Goal: Answer question/provide support: Share knowledge or assist other users

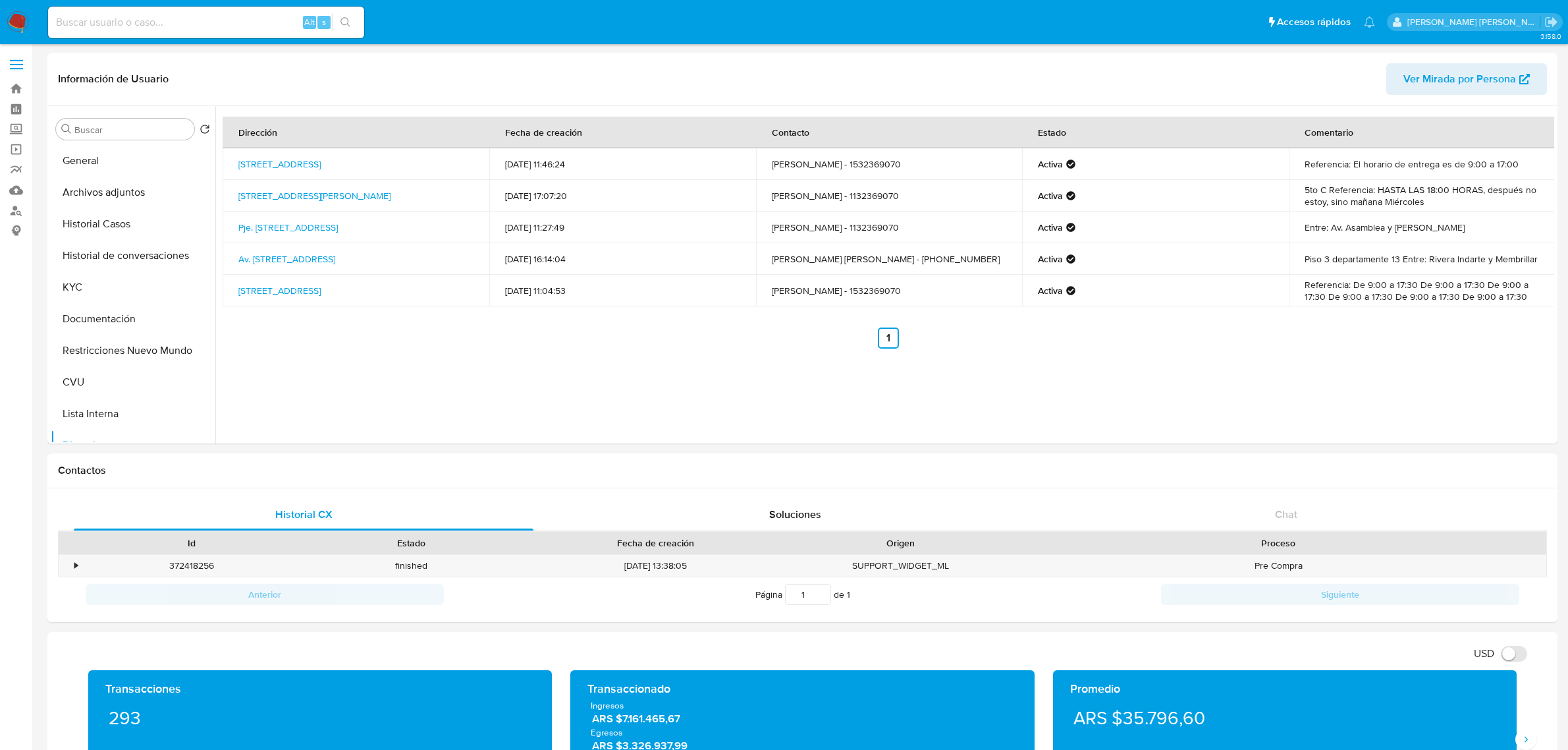
select select "10"
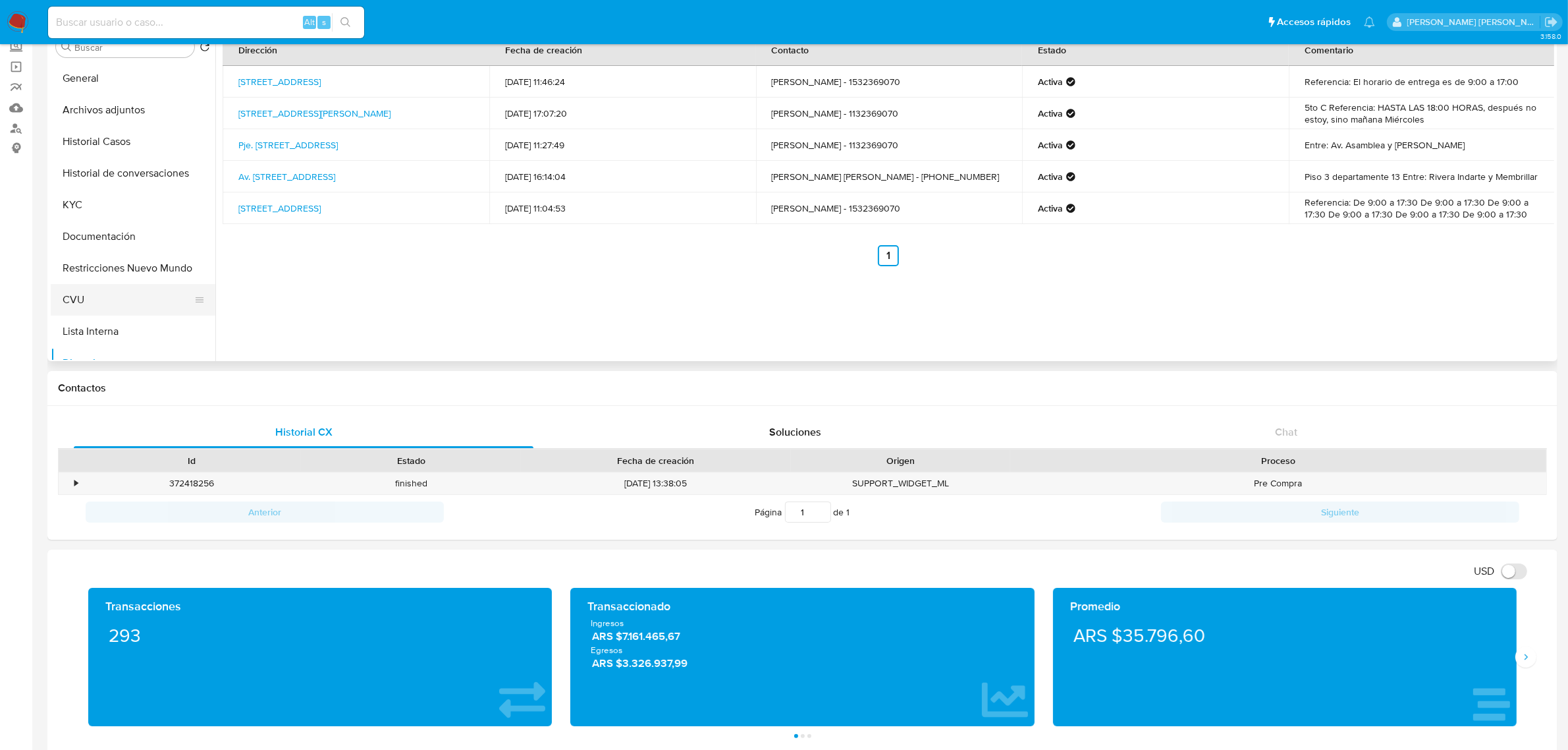
click at [89, 203] on button "KYC" at bounding box center [133, 205] width 165 height 32
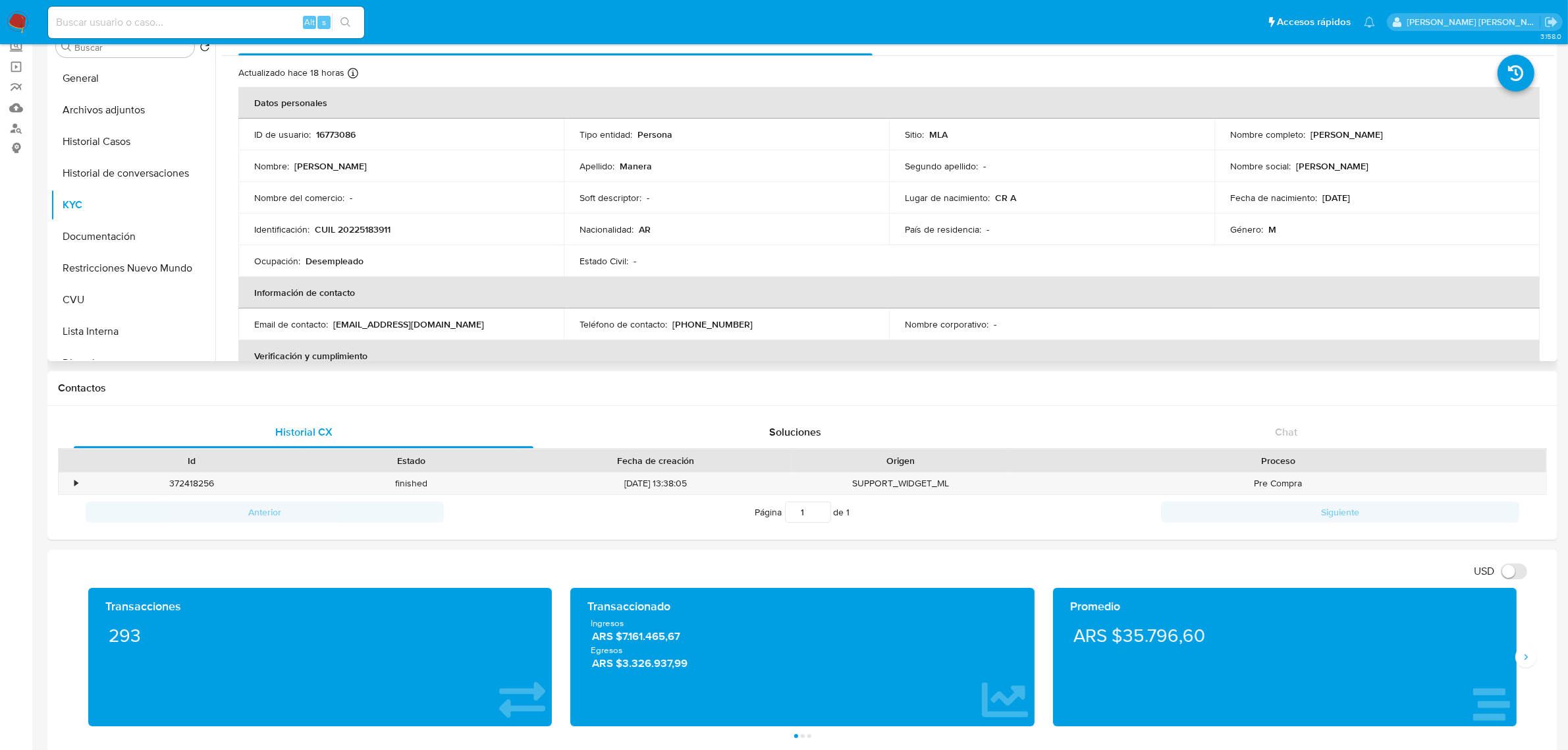
click at [370, 229] on p "CUIL 20225183911" at bounding box center [353, 229] width 75 height 12
copy p "20225183911"
click at [122, 234] on button "Documentación" at bounding box center [128, 237] width 154 height 32
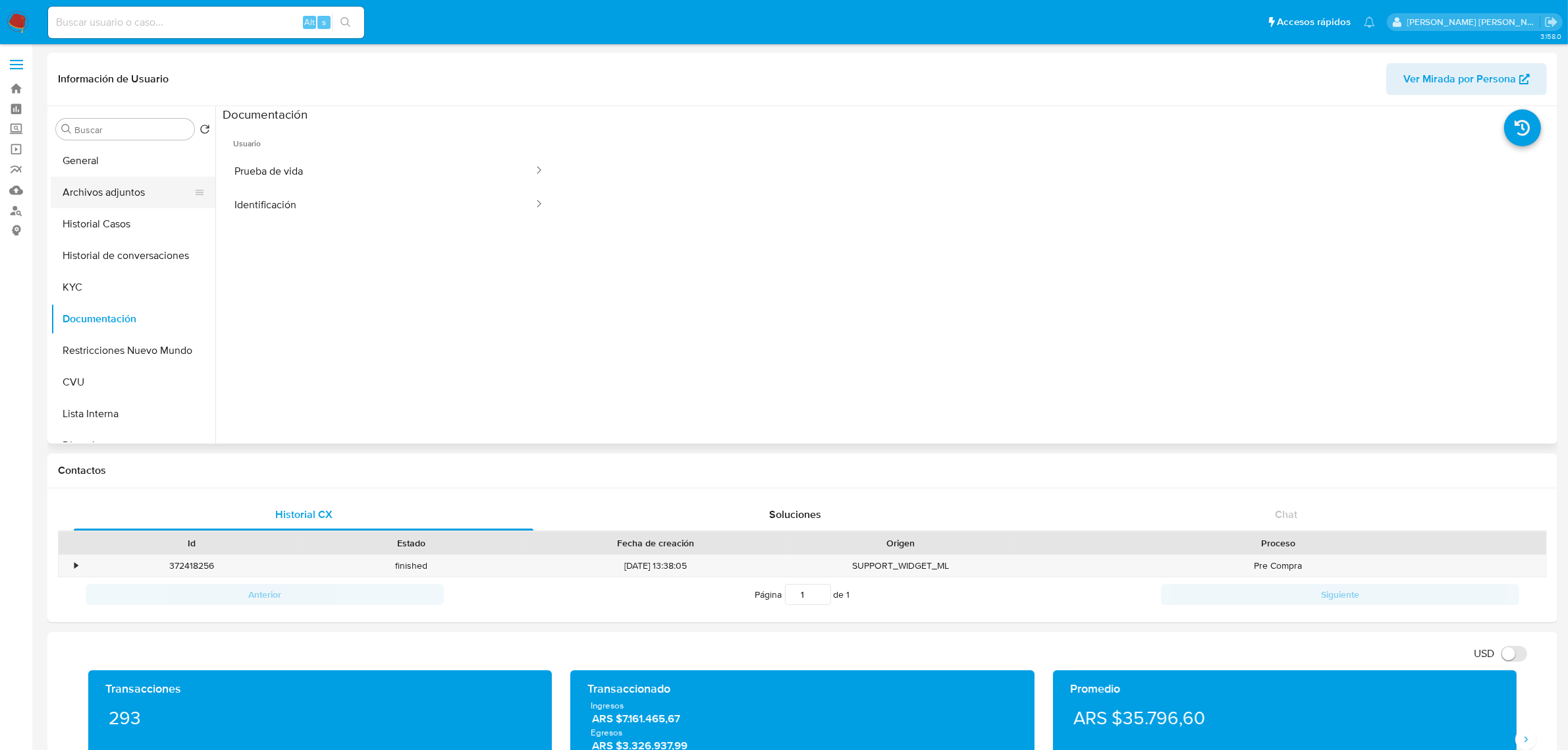
click at [81, 185] on button "Archivos adjuntos" at bounding box center [128, 192] width 154 height 32
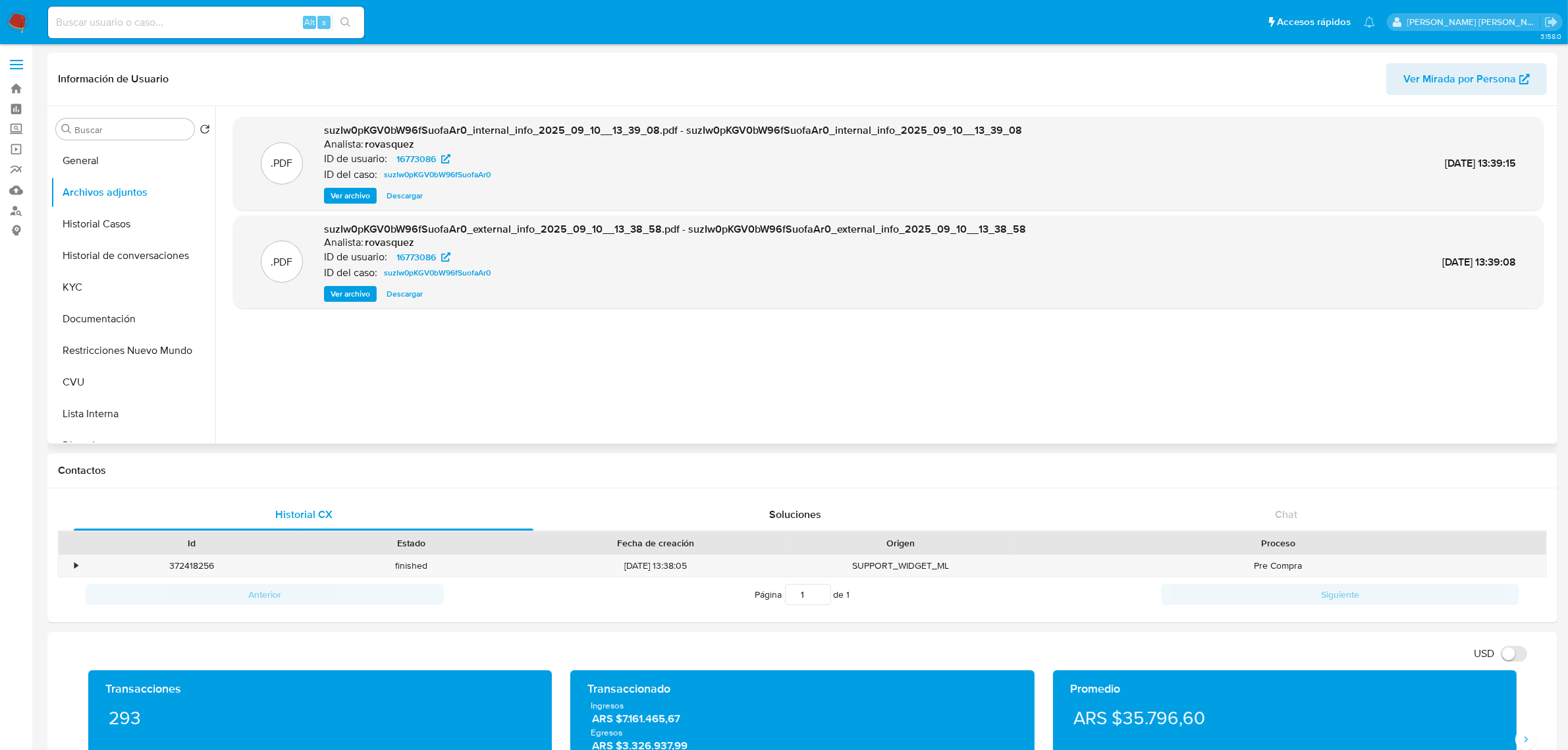
click at [356, 297] on span "Ver archivo" at bounding box center [350, 294] width 39 height 13
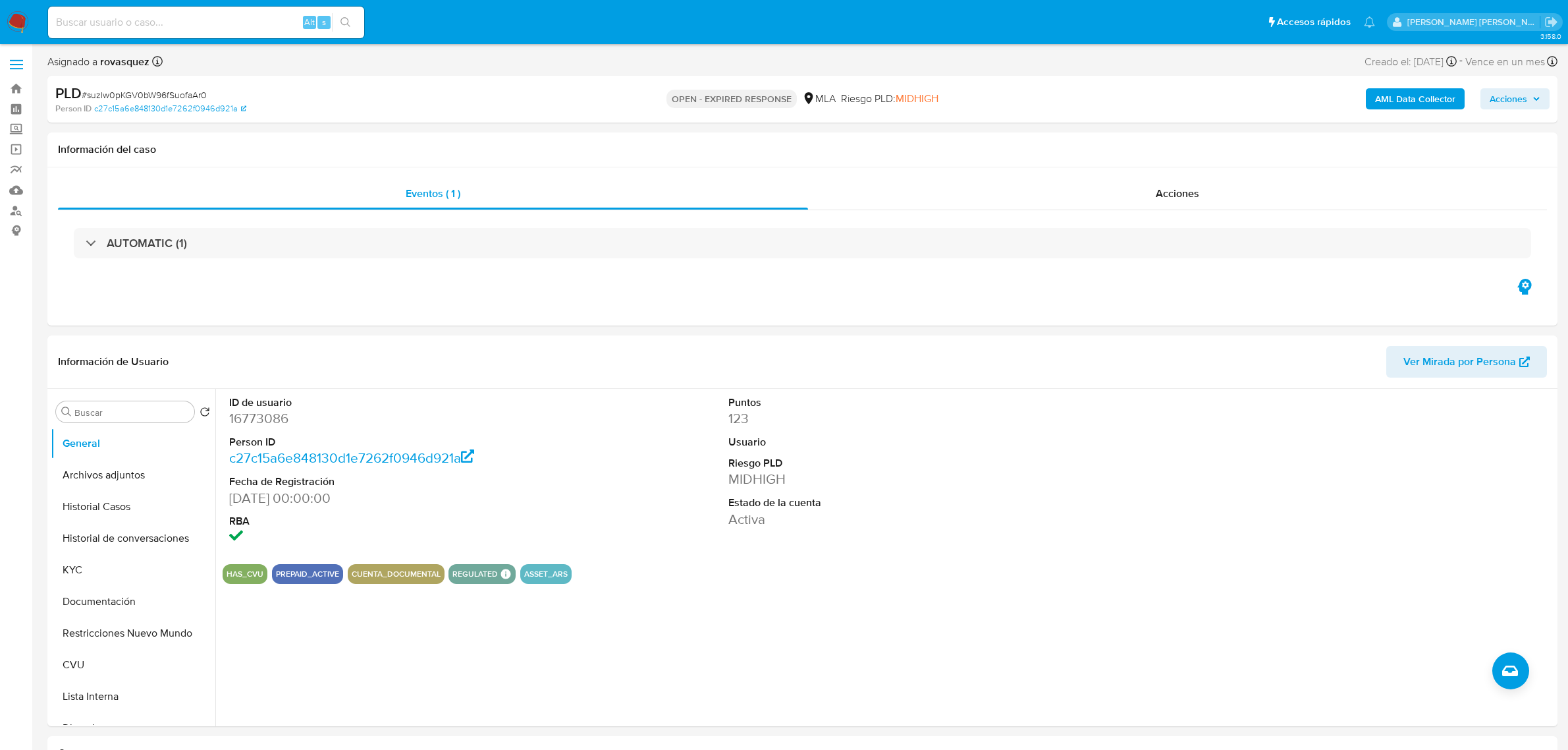
select select "10"
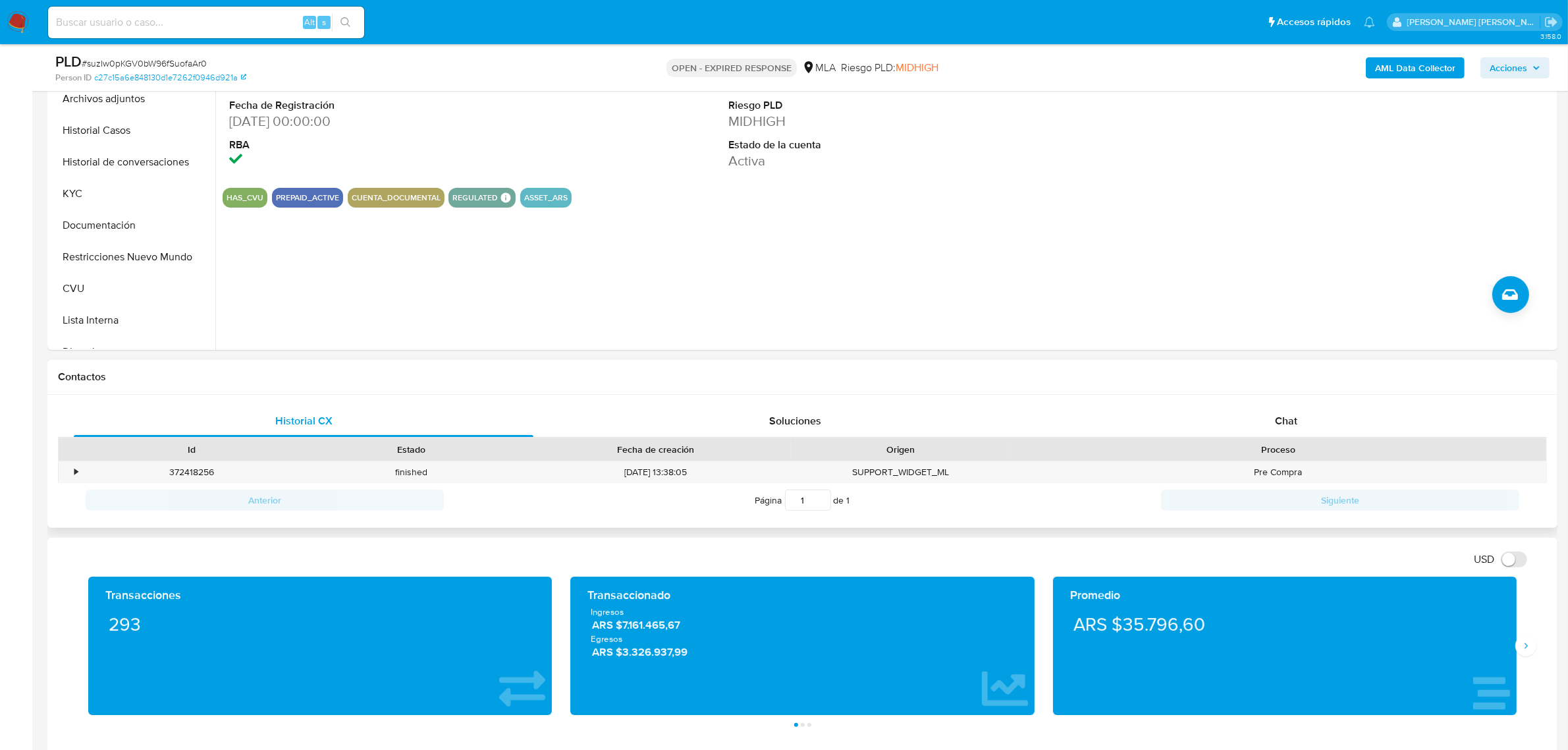
scroll to position [494, 0]
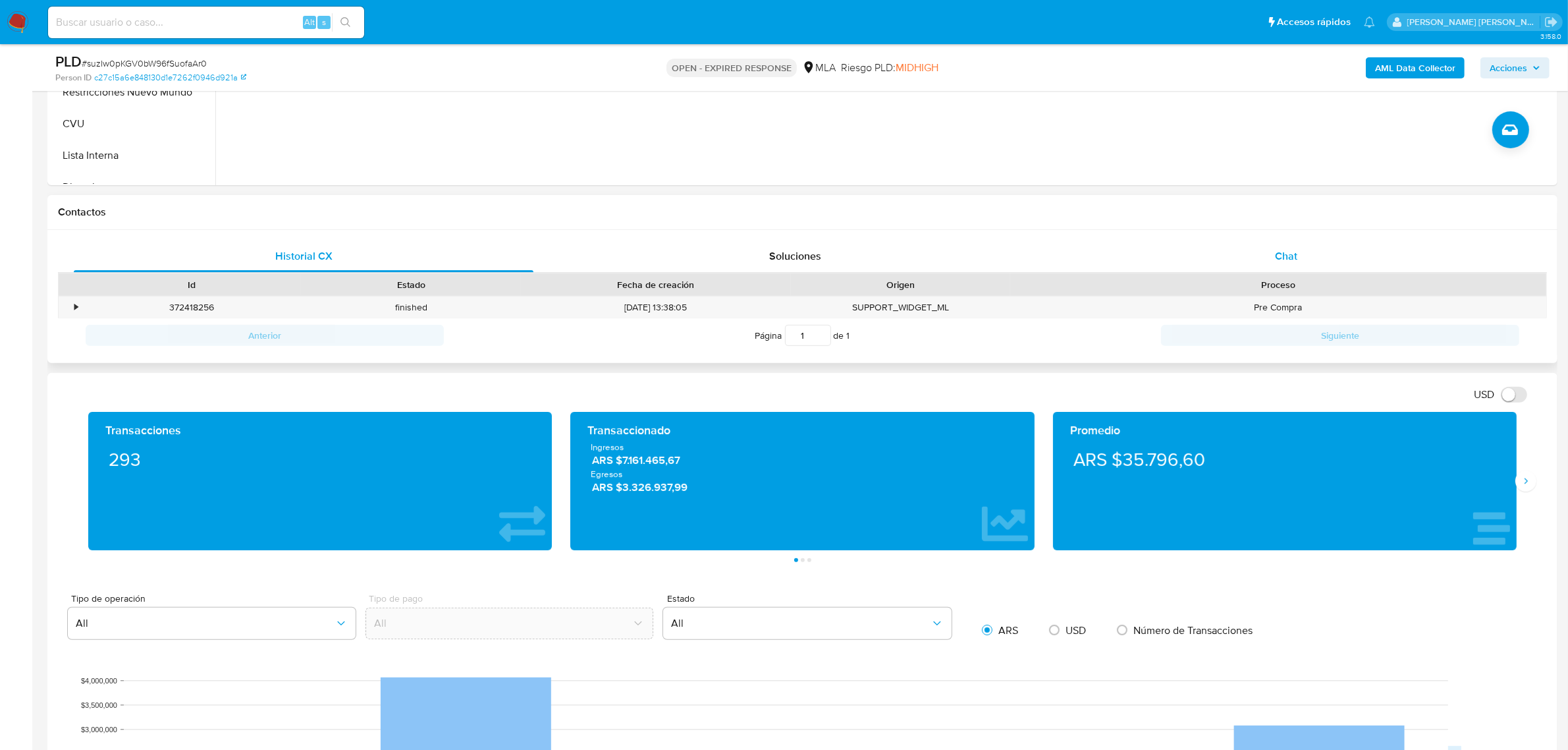
click at [1297, 258] on span "Chat" at bounding box center [1286, 256] width 23 height 15
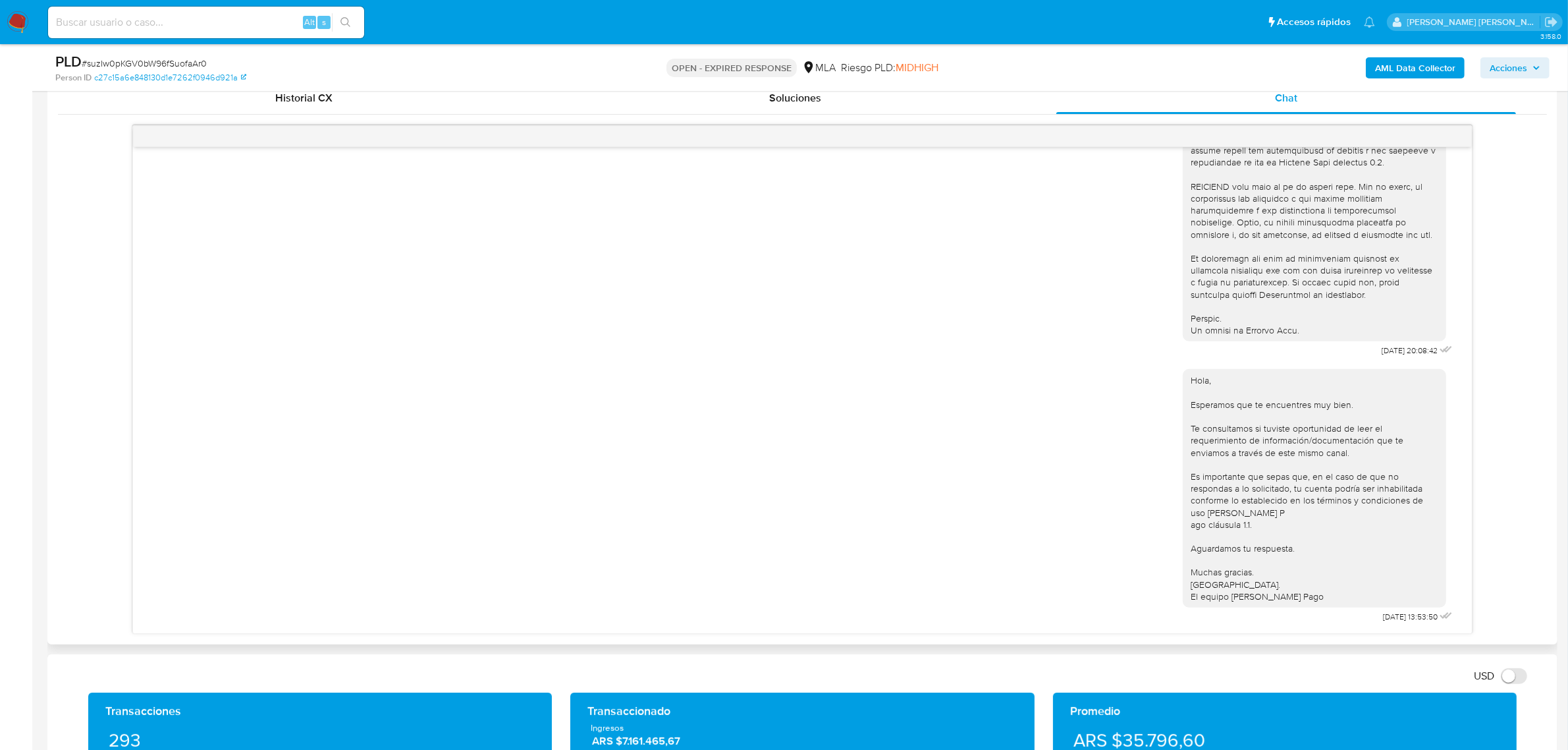
scroll to position [659, 0]
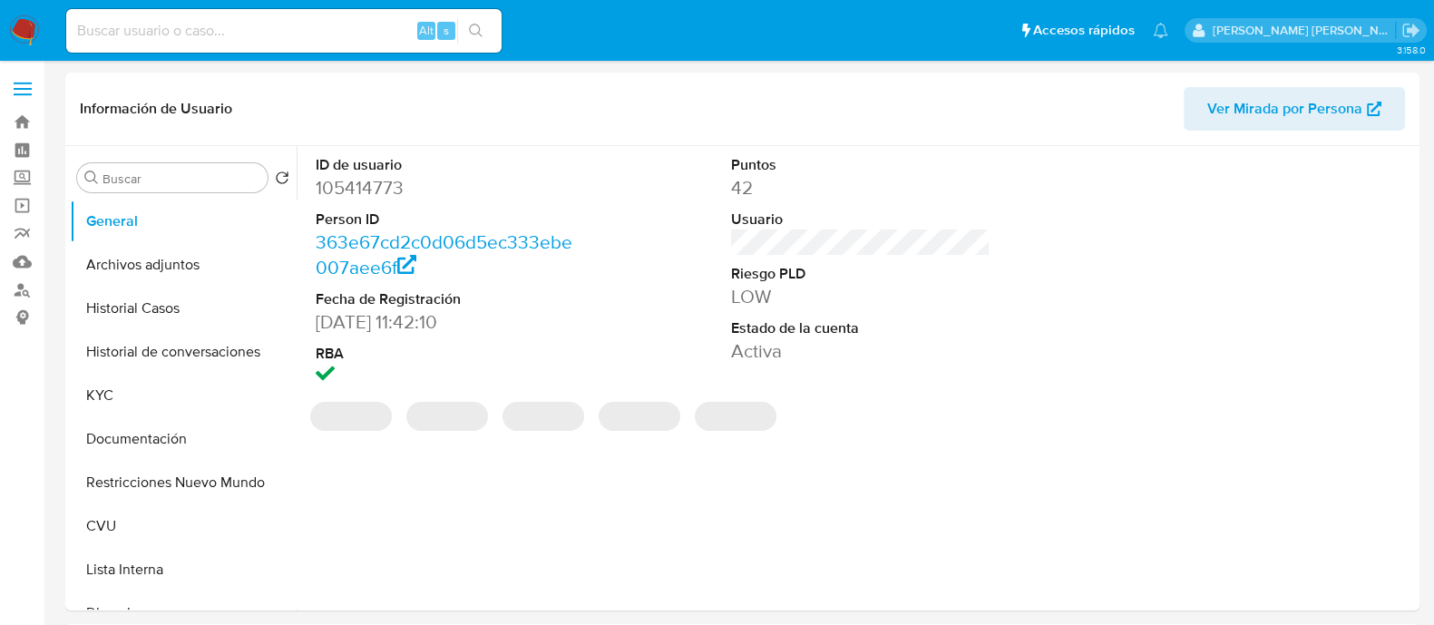
select select "10"
click at [130, 265] on button "Archivos adjuntos" at bounding box center [176, 265] width 212 height 44
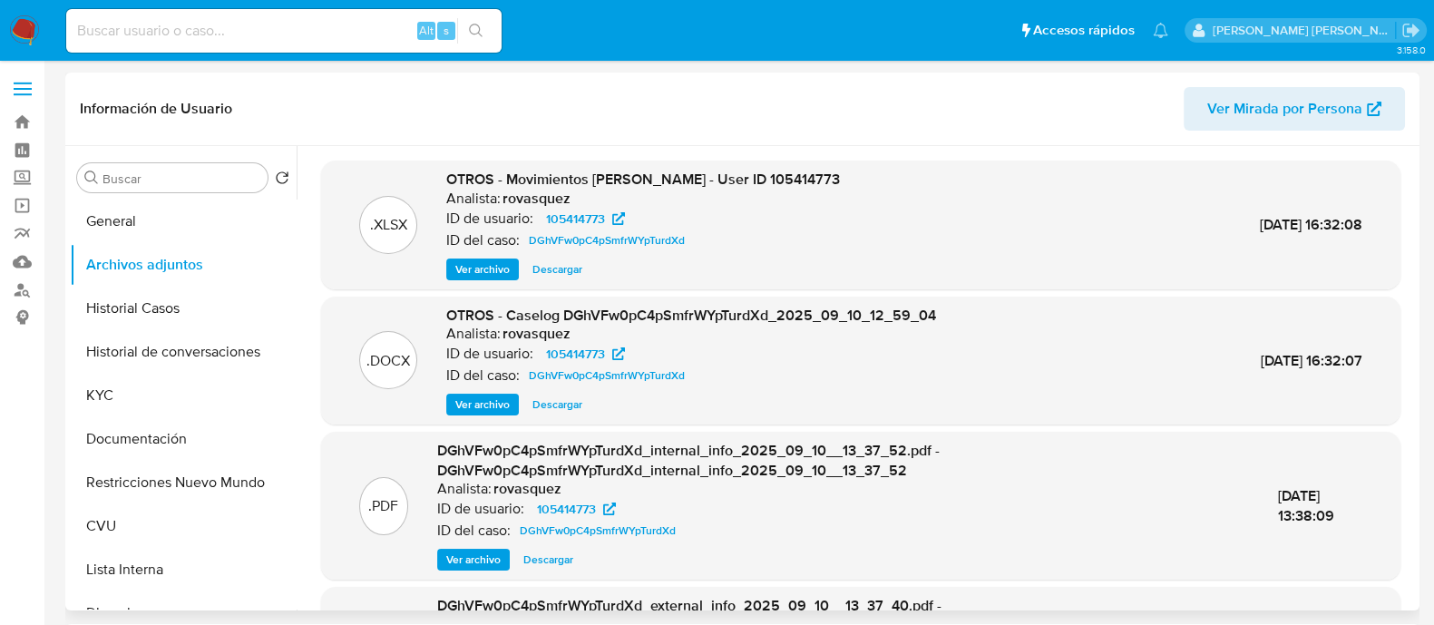
click at [473, 407] on span "Ver archivo" at bounding box center [482, 405] width 54 height 18
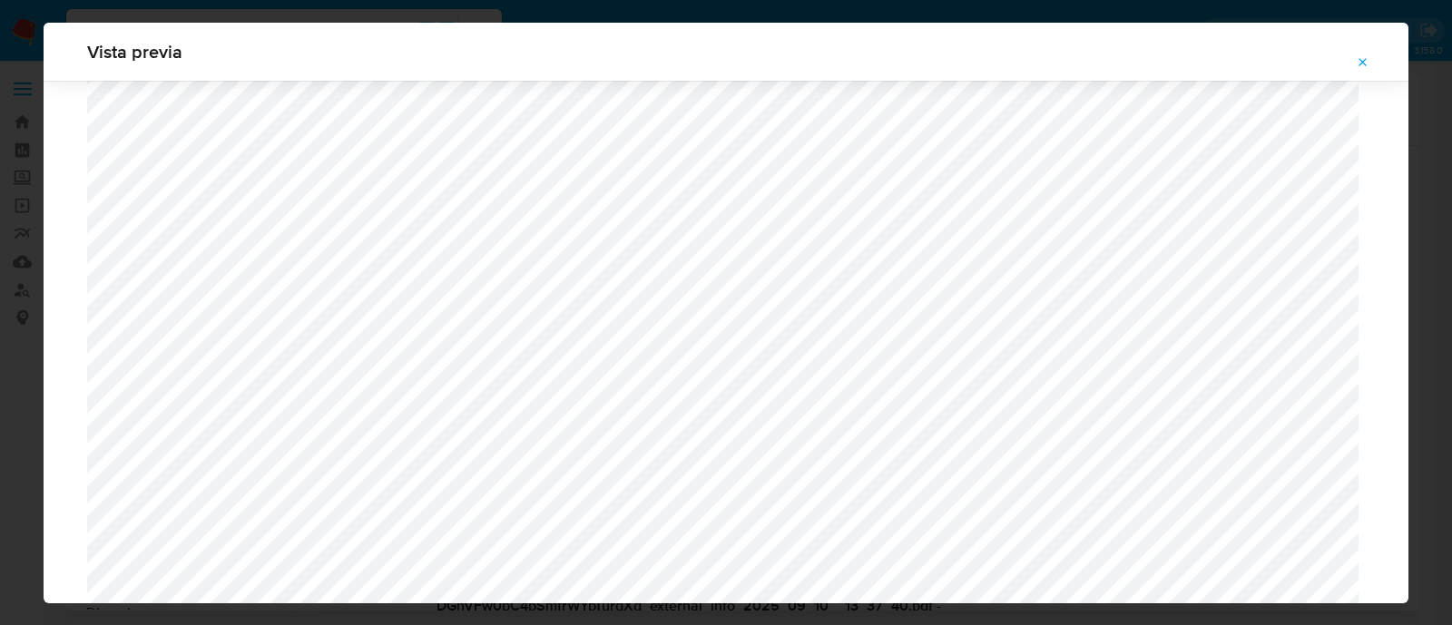
scroll to position [1437, 0]
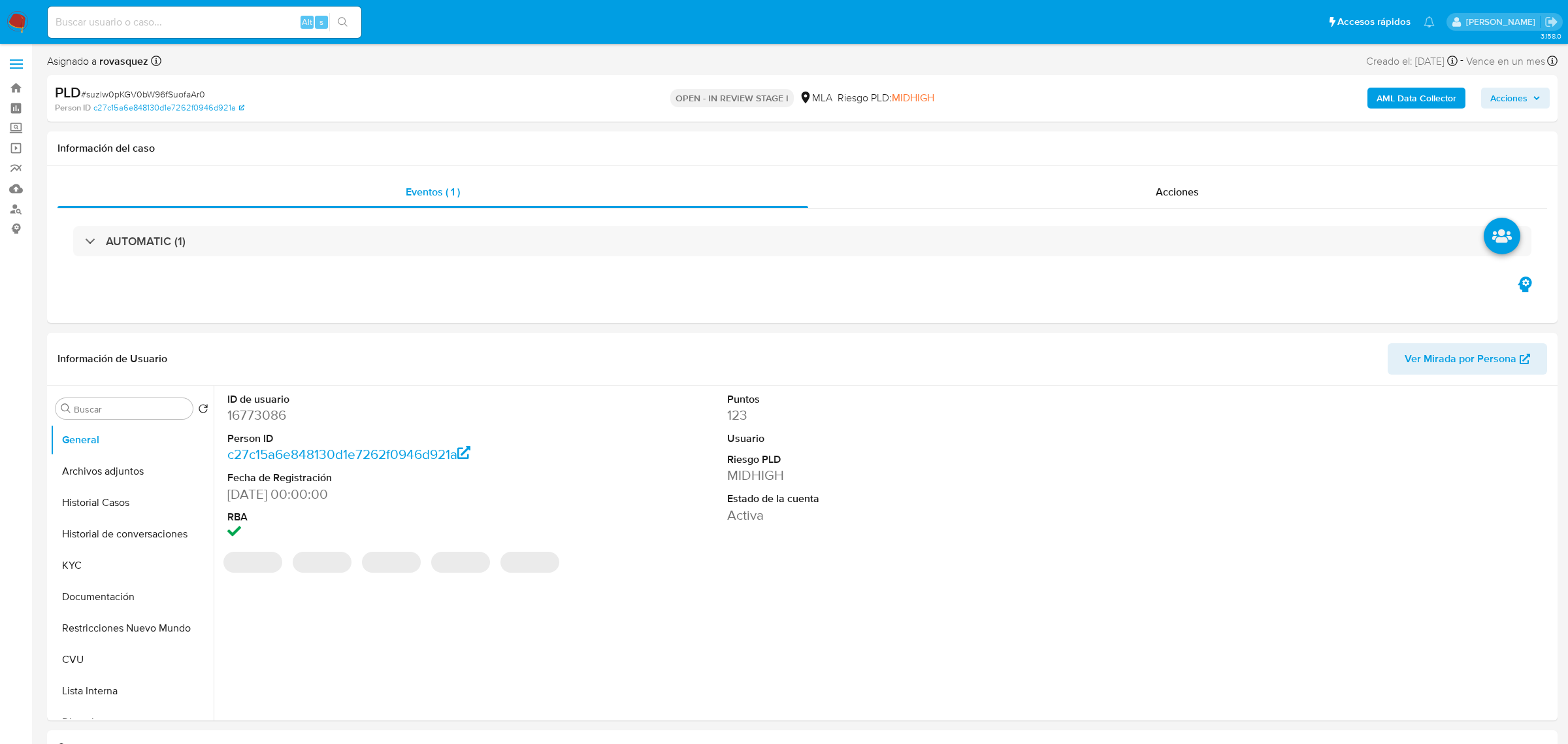
select select "10"
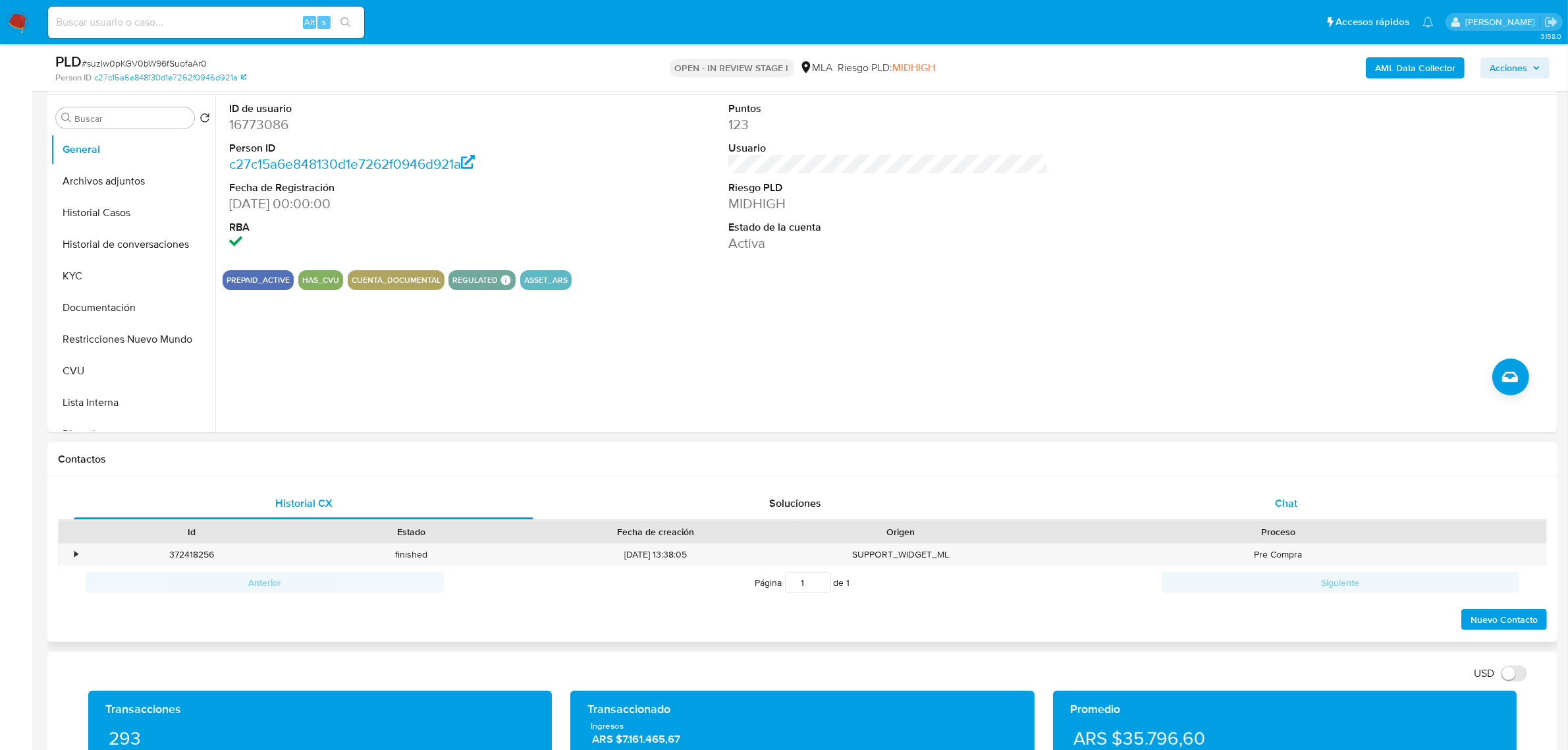
click at [1288, 508] on span "Chat" at bounding box center [1286, 502] width 23 height 15
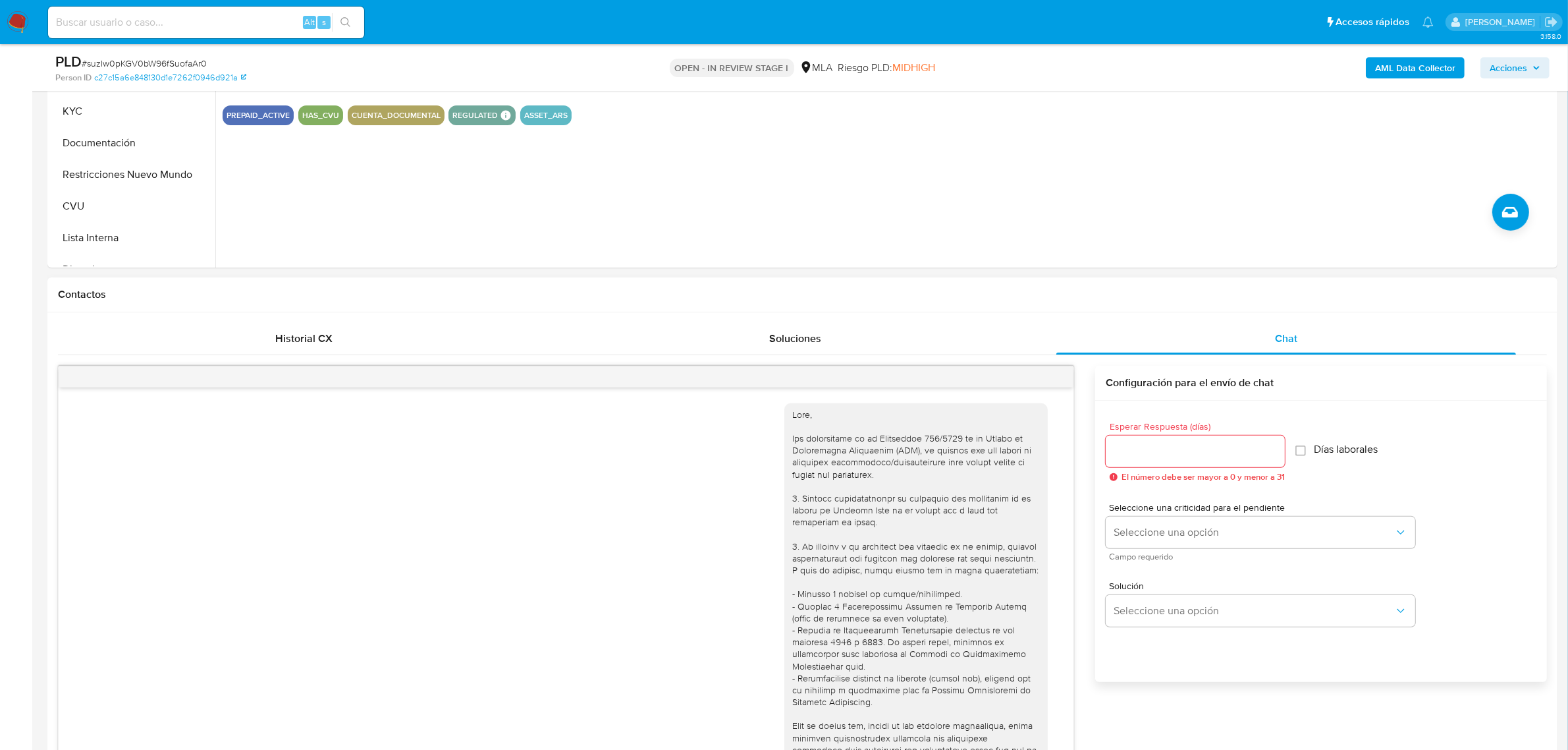
scroll to position [551, 0]
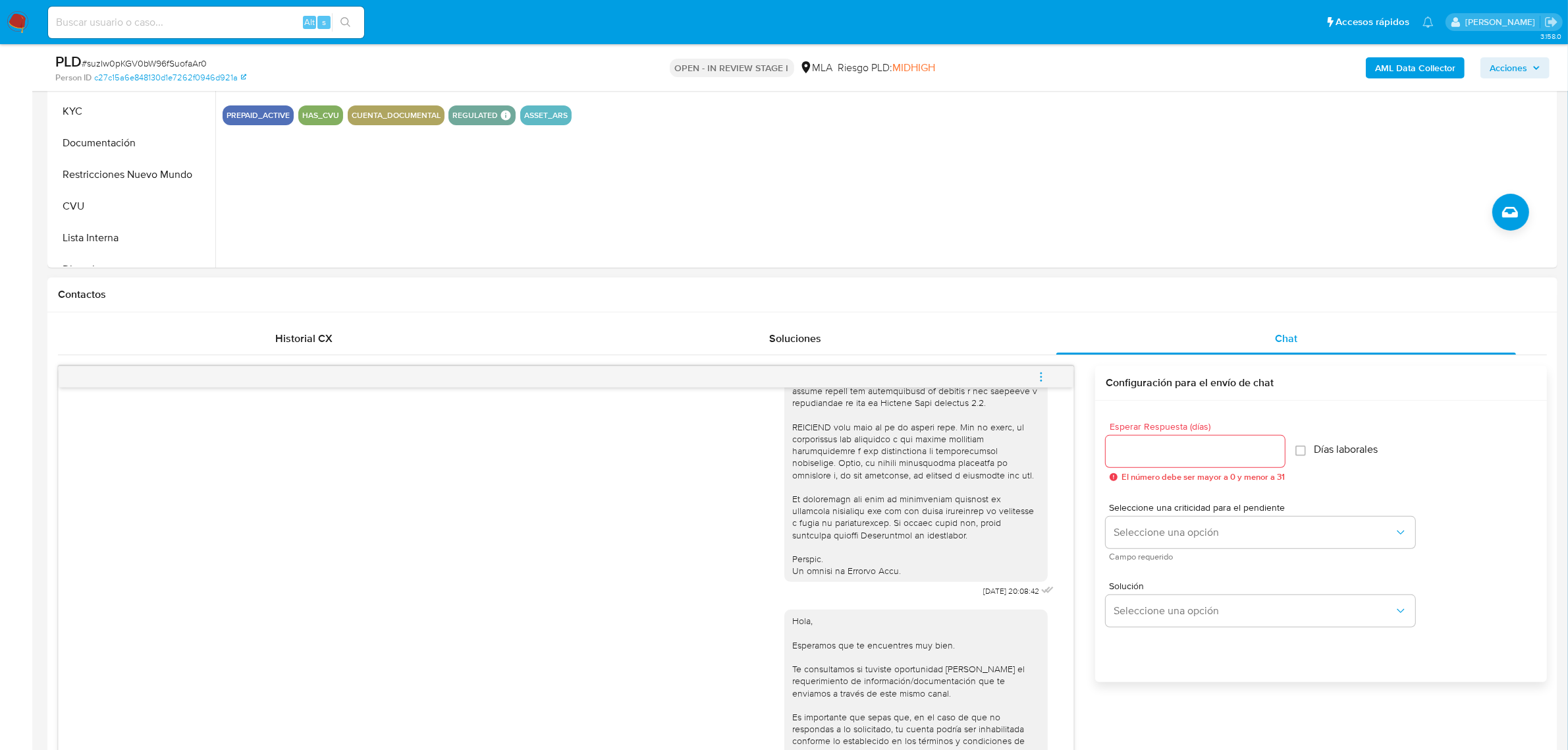
click at [1041, 377] on icon "menu-action" at bounding box center [1042, 376] width 1 height 1
click at [976, 351] on li "Cerrar conversación" at bounding box center [952, 352] width 135 height 24
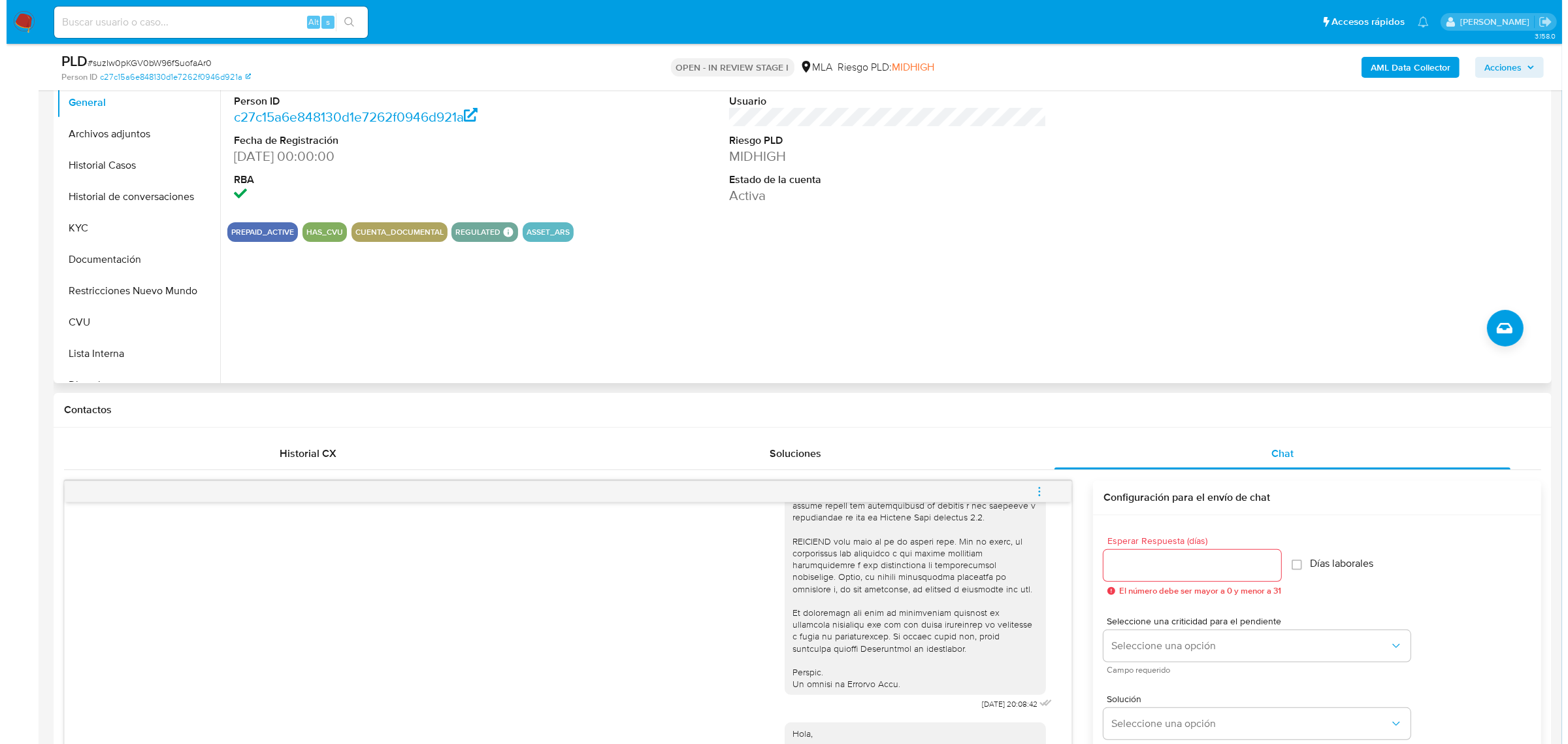
scroll to position [81, 0]
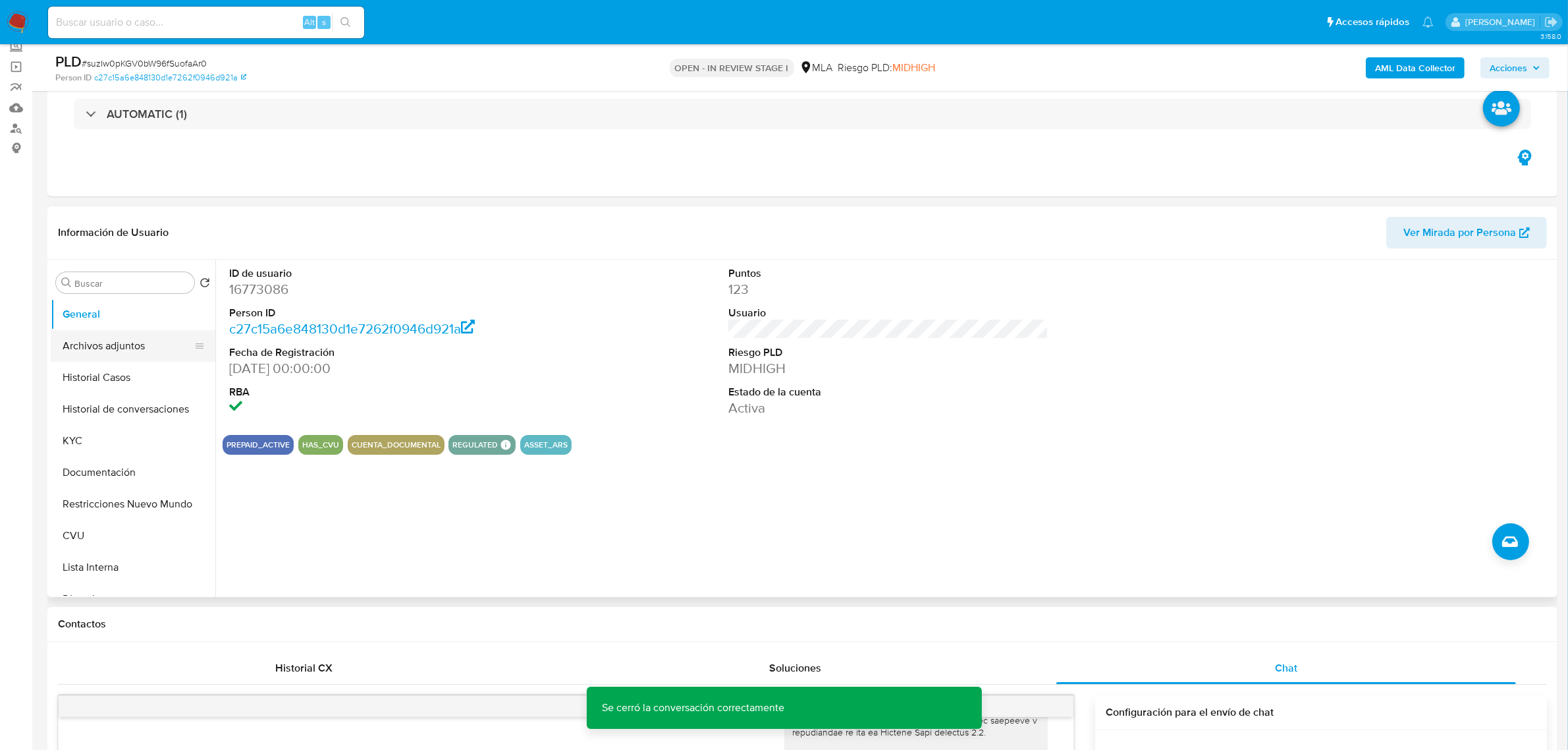
click at [133, 346] on button "Archivos adjuntos" at bounding box center [128, 346] width 154 height 32
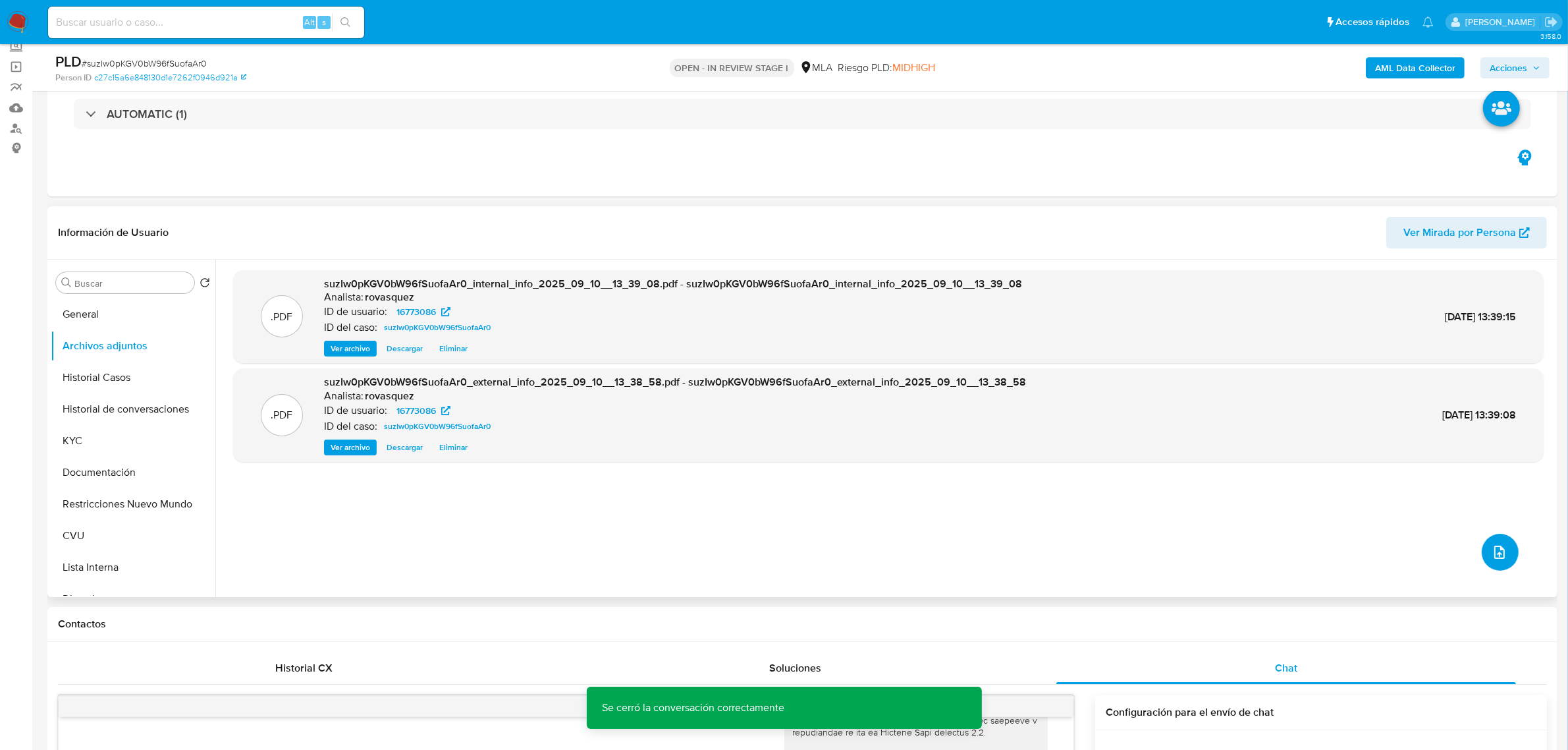
click at [1498, 553] on icon "upload-file" at bounding box center [1500, 552] width 16 height 16
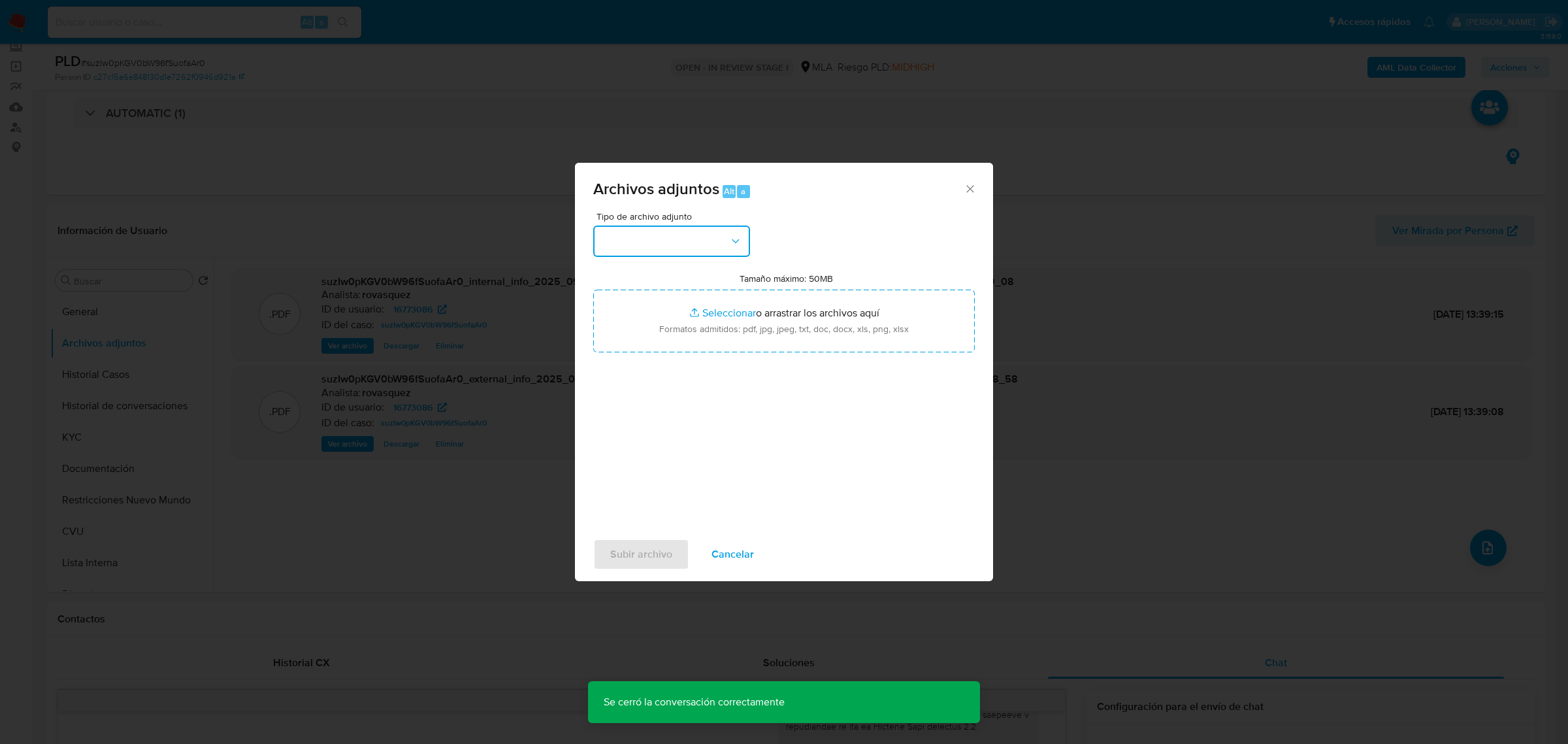
click at [680, 246] on button "button" at bounding box center [672, 241] width 157 height 32
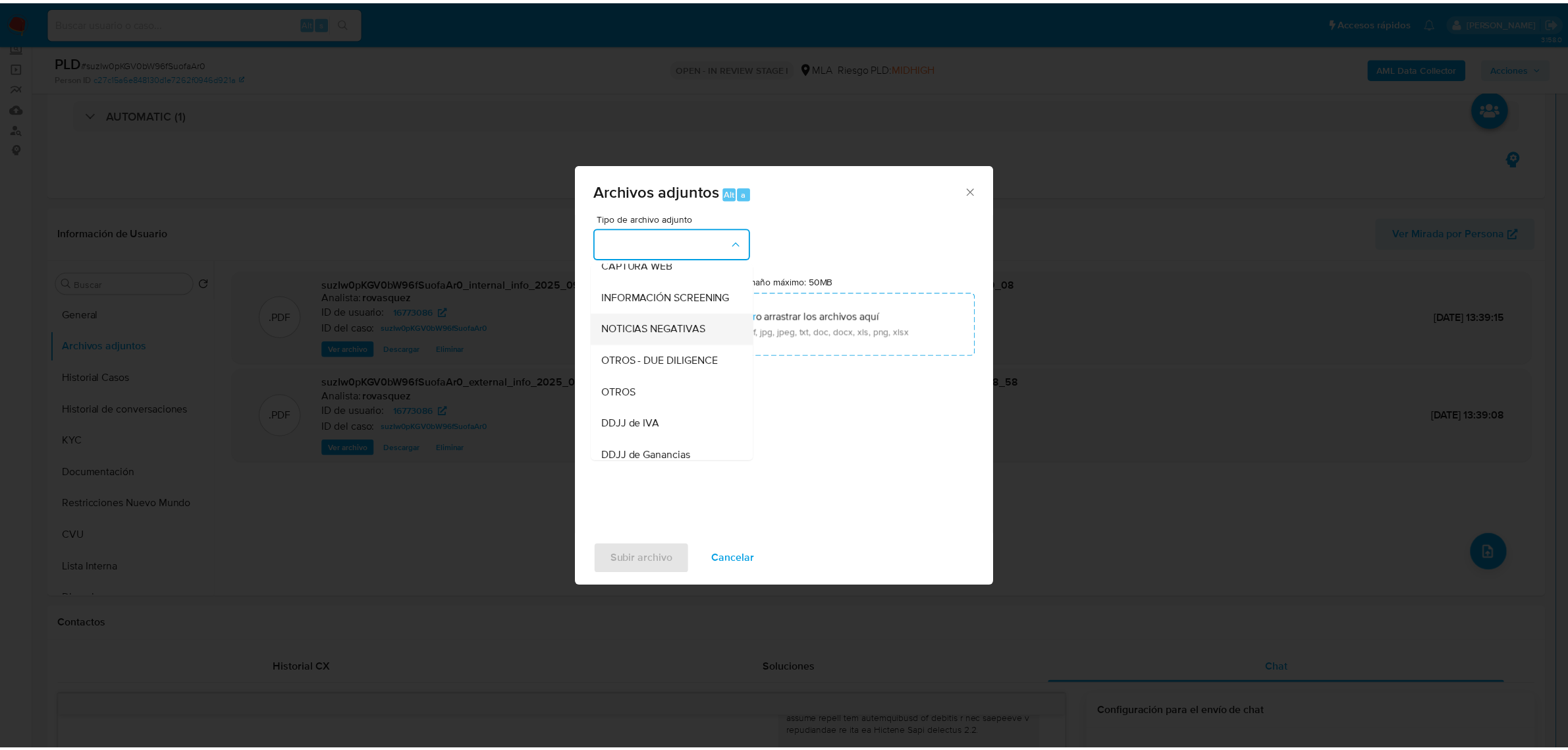
scroll to position [165, 0]
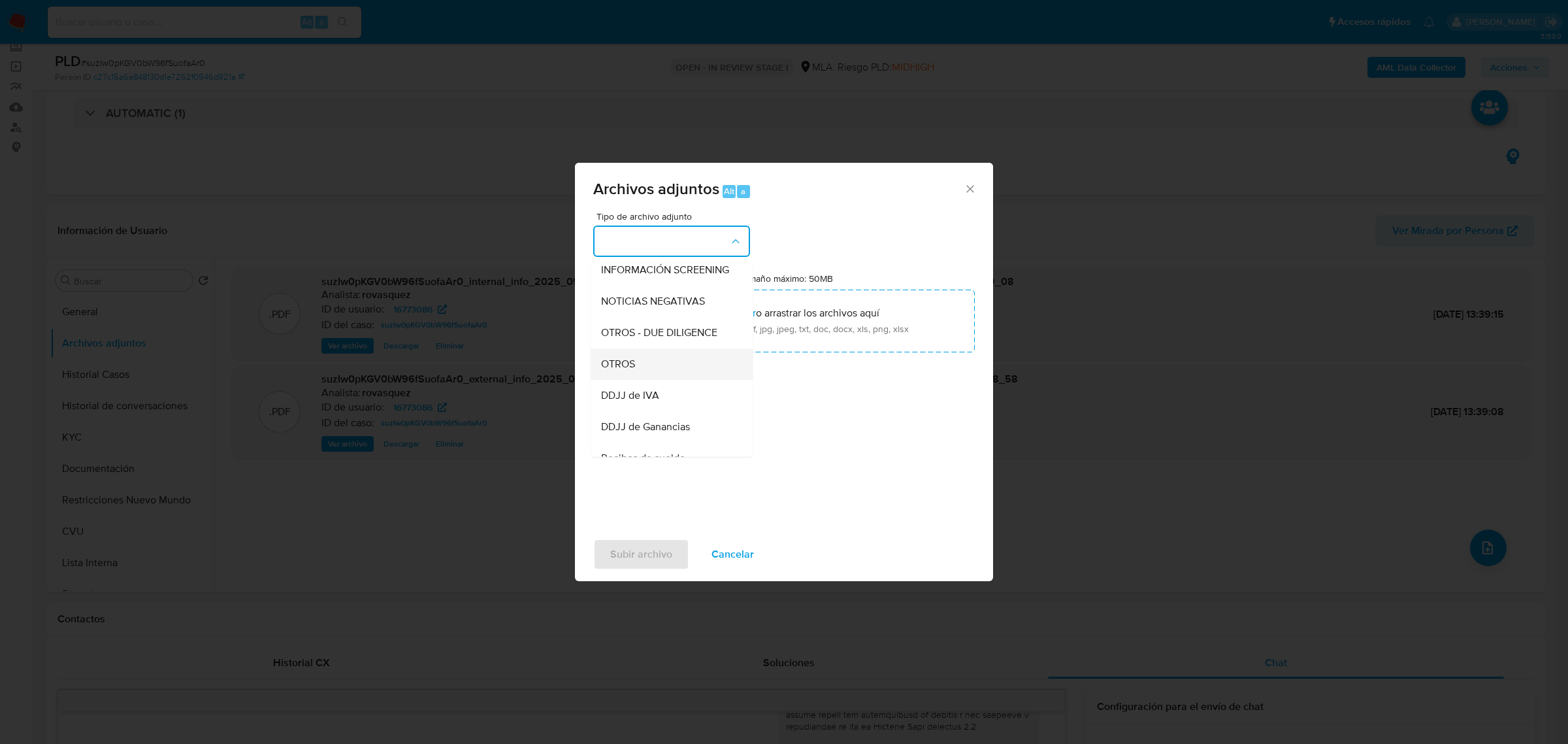
click at [642, 379] on div "OTROS" at bounding box center [667, 364] width 133 height 32
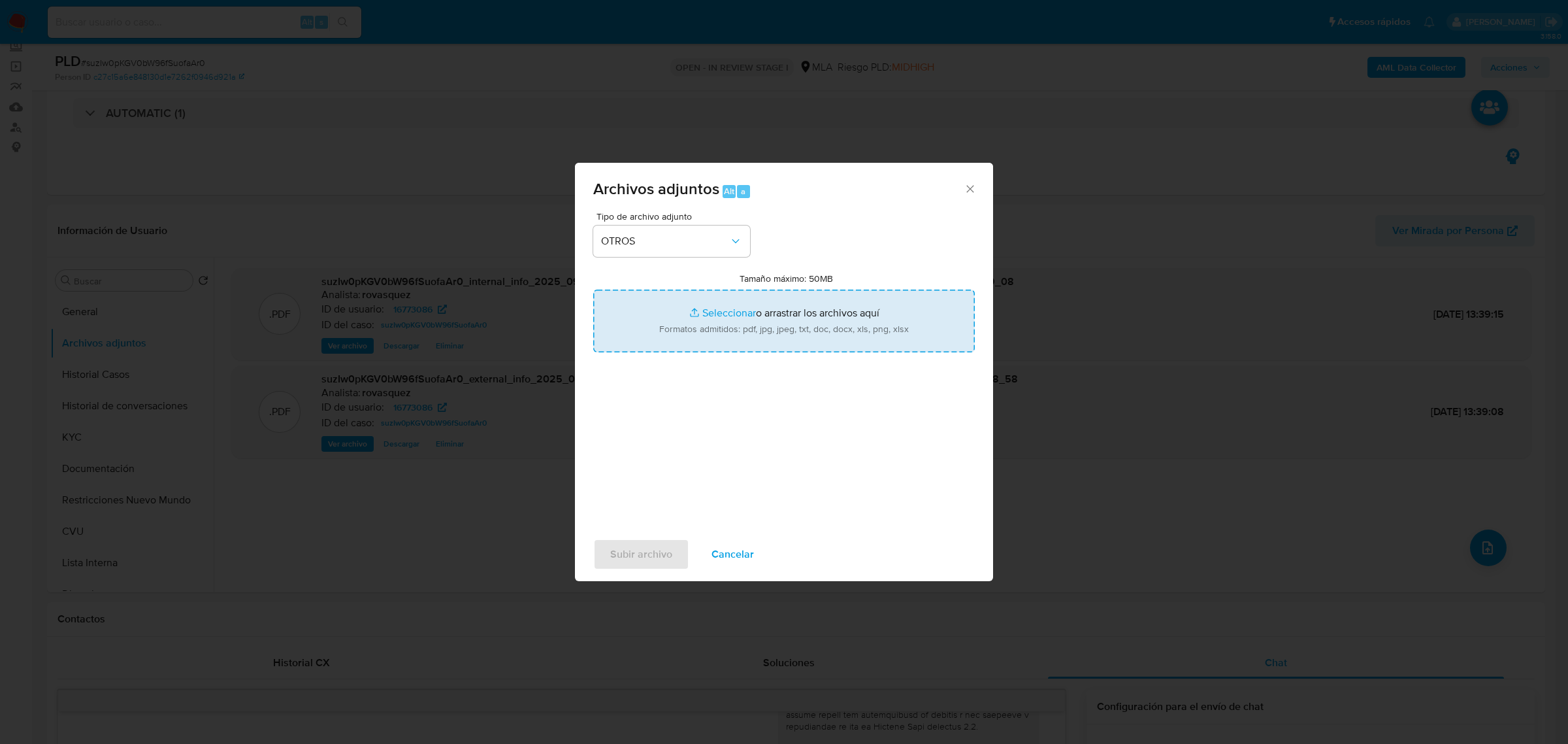
click at [735, 313] on input "Tamaño máximo: 50MB Seleccionar archivos" at bounding box center [784, 321] width 382 height 63
type input "C:\fakepath\Caselog suzIw0pKGV0bW96fSuofaAr0_2025_09_10_12_59_29.docx"
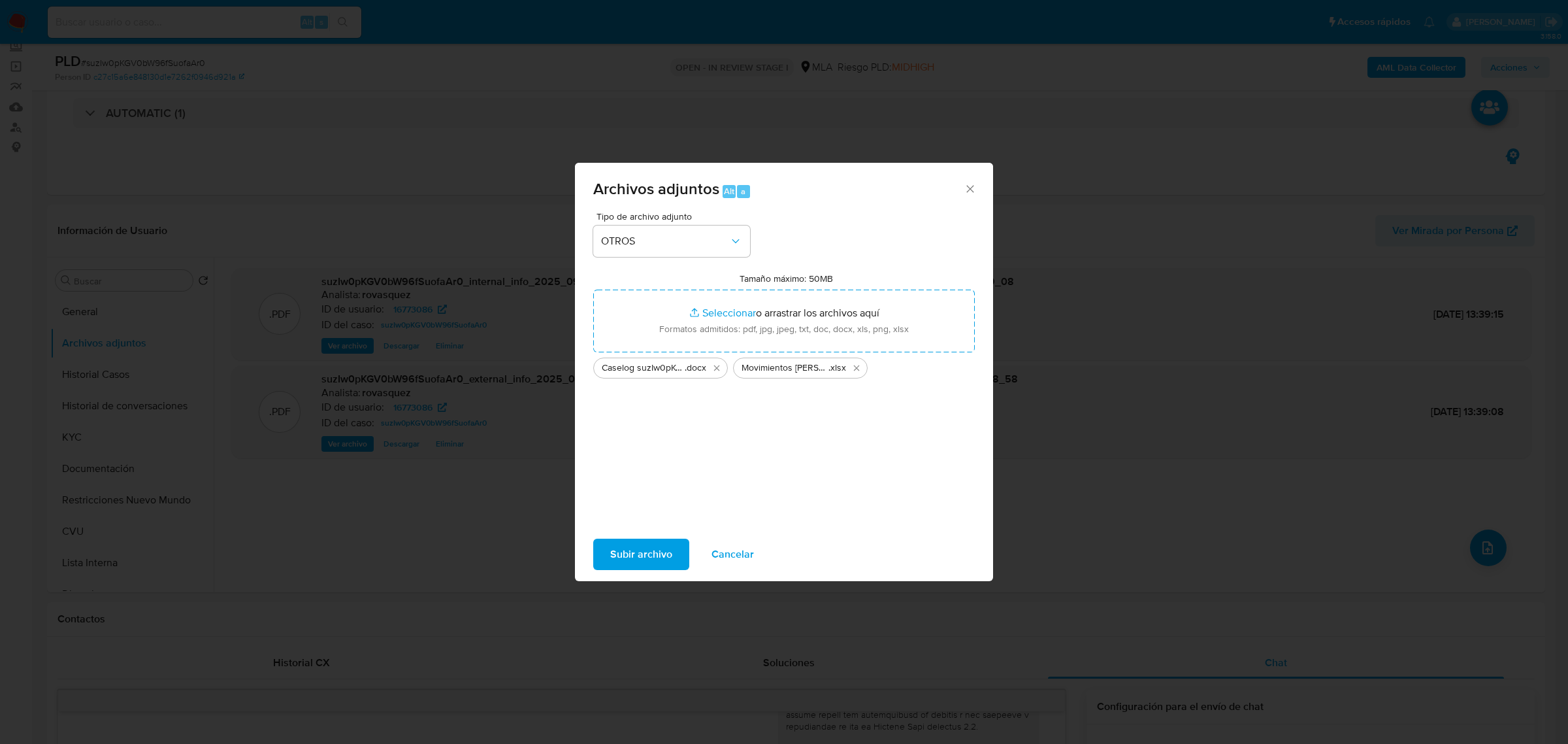
click at [646, 553] on span "Subir archivo" at bounding box center [641, 554] width 62 height 29
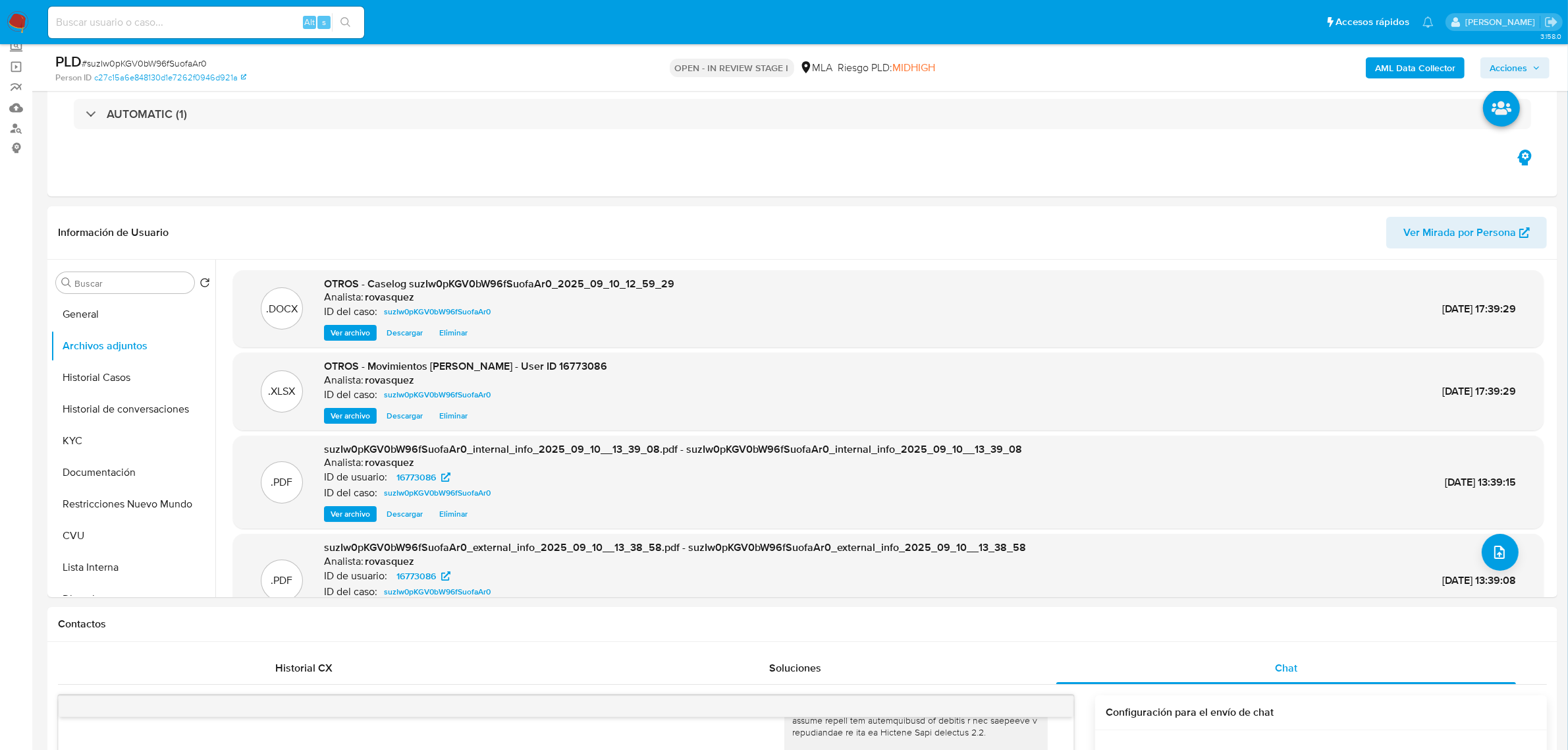
click at [1514, 73] on span "Acciones" at bounding box center [1508, 68] width 38 height 21
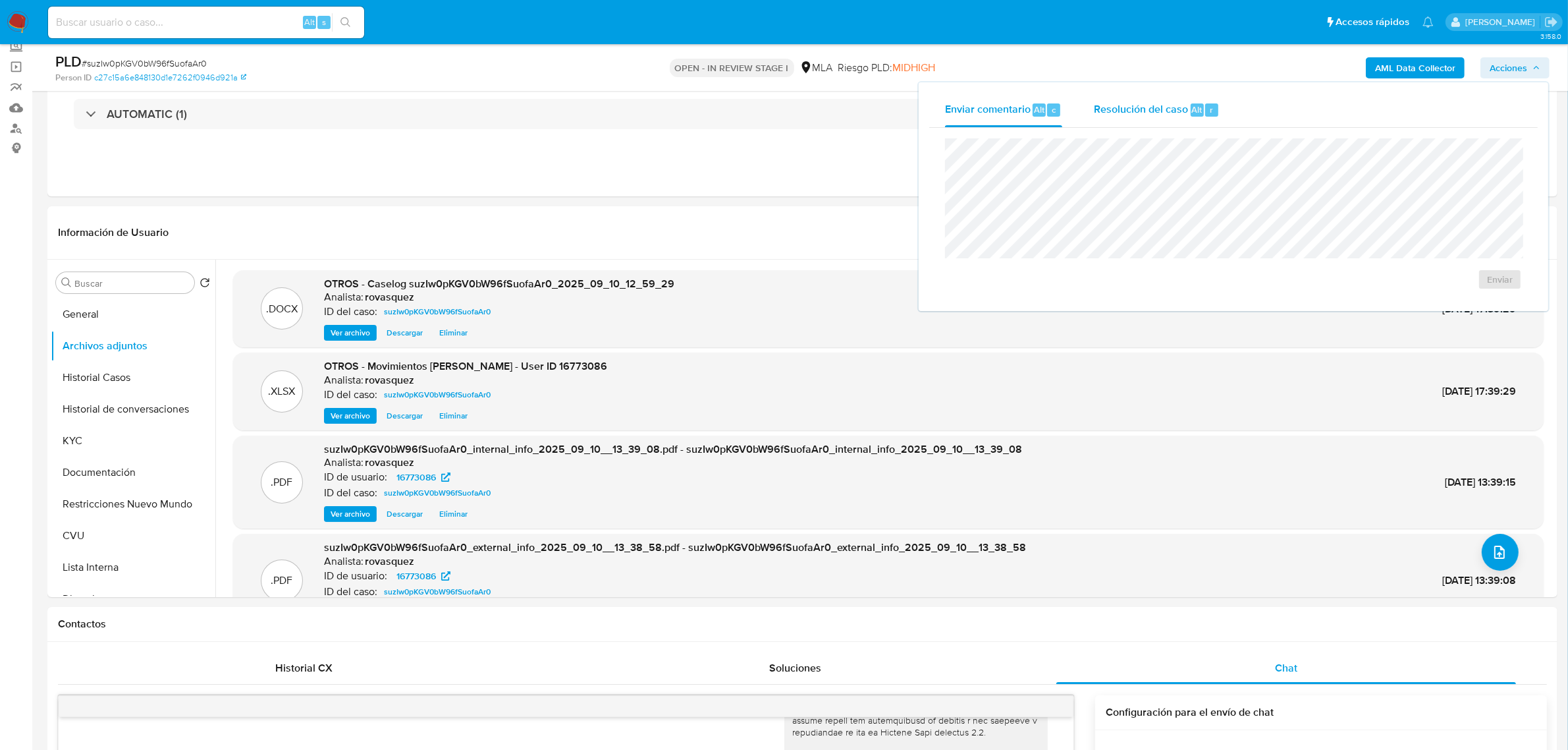
click at [1164, 109] on span "Resolución del caso" at bounding box center [1141, 109] width 94 height 15
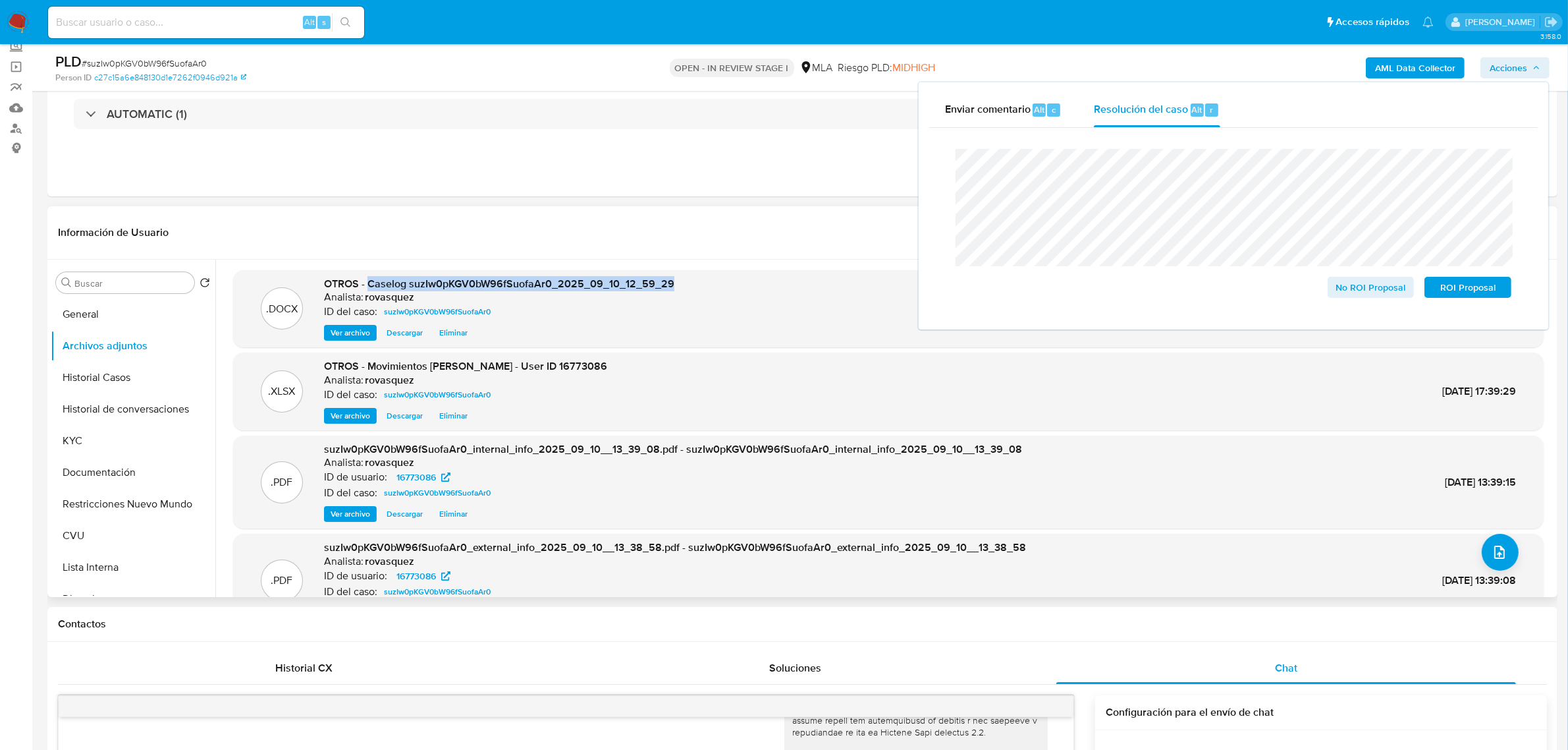
drag, startPoint x: 367, startPoint y: 287, endPoint x: 669, endPoint y: 284, distance: 302.0
click at [669, 284] on span "OTROS - Caselog suzIw0pKGV0bW96fSuofaAr0_2025_09_10_12_59_29" at bounding box center [499, 283] width 351 height 15
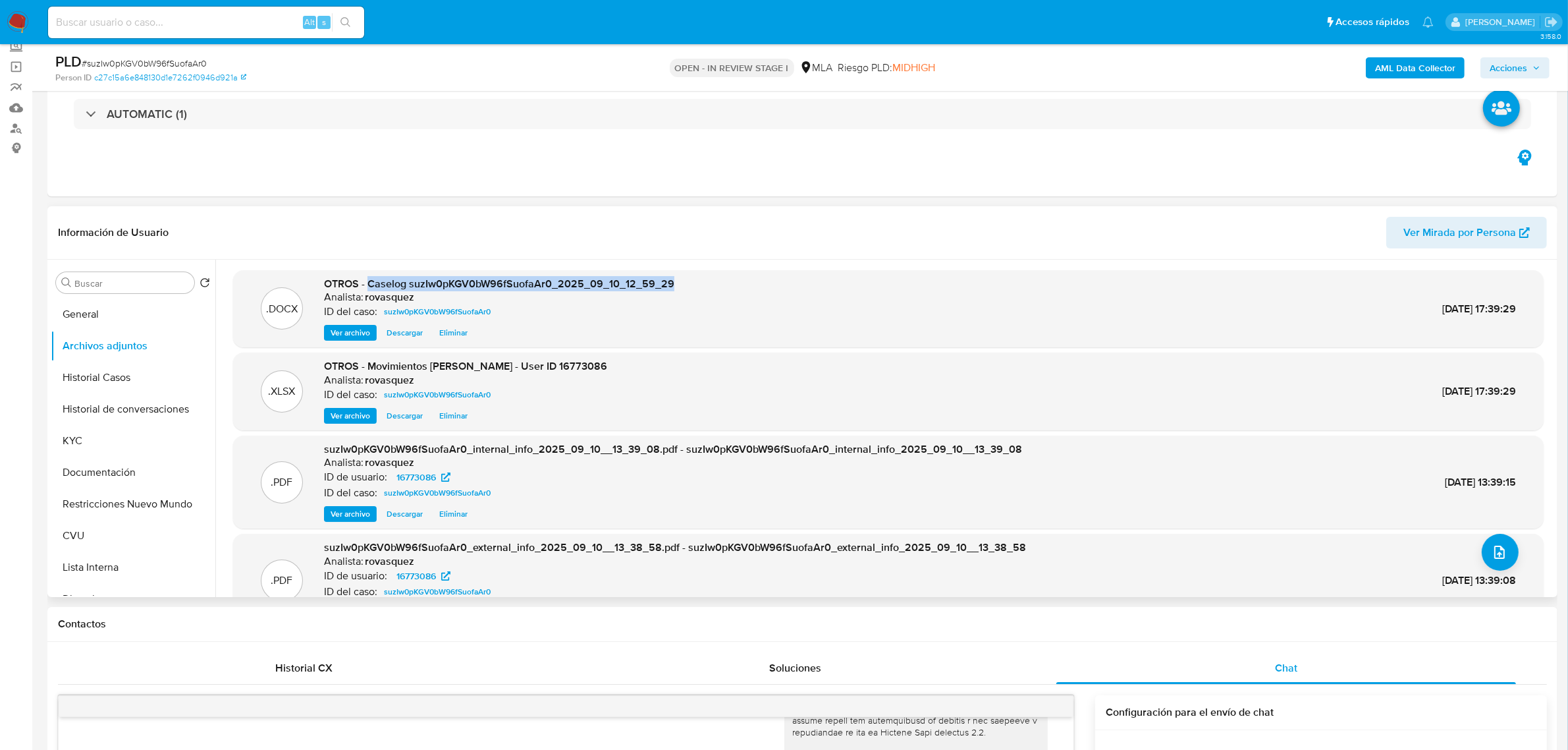
copy span "Caselog suzIw0pKGV0bW96fSuofaAr0_2025_09_10_12_59_29"
click at [1510, 73] on span "Acciones" at bounding box center [1508, 68] width 38 height 21
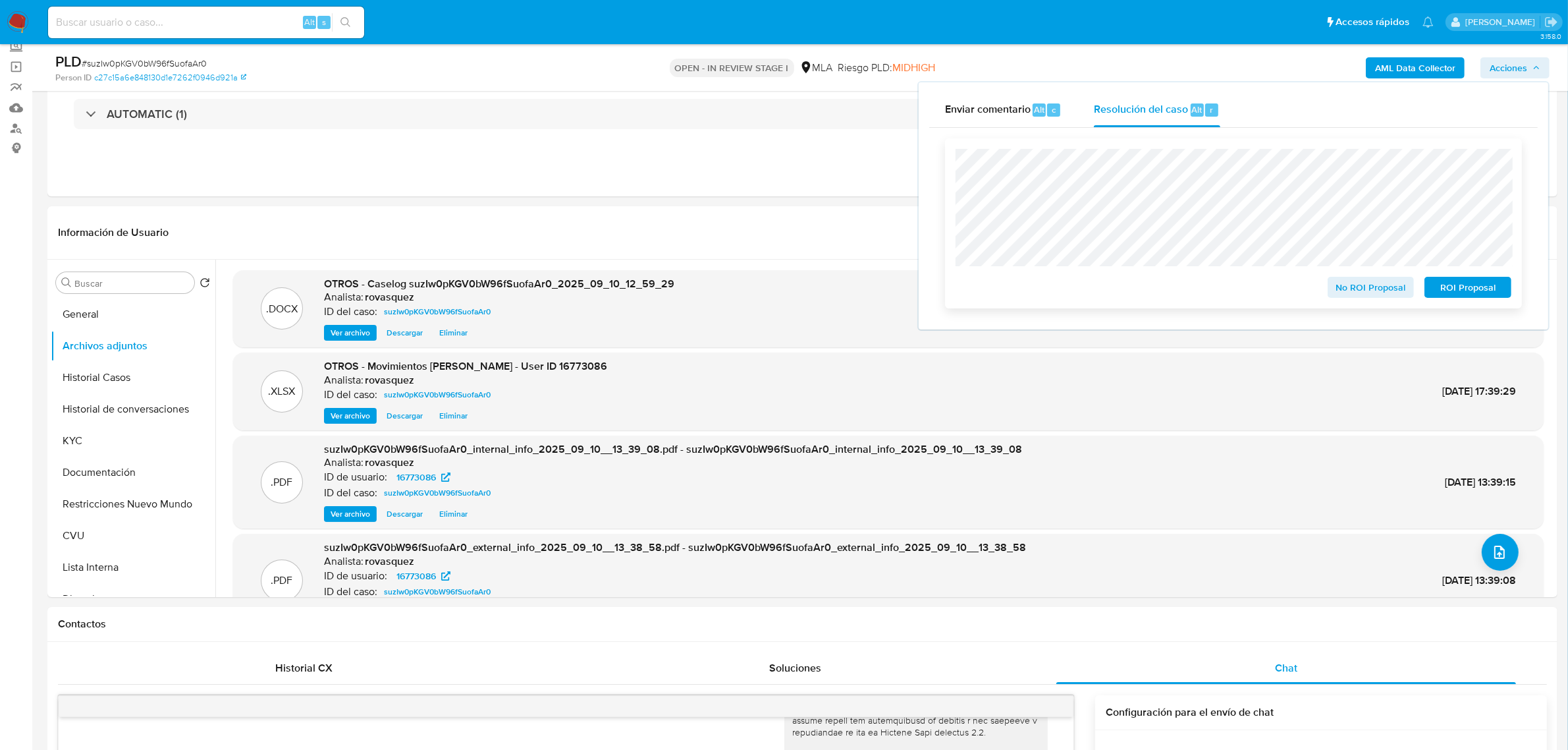
click at [1360, 285] on span "No ROI Proposal" at bounding box center [1371, 287] width 68 height 18
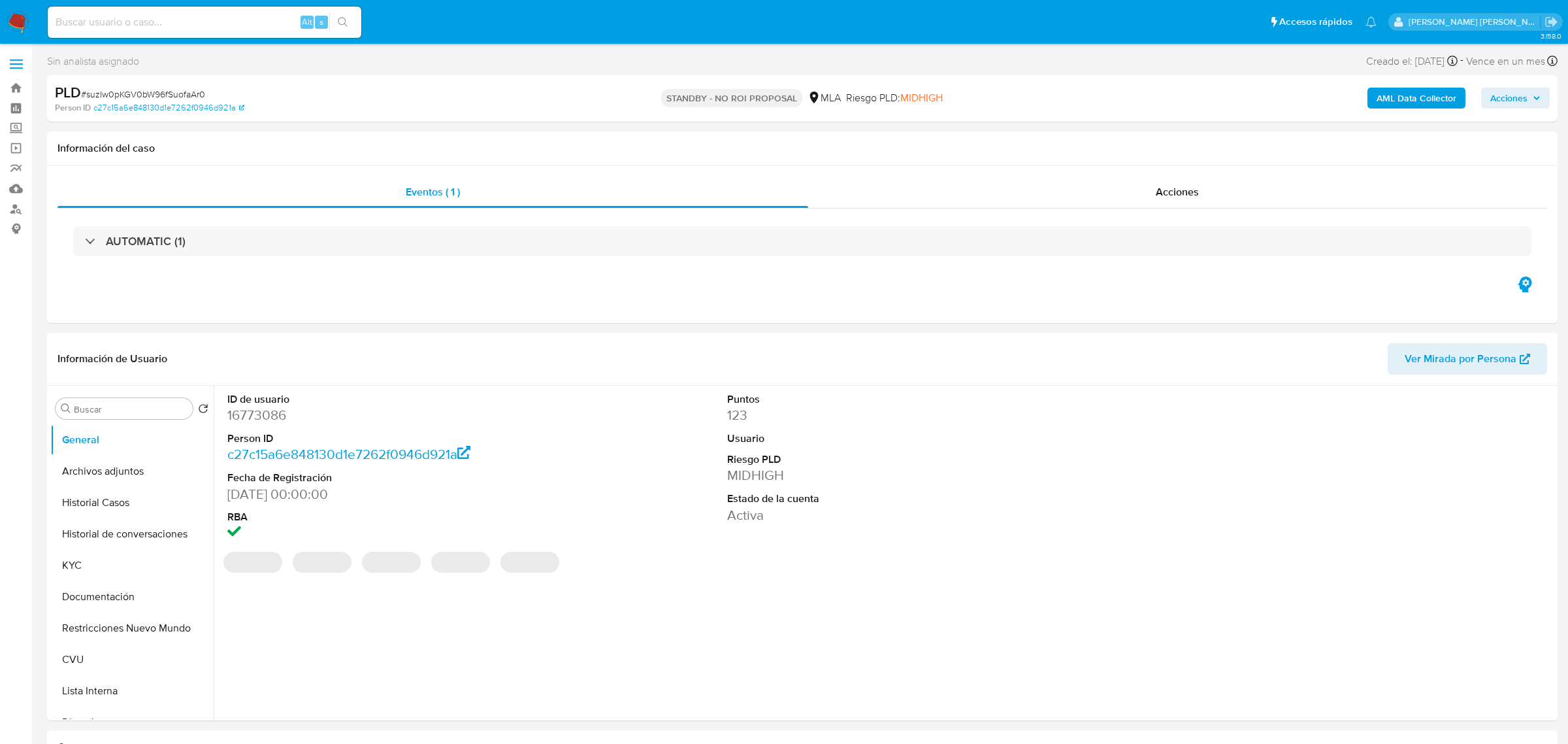
select select "10"
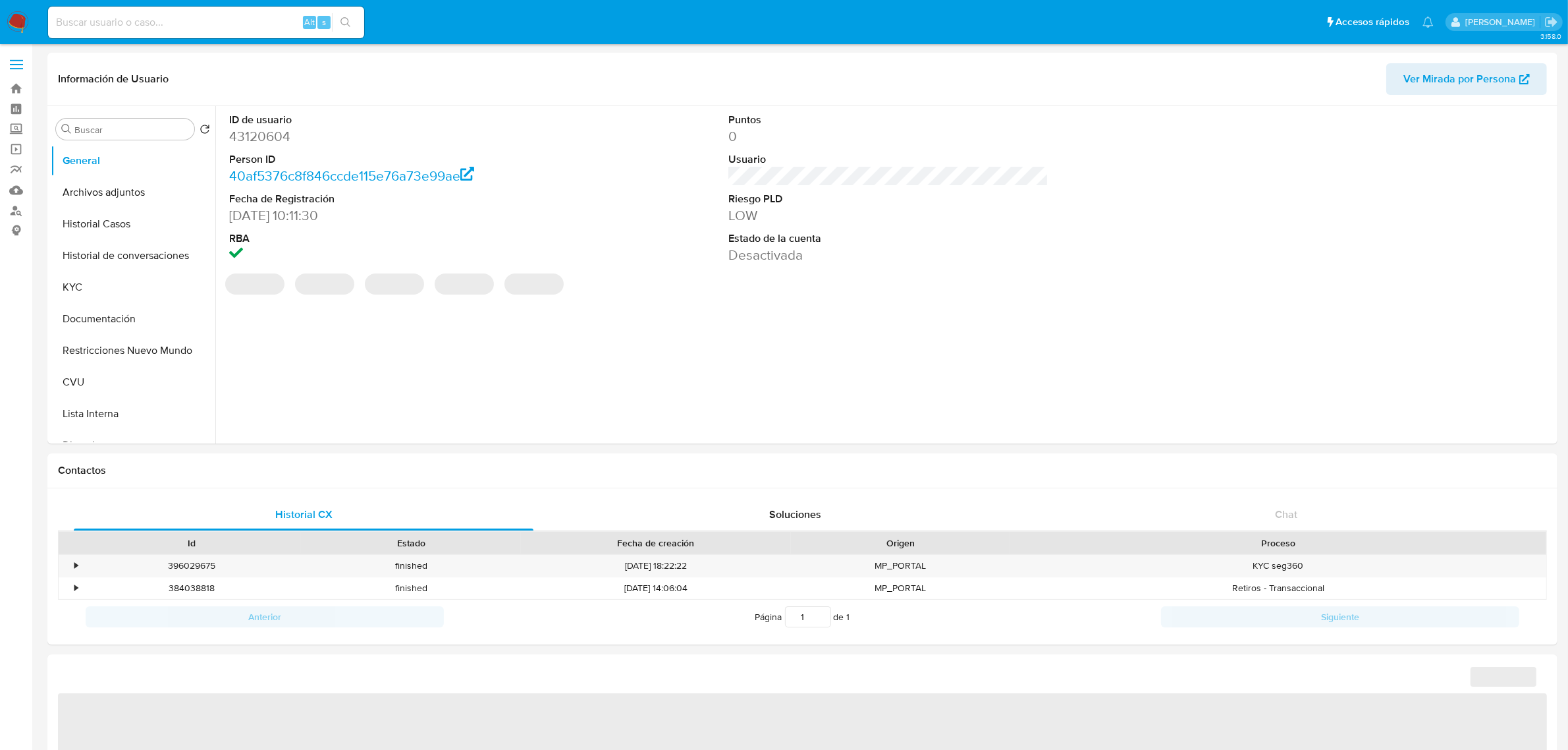
select select "10"
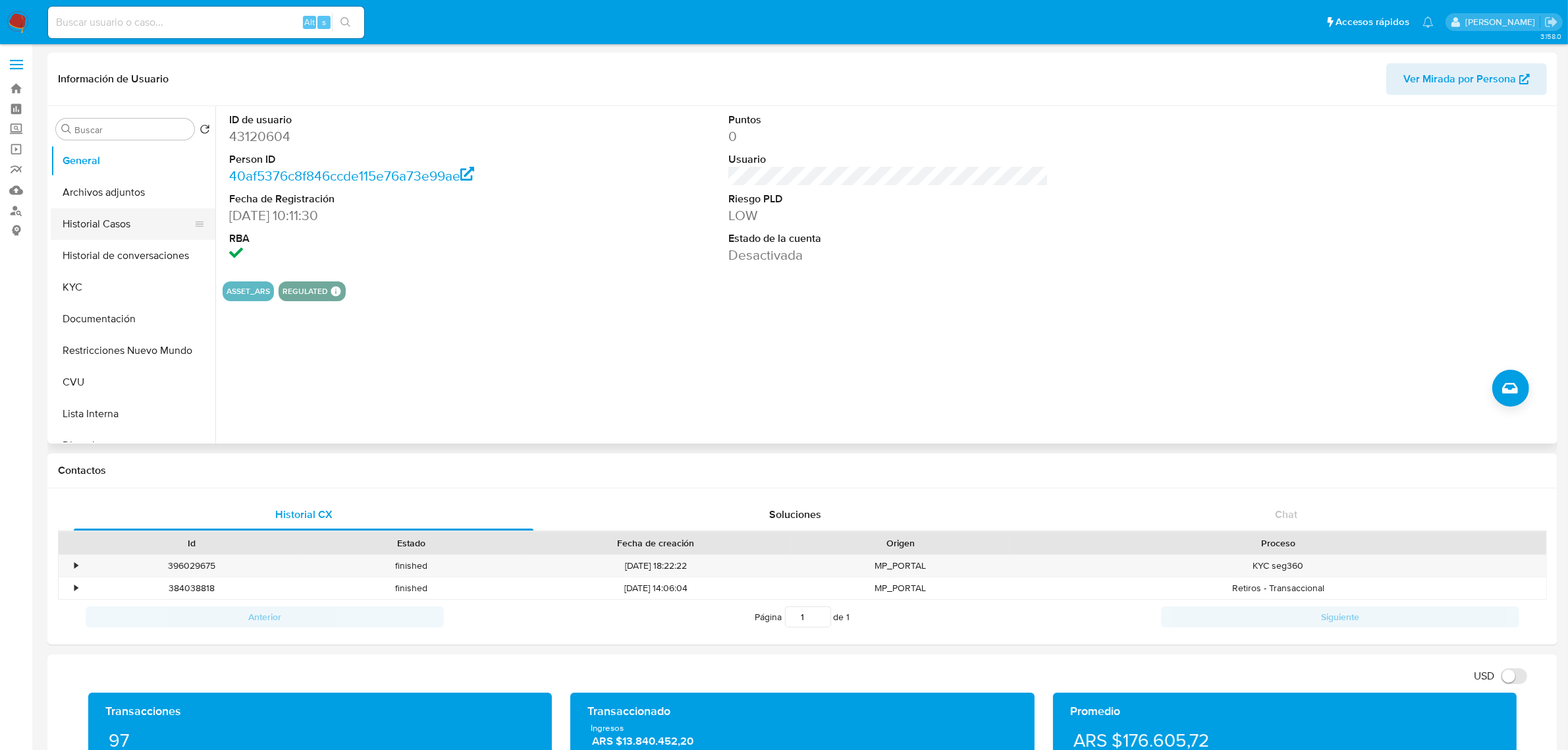
click at [123, 235] on button "Historial Casos" at bounding box center [128, 224] width 154 height 32
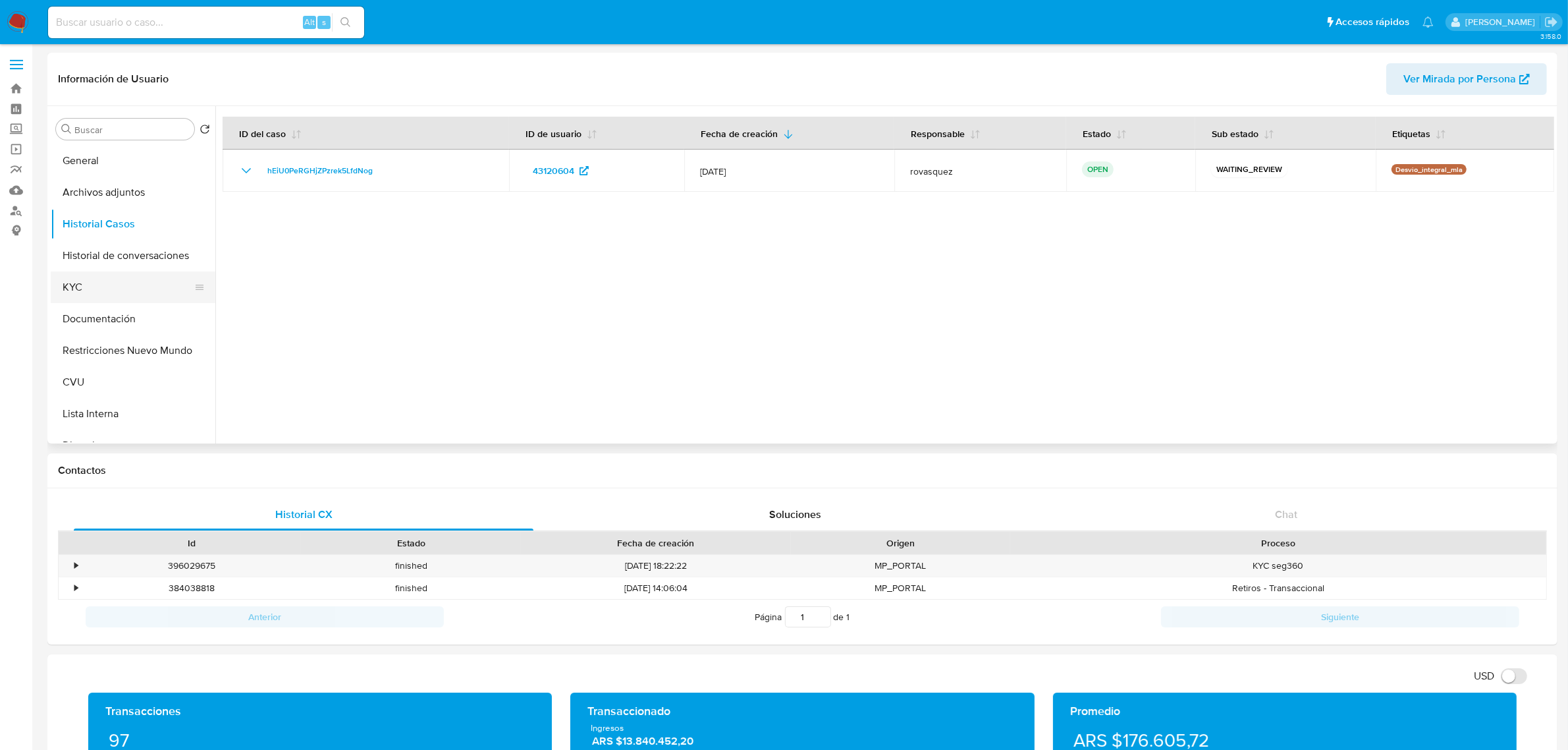
click at [92, 300] on button "KYC" at bounding box center [128, 288] width 154 height 32
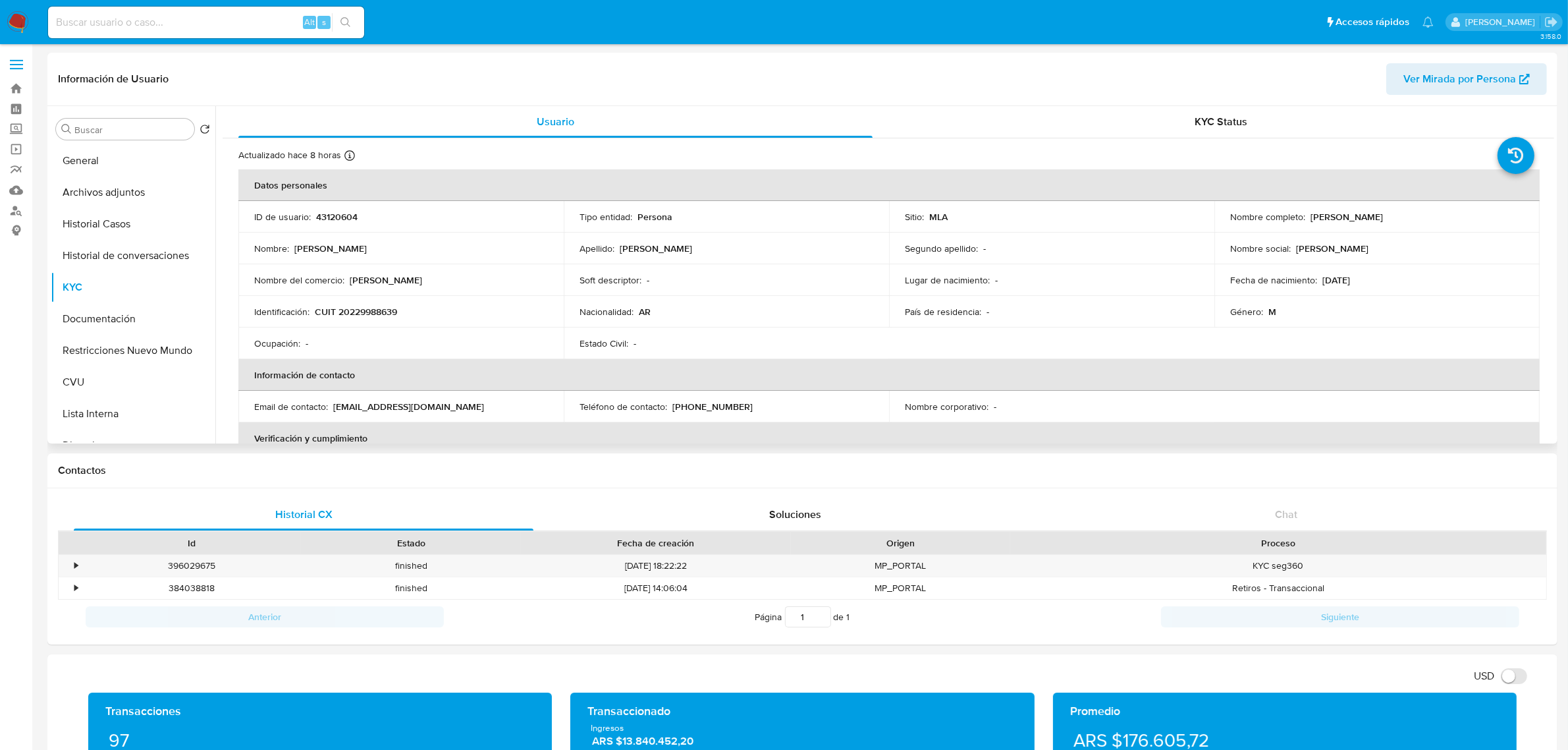
drag, startPoint x: 1308, startPoint y: 219, endPoint x: 1410, endPoint y: 218, distance: 102.0
click at [1410, 218] on div "Nombre completo : Edgardo Esteban Chirino" at bounding box center [1377, 216] width 294 height 12
copy p "[PERSON_NAME]"
click at [1339, 222] on p "[PERSON_NAME]" at bounding box center [1347, 216] width 73 height 12
drag, startPoint x: 1306, startPoint y: 222, endPoint x: 1419, endPoint y: 219, distance: 113.0
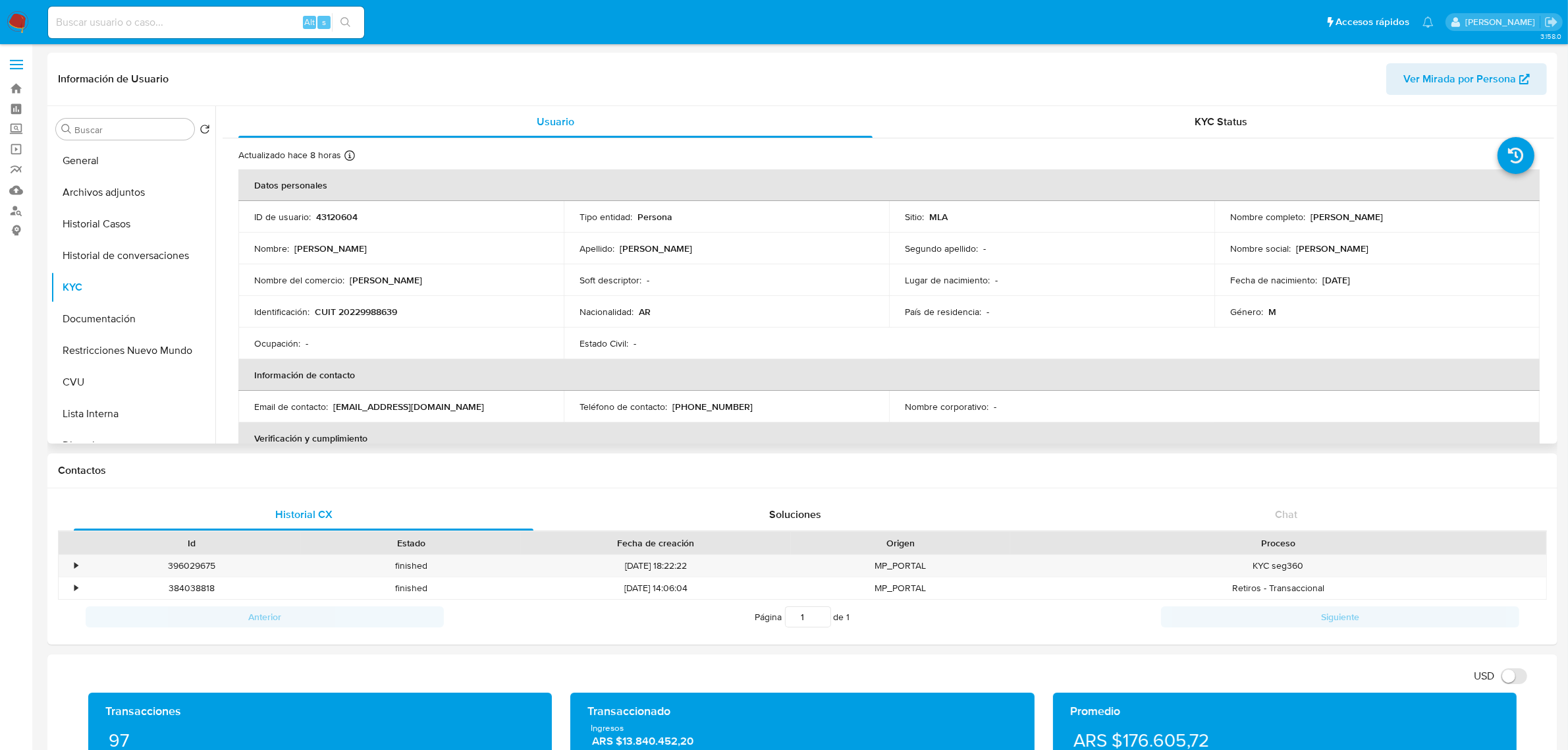
click at [1419, 219] on div "Nombre completo : Edgardo Esteban Chirino" at bounding box center [1377, 216] width 294 height 12
copy p "[PERSON_NAME]"
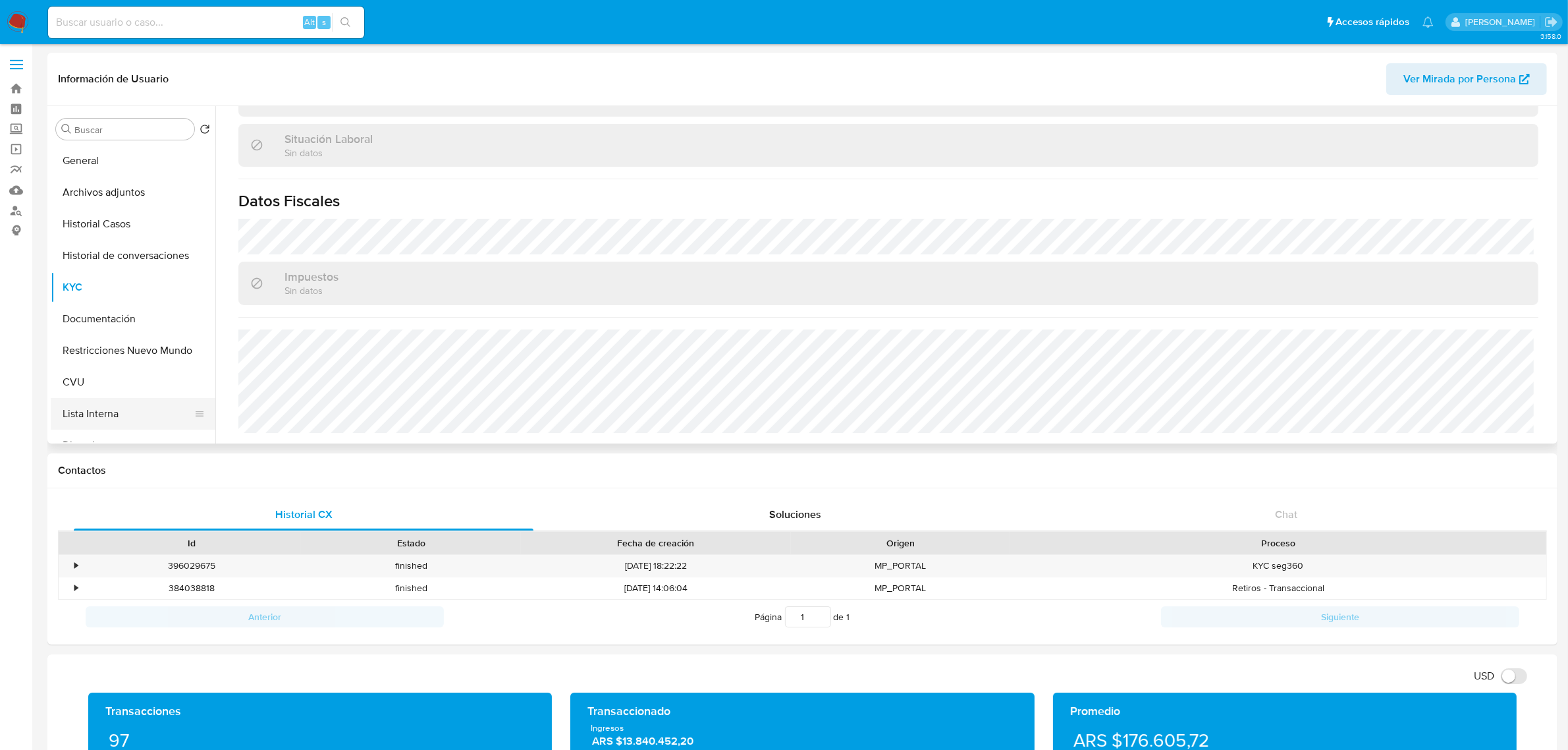
scroll to position [82, 0]
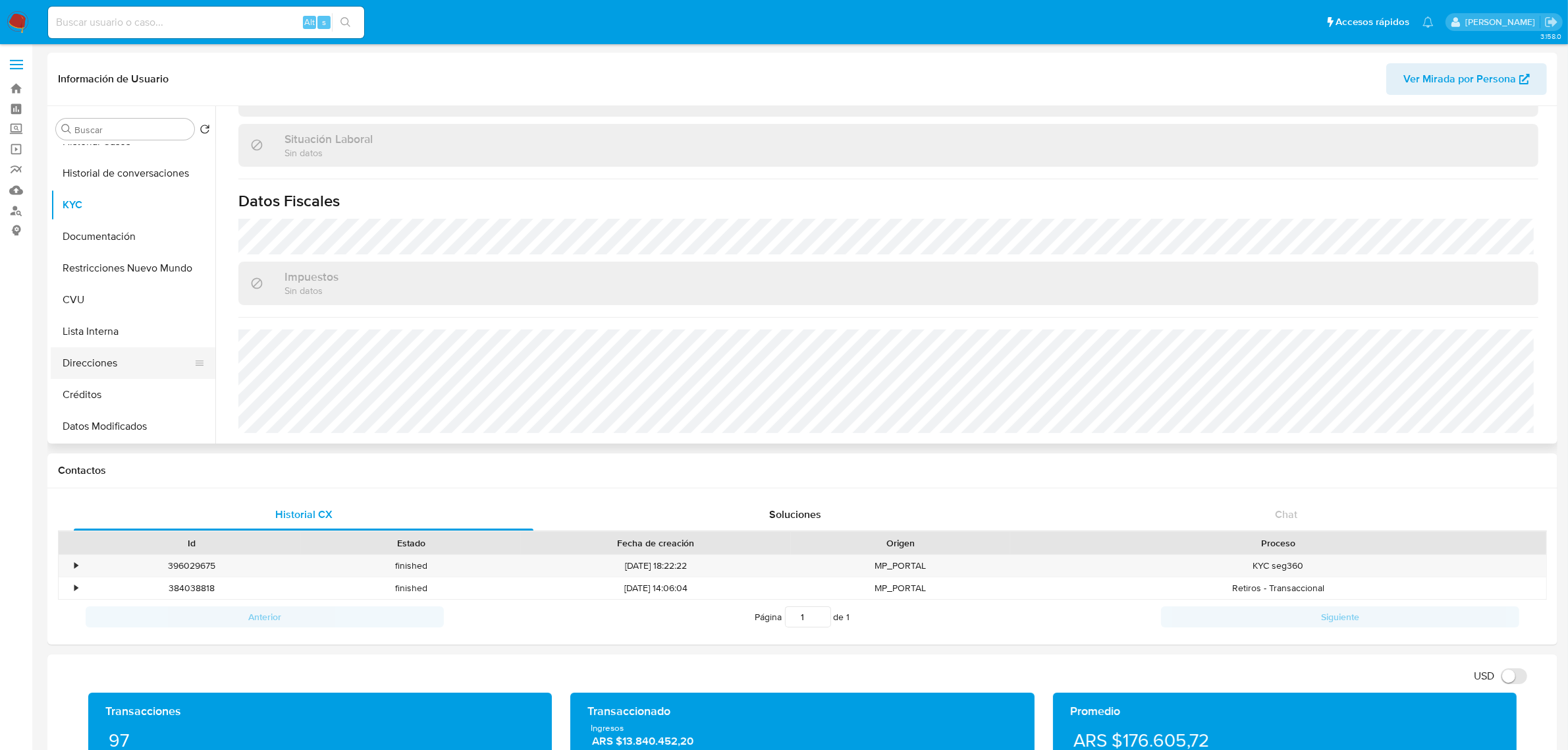
click at [117, 364] on button "Direcciones" at bounding box center [128, 363] width 154 height 32
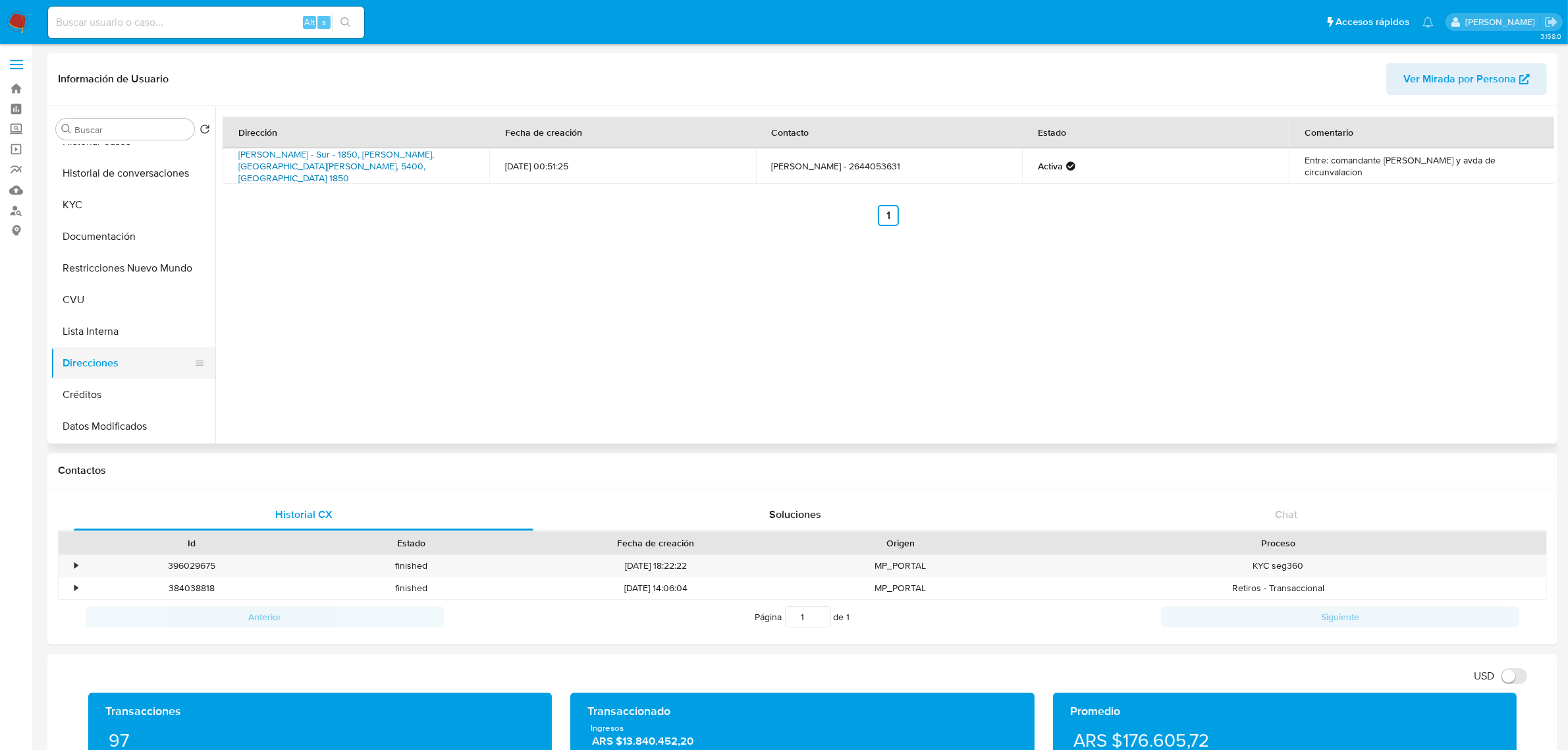
scroll to position [0, 0]
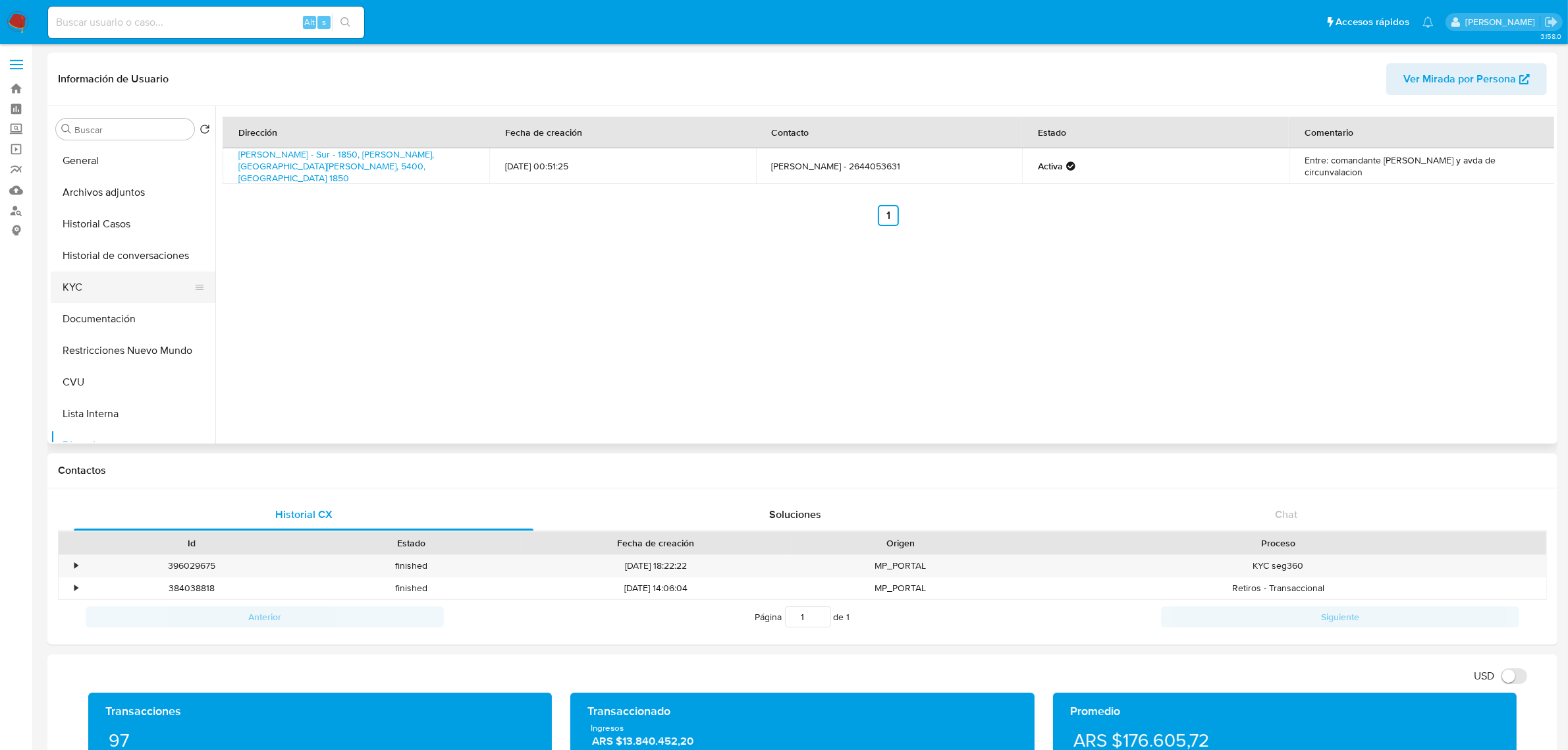
click at [90, 295] on button "KYC" at bounding box center [128, 288] width 154 height 32
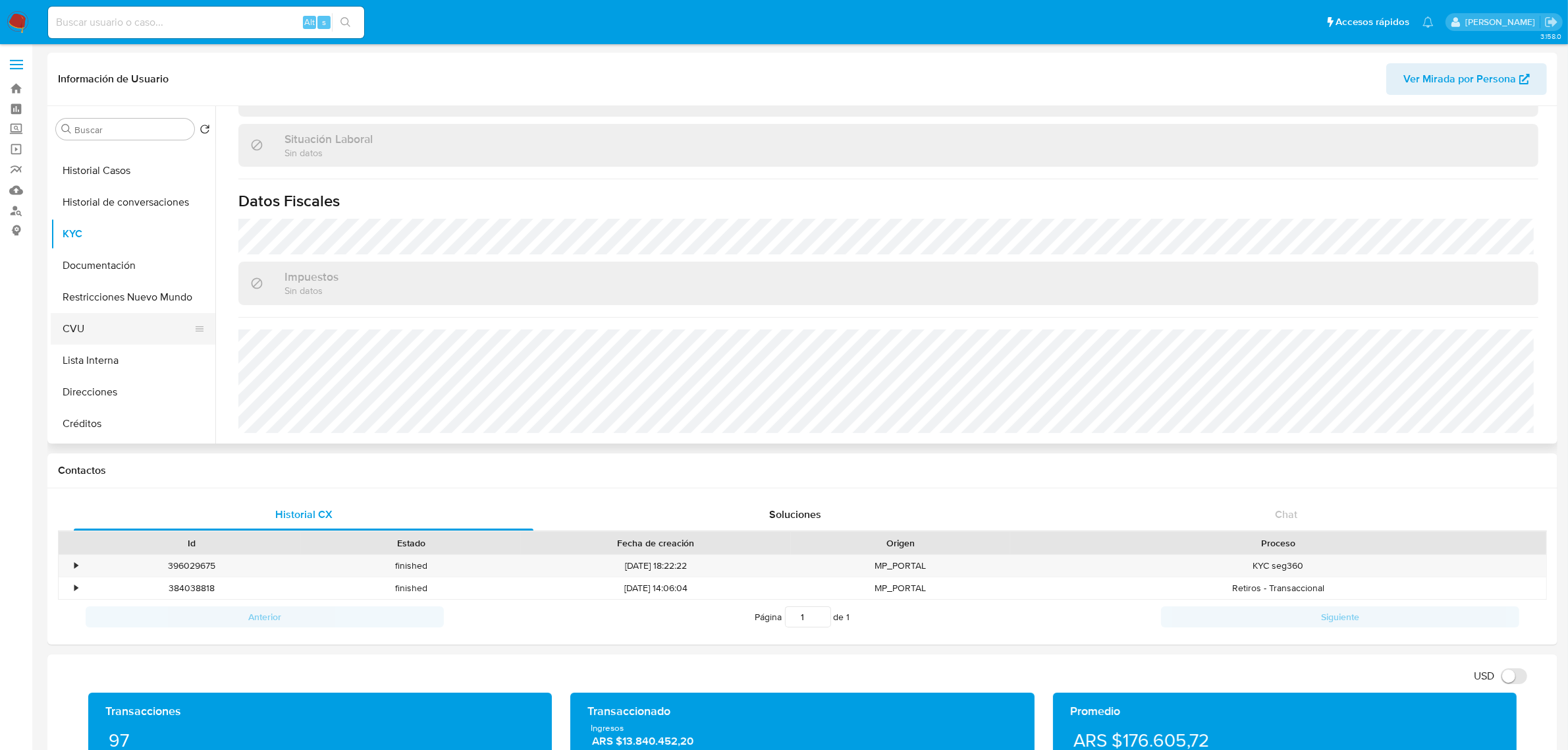
scroll to position [82, 0]
click at [115, 366] on button "Direcciones" at bounding box center [128, 363] width 154 height 32
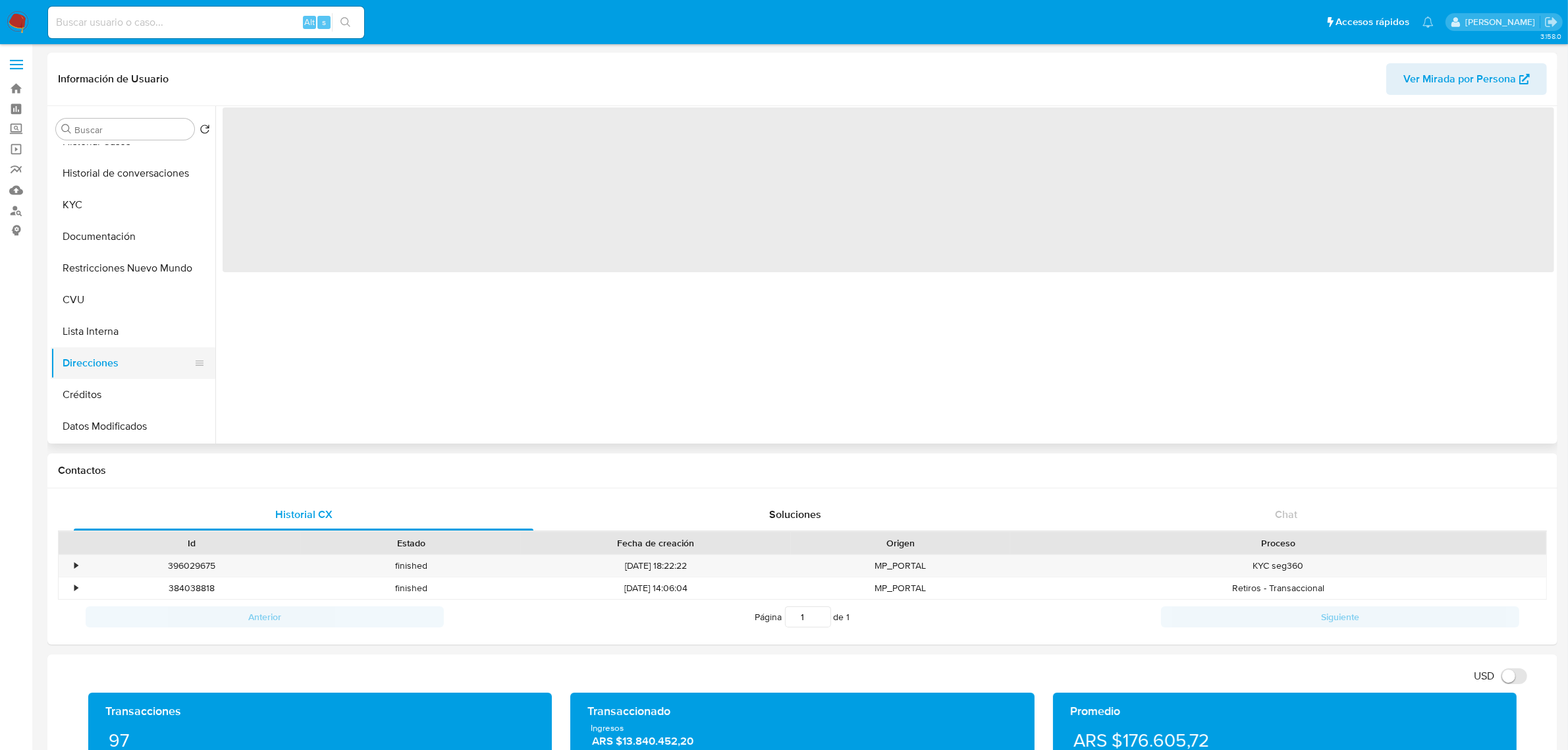
scroll to position [0, 0]
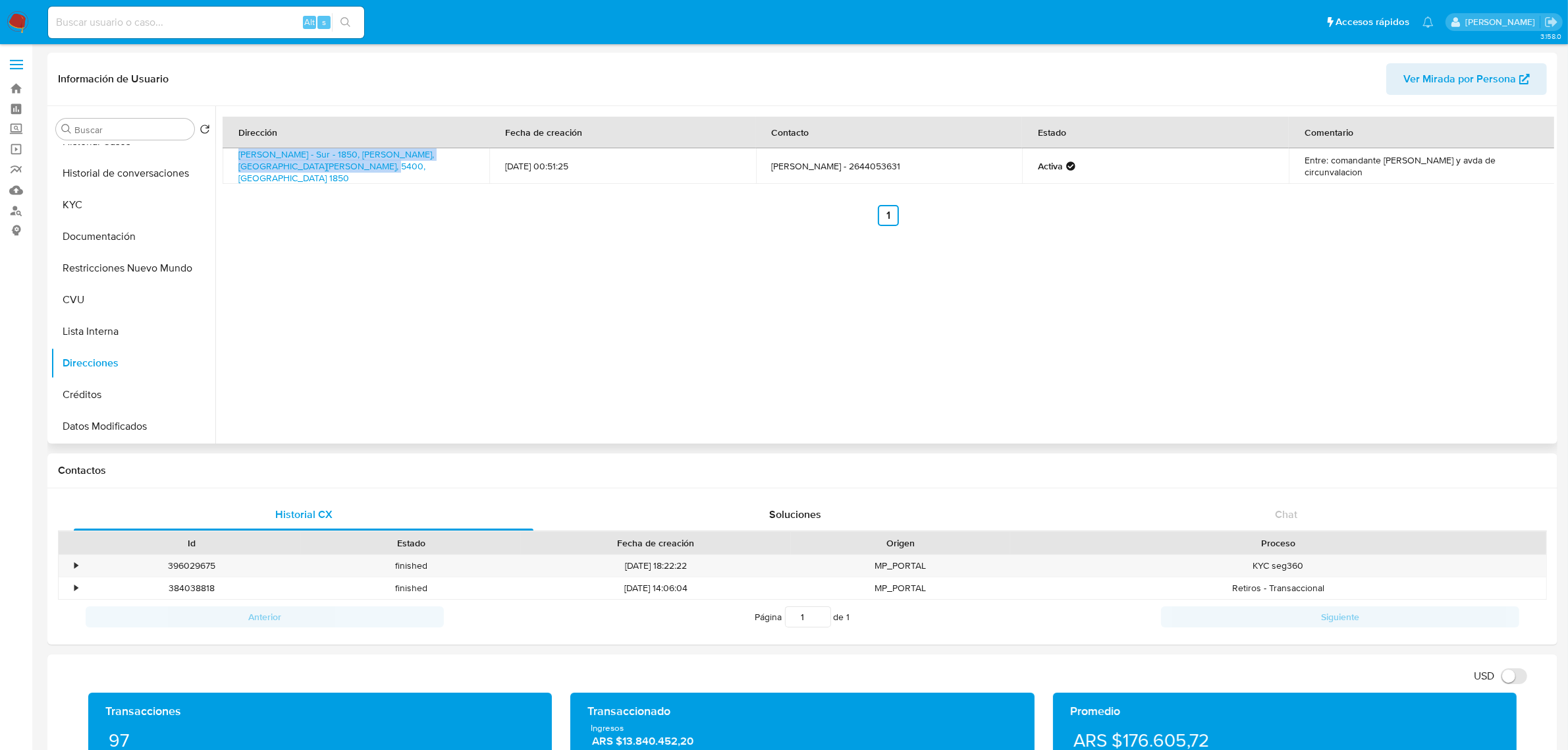
drag, startPoint x: 343, startPoint y: 174, endPoint x: 237, endPoint y: 160, distance: 106.9
click at [237, 160] on td "Anacleto Gil - Sur - 1850, Villa Del Carril, San Juan, 5400, Argentina 1850" at bounding box center [356, 166] width 266 height 36
copy link "Anacleto Gil - Sur - 1850, Villa Del Carril, San Juan, 5400, Argentina 1850"
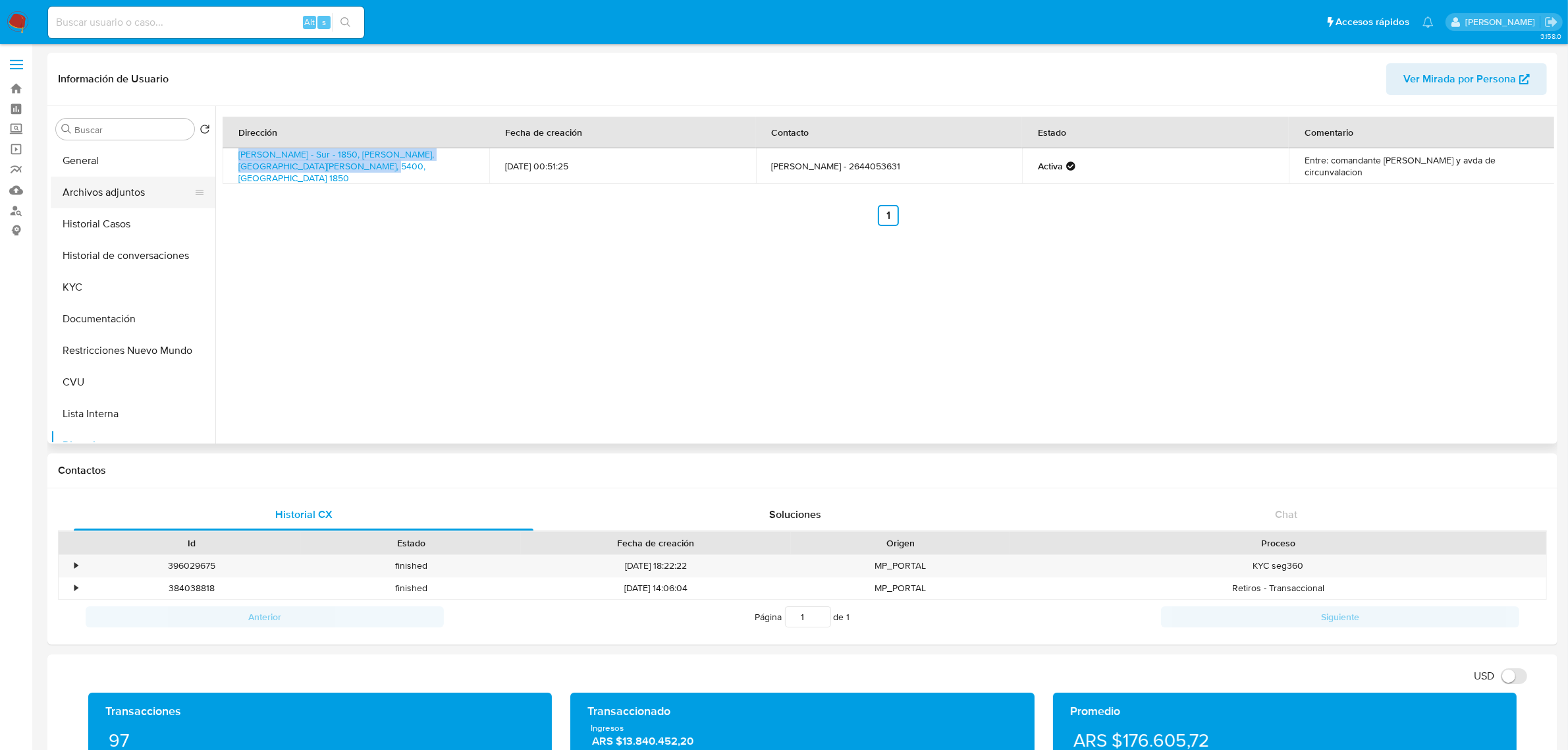
drag, startPoint x: 117, startPoint y: 186, endPoint x: 131, endPoint y: 188, distance: 14.1
click at [117, 186] on button "Archivos adjuntos" at bounding box center [128, 192] width 154 height 32
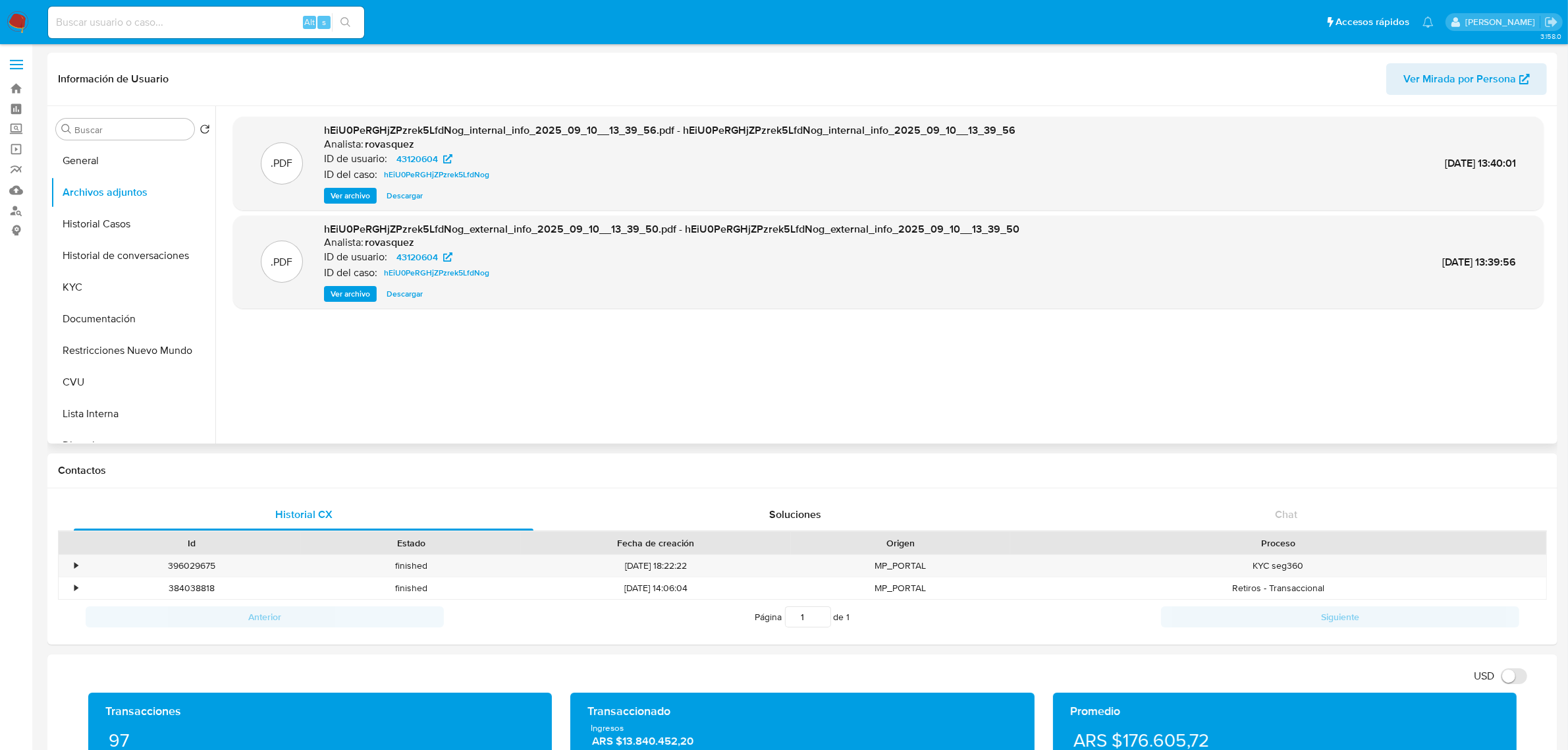
click at [340, 291] on span "Ver archivo" at bounding box center [350, 294] width 39 height 13
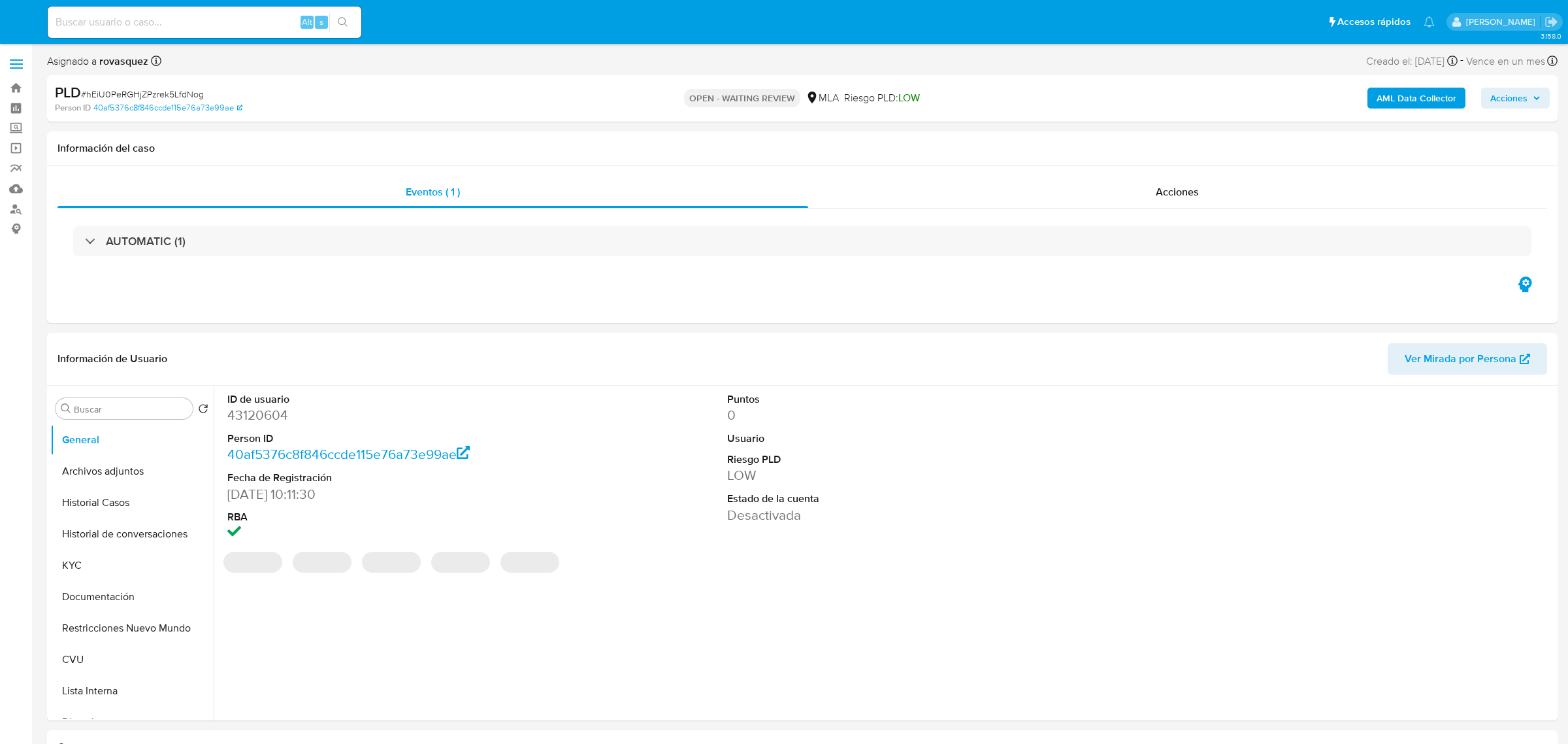
select select "10"
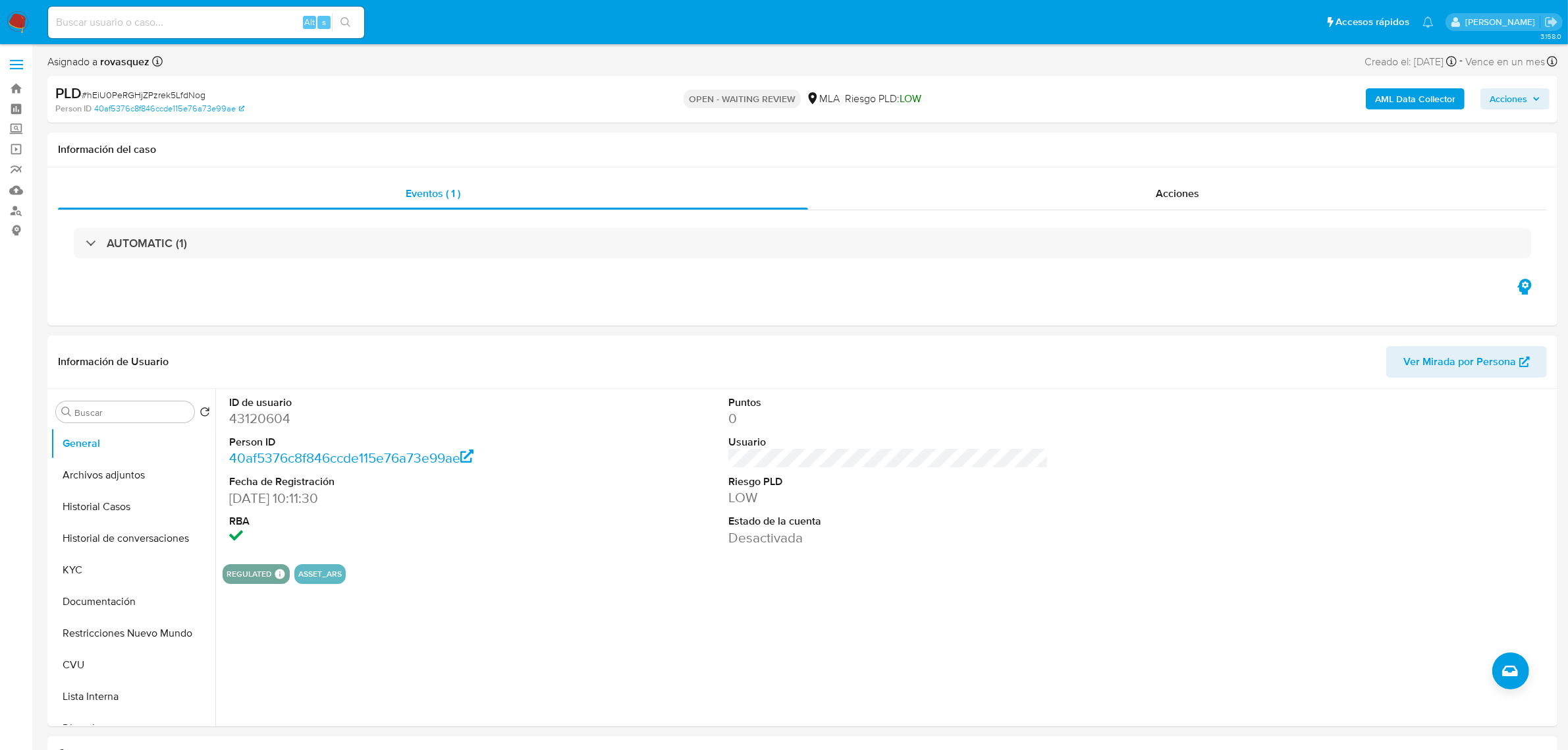
scroll to position [330, 0]
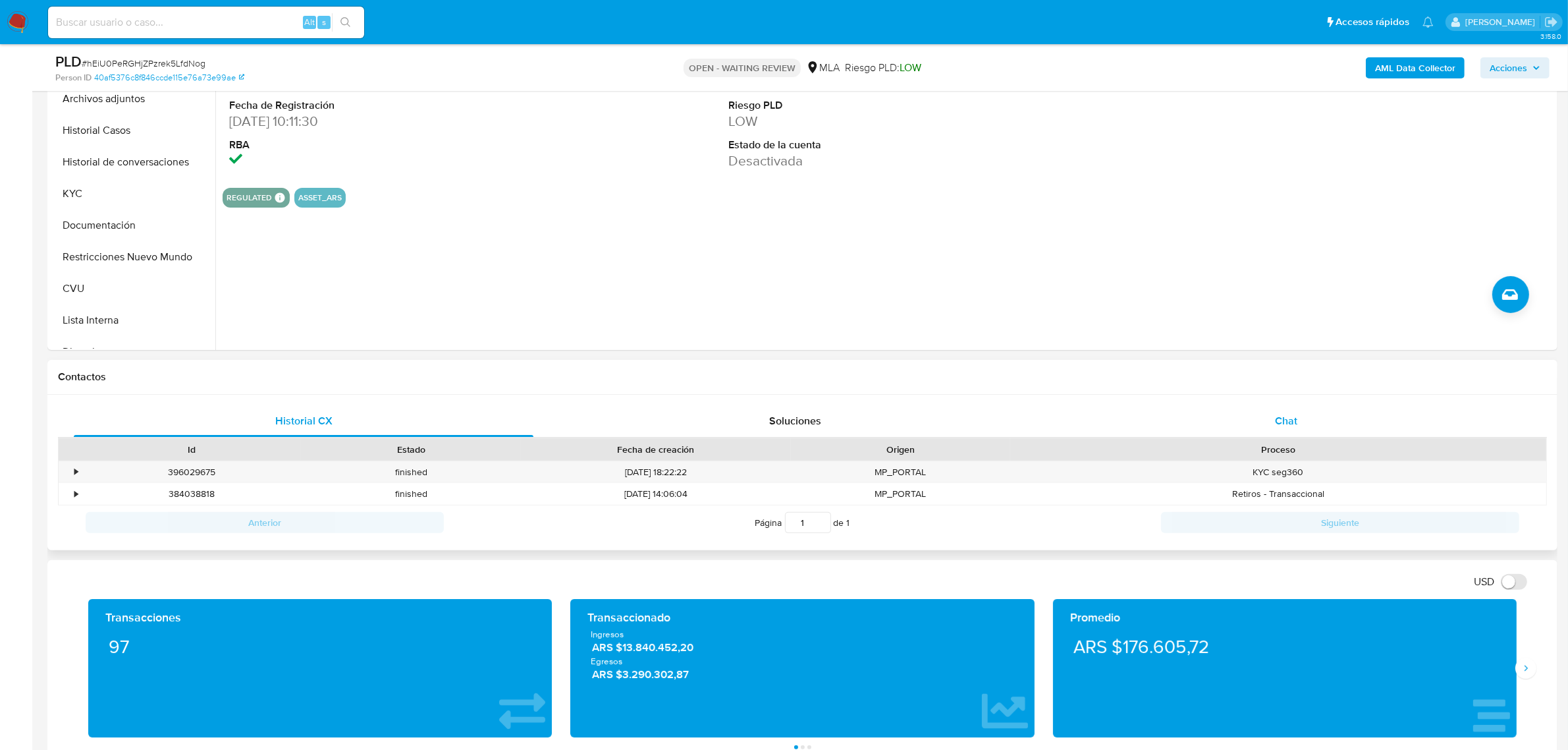
click at [1272, 418] on div "Chat" at bounding box center [1286, 421] width 460 height 32
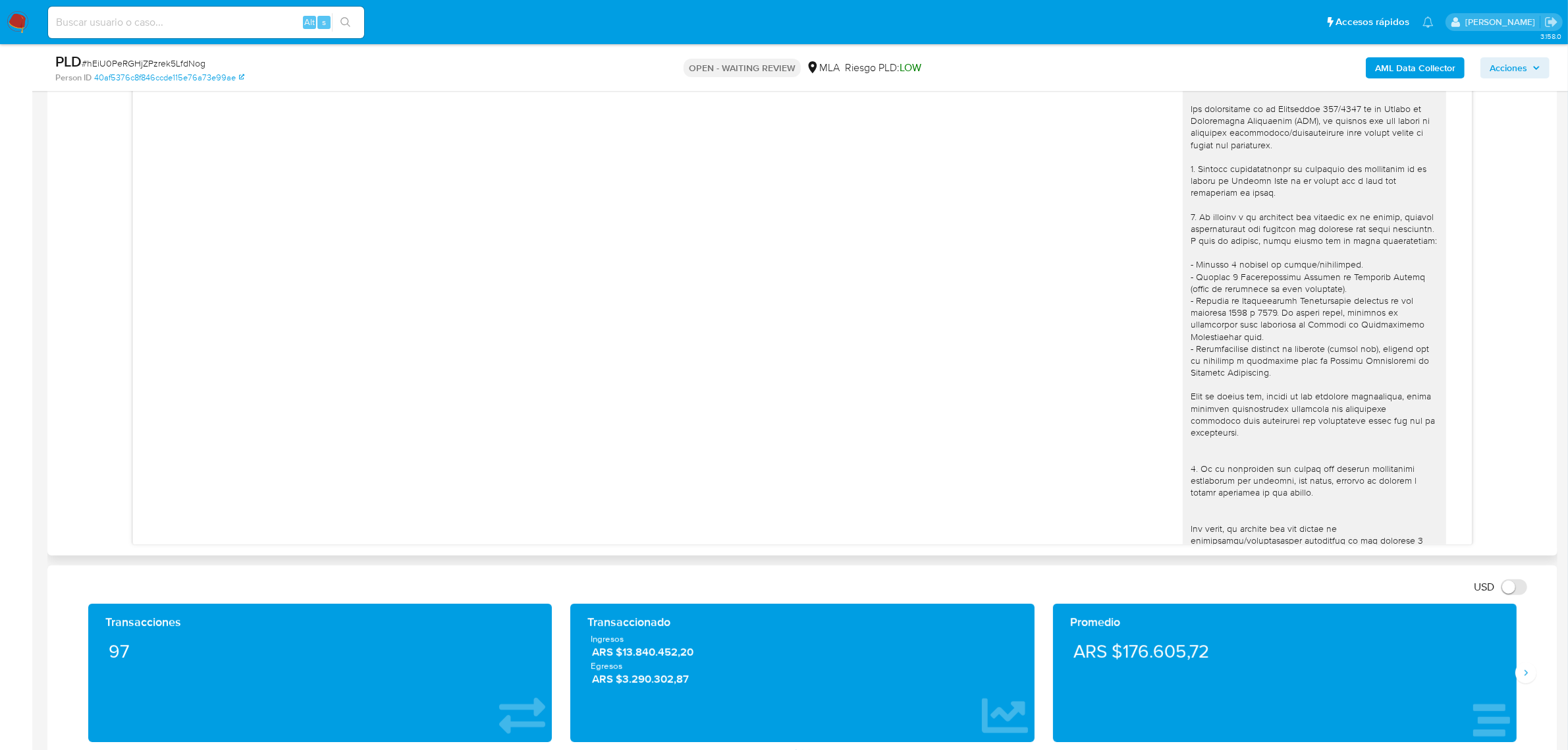
scroll to position [762, 0]
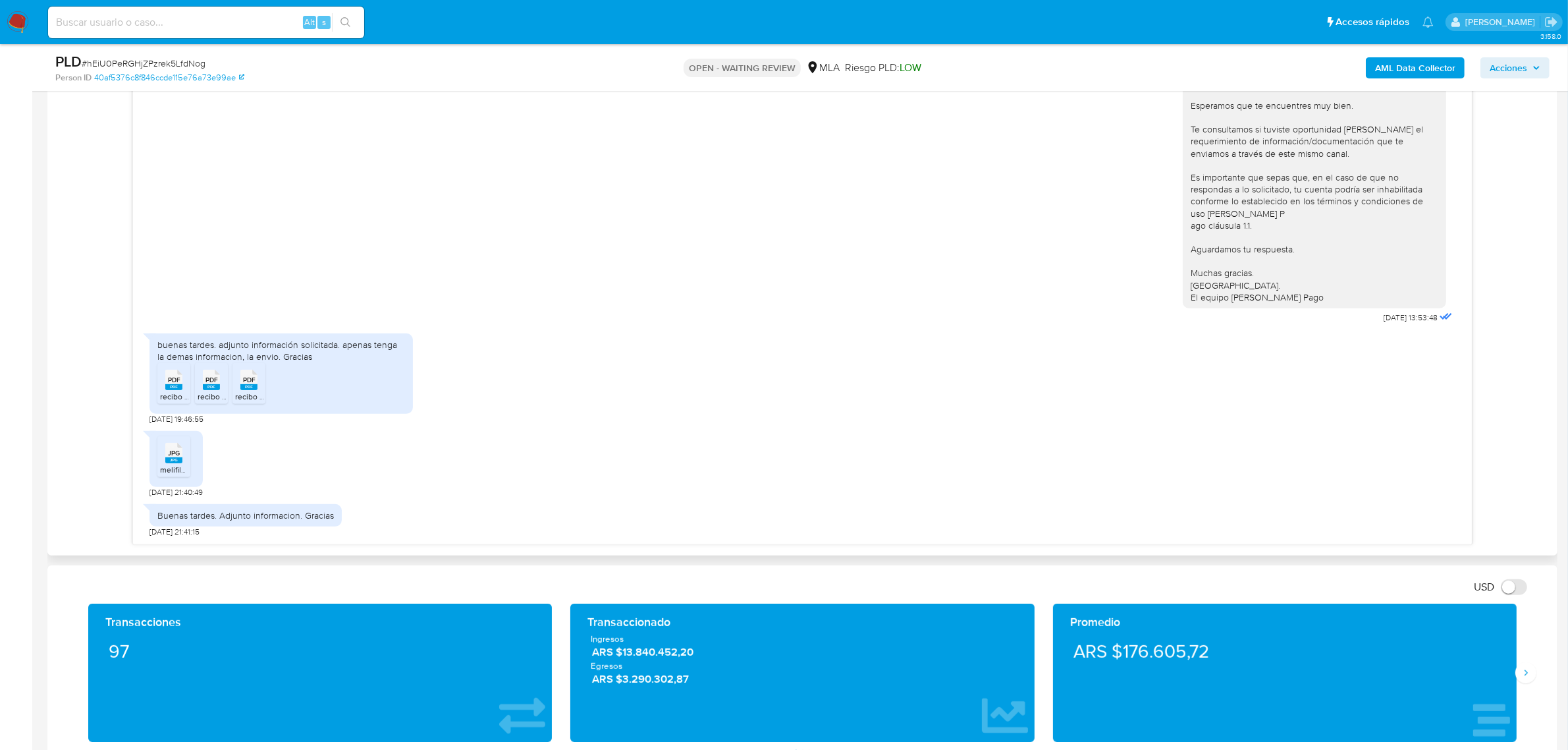
click at [169, 387] on rect at bounding box center [174, 387] width 17 height 6
click at [208, 384] on span "PDF" at bounding box center [211, 380] width 12 height 9
click at [252, 391] on icon "PDF" at bounding box center [249, 380] width 17 height 23
click at [175, 460] on rect at bounding box center [174, 460] width 17 height 6
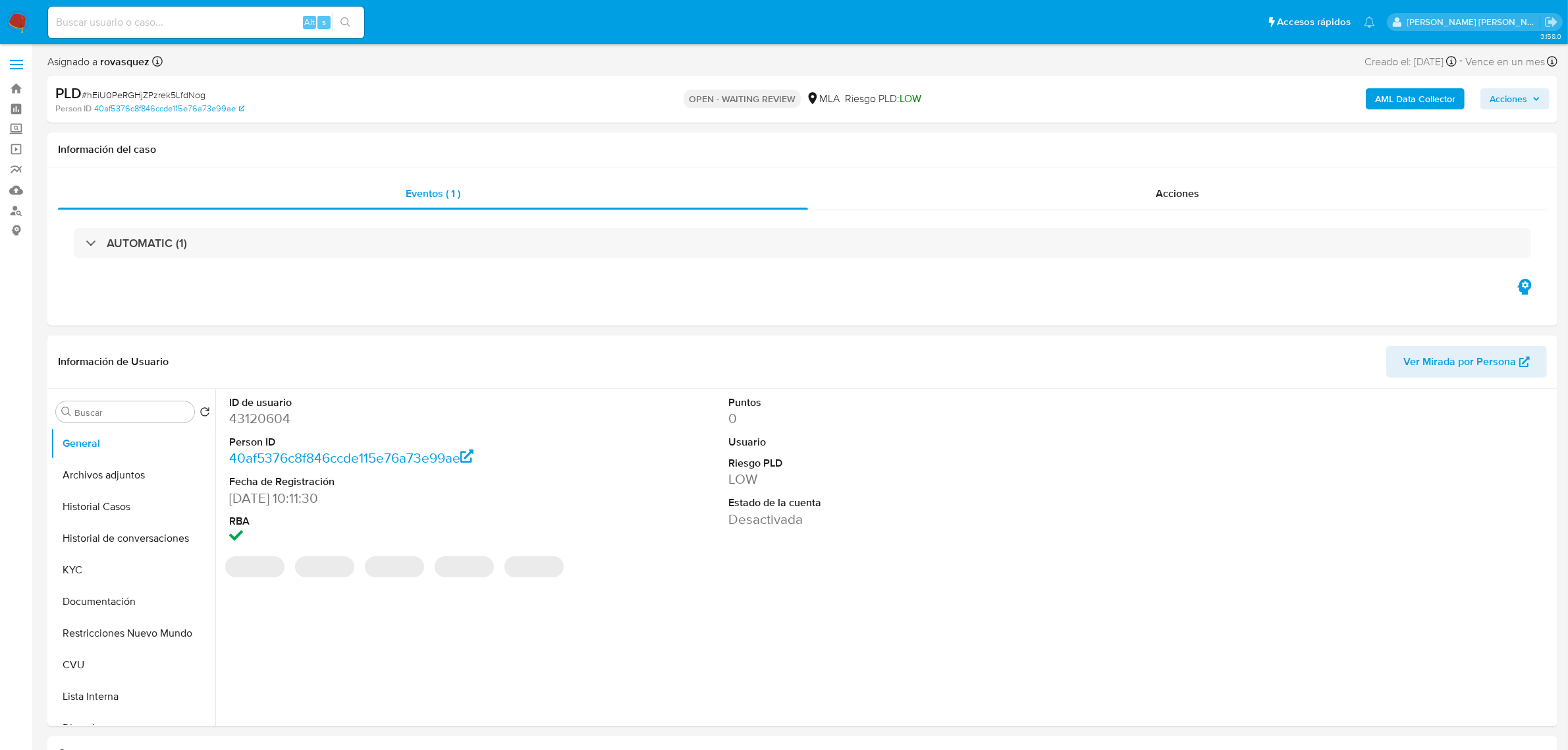
select select "10"
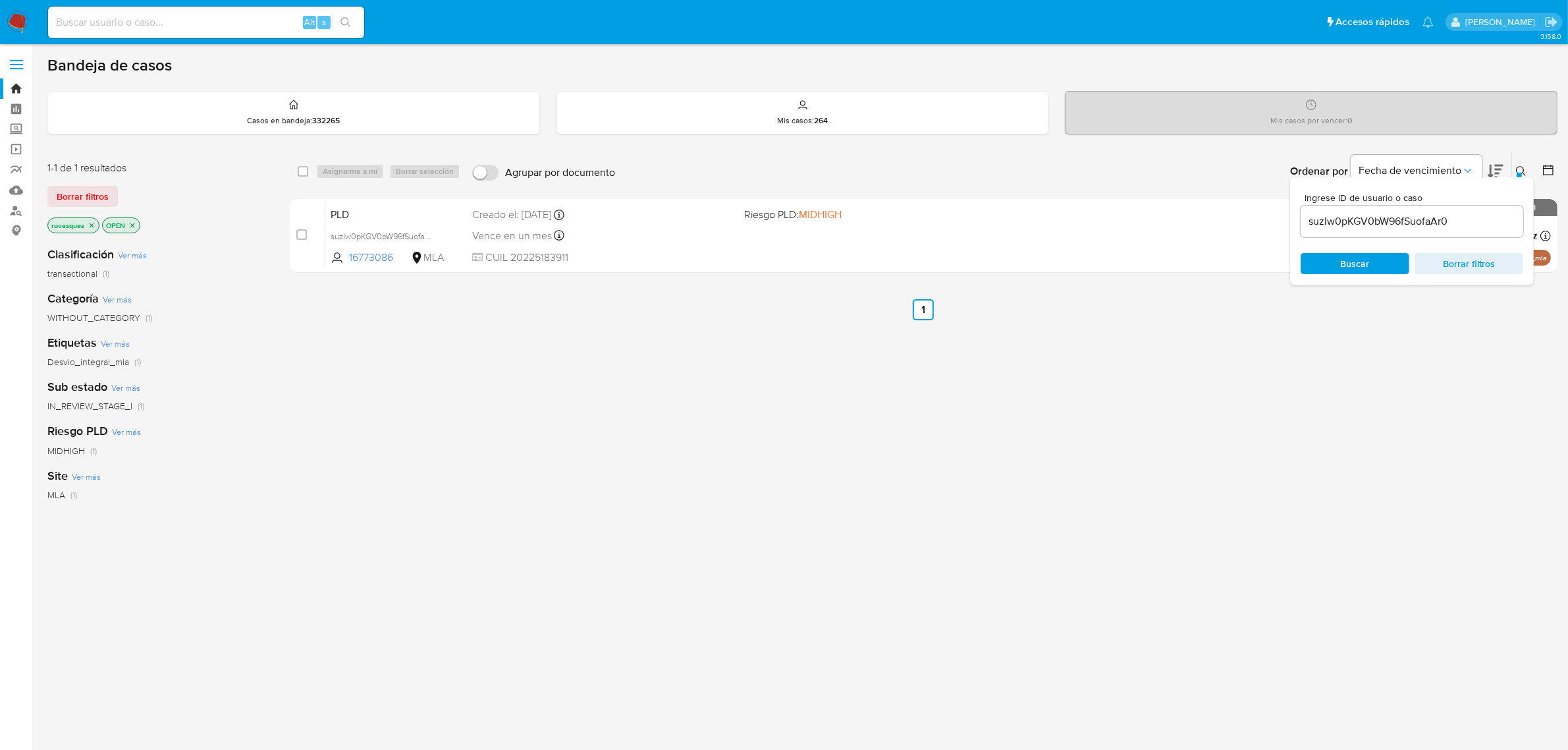
click at [1337, 224] on input "suzIw0pKGV0bW96fSuofaAr0" at bounding box center [1412, 221] width 223 height 17
paste input "hEiU0PeRGHjZPzrek5LfdNog"
type input "hEiU0PeRGHjZPzrek5LfdNog"
click at [1341, 261] on span "Buscar" at bounding box center [1355, 263] width 29 height 21
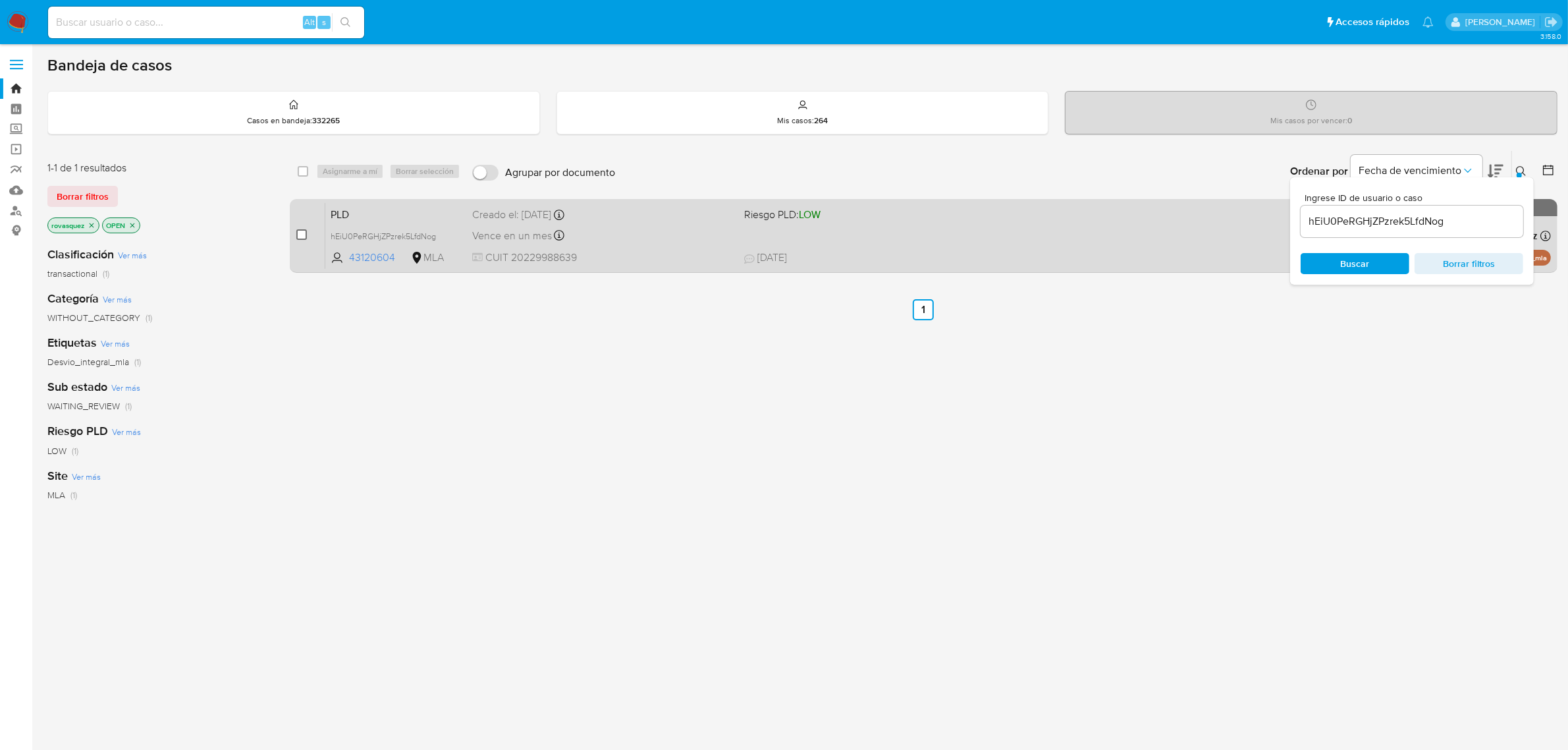
click at [304, 229] on input "checkbox" at bounding box center [301, 235] width 11 height 11
checkbox input "true"
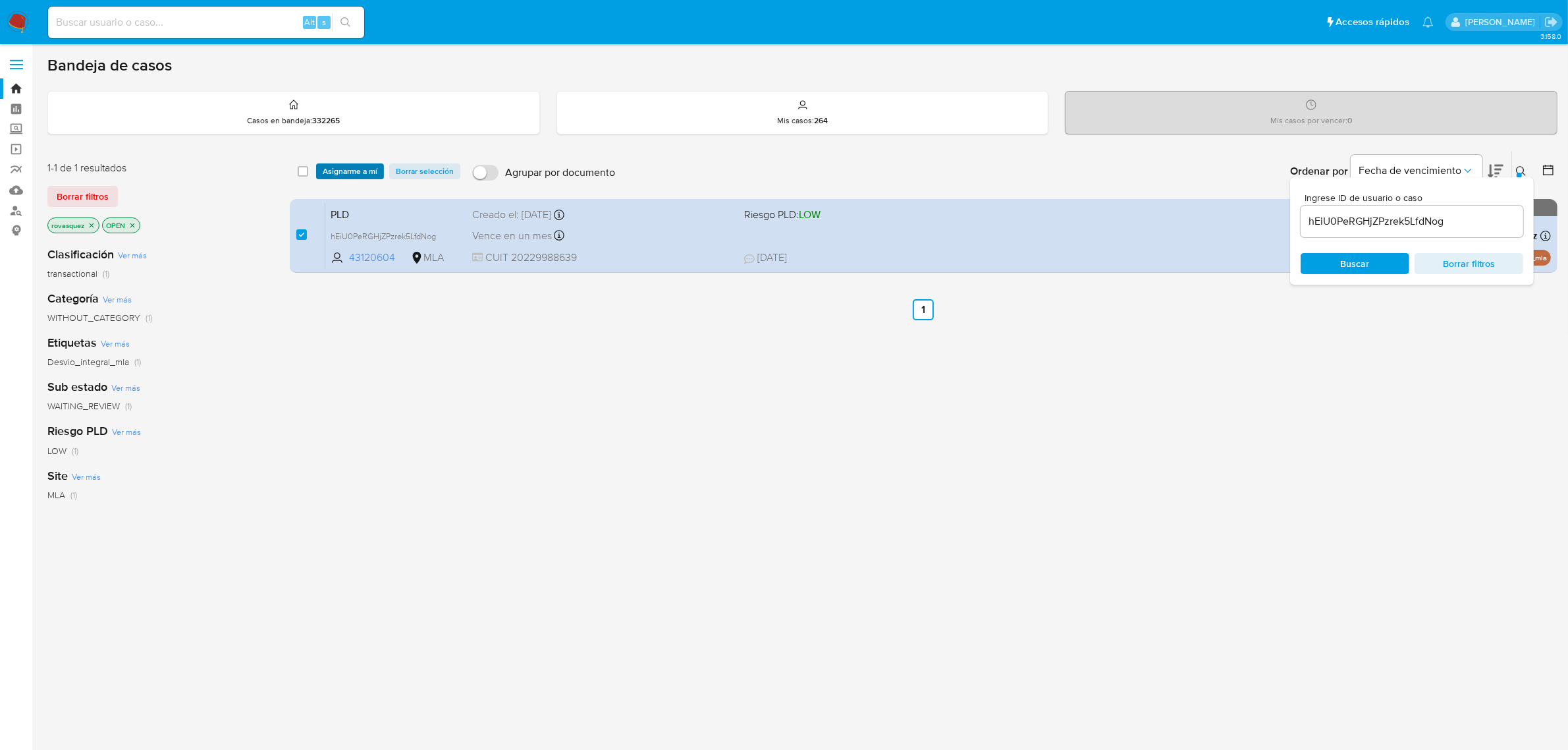
click at [351, 169] on span "Asignarme a mí" at bounding box center [350, 171] width 54 height 13
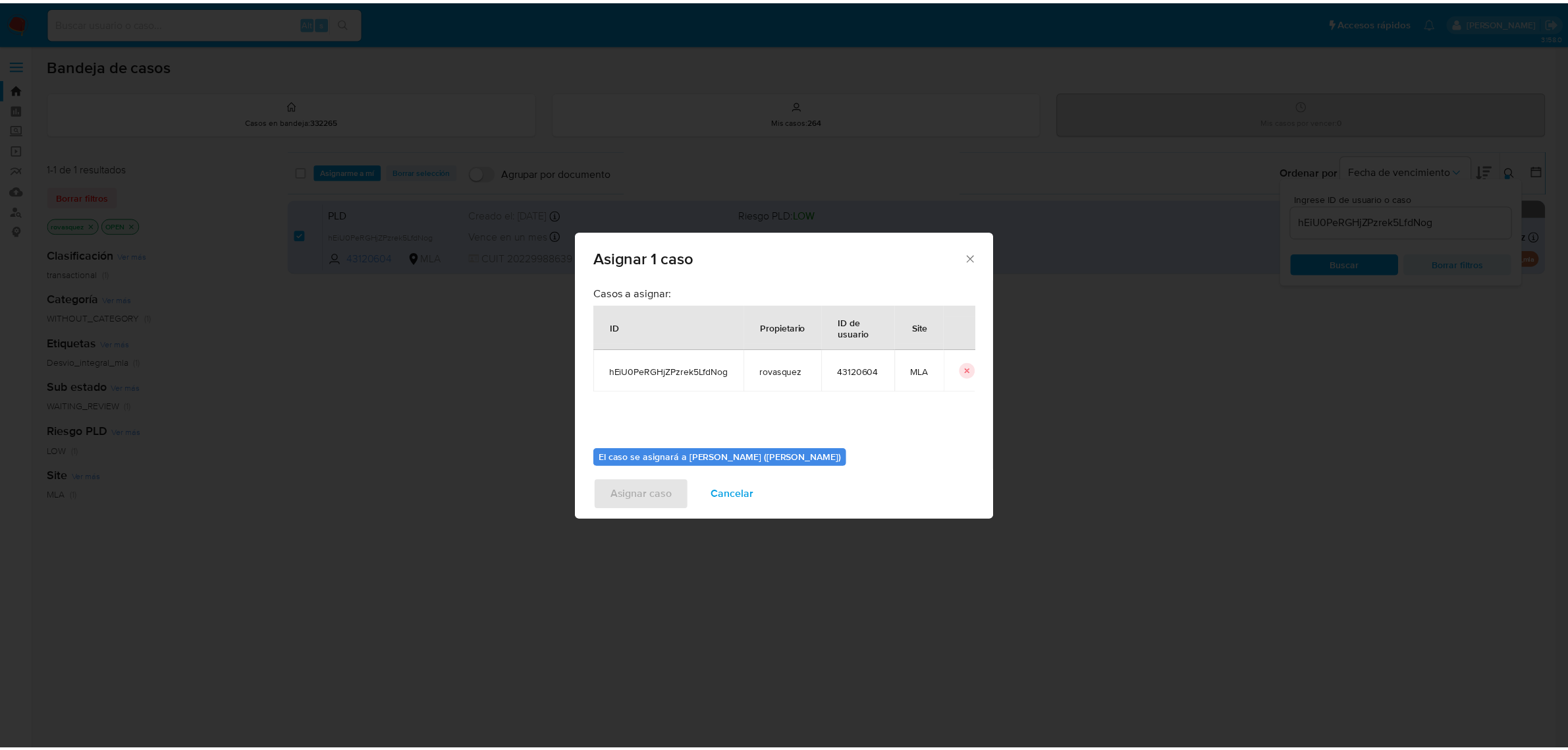
scroll to position [68, 0]
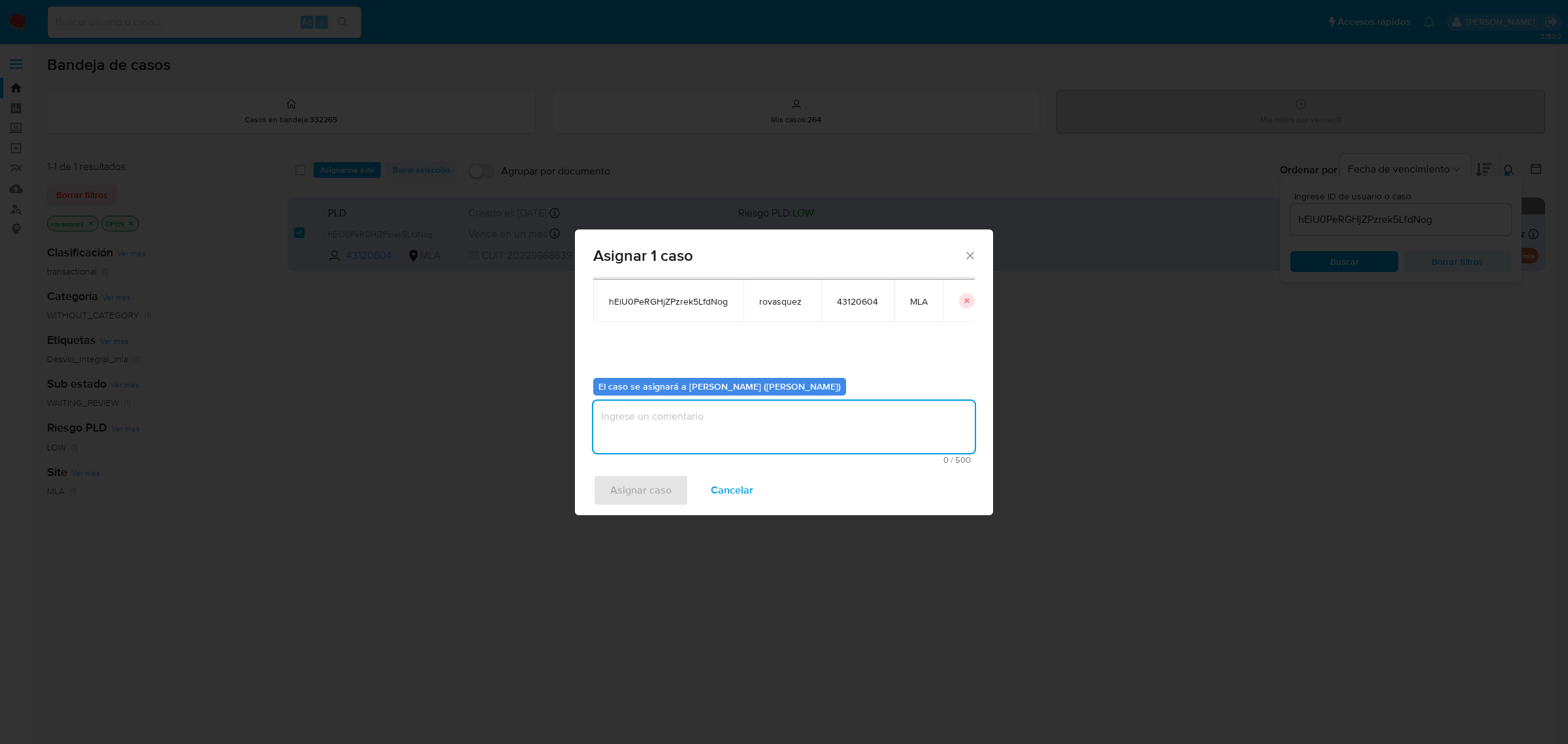
click at [674, 423] on textarea "assign-modal" at bounding box center [784, 426] width 382 height 53
type textarea "."
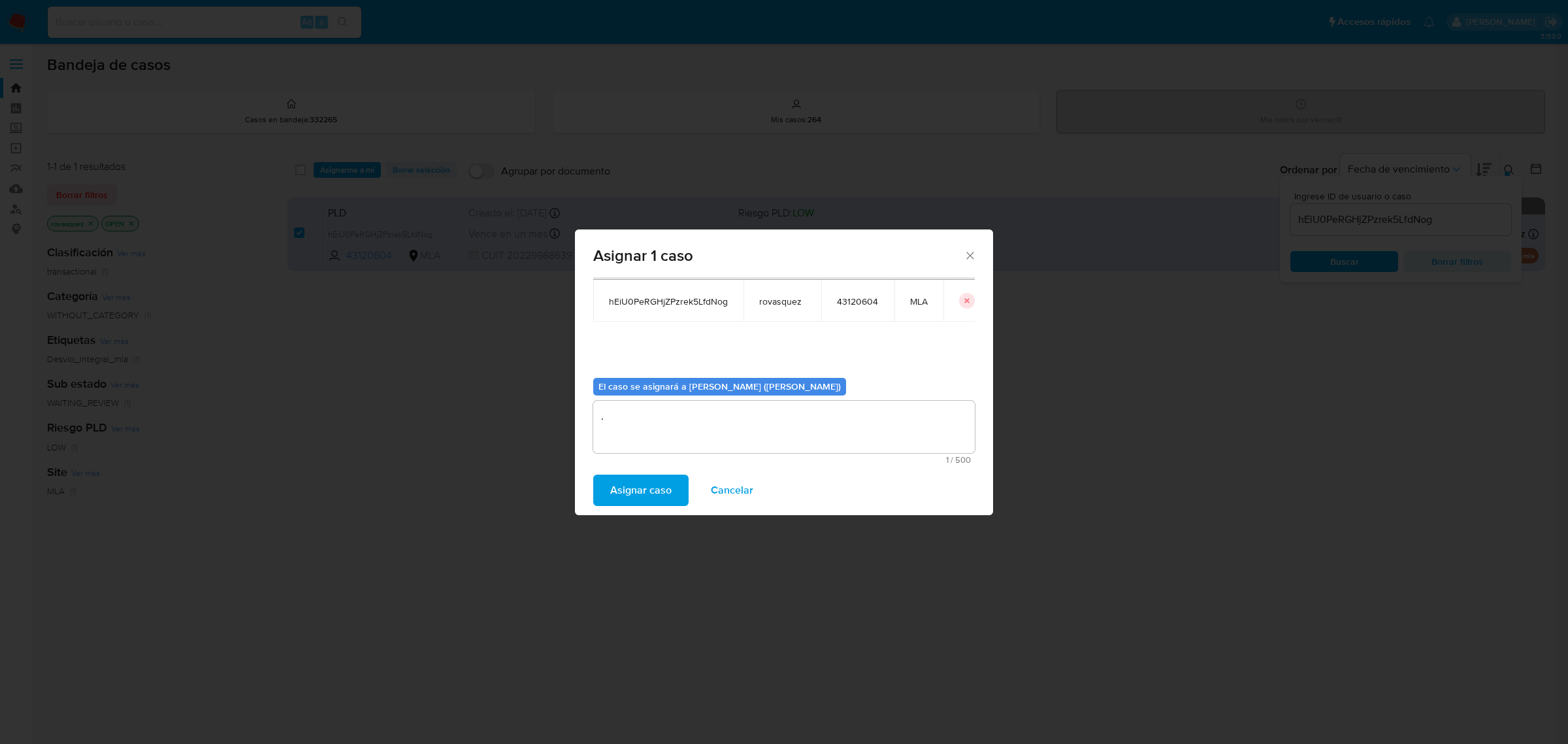
click at [642, 491] on span "Asignar caso" at bounding box center [640, 490] width 61 height 29
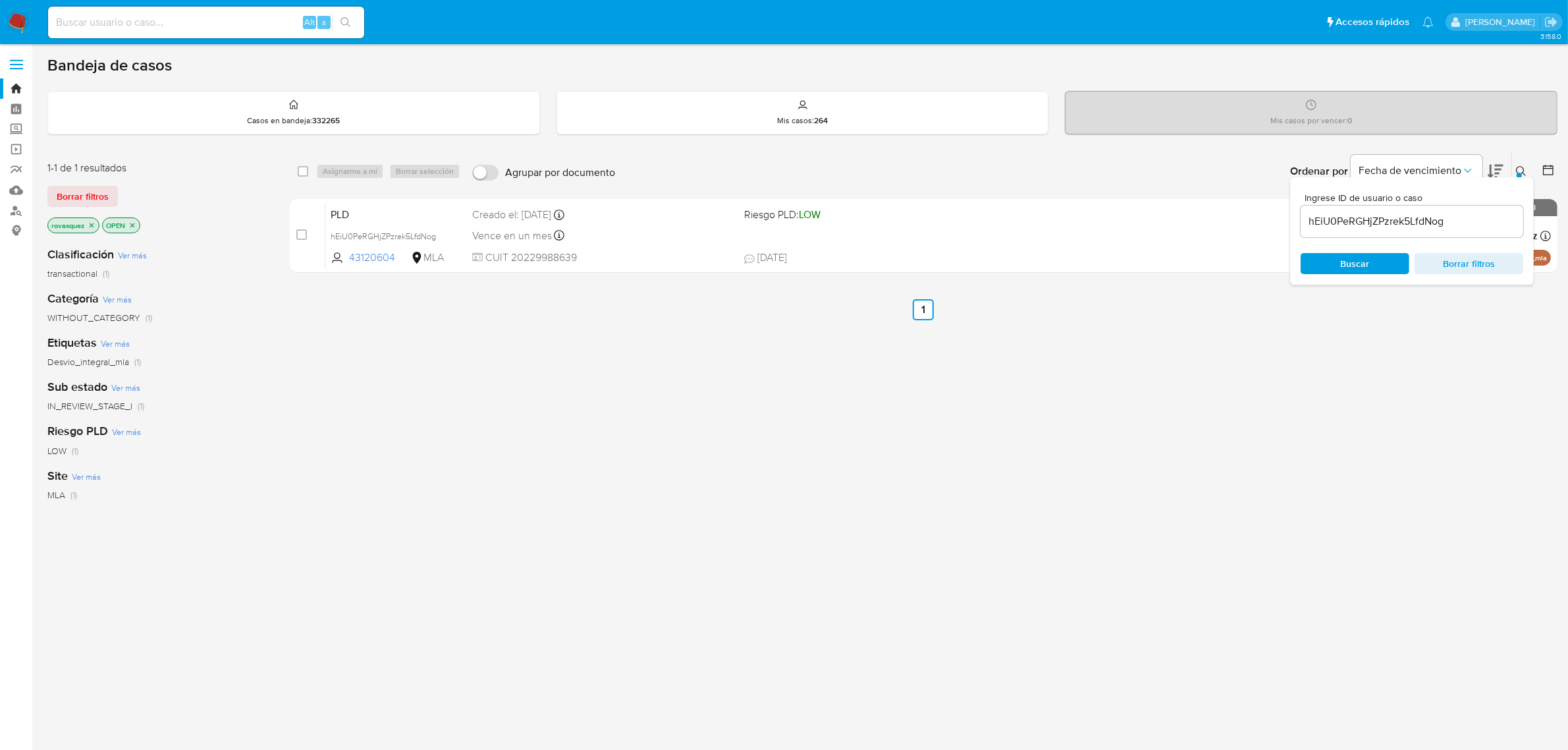
click at [632, 597] on div "select-all-cases-checkbox Asignarme a mí Borrar selección Agrupar por documento…" at bounding box center [923, 449] width 1268 height 597
click at [377, 460] on div "select-all-cases-checkbox Asignarme a mí Borrar selección Agrupar por documento…" at bounding box center [923, 449] width 1268 height 597
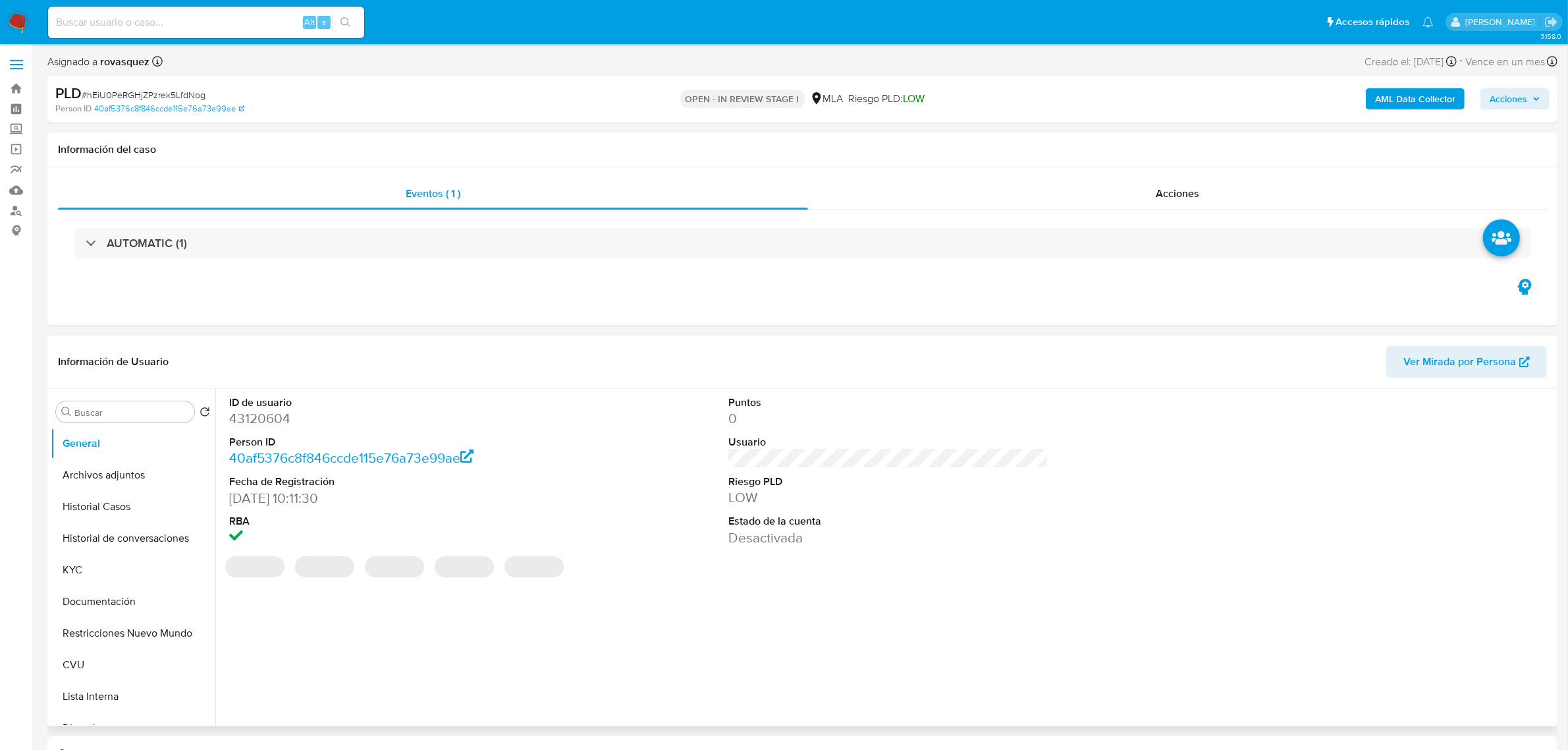
select select "10"
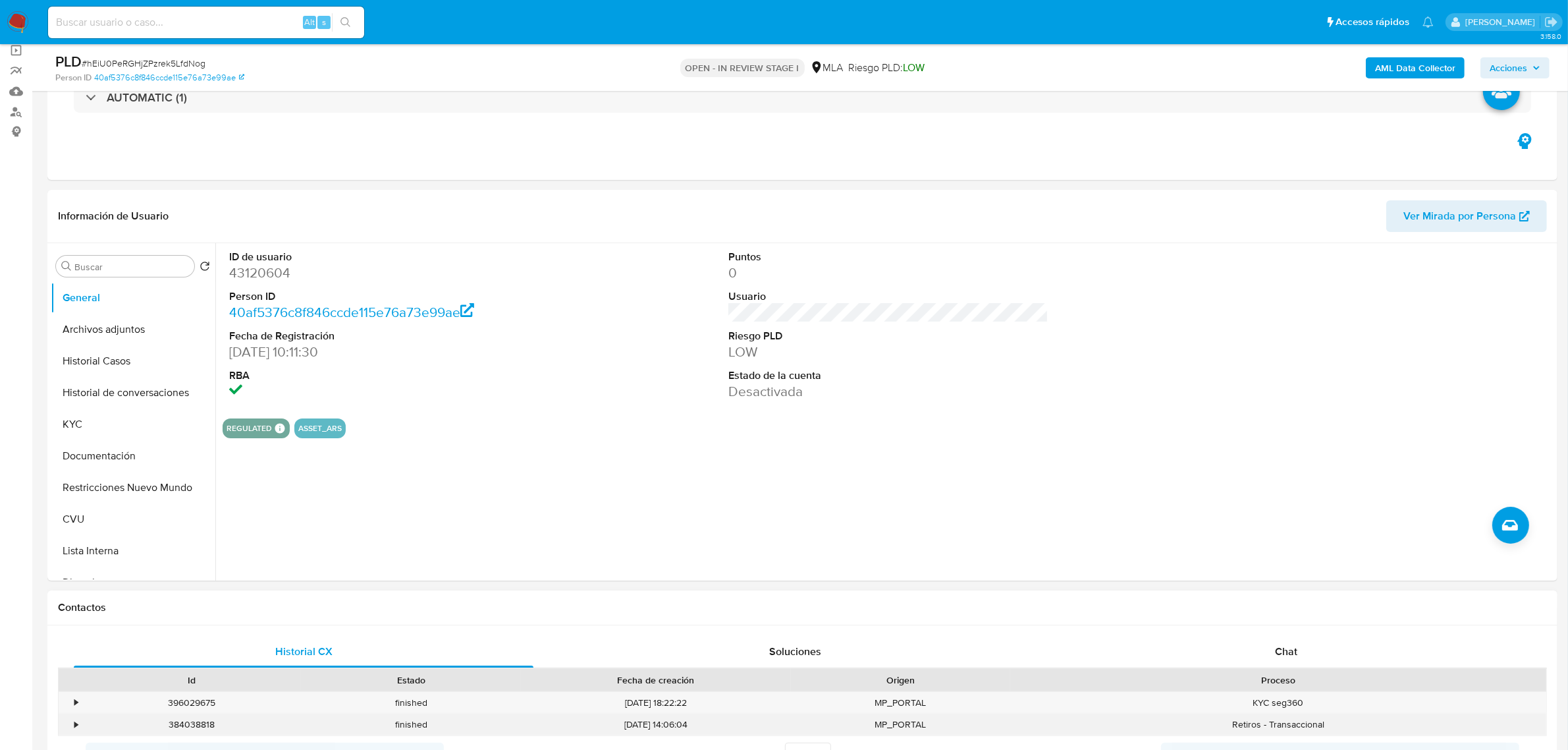
scroll to position [247, 0]
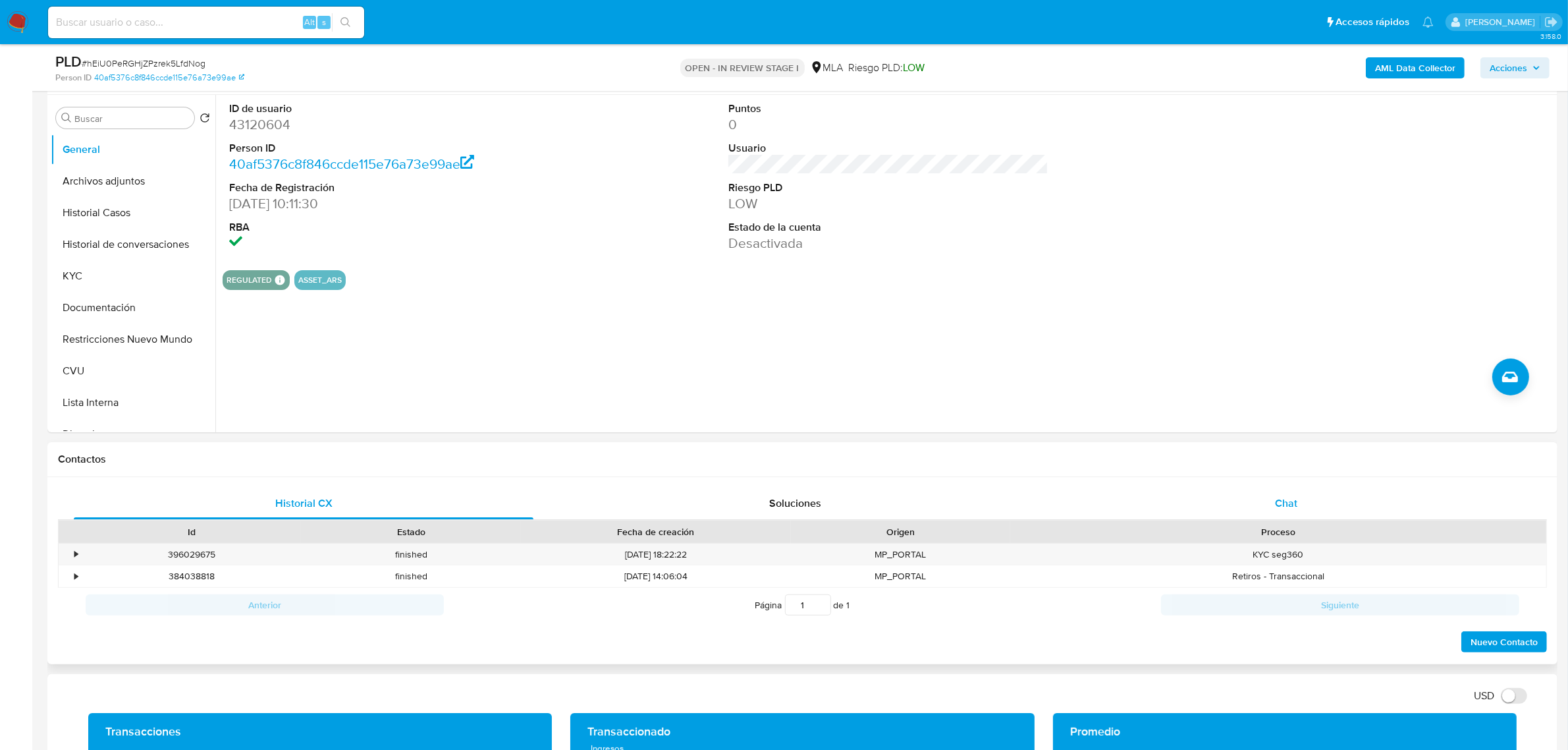
click at [1289, 501] on span "Chat" at bounding box center [1286, 502] width 23 height 15
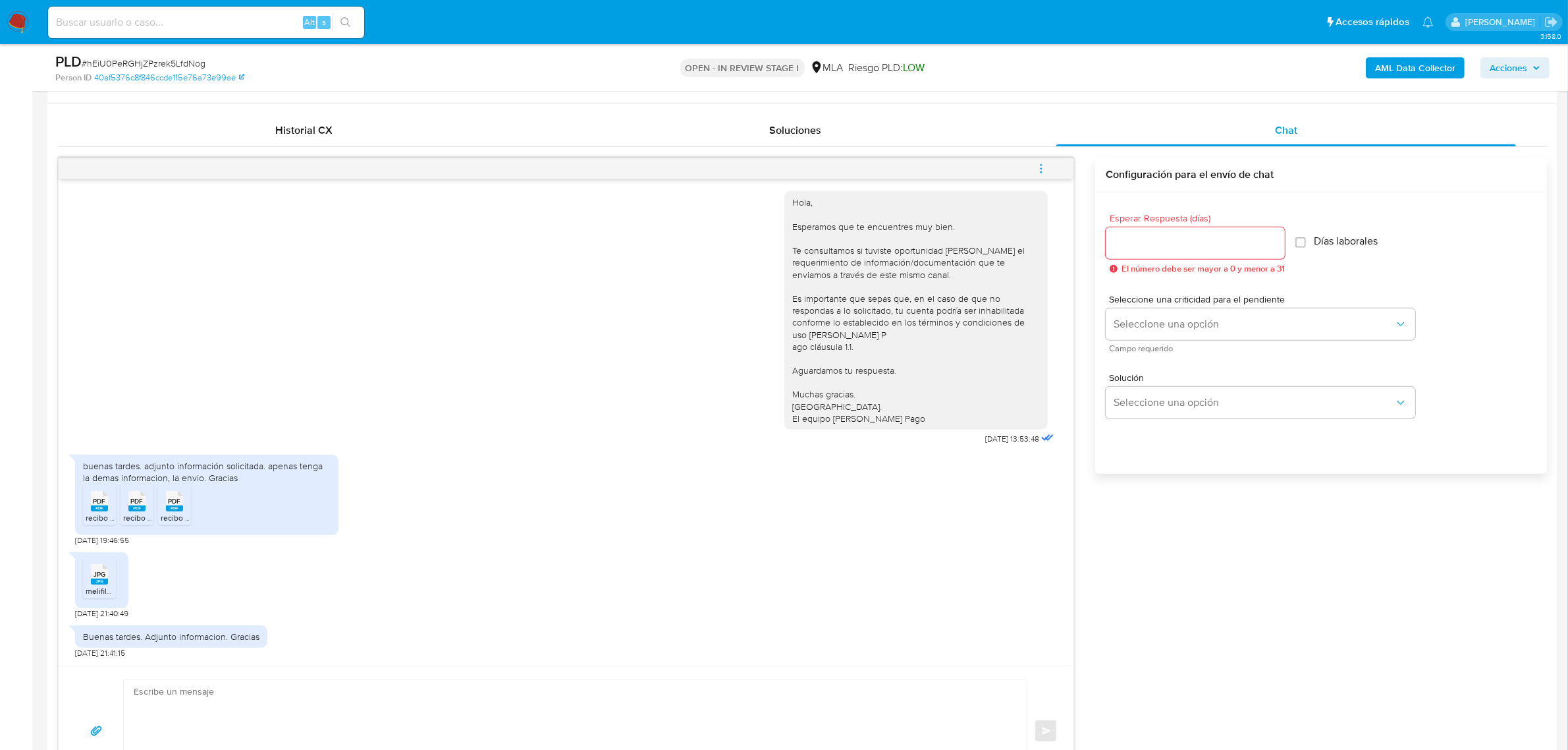
scroll to position [823, 0]
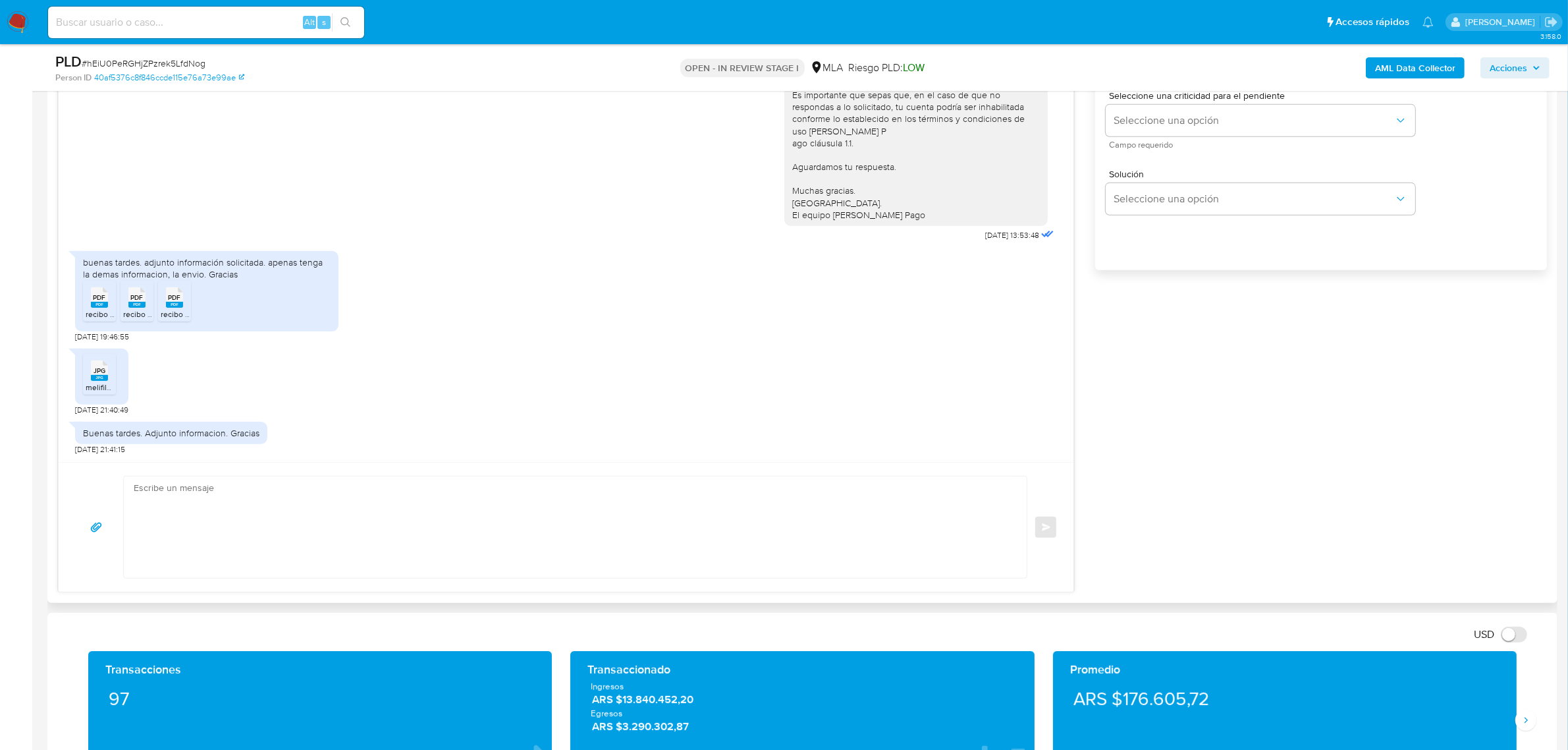
click at [386, 541] on textarea at bounding box center [572, 527] width 877 height 102
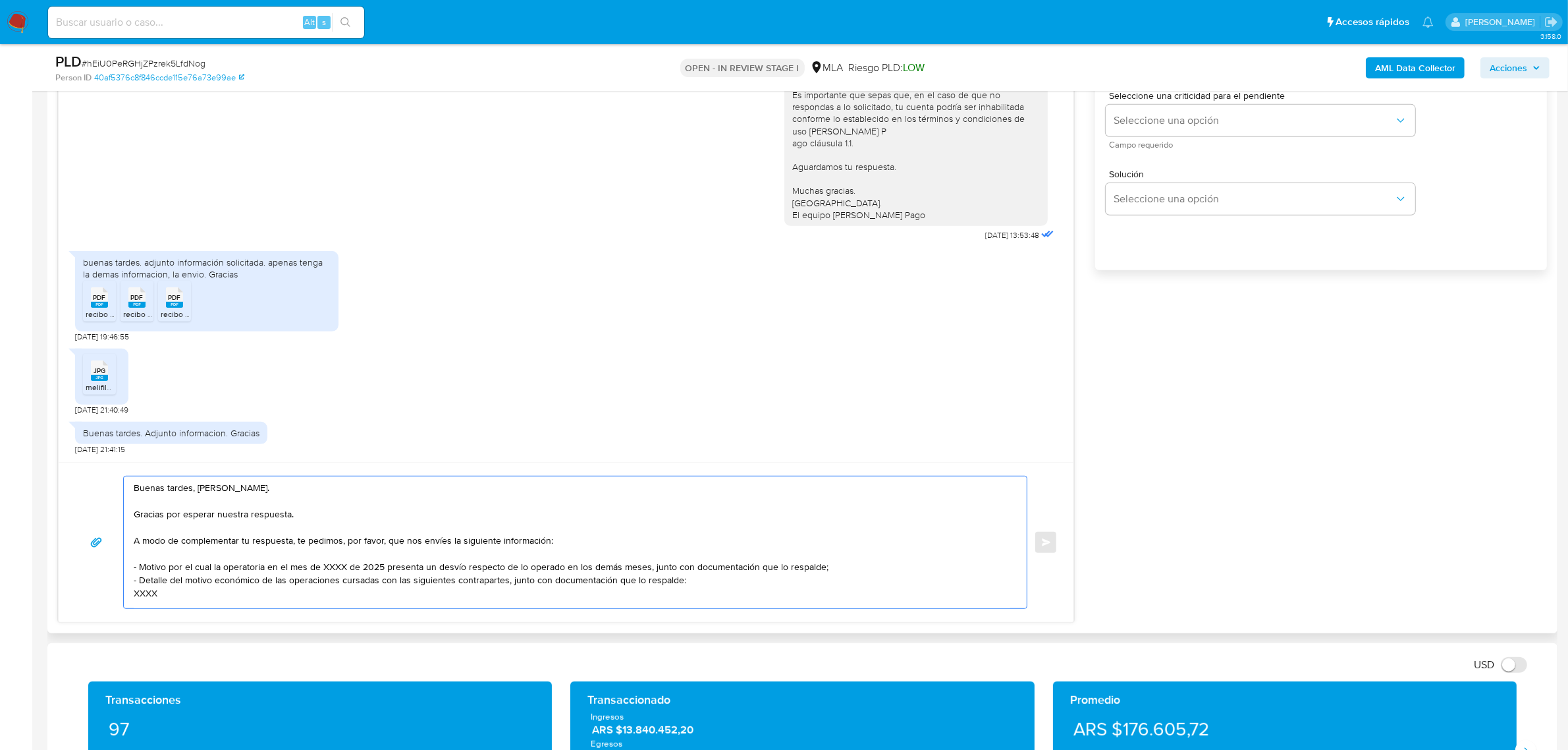
click at [315, 515] on textarea "Buenas tardes, Edgardo. Gracias por esperar nuestra respuesta. A modo de comple…" at bounding box center [572, 542] width 877 height 131
click at [266, 495] on textarea "Buenas tardes, Edgardo. Gracias por esperar nuestra respuesta. A modo de comple…" at bounding box center [572, 542] width 877 height 131
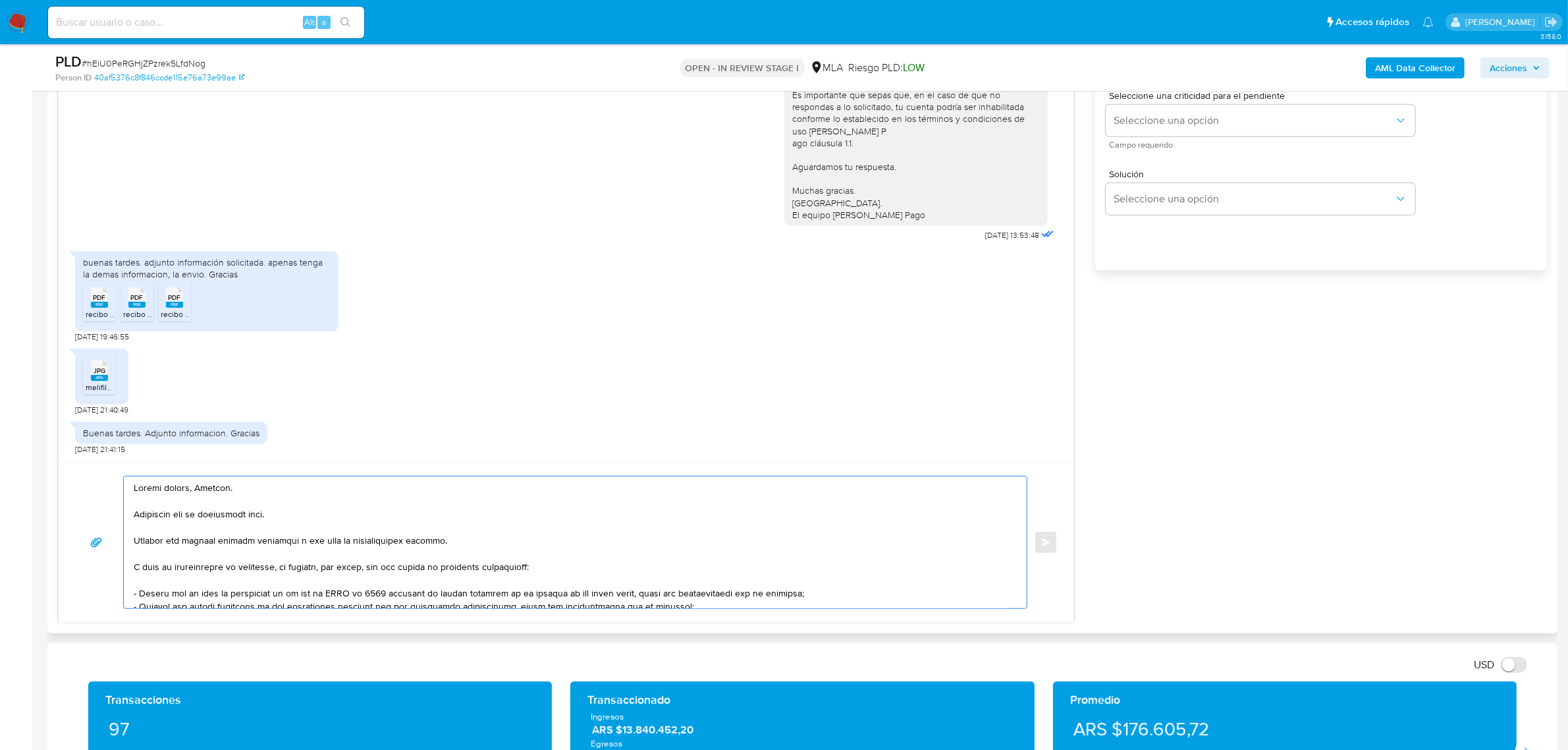
scroll to position [82, 0]
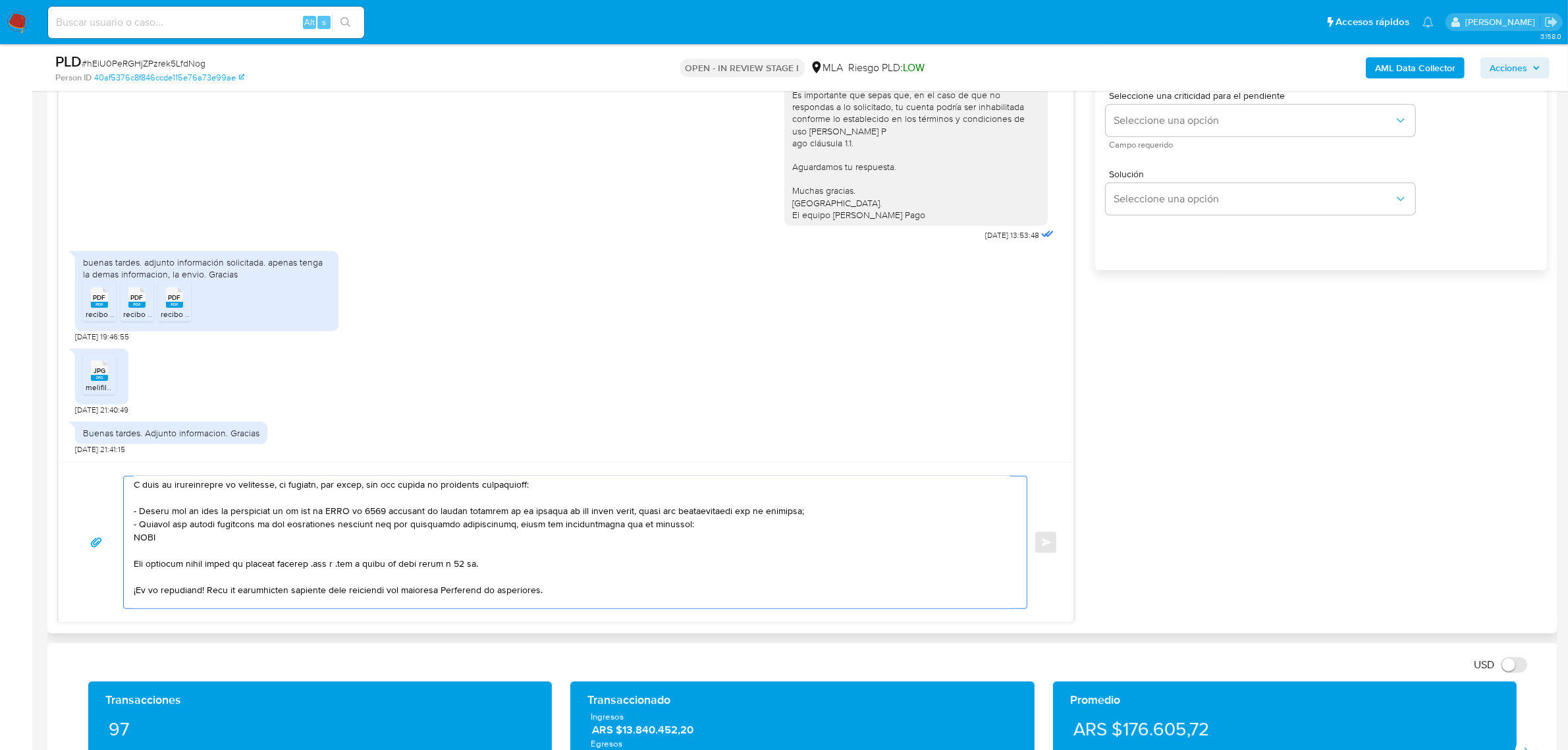
click at [192, 514] on textarea at bounding box center [572, 542] width 877 height 131
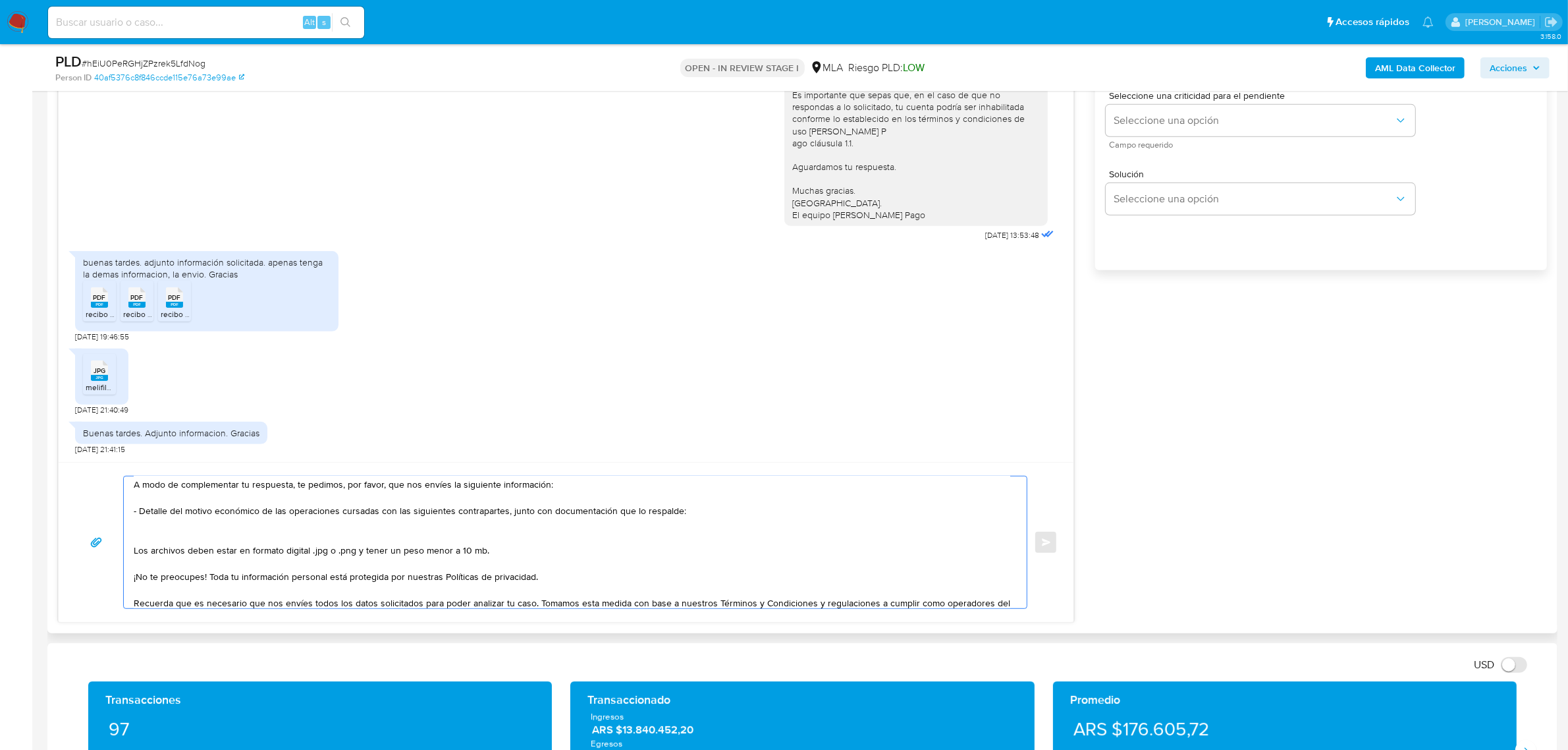
paste textarea "Guillermo Alejandro Molina - CUIT 20171543496 (ACTIVIDAD: EMPLEADO DE UNIVERSID…"
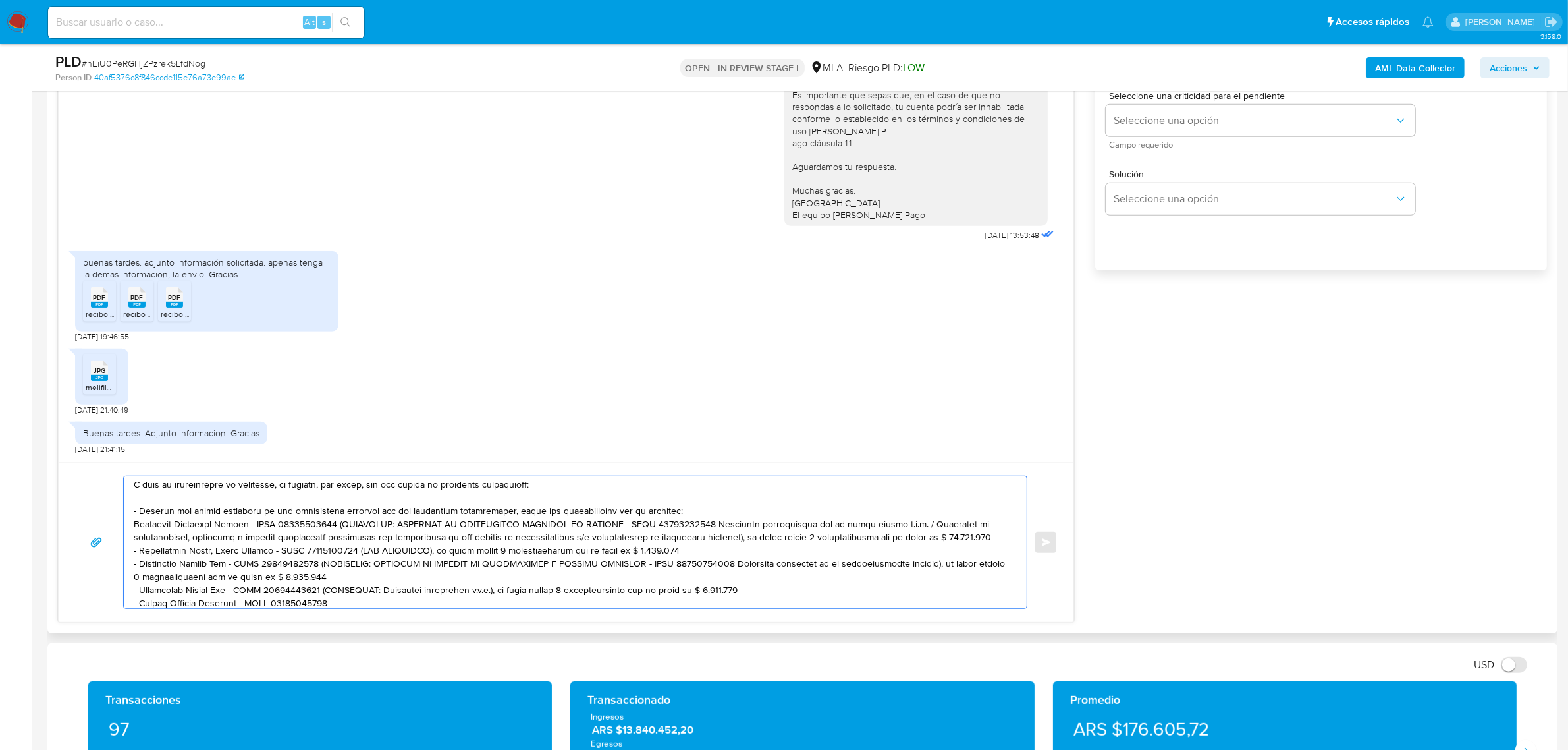
scroll to position [97, 0]
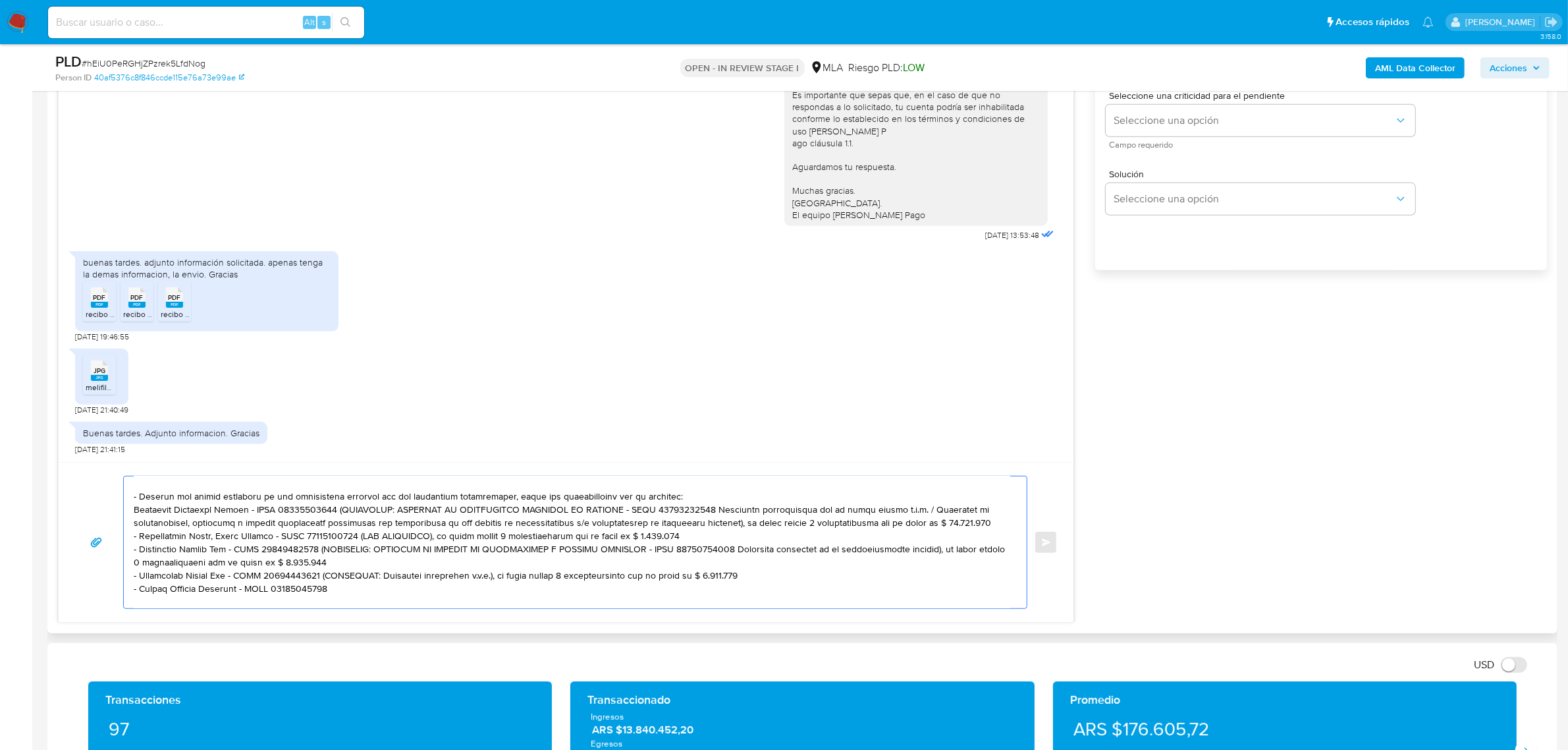
click at [136, 497] on textarea at bounding box center [572, 542] width 877 height 131
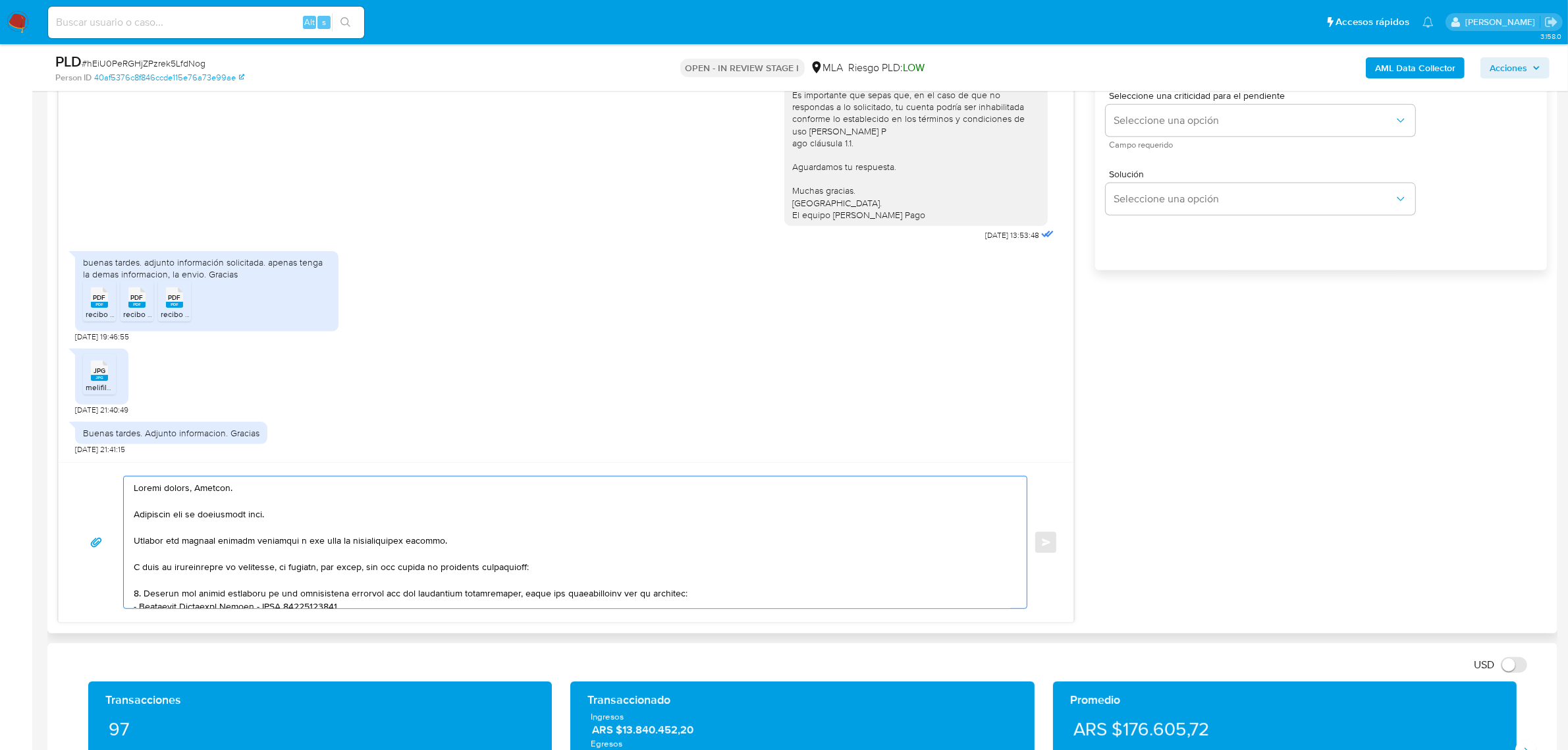
scroll to position [165, 0]
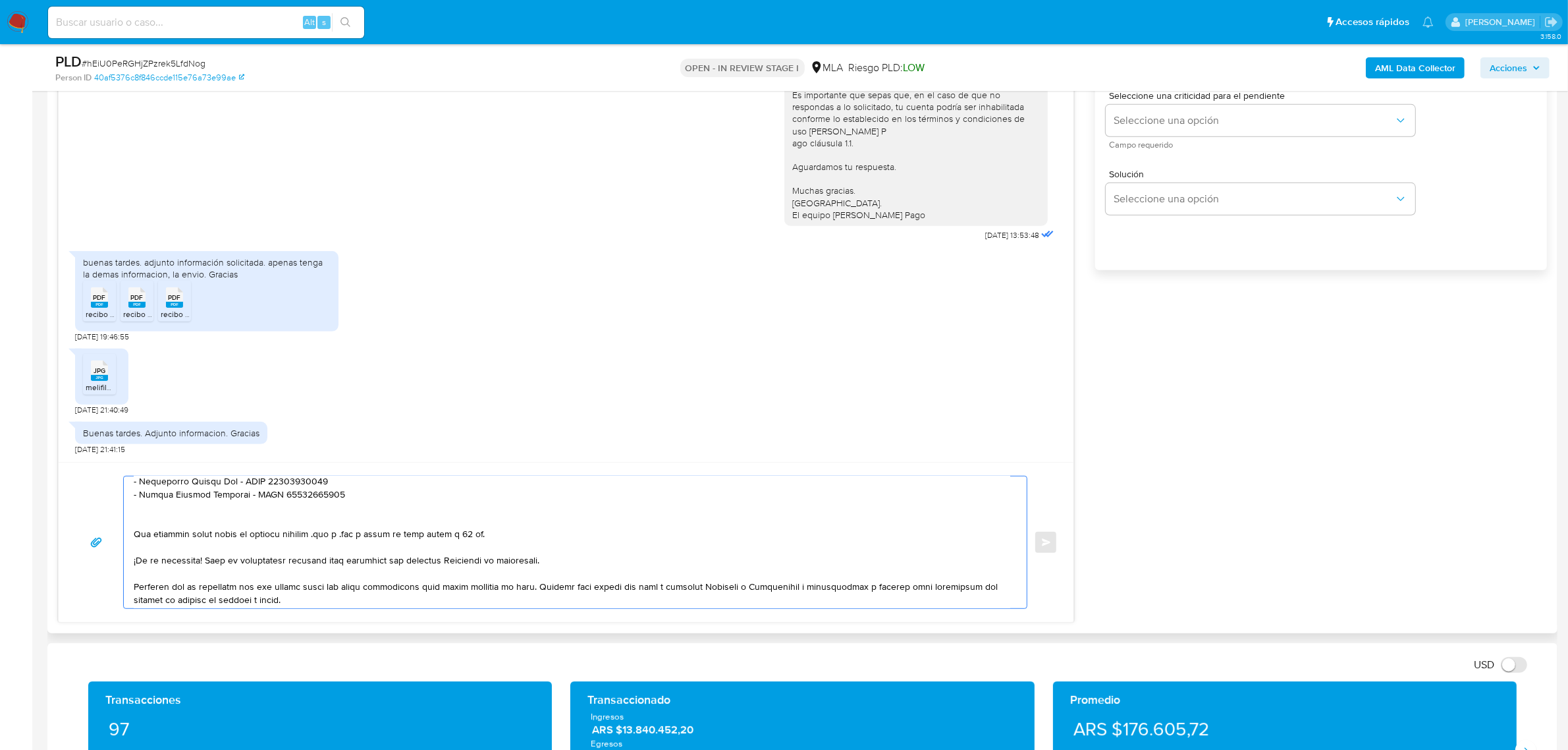
click at [203, 513] on textarea at bounding box center [572, 542] width 877 height 131
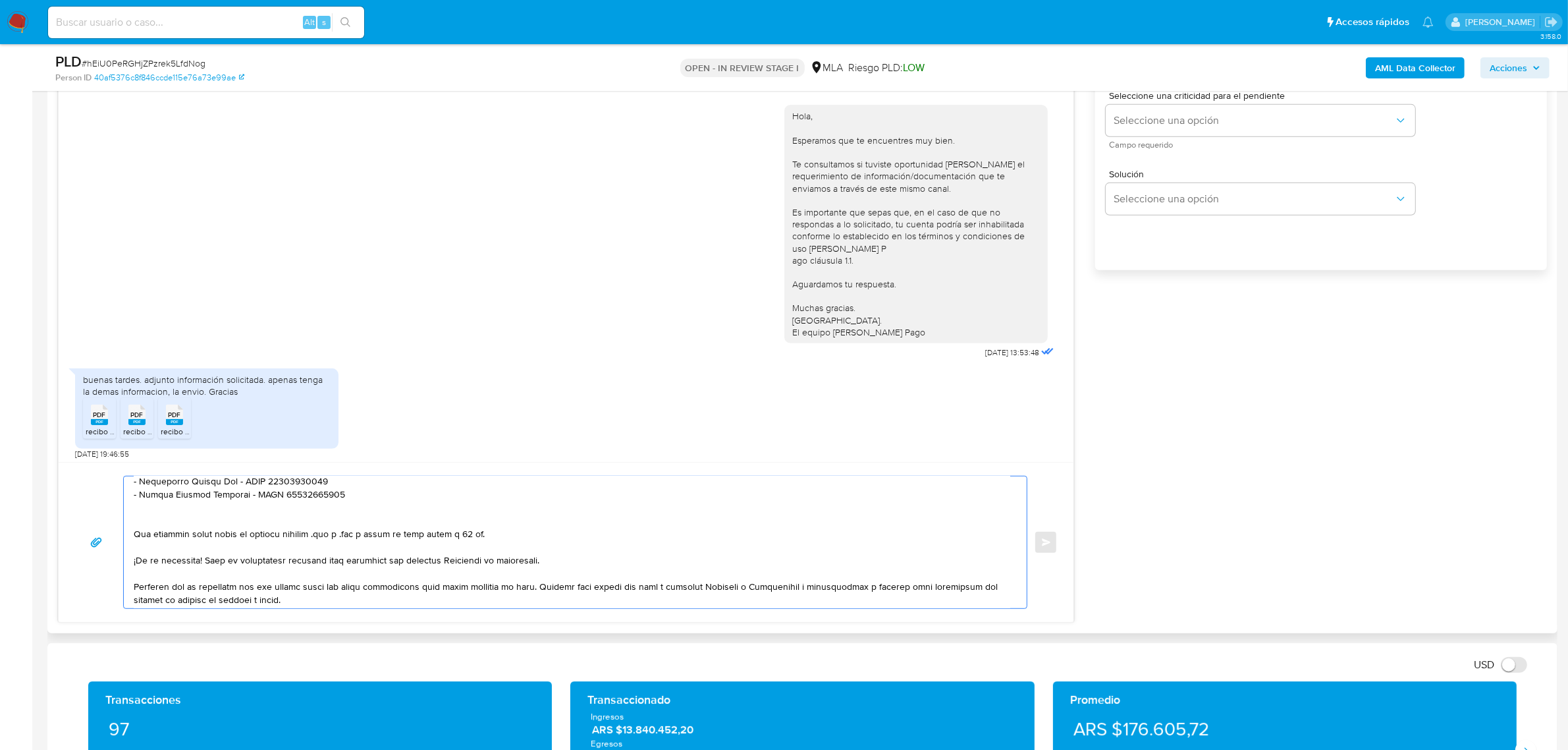
scroll to position [597, 0]
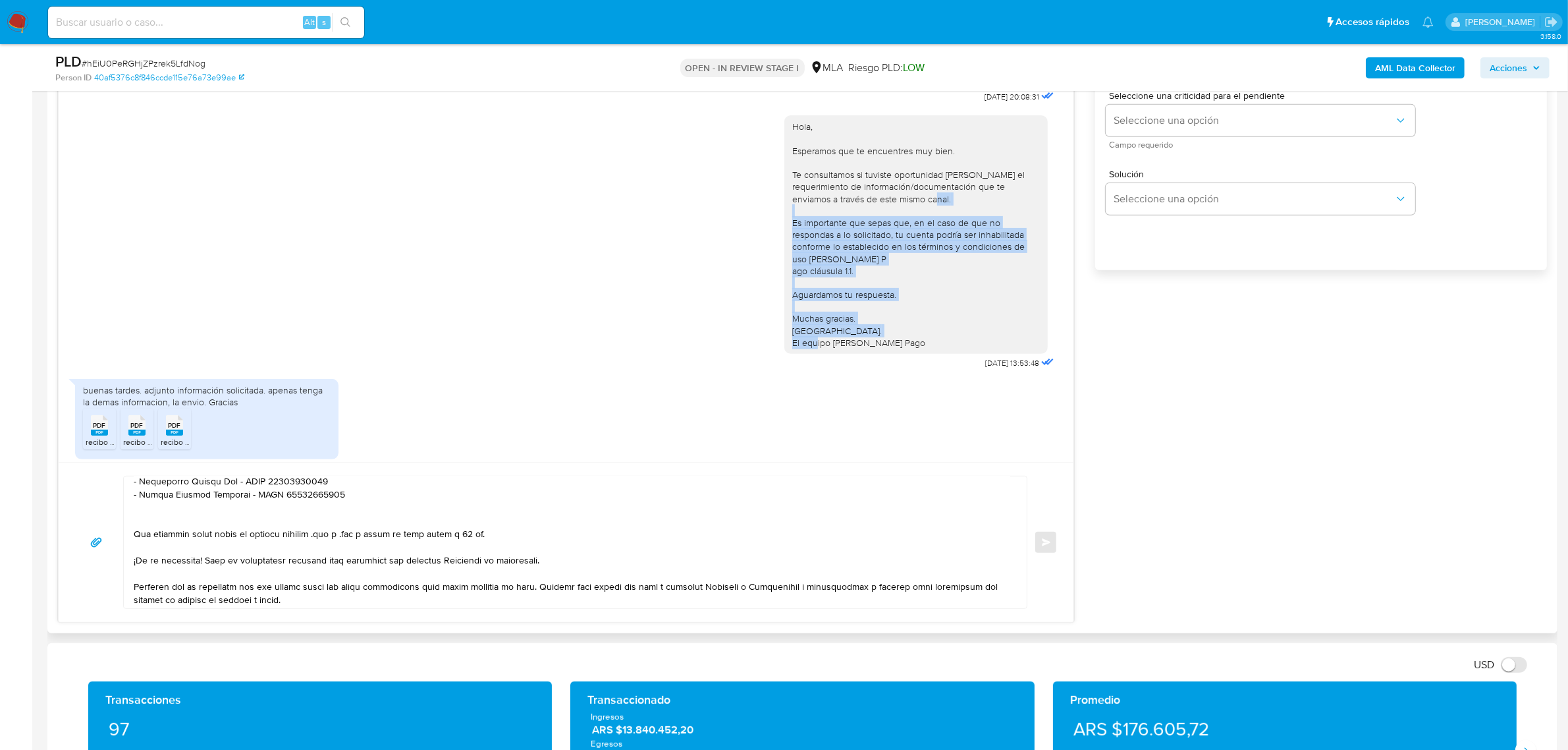
drag, startPoint x: 893, startPoint y: 370, endPoint x: 780, endPoint y: 253, distance: 162.7
click at [792, 253] on div "Hola, Esperamos que te encuentres muy bien. Te consultamos si tuviste oportunid…" at bounding box center [915, 235] width 248 height 228
copy div "Es importante que sepas que, en el caso de que no respondas a lo solicitado, tu…"
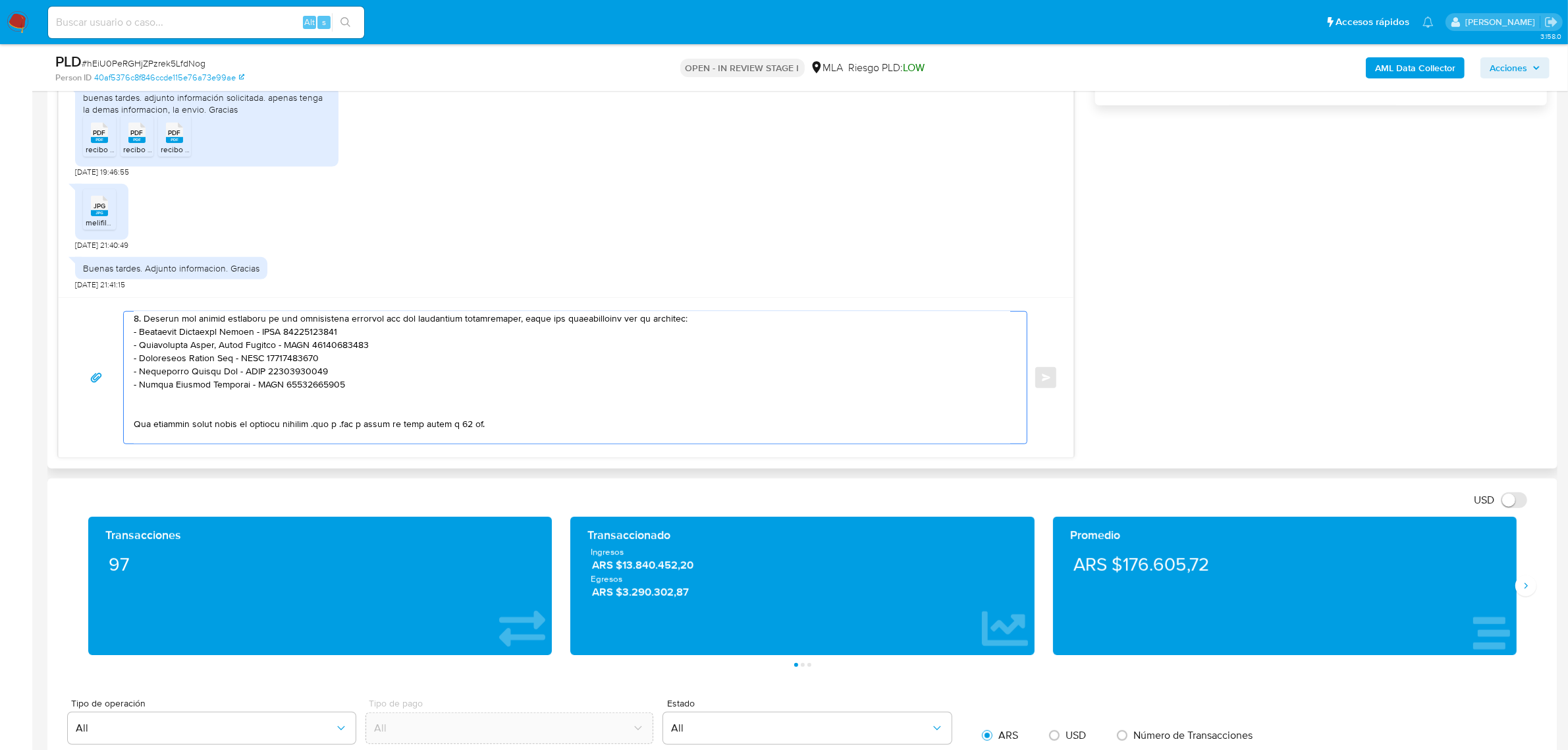
scroll to position [150, 0]
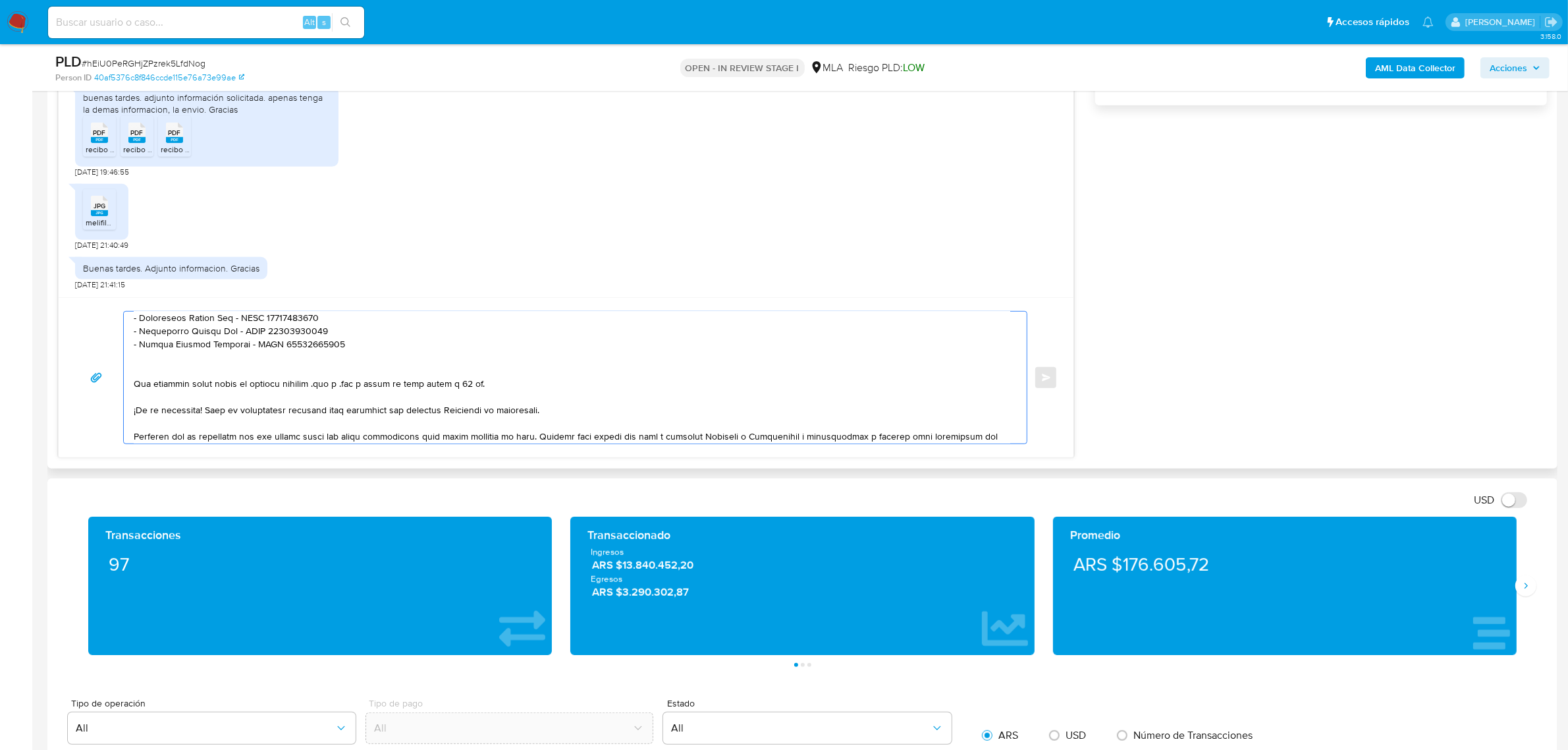
drag, startPoint x: 212, startPoint y: 440, endPoint x: 123, endPoint y: 371, distance: 112.6
click at [123, 371] on div at bounding box center [576, 377] width 905 height 133
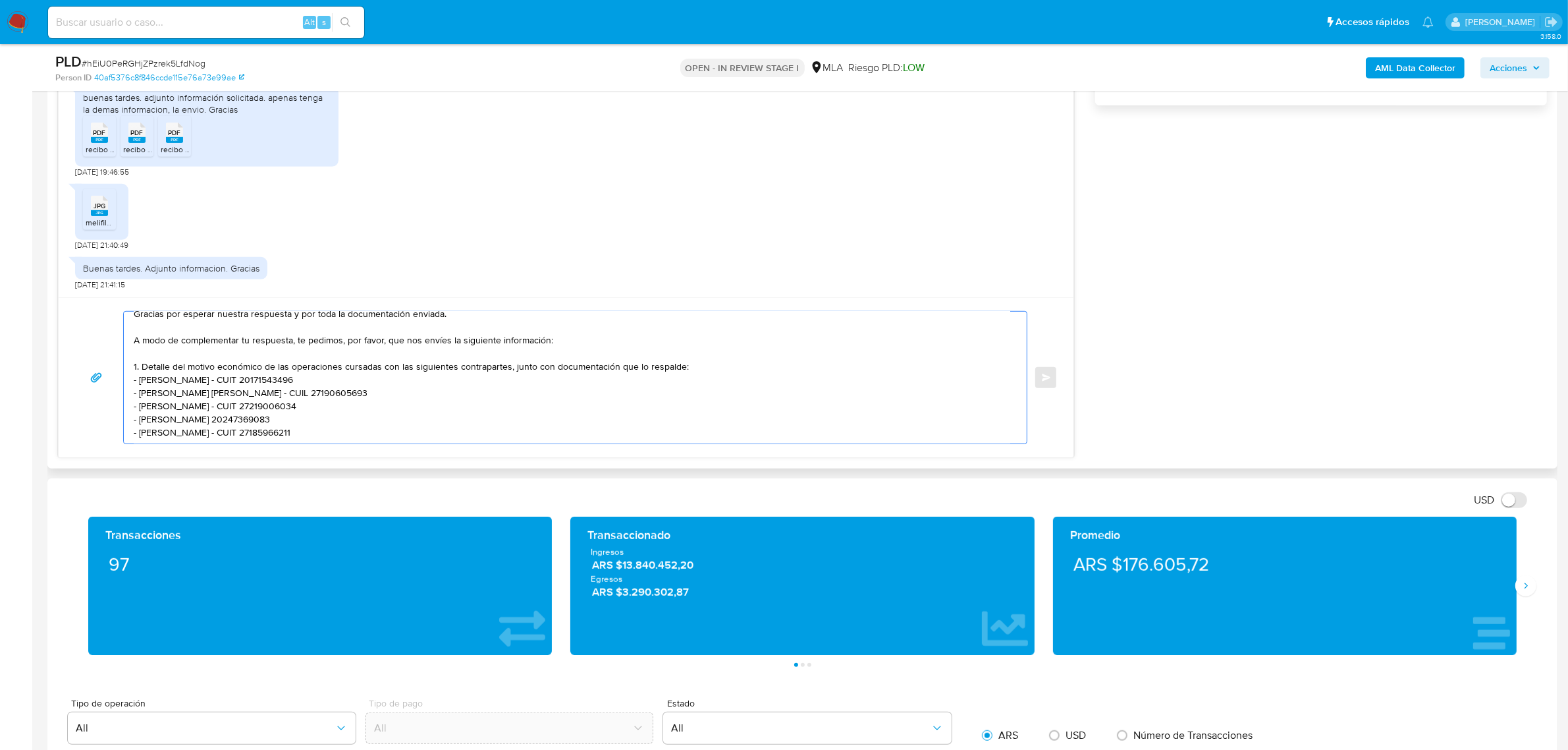
scroll to position [88, 0]
paste textarea "Es importante que sepas que, en el caso de que no respondas a lo solicitado, tu…"
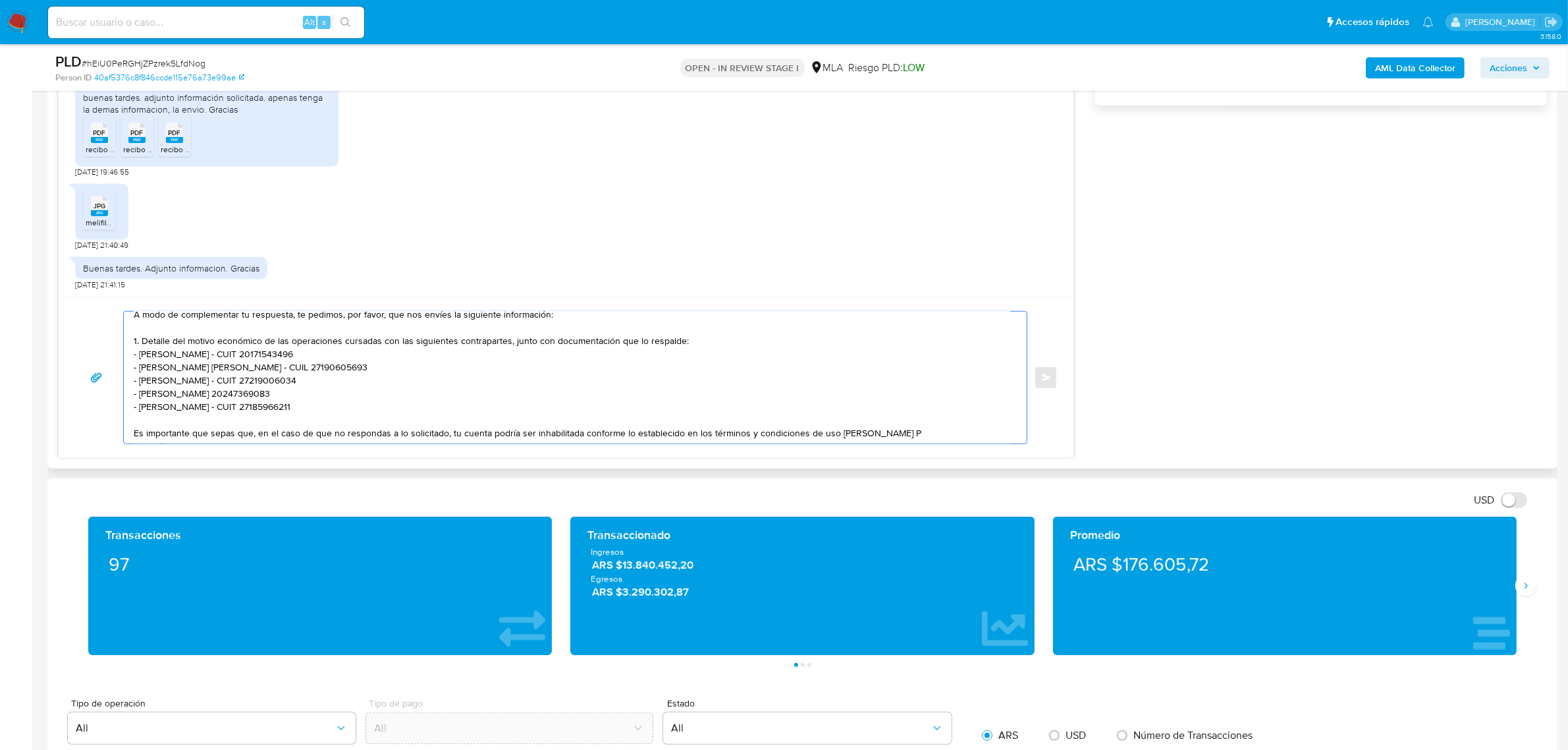
scroll to position [176, 0]
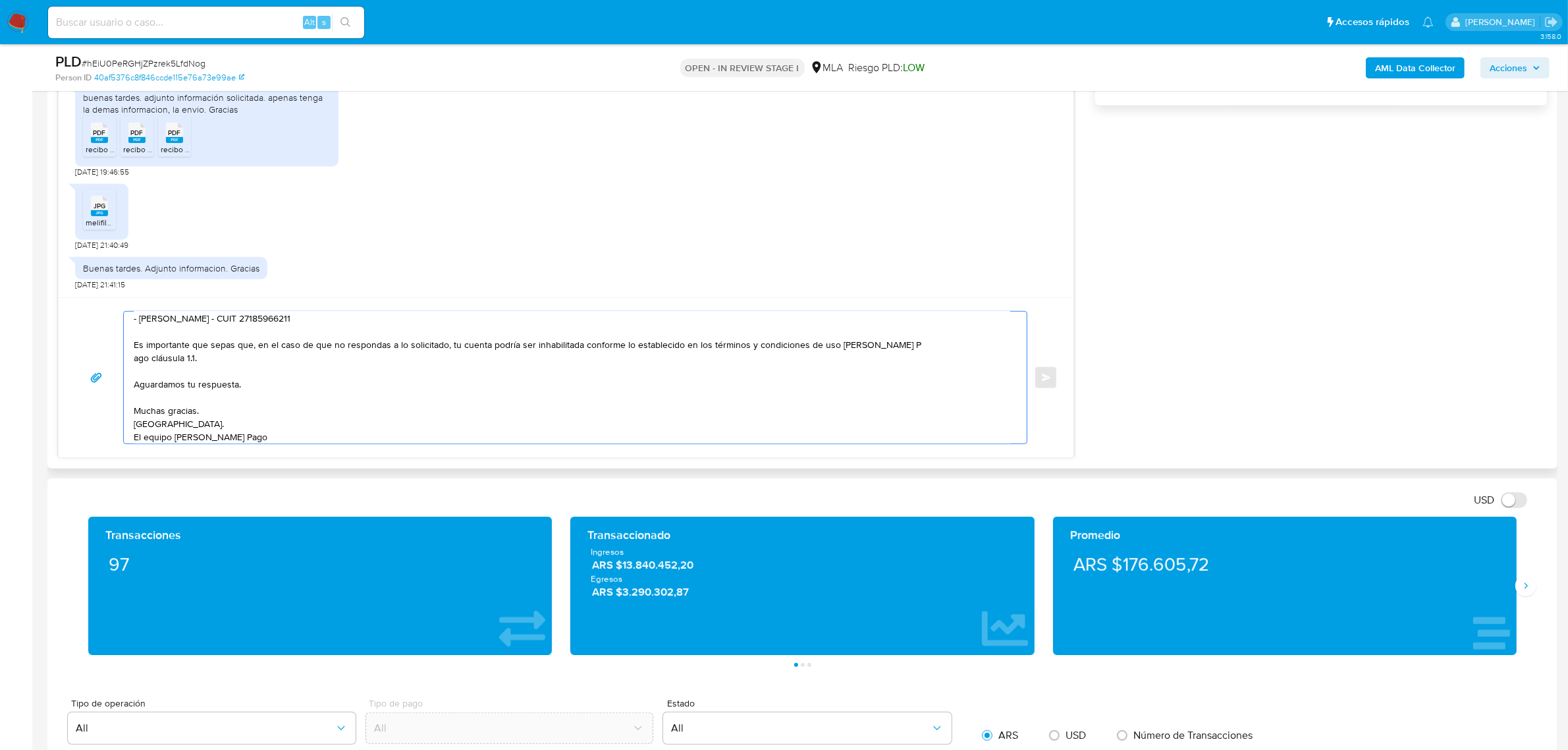
click at [903, 347] on textarea "Buenas tardes, Edgardo. Esperamos que te encuentres bien. Gracias por esperar n…" at bounding box center [572, 377] width 877 height 131
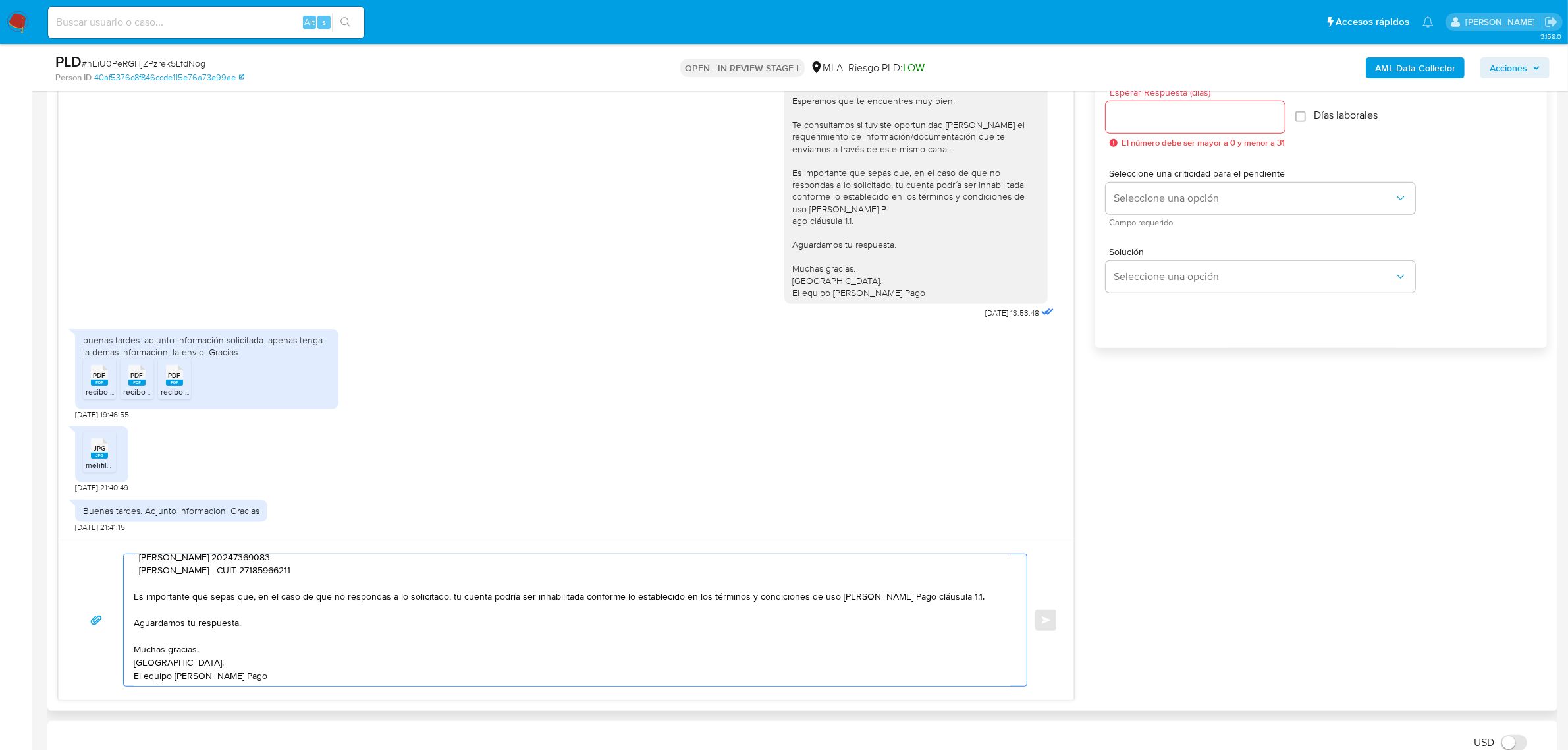
scroll to position [659, 0]
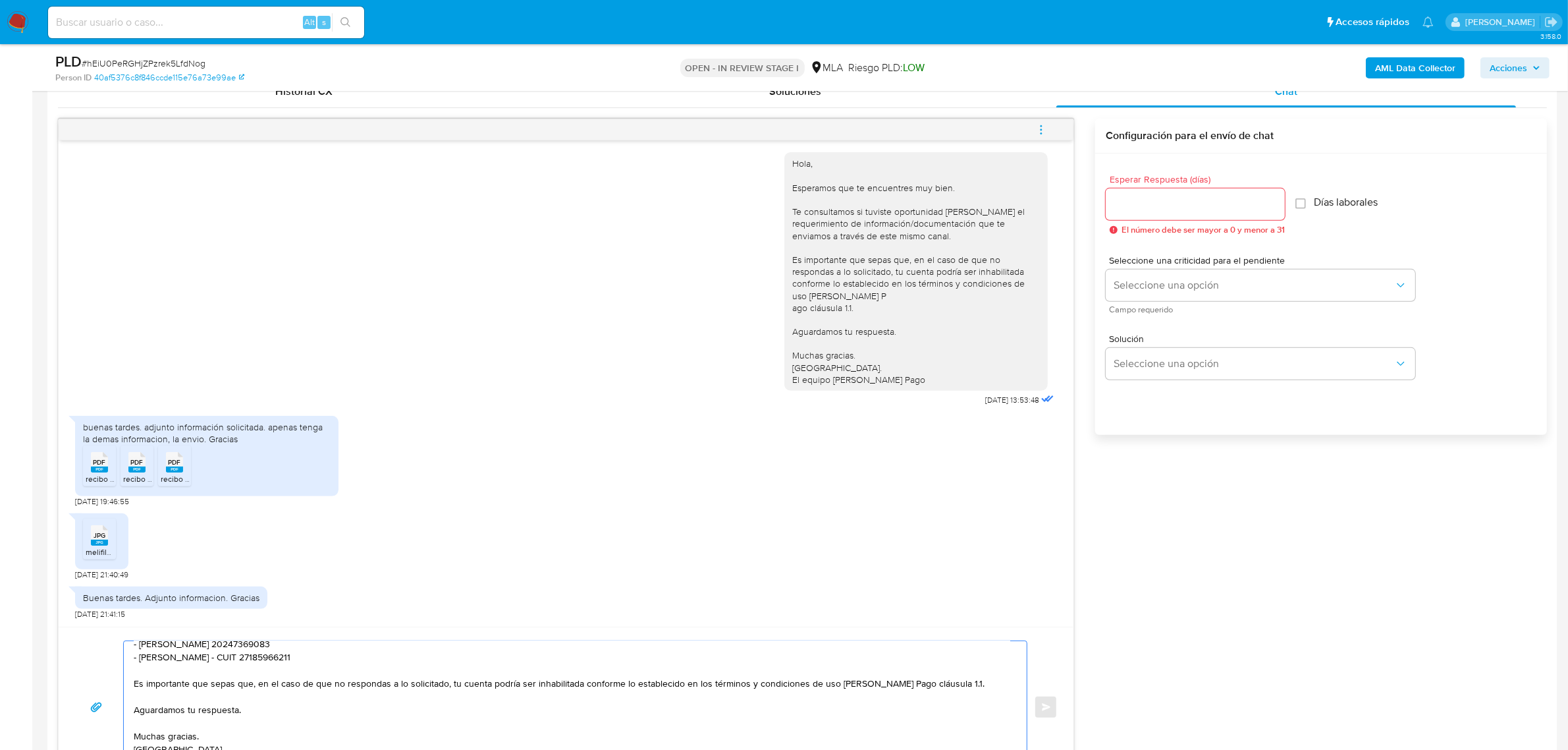
type textarea "Buenas tardes, Edgardo. Esperamos que te encuentres bien. Gracias por esperar n…"
click at [1157, 203] on input "Esperar Respuesta (días)" at bounding box center [1195, 204] width 179 height 17
type input "1"
click at [1135, 279] on span "Seleccione una opción" at bounding box center [1254, 285] width 281 height 13
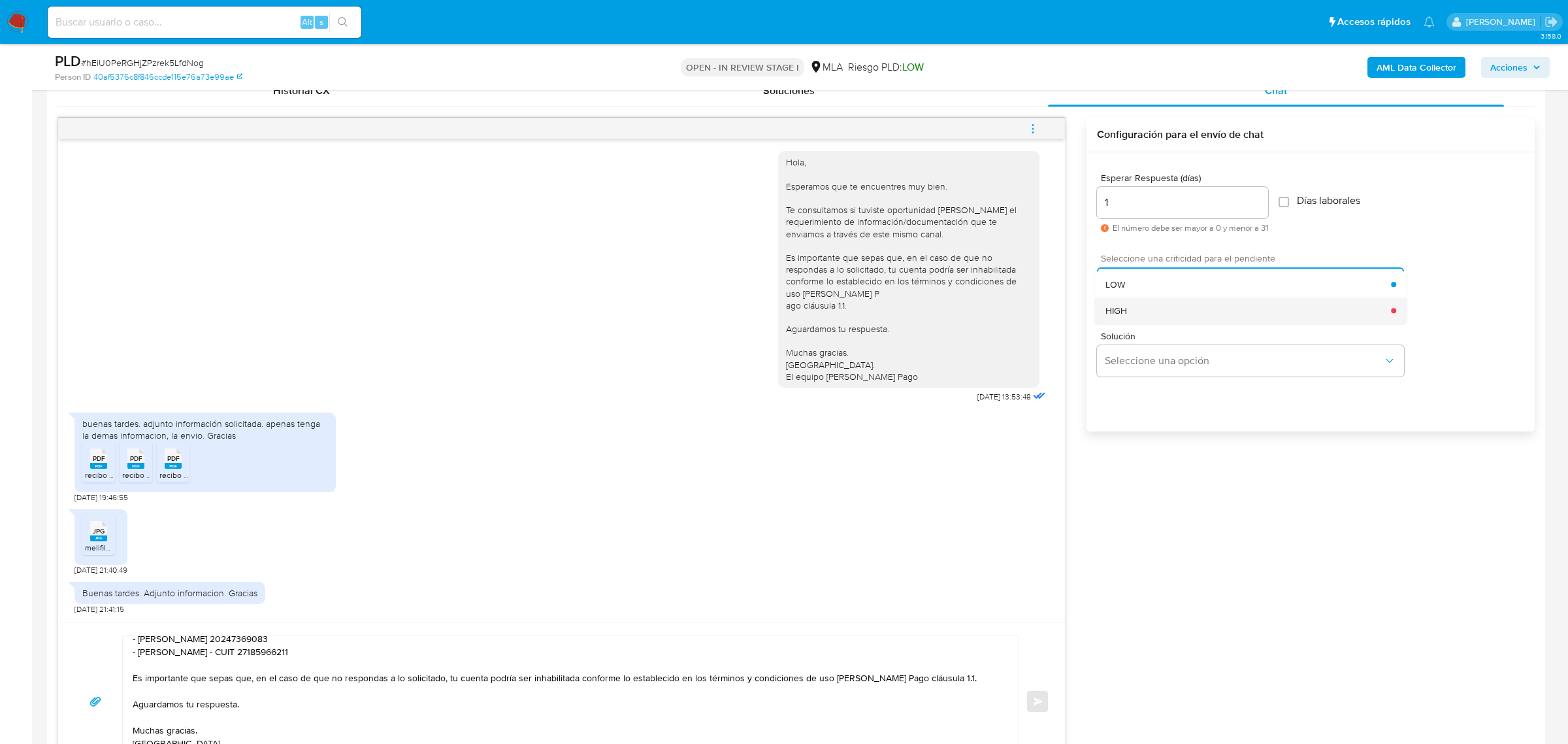
click at [1141, 306] on div "HIGH" at bounding box center [1248, 310] width 286 height 26
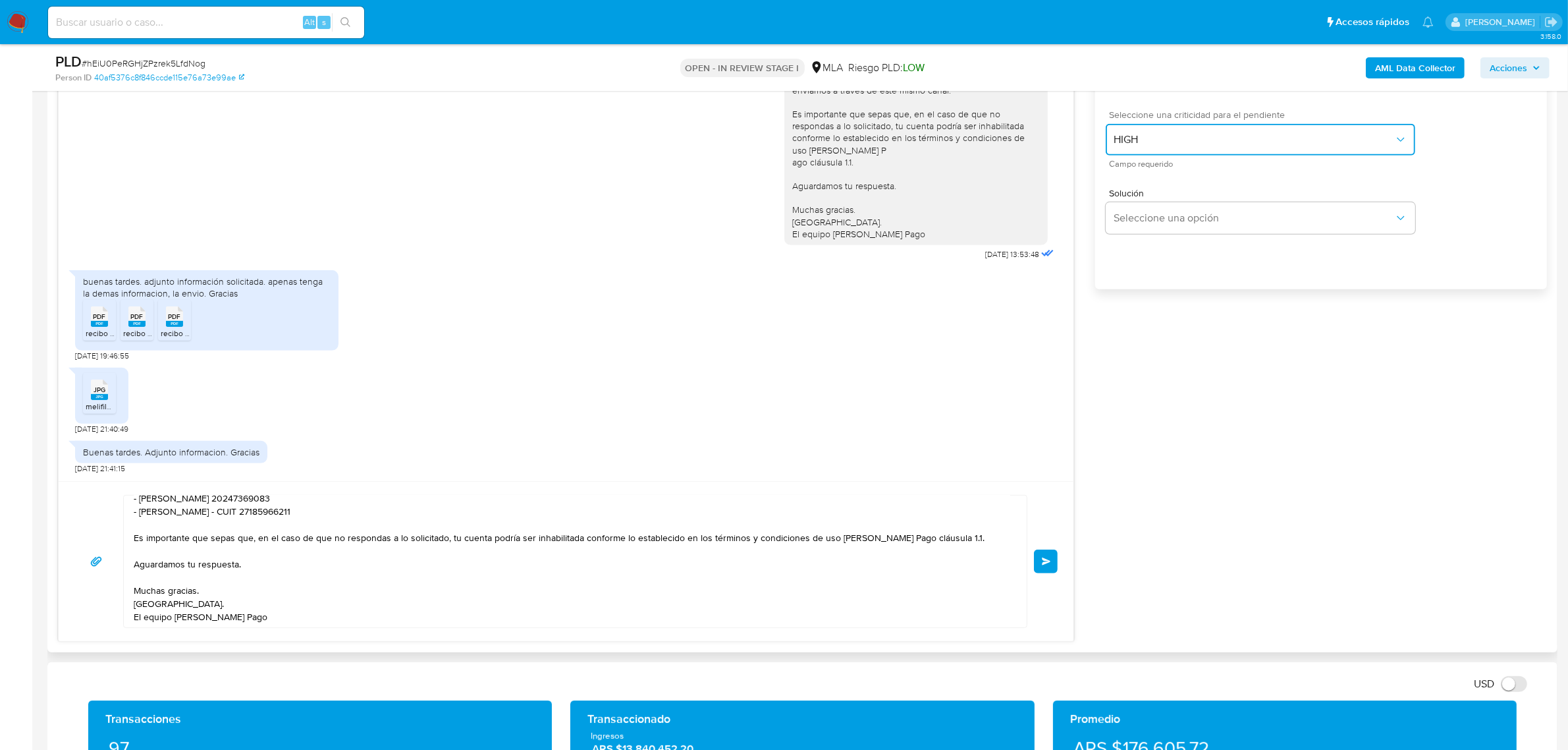
scroll to position [906, 0]
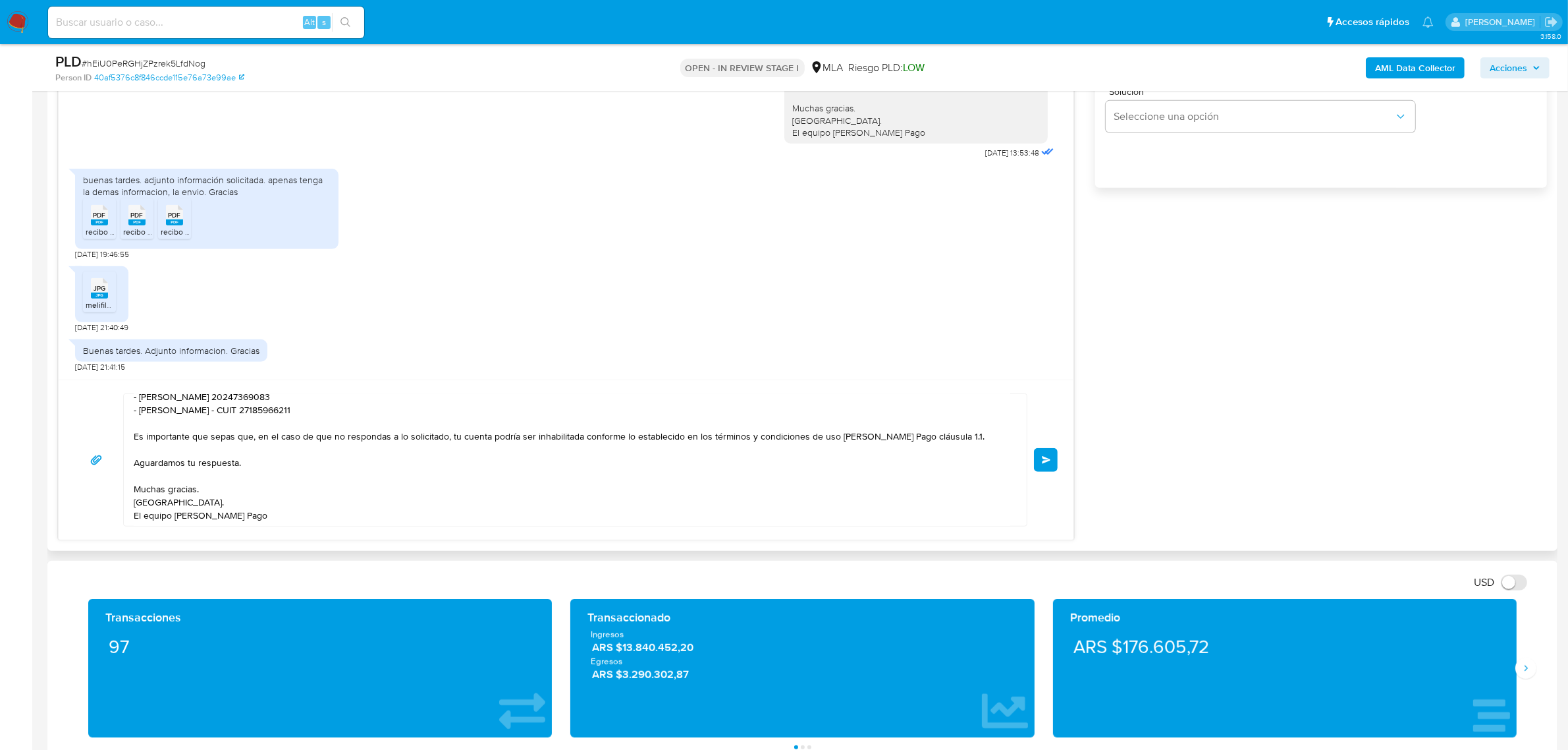
click at [1042, 457] on span "Enviar" at bounding box center [1046, 460] width 9 height 8
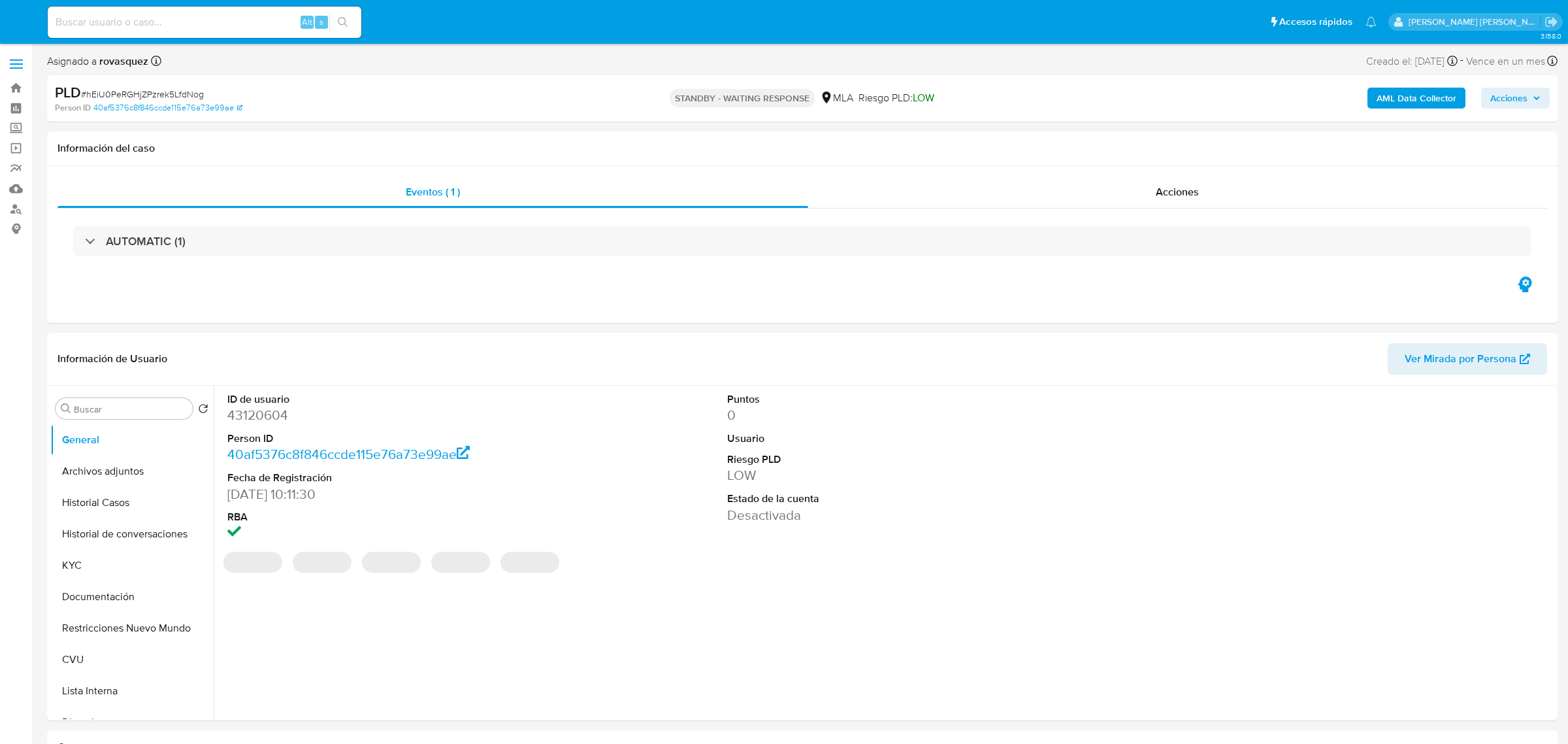
select select "10"
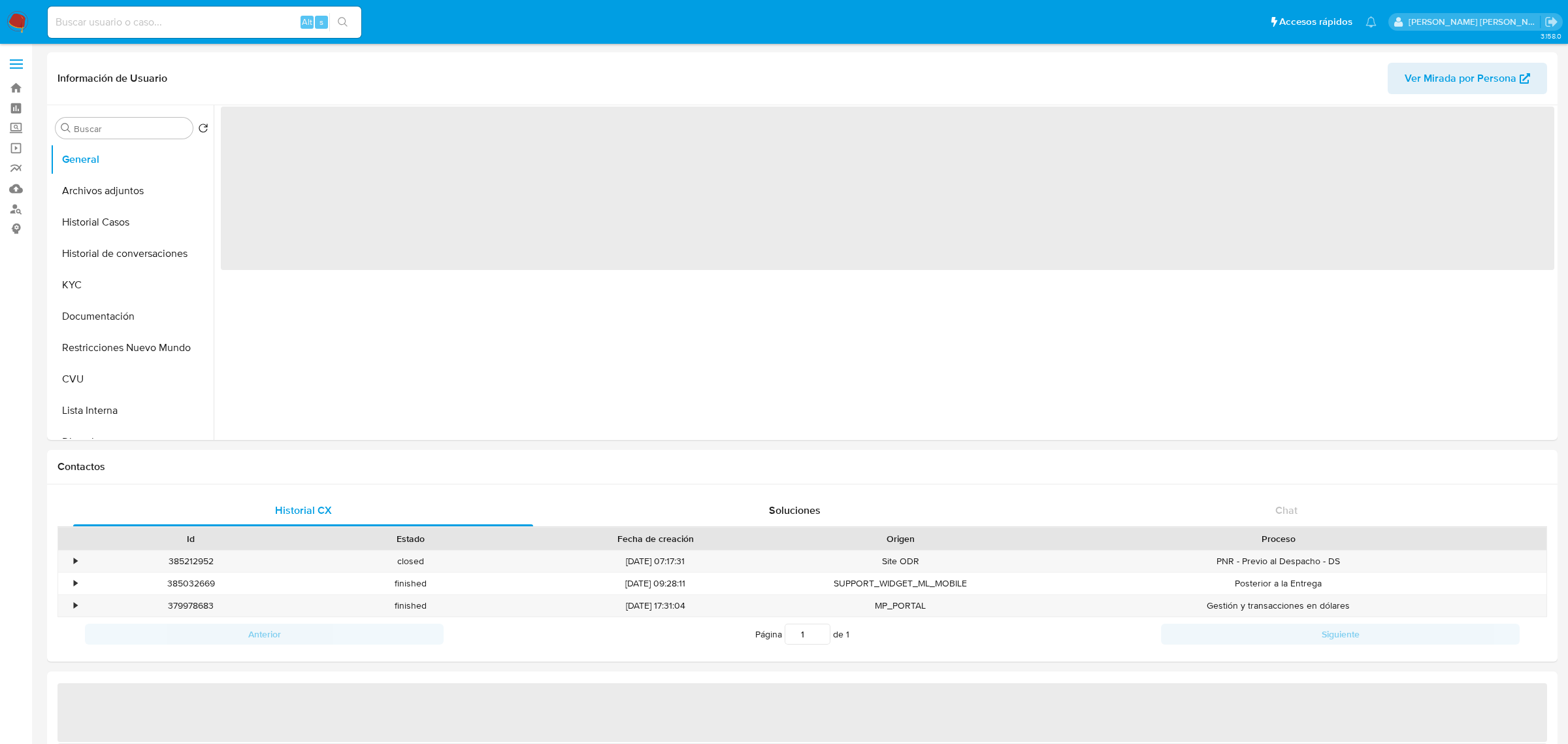
select select "10"
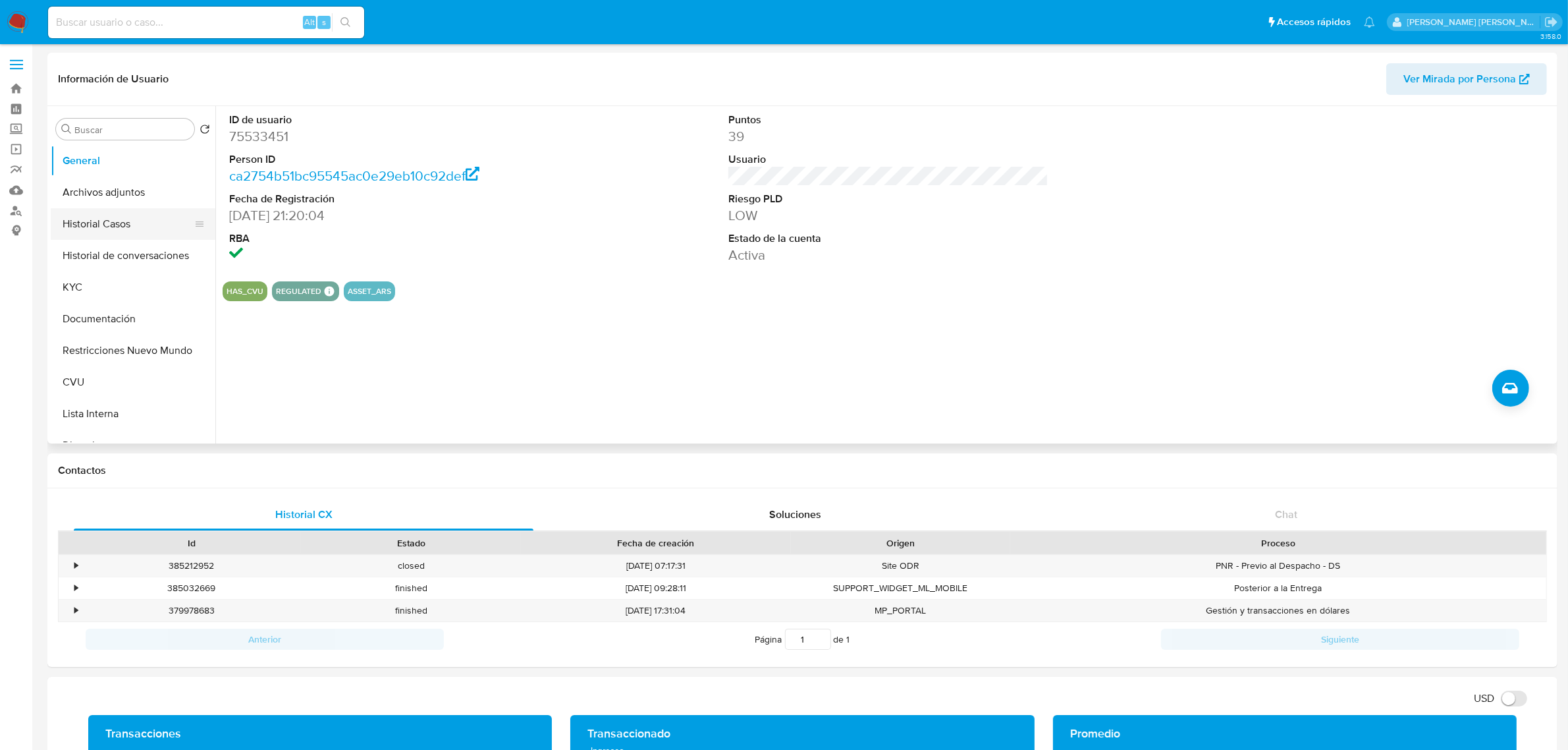
click at [115, 224] on button "Historial Casos" at bounding box center [128, 224] width 154 height 32
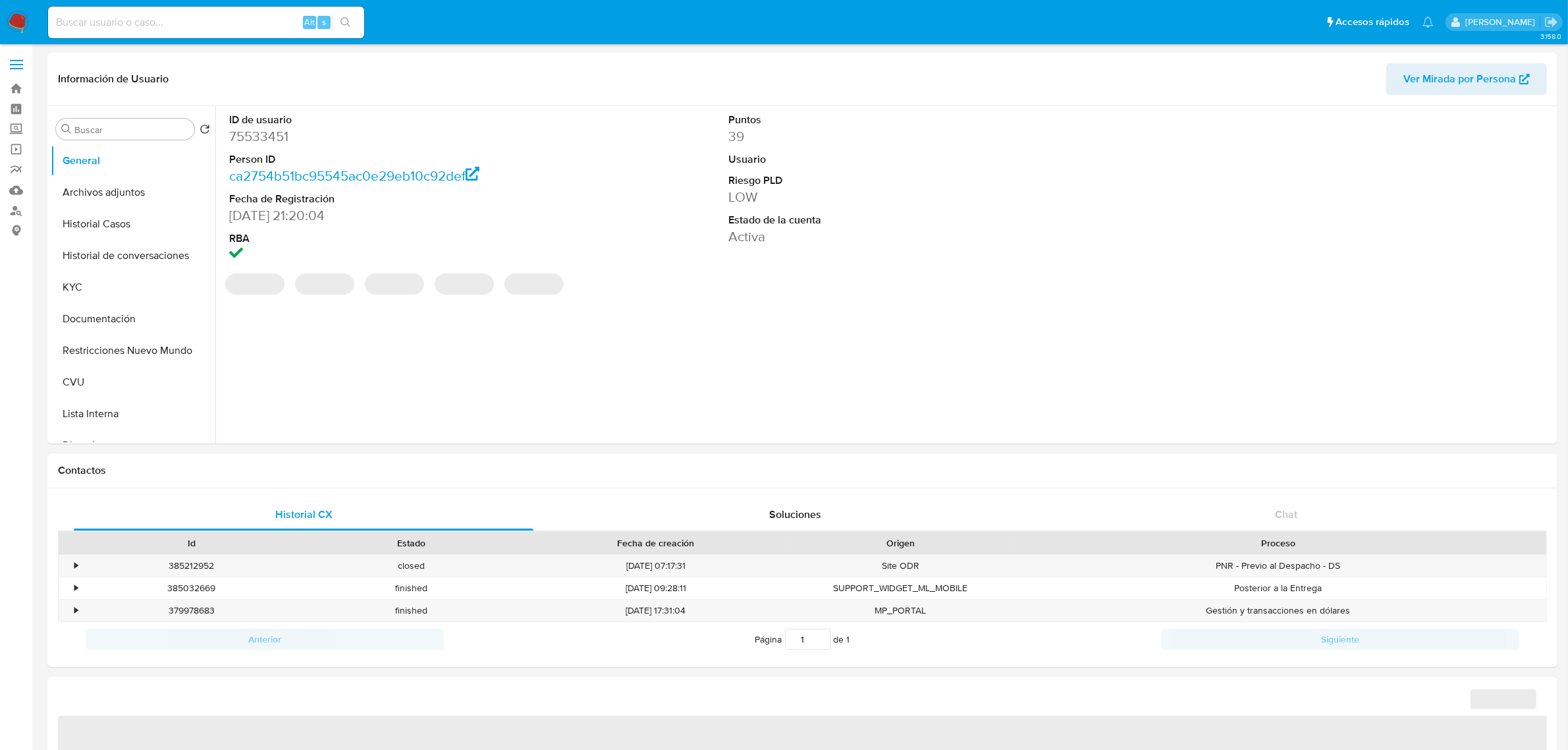
select select "10"
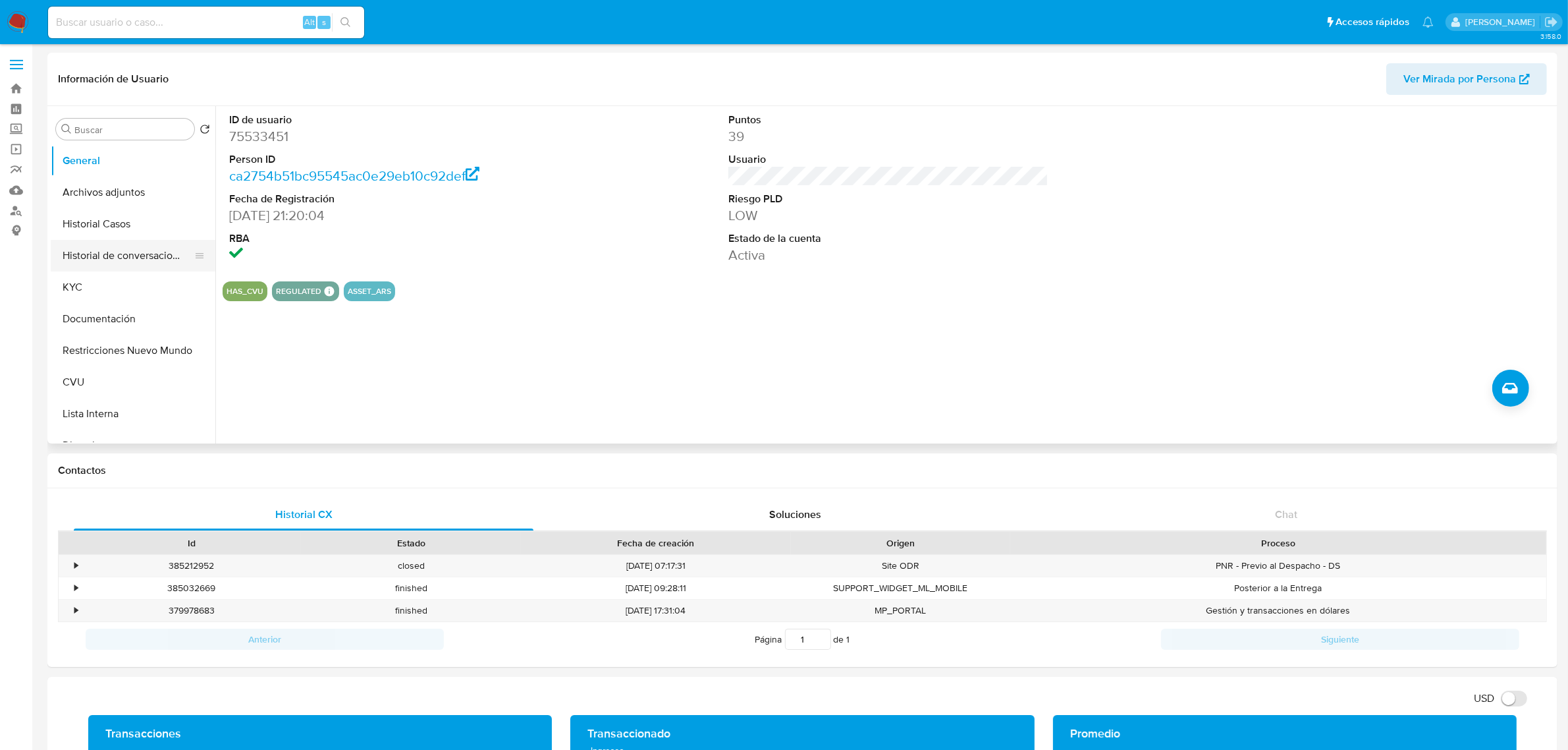
click at [145, 256] on button "Historial de conversaciones" at bounding box center [128, 256] width 154 height 32
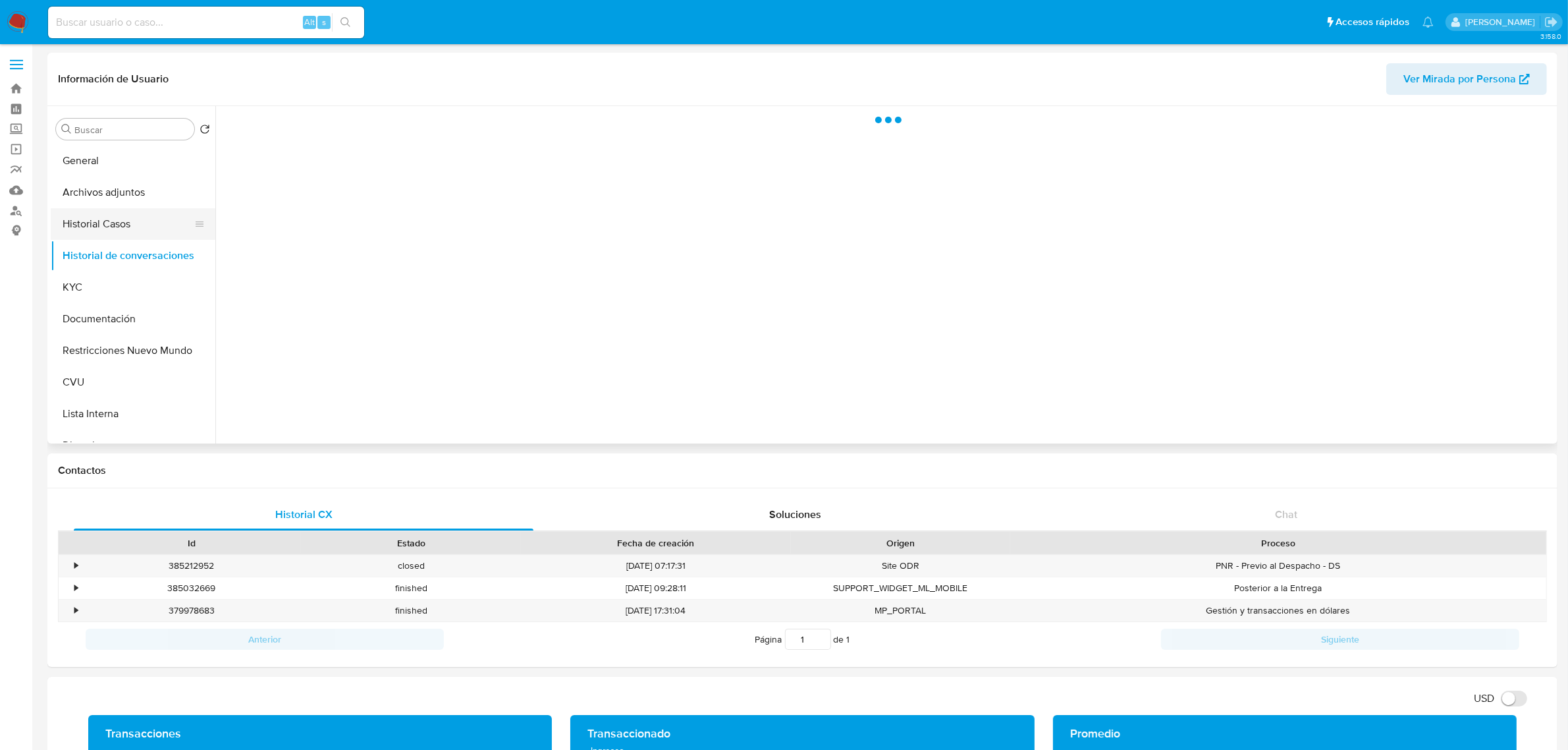
click at [142, 222] on button "Historial Casos" at bounding box center [128, 224] width 154 height 32
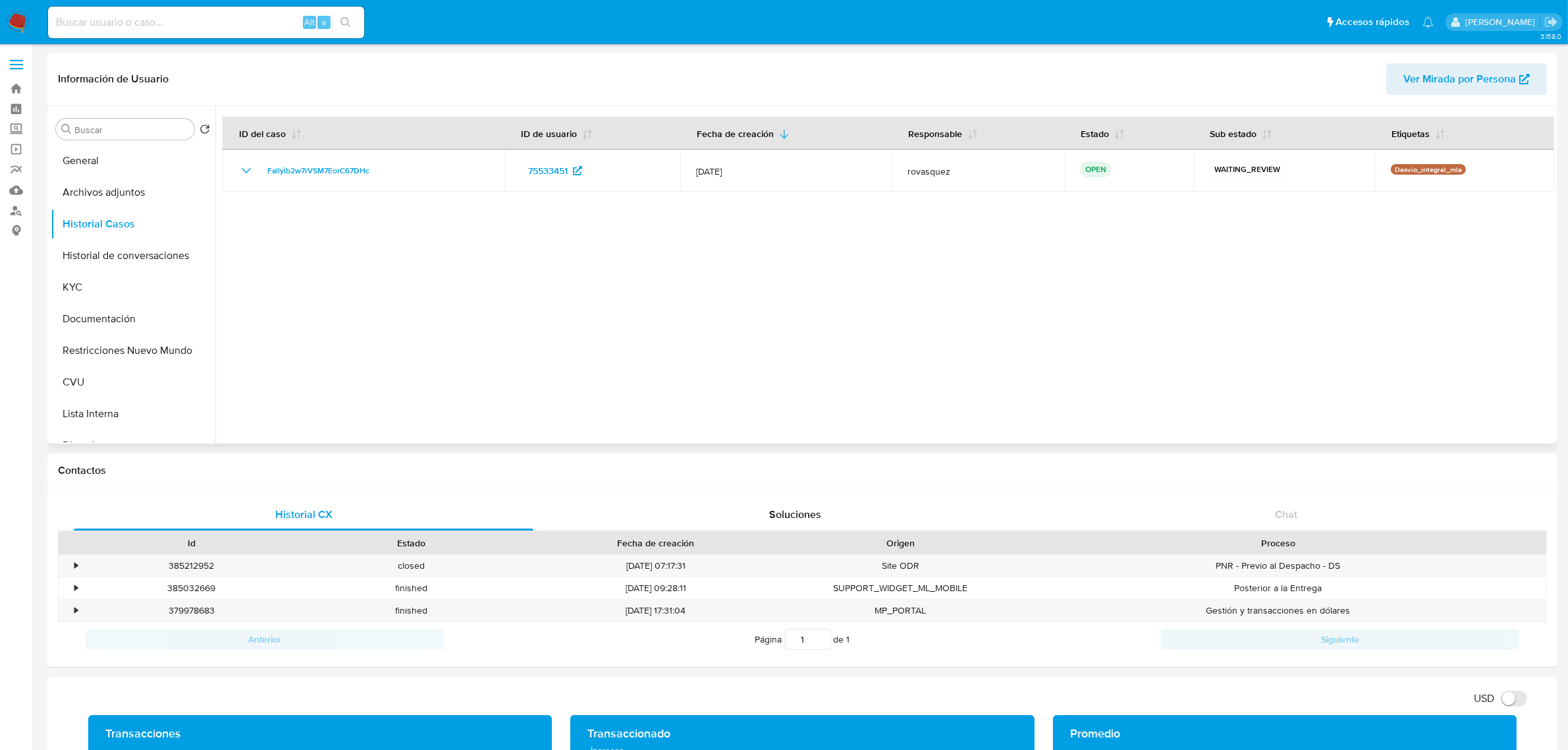
drag, startPoint x: 891, startPoint y: 340, endPoint x: 825, endPoint y: 309, distance: 72.9
click at [891, 340] on div at bounding box center [885, 274] width 1339 height 338
click at [89, 296] on button "KYC" at bounding box center [128, 288] width 154 height 32
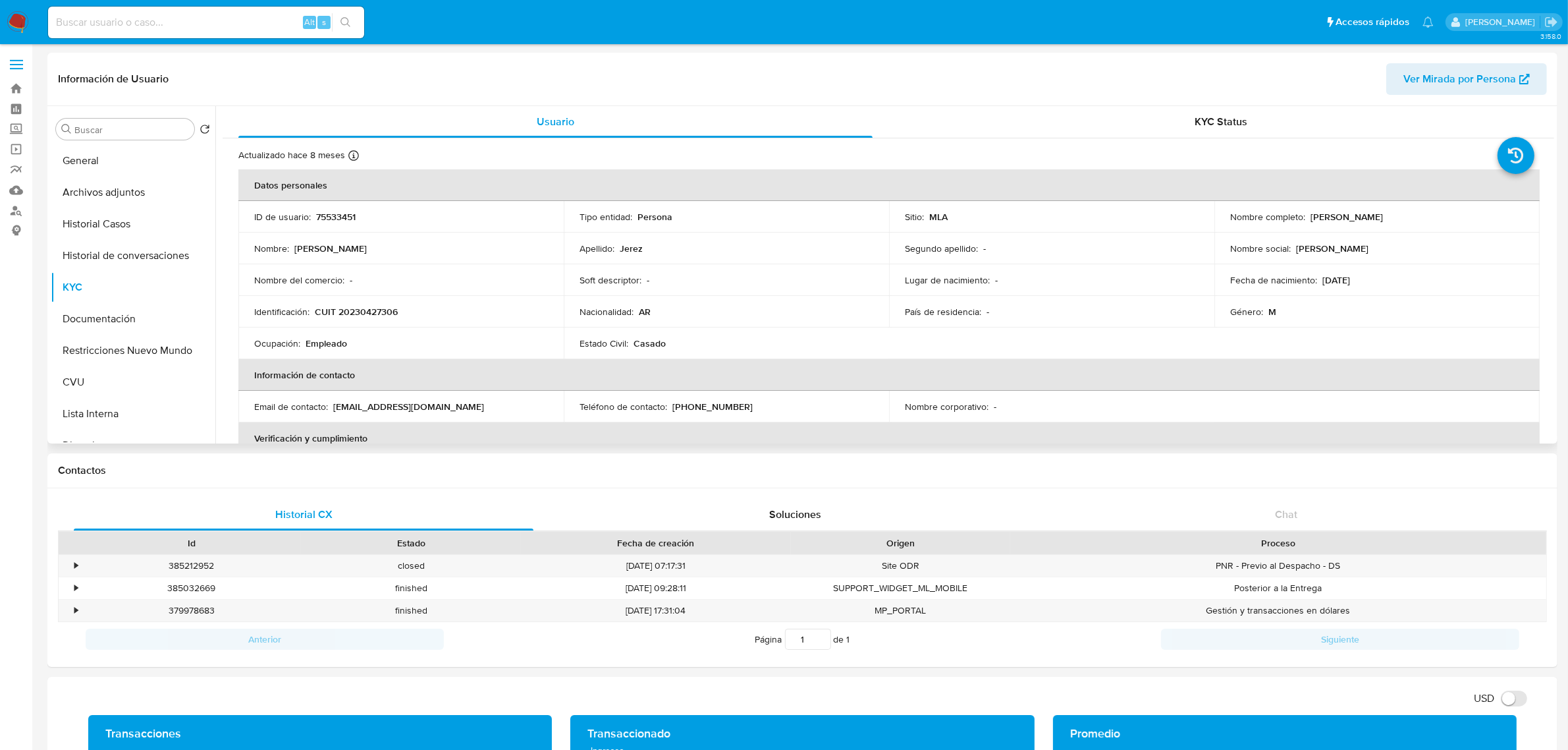
click at [364, 315] on p "CUIT 20230427306" at bounding box center [356, 311] width 83 height 12
copy p "20230427306"
drag, startPoint x: 1305, startPoint y: 216, endPoint x: 1403, endPoint y: 223, distance: 98.2
click at [1403, 223] on td "Nombre completo : [PERSON_NAME]" at bounding box center [1377, 217] width 325 height 32
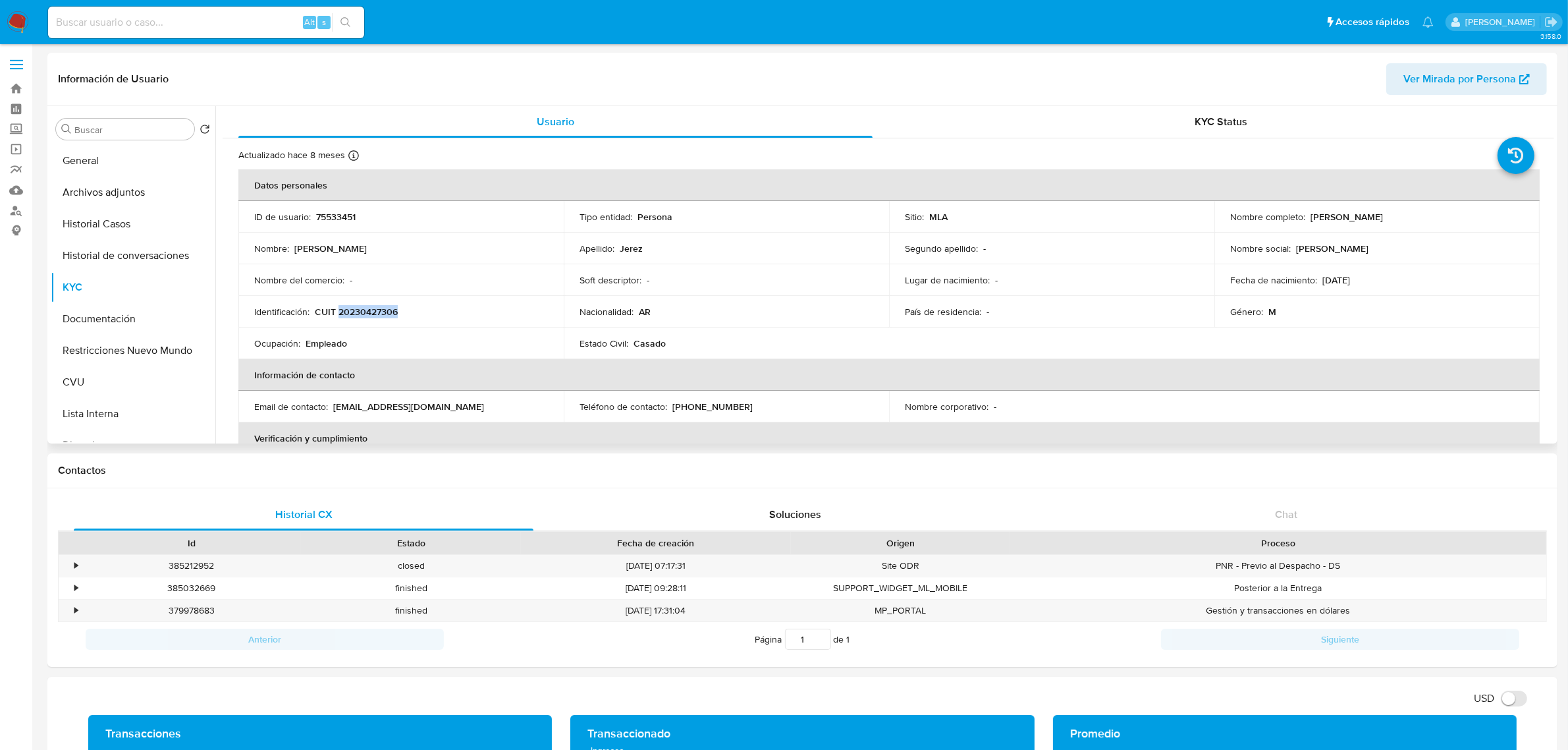
copy p "[PERSON_NAME]"
click at [97, 311] on button "Documentación" at bounding box center [128, 319] width 154 height 32
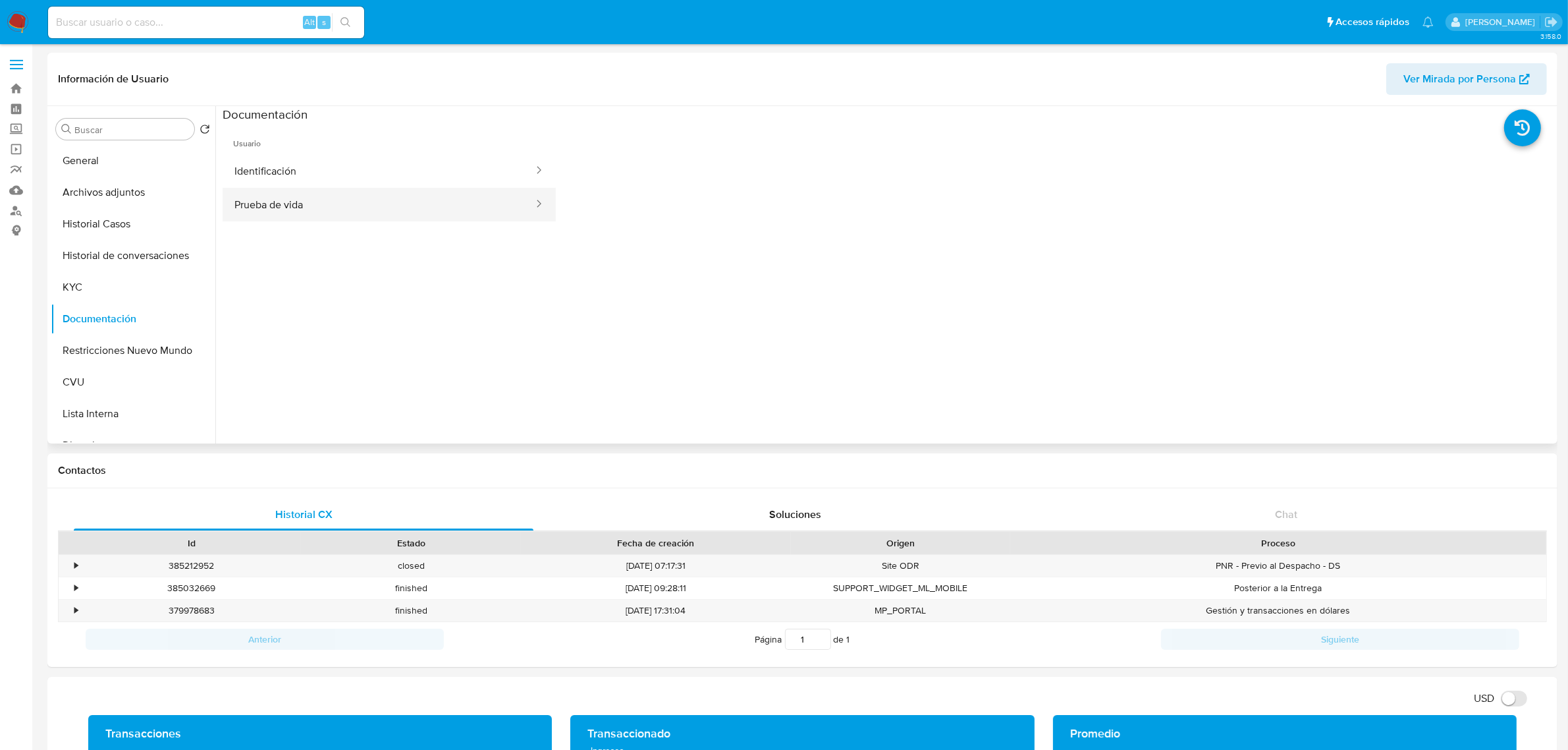
click at [339, 217] on button "Prueba de vida" at bounding box center [379, 205] width 312 height 33
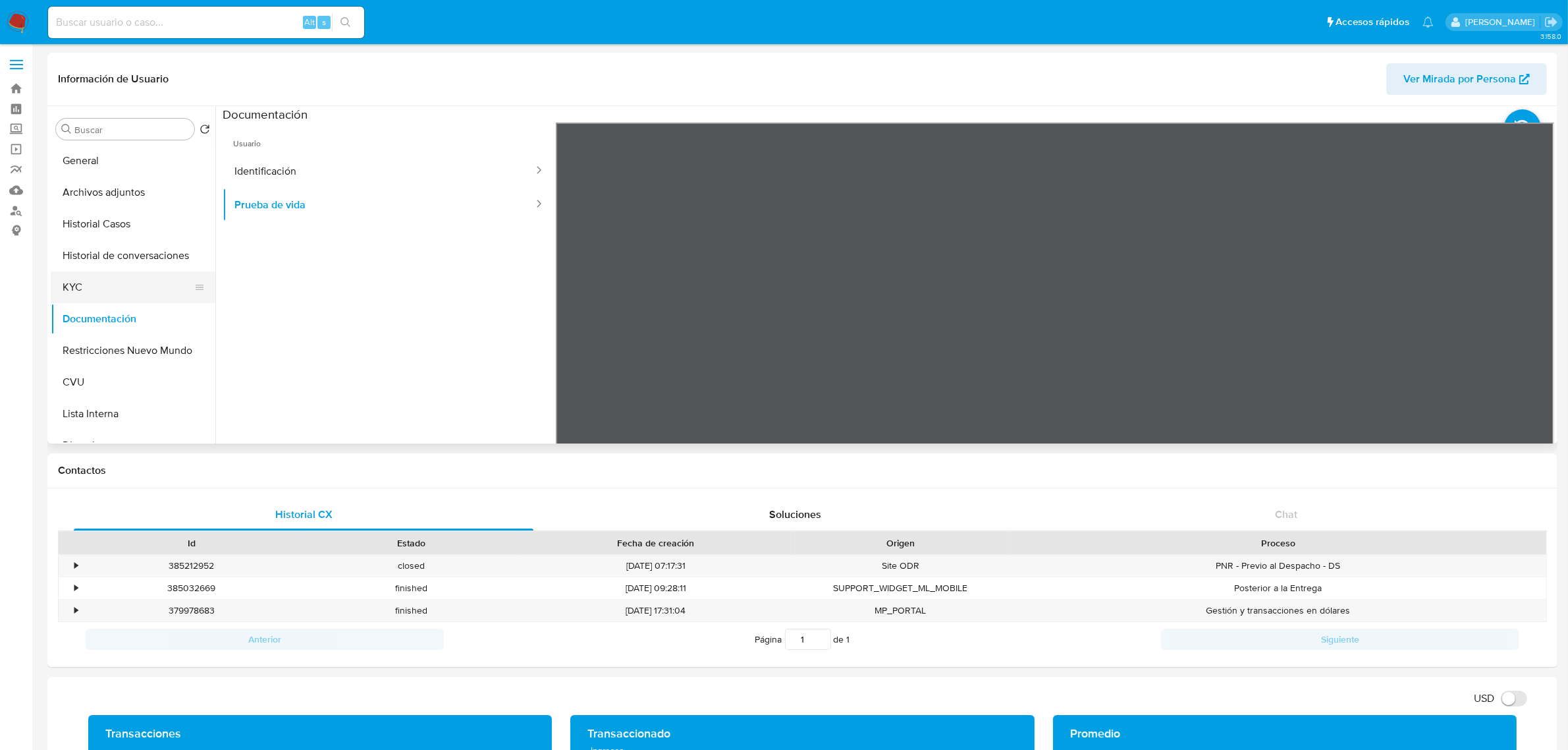
click at [88, 285] on button "KYC" at bounding box center [128, 288] width 154 height 32
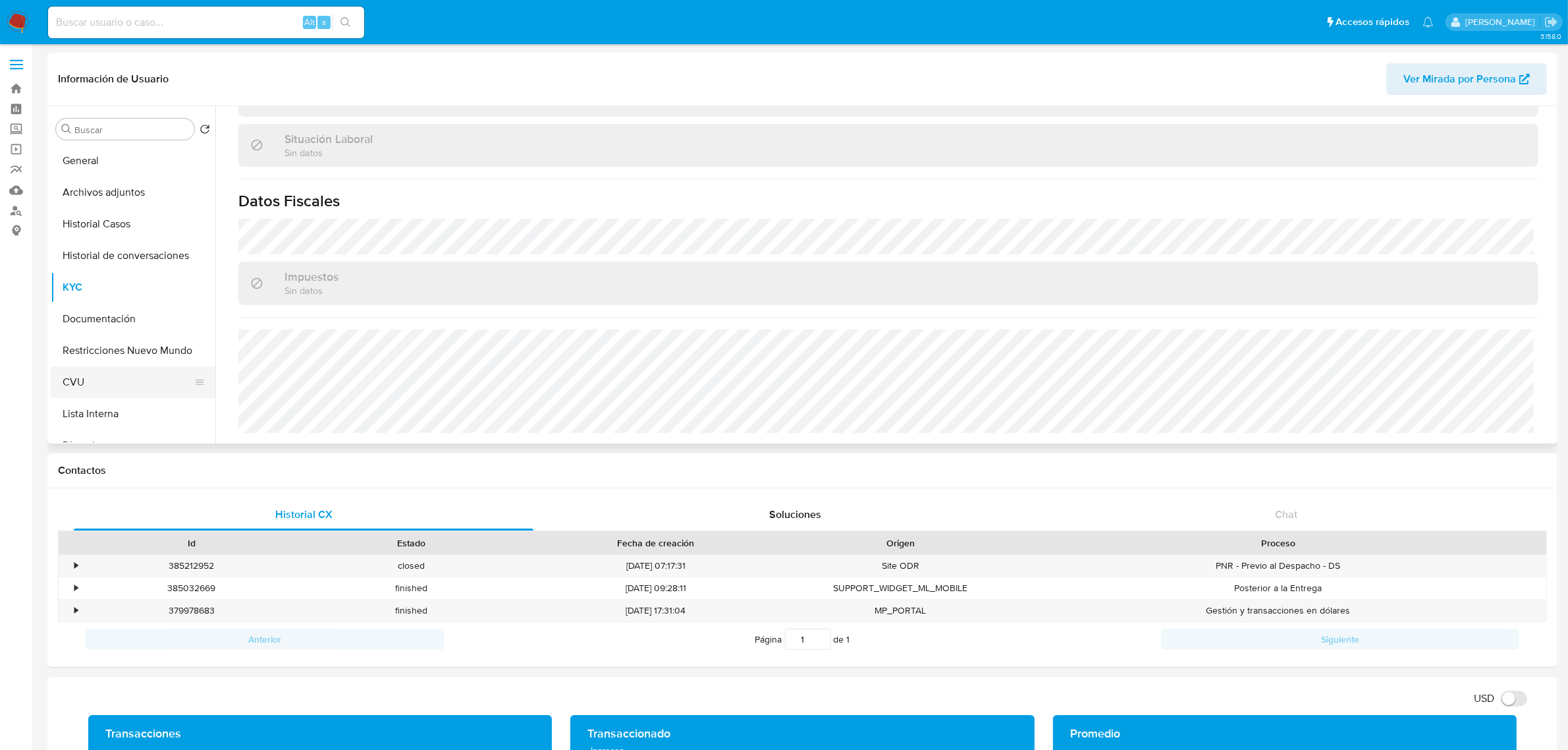
scroll to position [165, 0]
click at [117, 281] on button "Direcciones" at bounding box center [128, 281] width 154 height 32
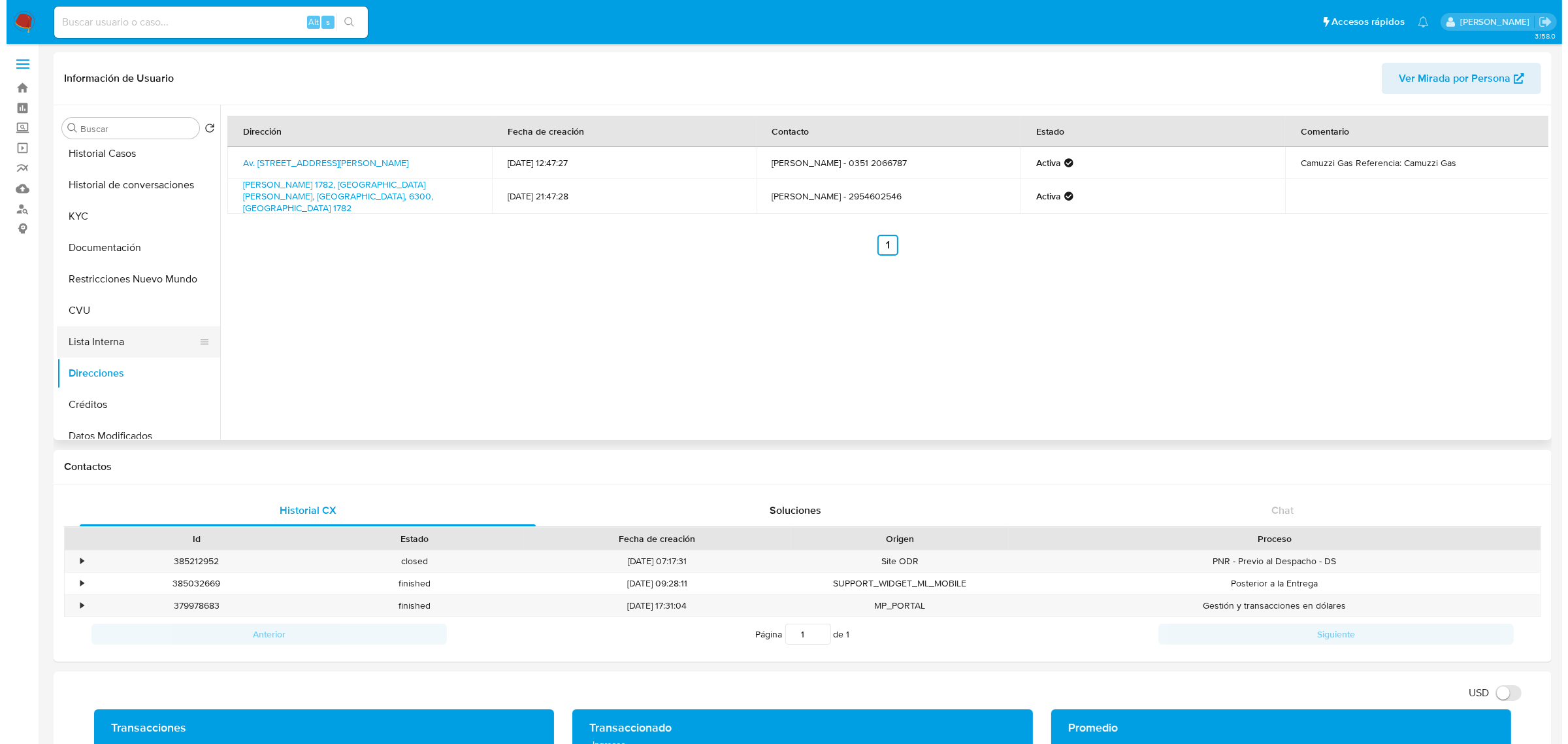
scroll to position [0, 0]
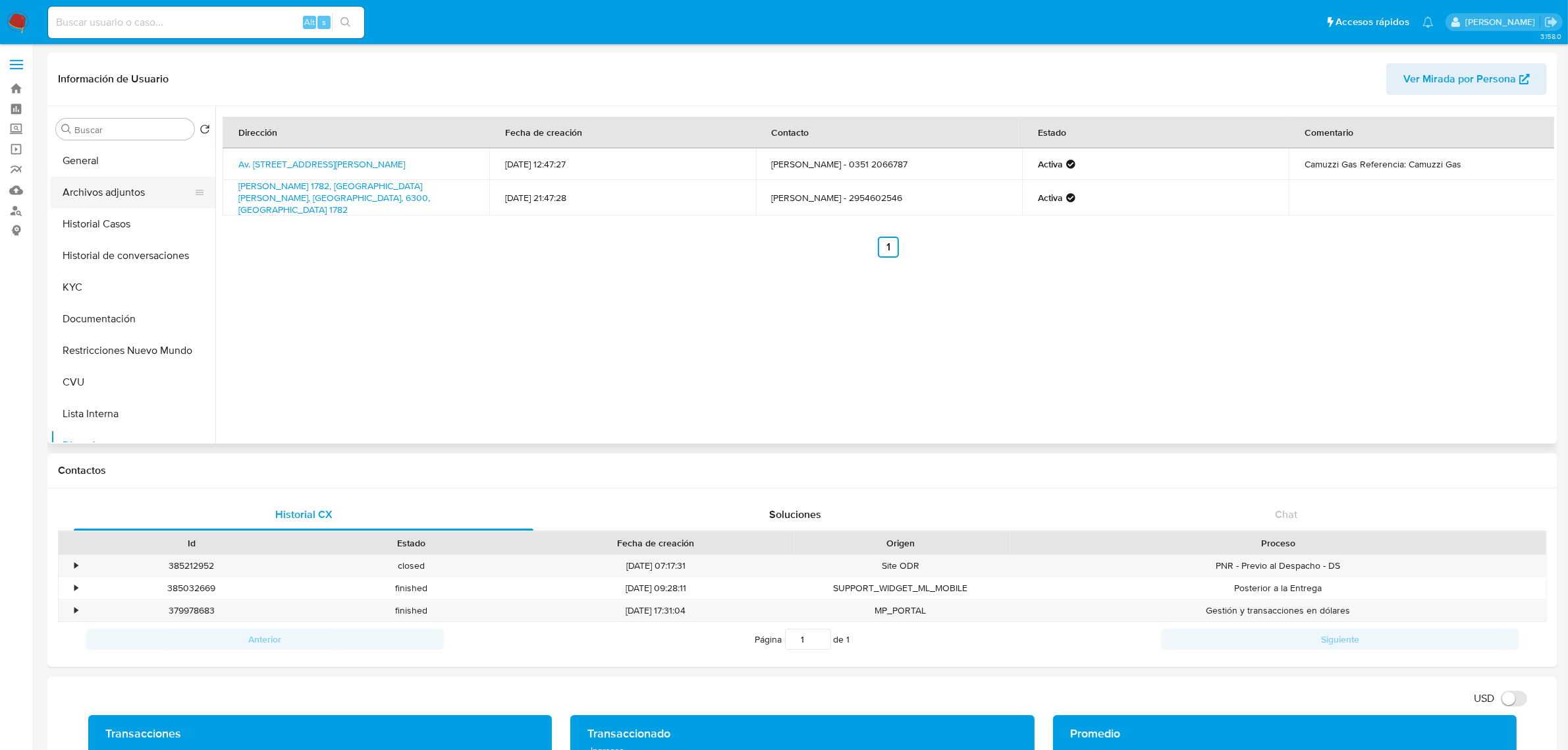
click at [106, 195] on button "Archivos adjuntos" at bounding box center [128, 192] width 154 height 32
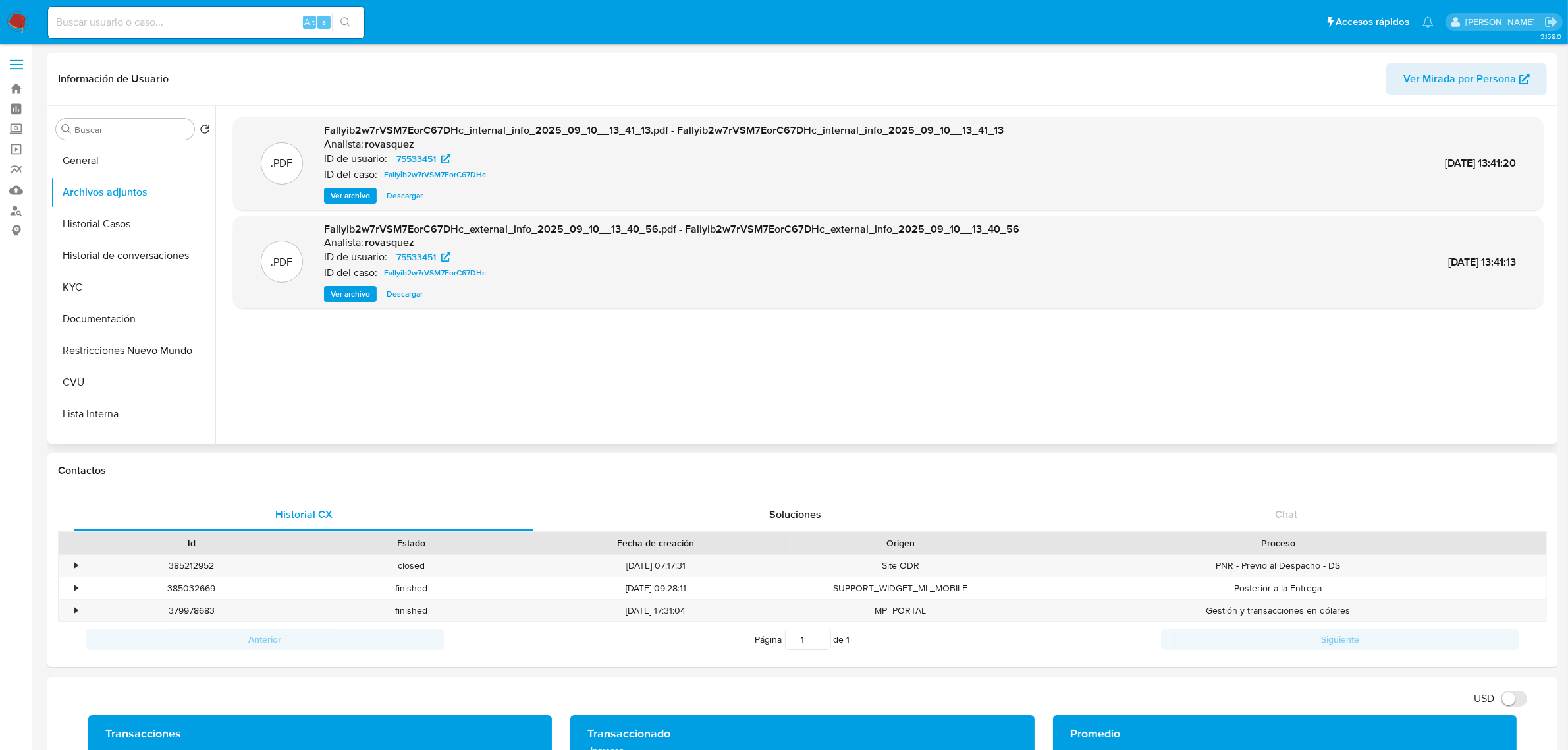
click at [361, 295] on span "Ver archivo" at bounding box center [350, 294] width 39 height 13
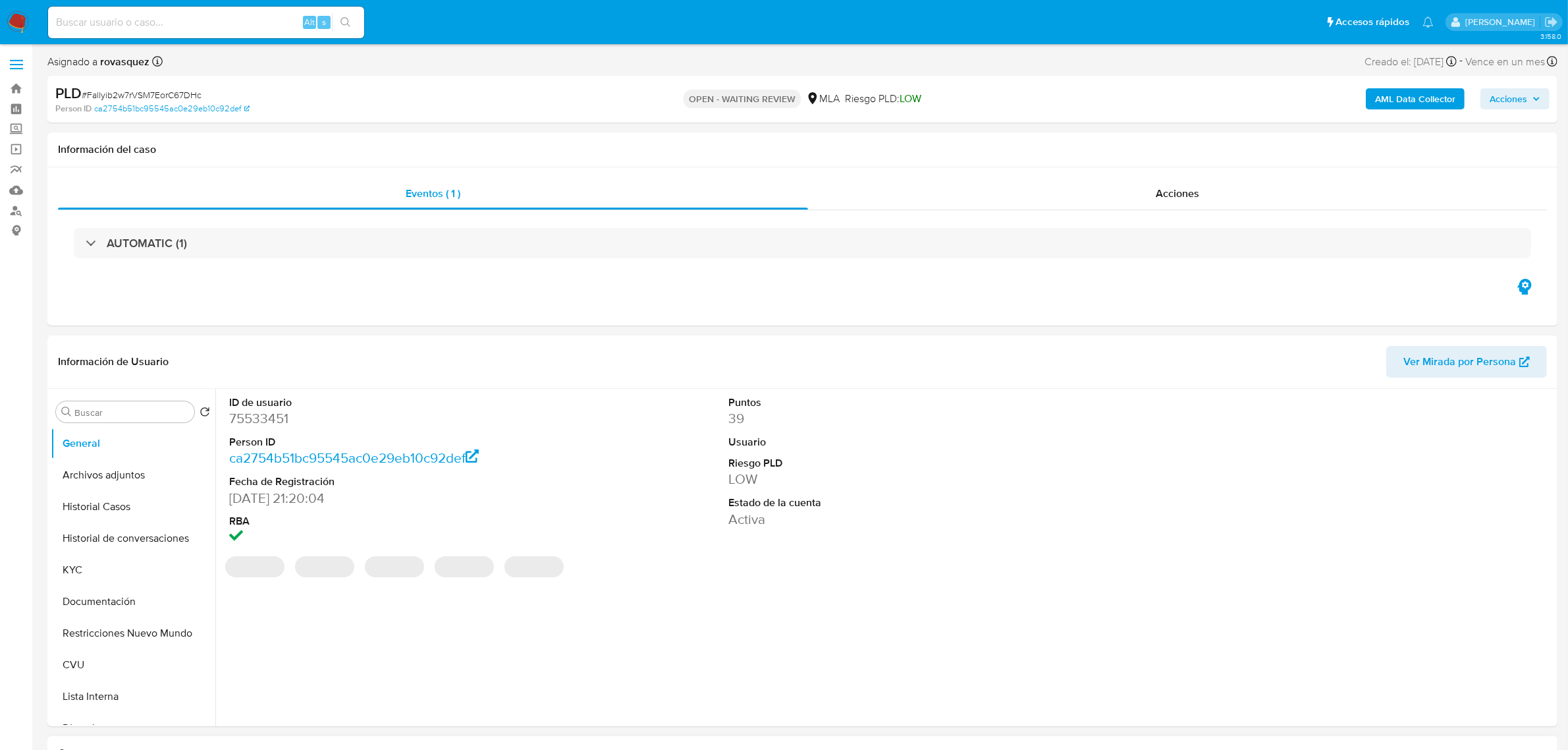
scroll to position [330, 0]
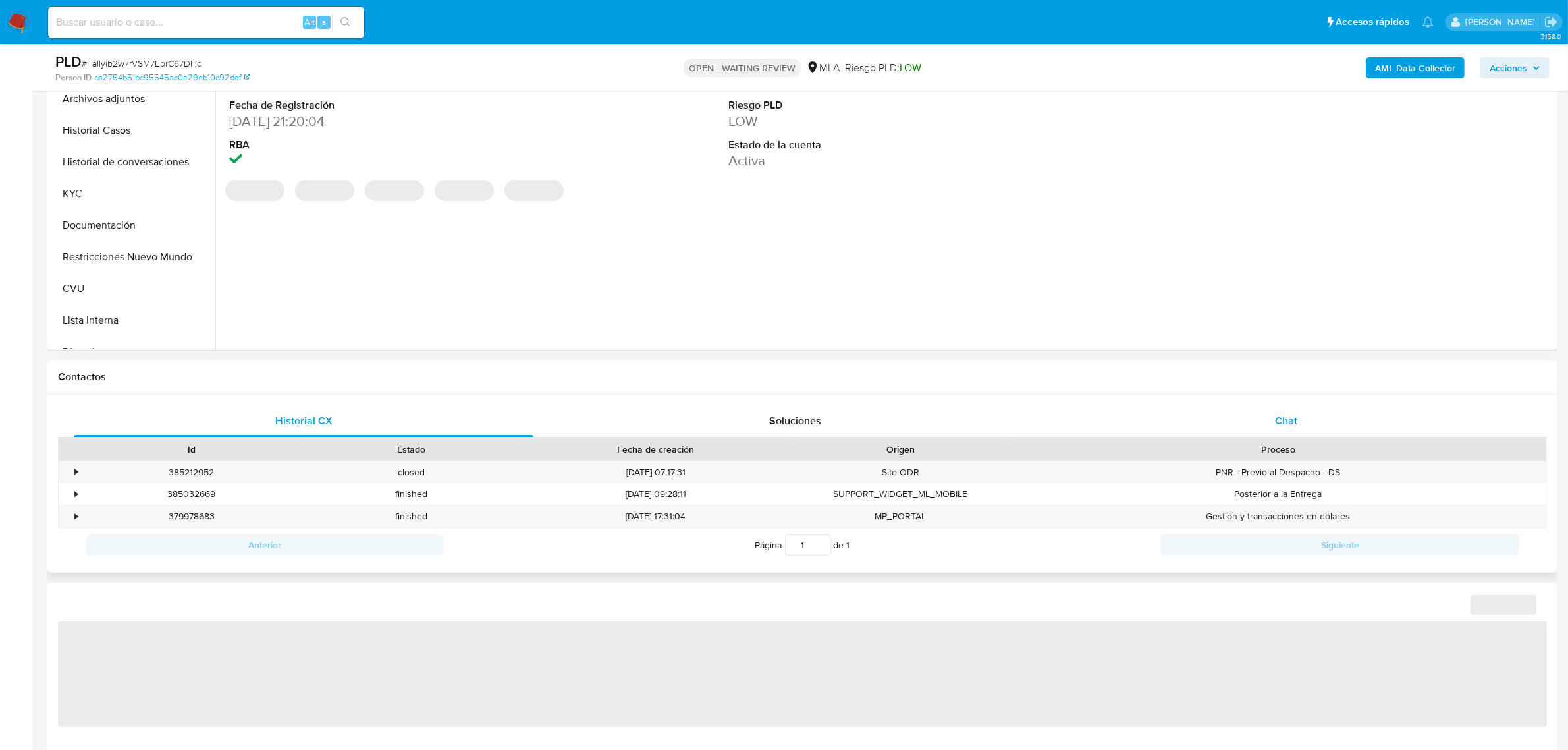
select select "10"
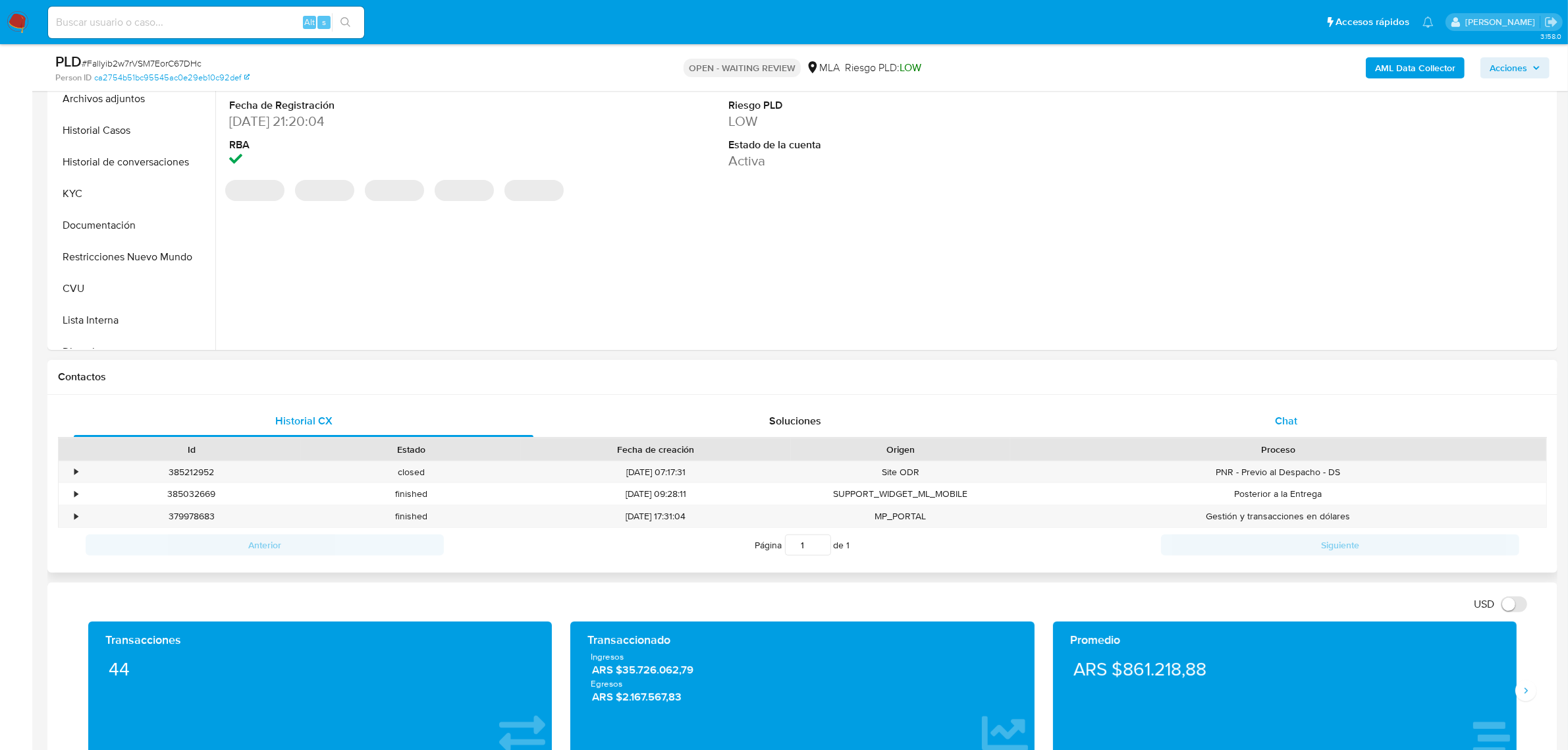
click at [1291, 422] on span "Chat" at bounding box center [1286, 420] width 23 height 15
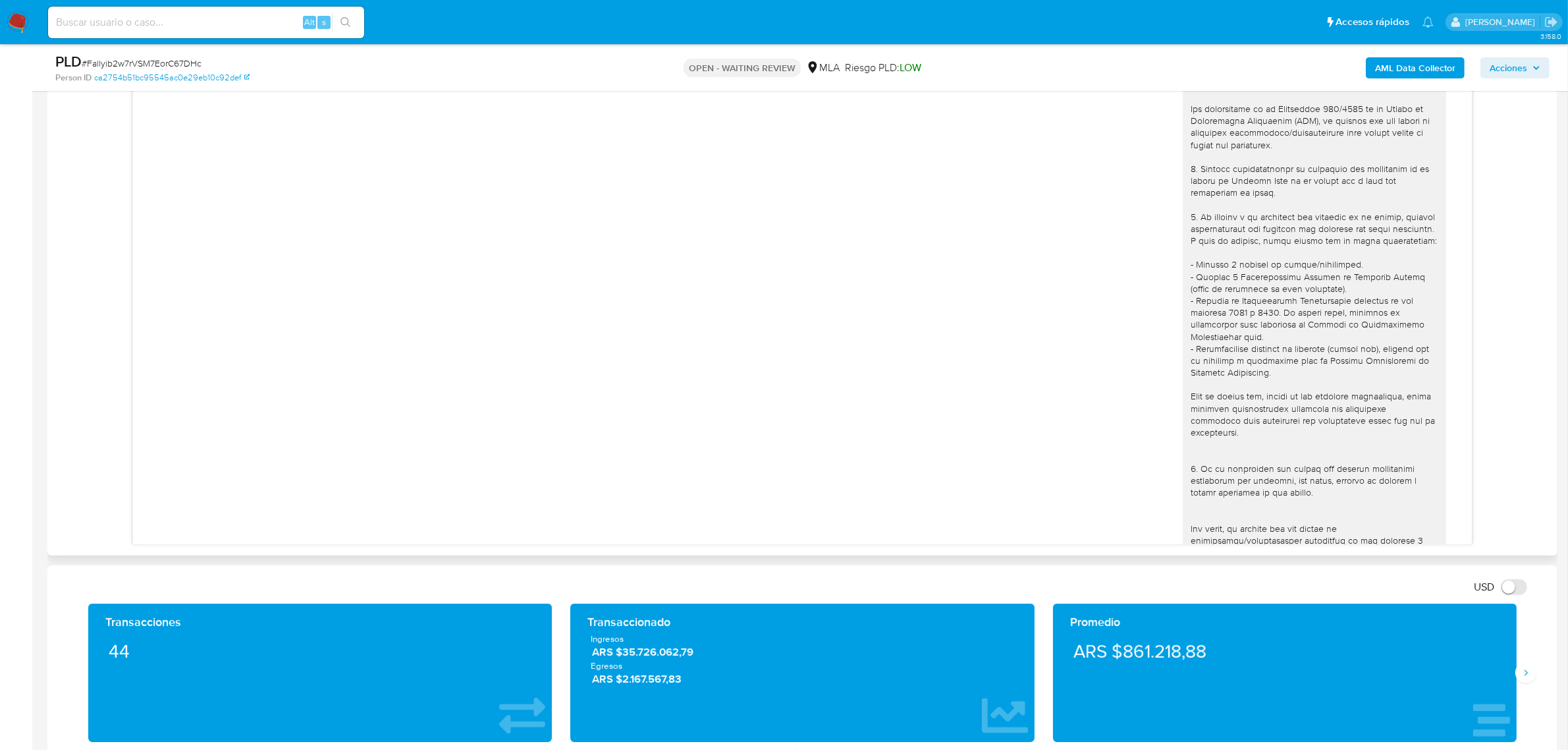
scroll to position [624, 0]
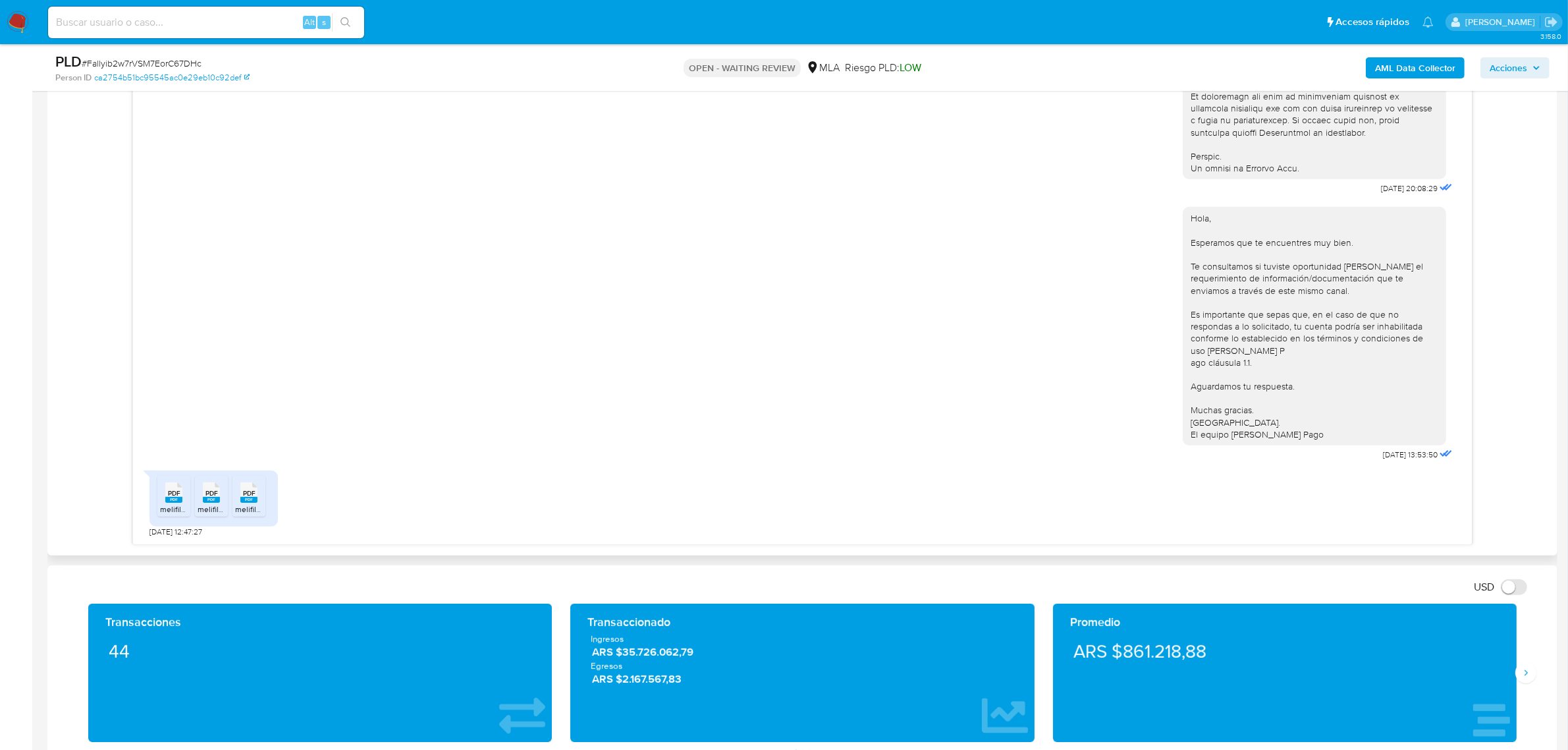
click at [175, 499] on rect at bounding box center [174, 500] width 17 height 6
click at [217, 501] on rect at bounding box center [211, 500] width 17 height 6
click at [249, 499] on rect at bounding box center [249, 500] width 17 height 6
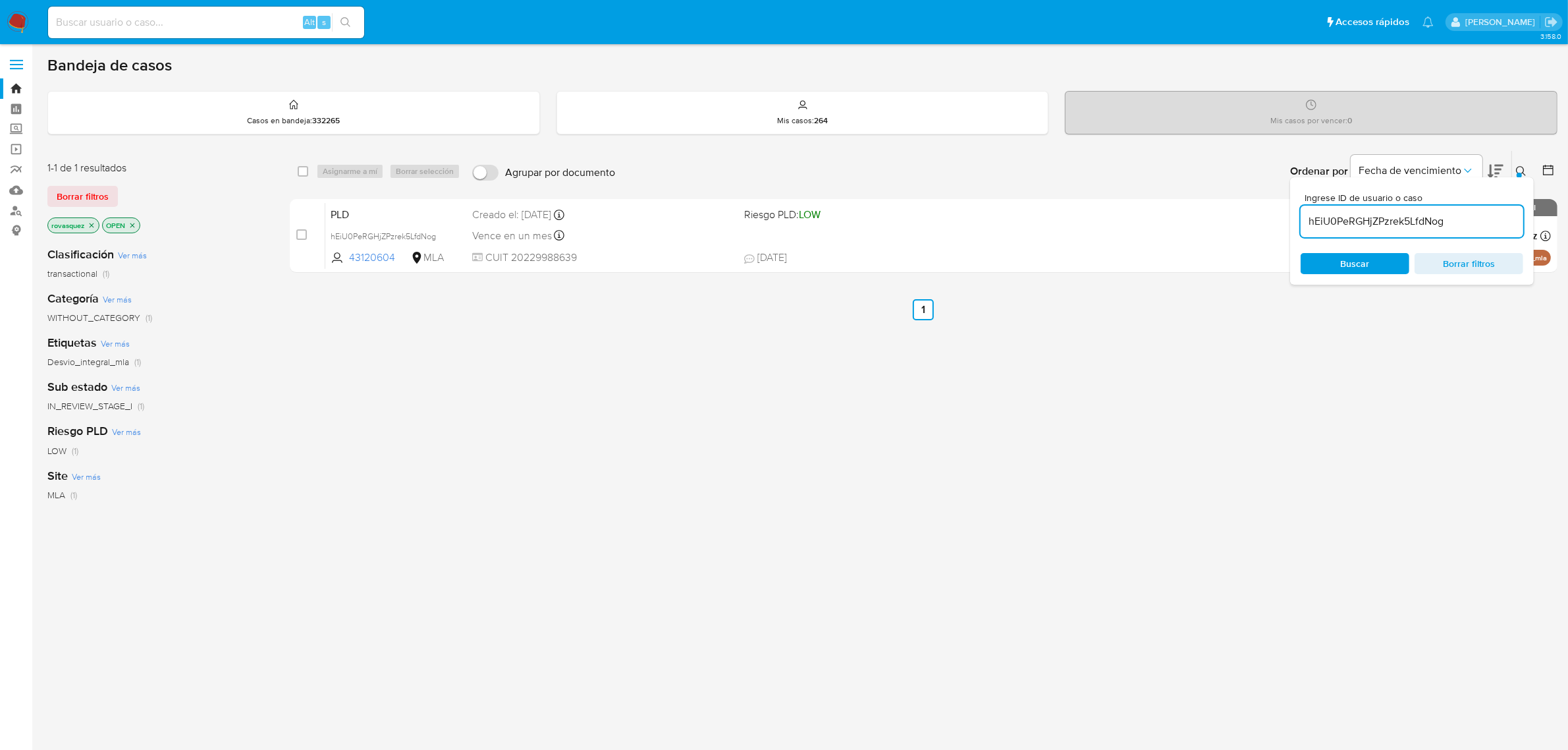
click at [1371, 223] on input "hEiU0PeRGHjZPzrek5LfdNog" at bounding box center [1412, 221] width 223 height 17
paste input "Fallyib2w7rVSM7EorC67DHc"
type input "Fallyib2w7rVSM7EorC67DHc"
click at [1351, 261] on span "Buscar" at bounding box center [1355, 263] width 29 height 21
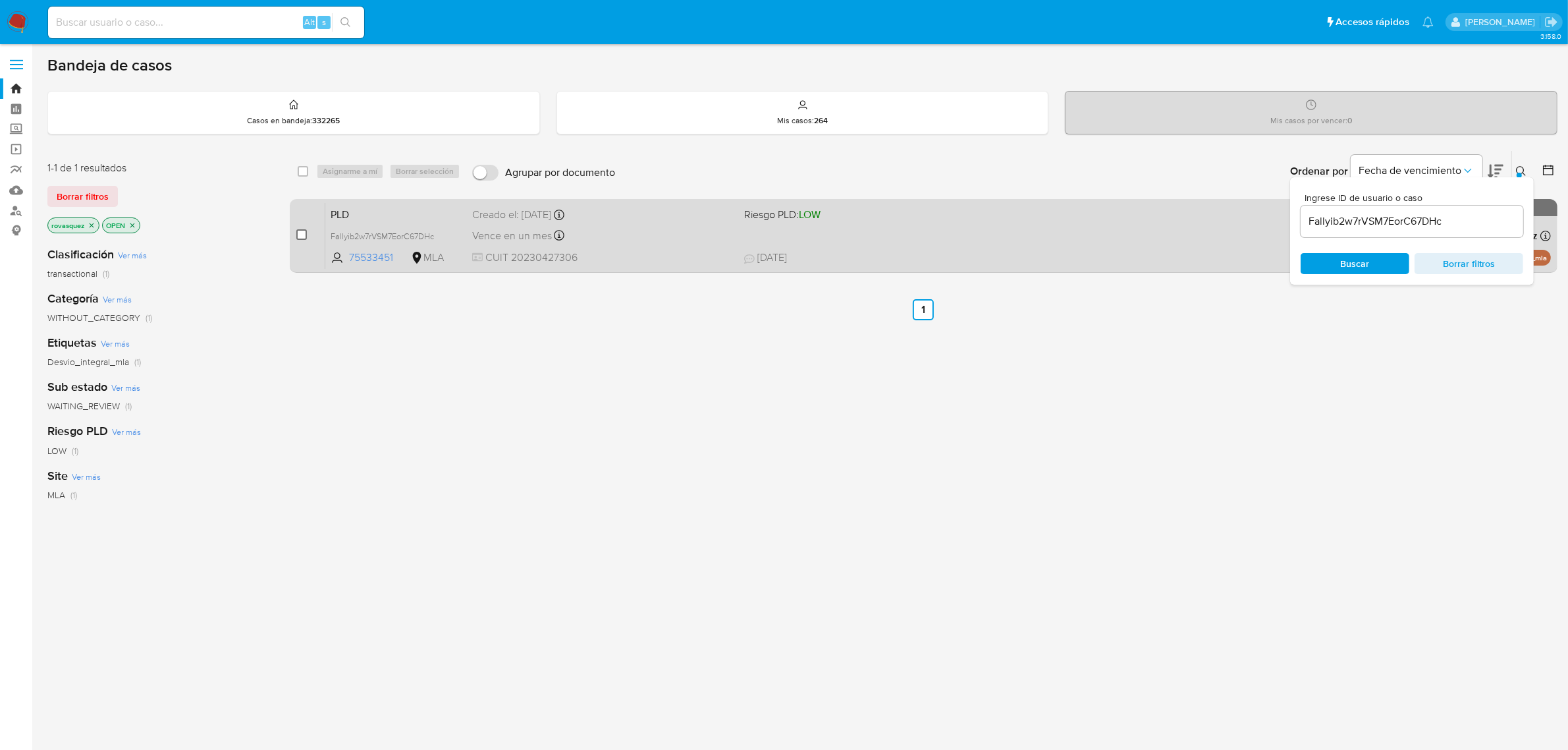
click at [300, 236] on input "checkbox" at bounding box center [301, 235] width 11 height 11
checkbox input "true"
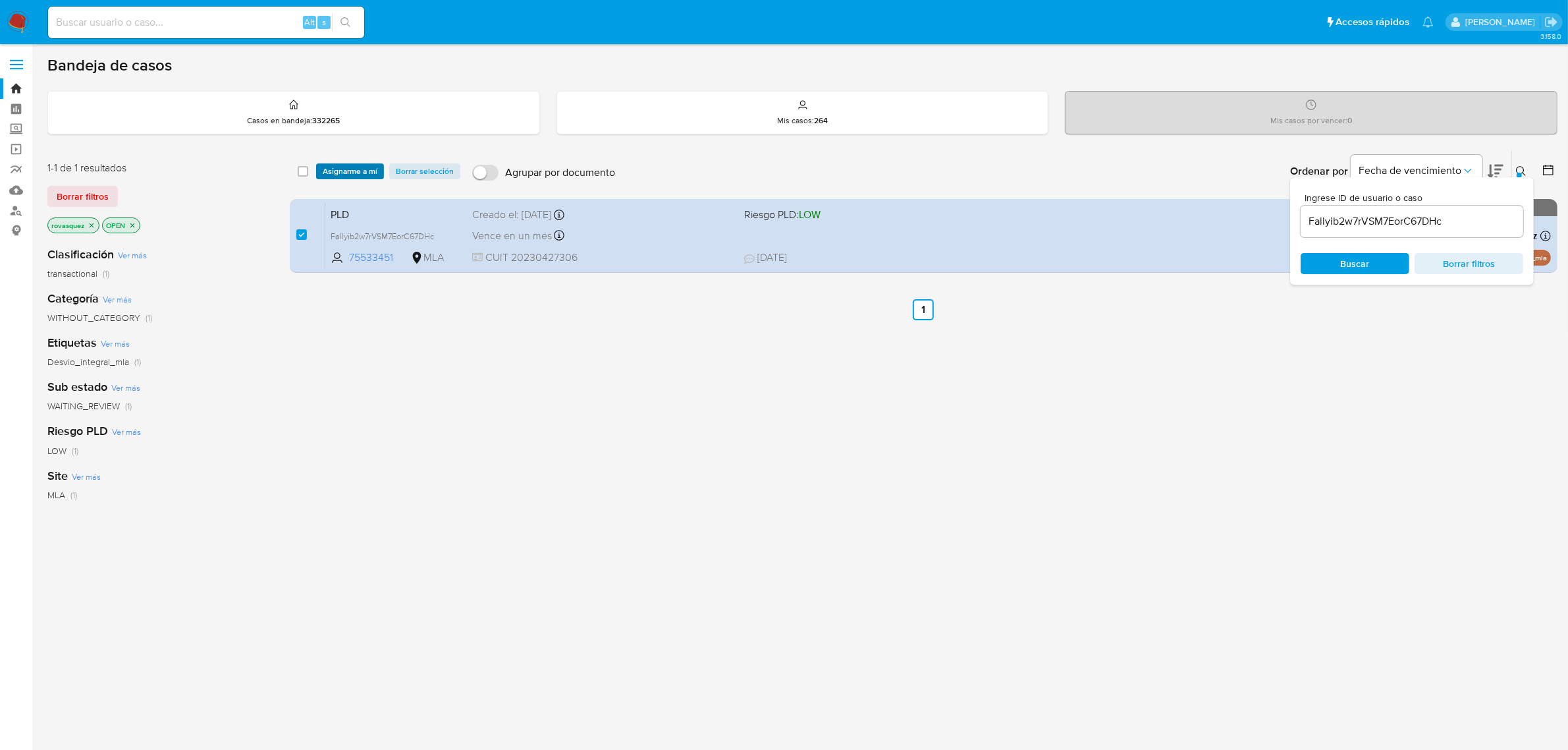
click at [354, 172] on span "Asignarme a mí" at bounding box center [350, 171] width 54 height 13
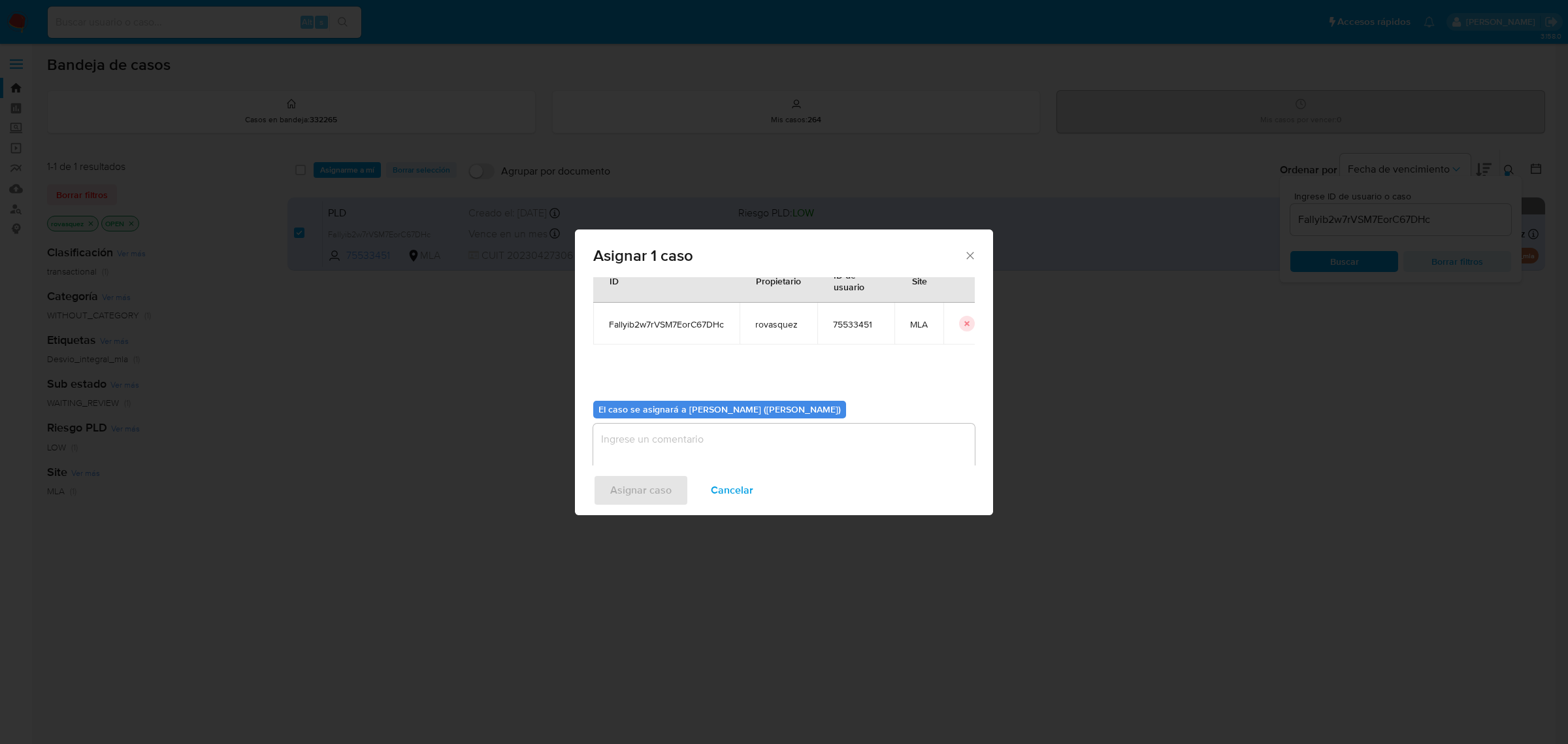
scroll to position [67, 0]
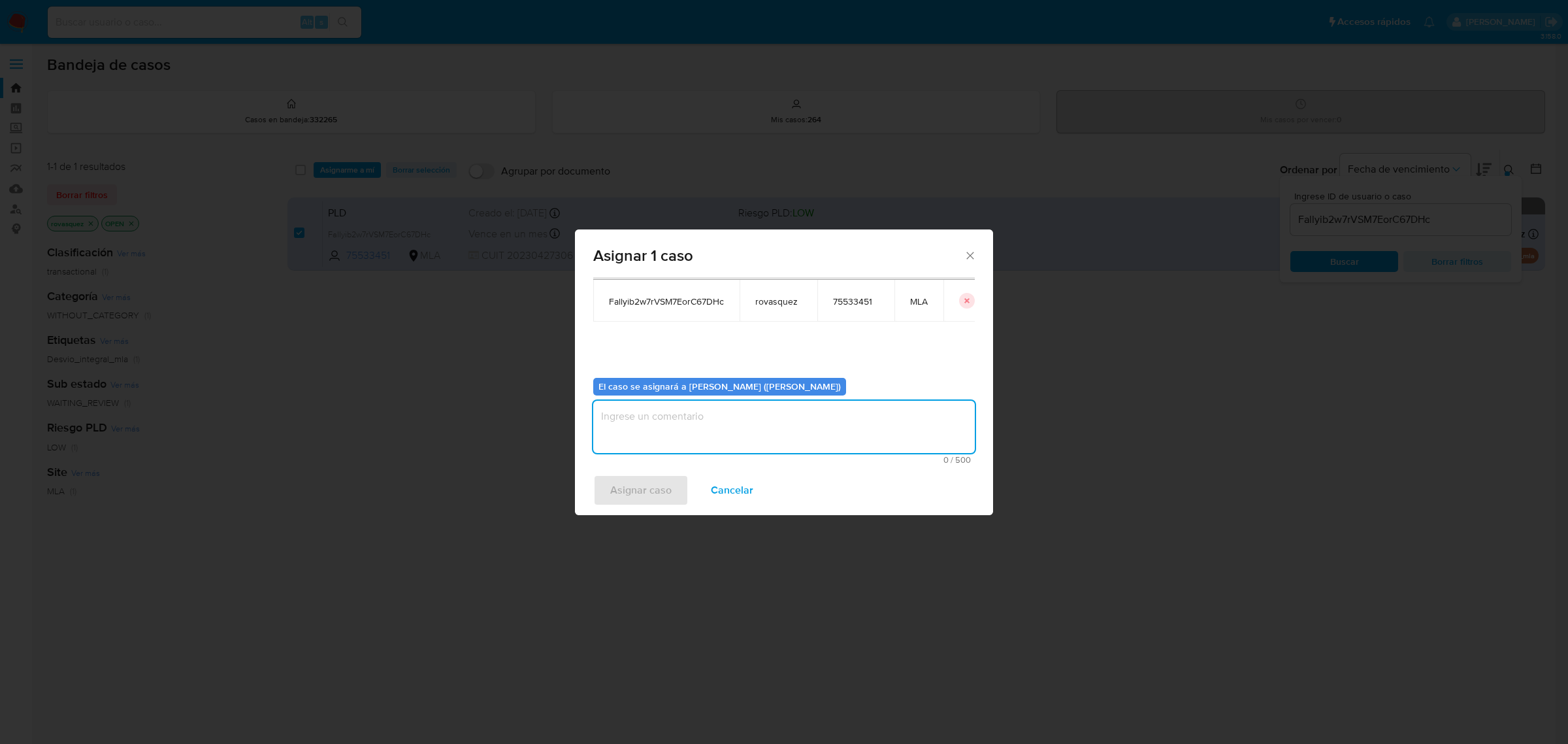
click at [672, 418] on textarea "assign-modal" at bounding box center [784, 426] width 382 height 53
type textarea "."
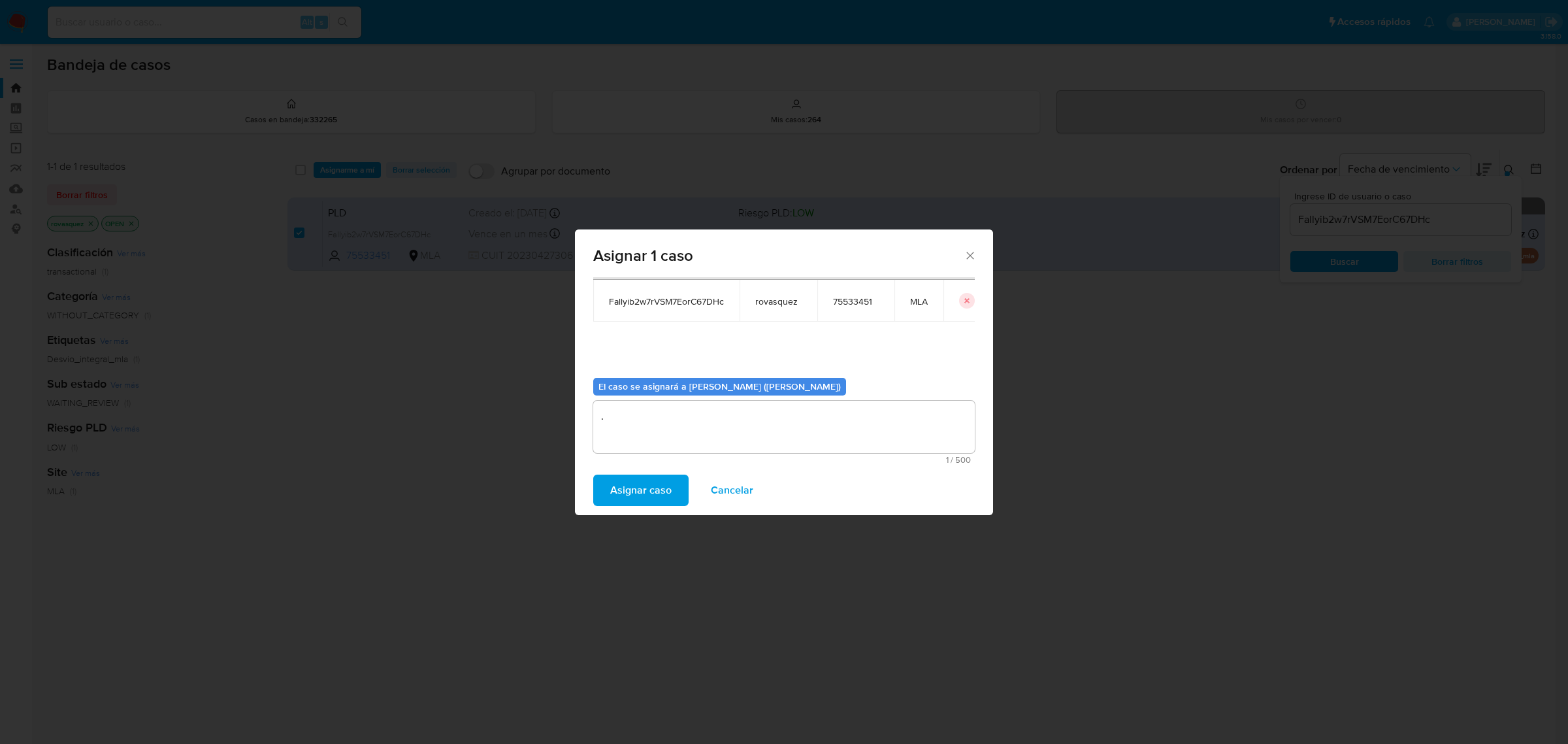
click at [657, 492] on span "Asignar caso" at bounding box center [640, 490] width 61 height 29
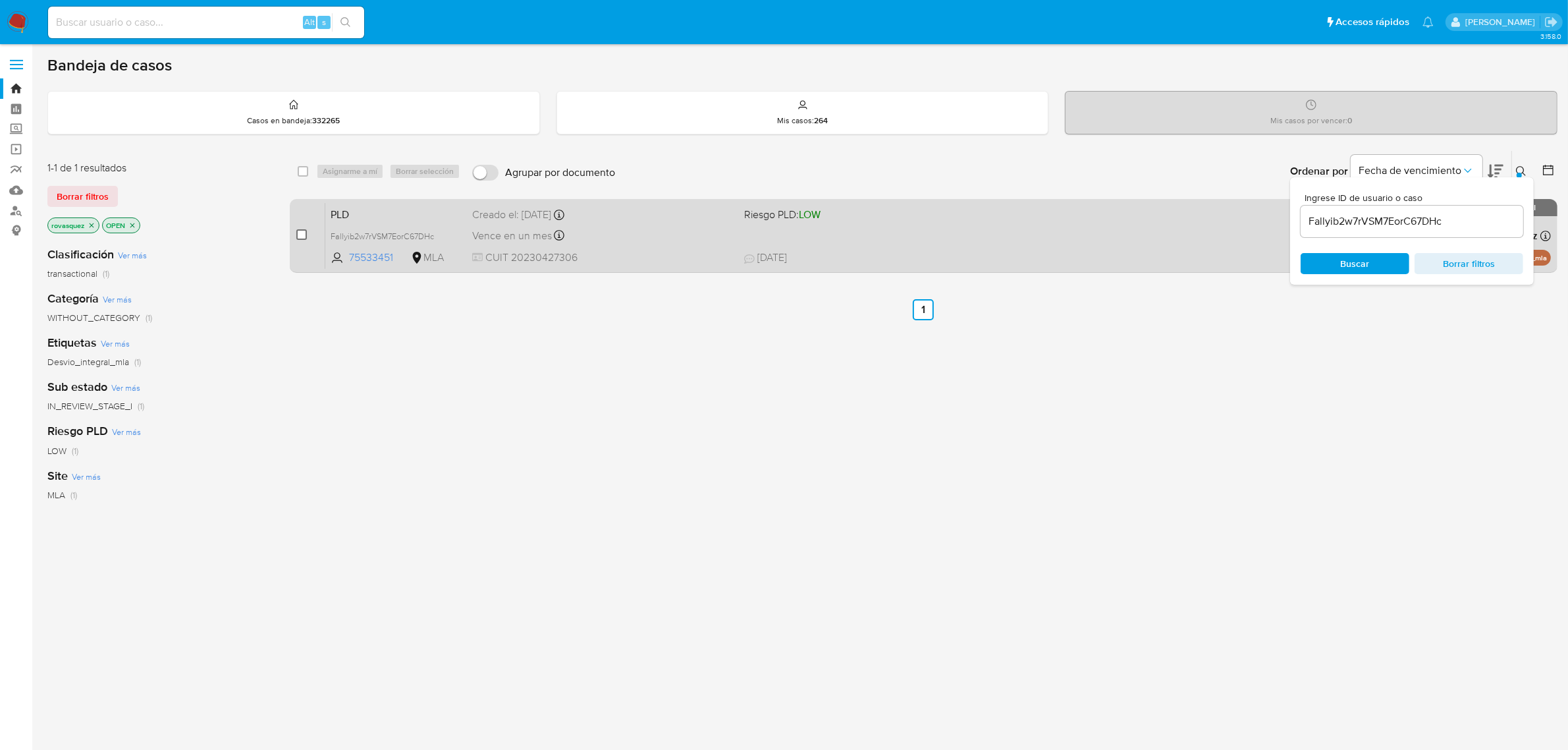
click at [302, 235] on input "checkbox" at bounding box center [301, 235] width 11 height 11
checkbox input "true"
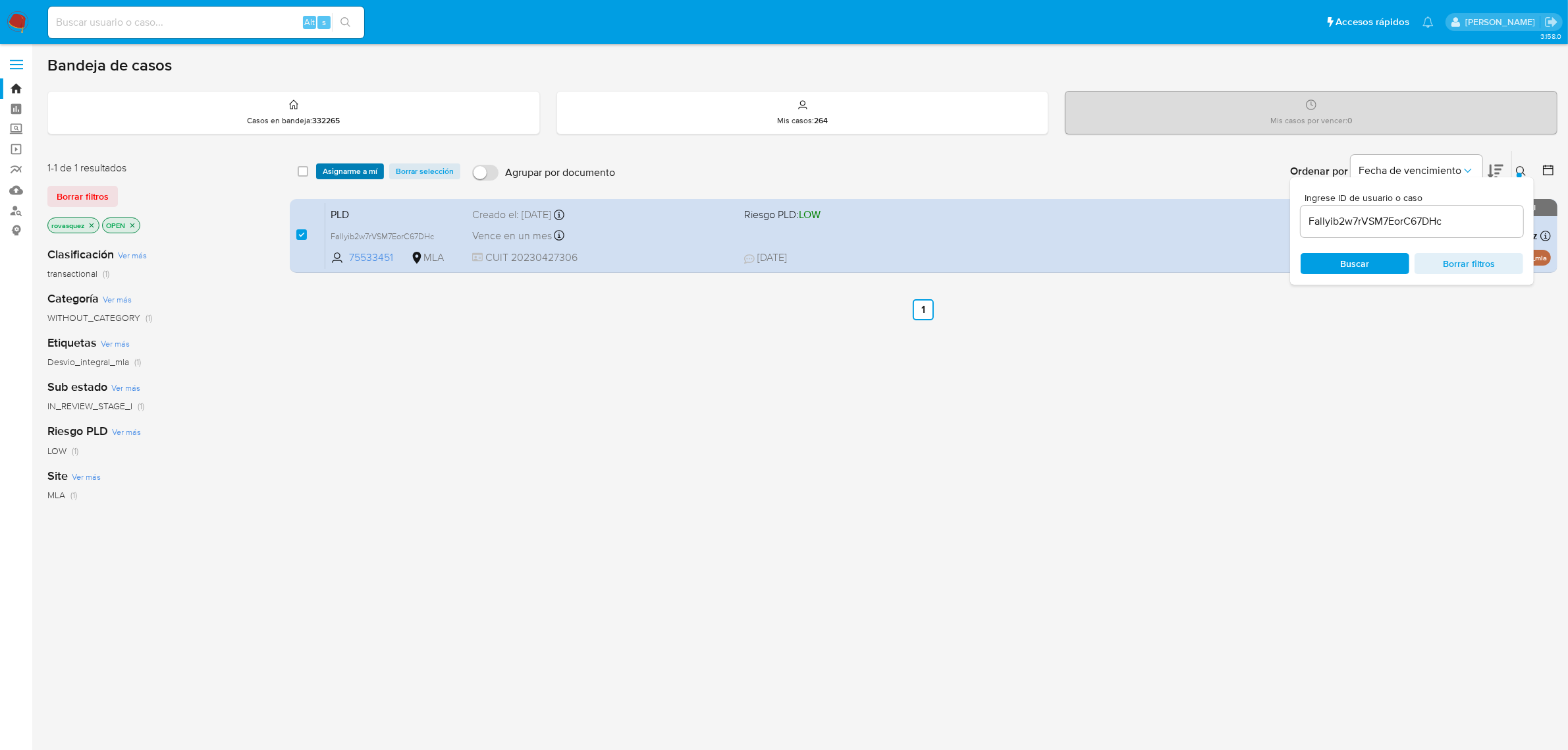
click at [347, 168] on span "Asignarme a mí" at bounding box center [350, 171] width 54 height 13
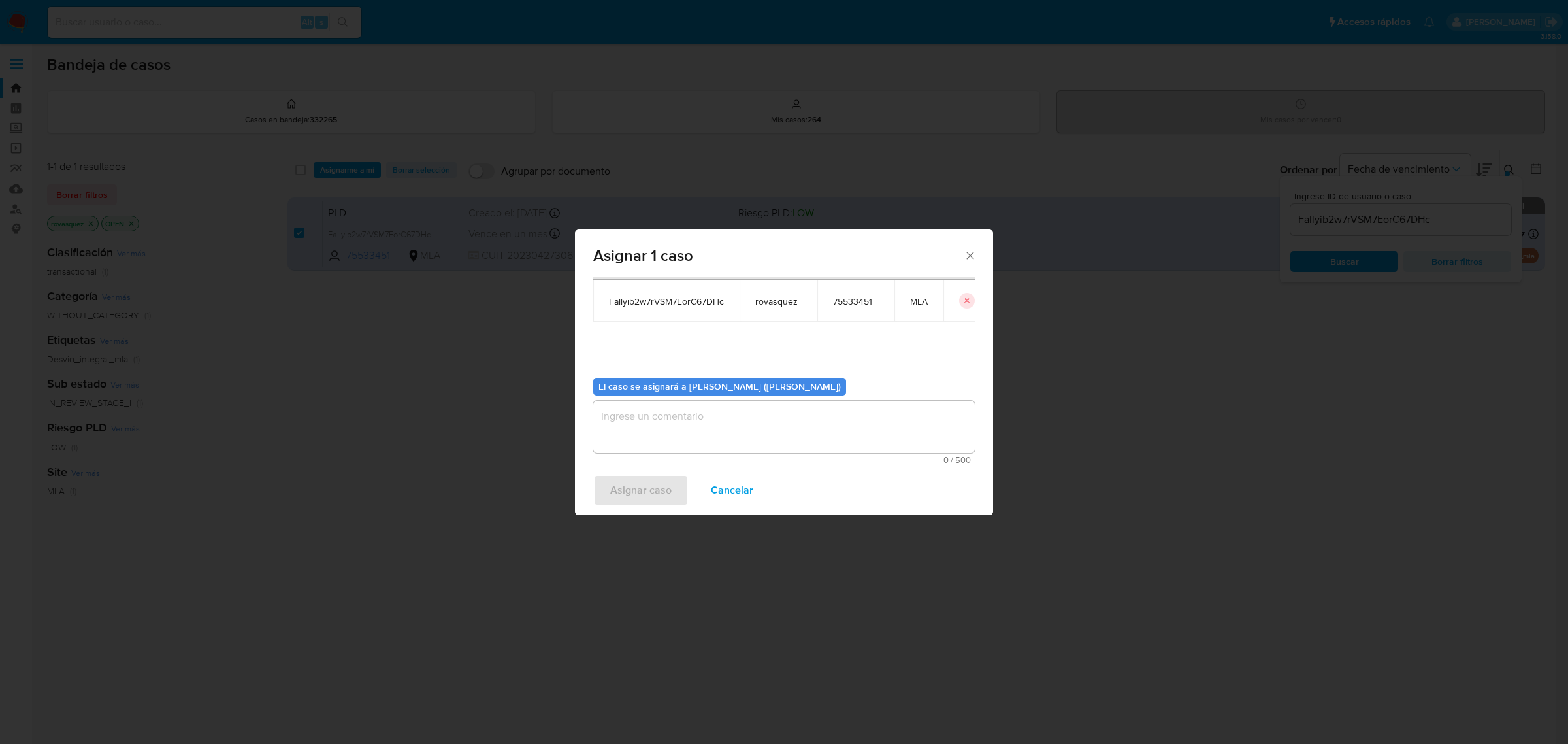
click at [733, 431] on textarea "assign-modal" at bounding box center [784, 426] width 382 height 53
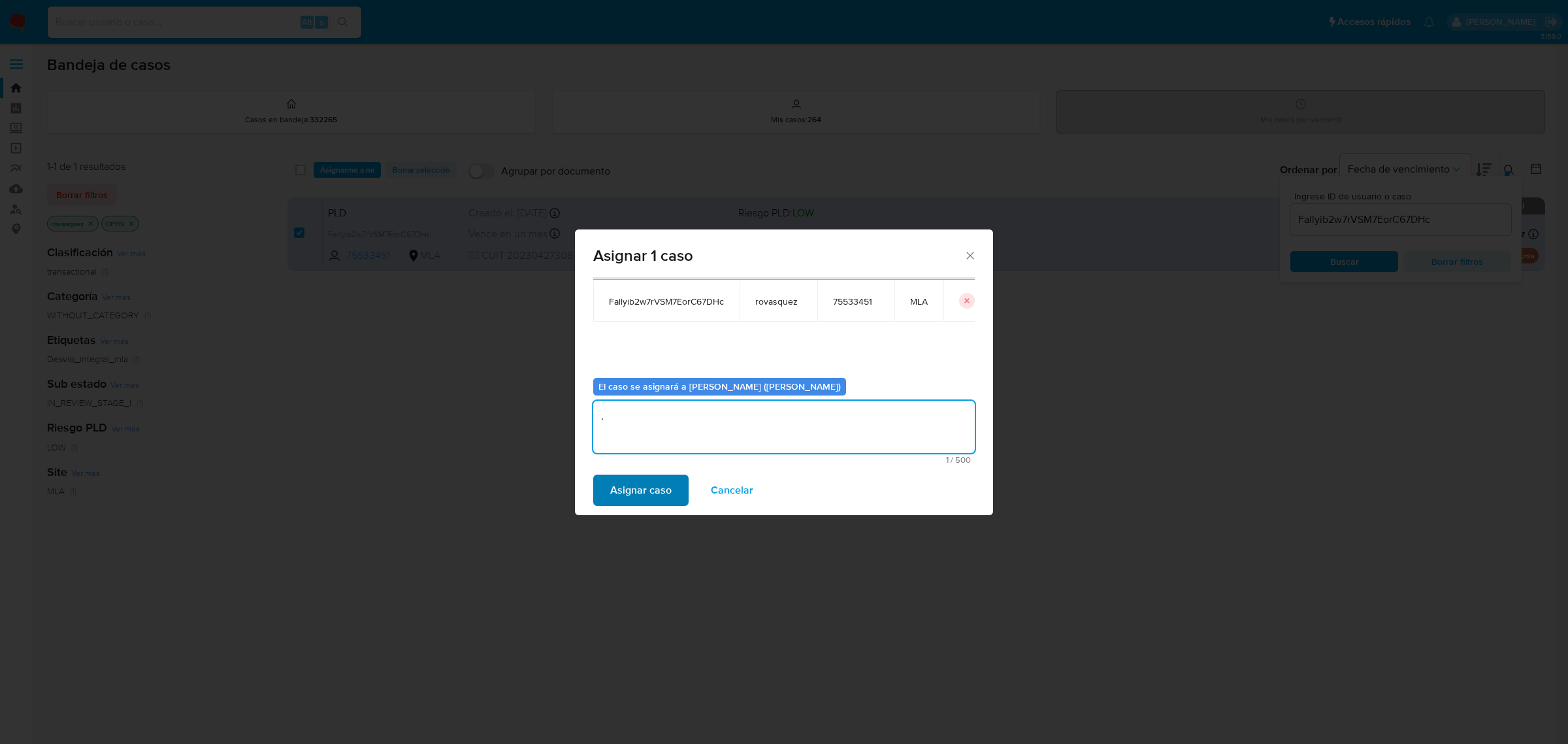
type textarea "."
click at [647, 491] on span "Asignar caso" at bounding box center [640, 490] width 61 height 29
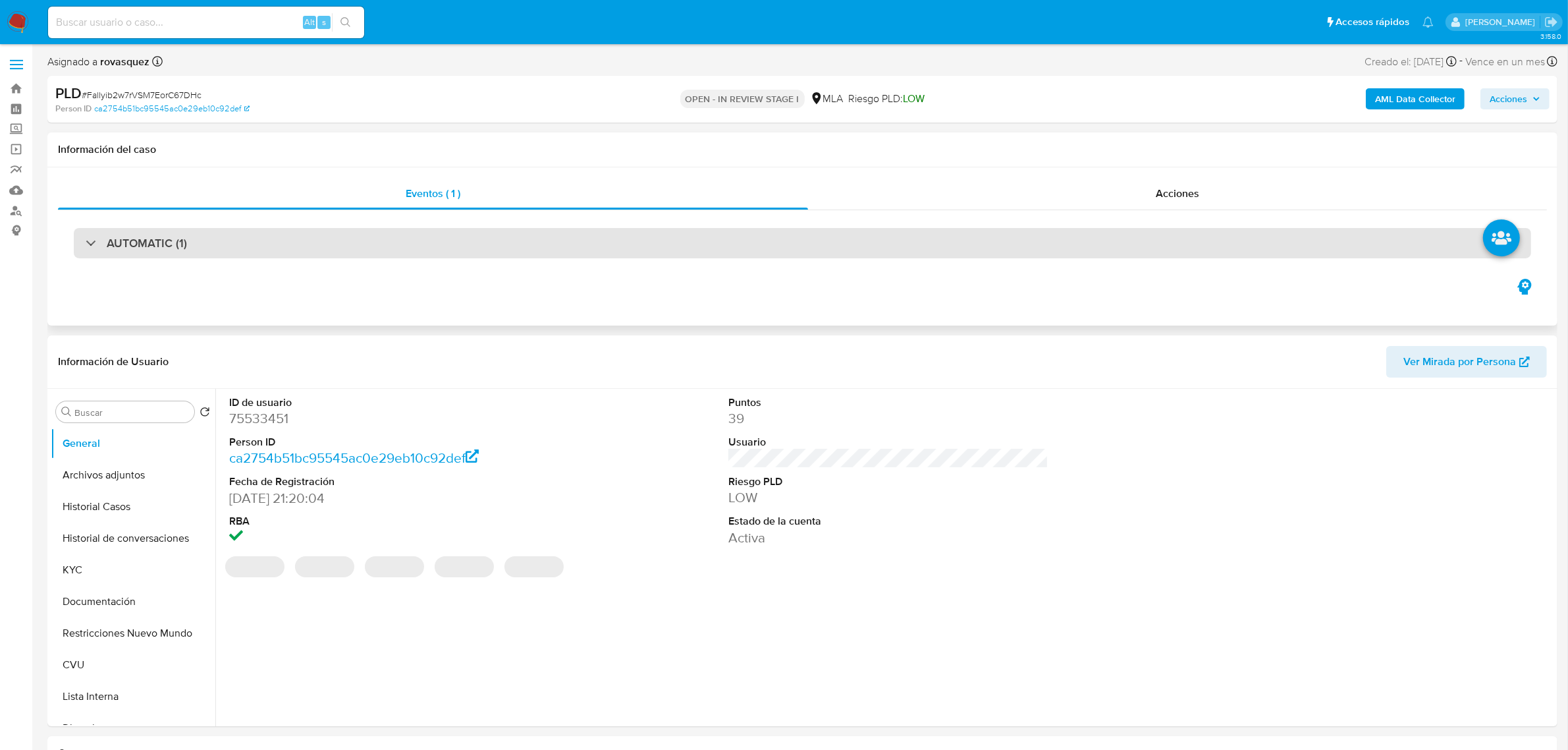
select select "10"
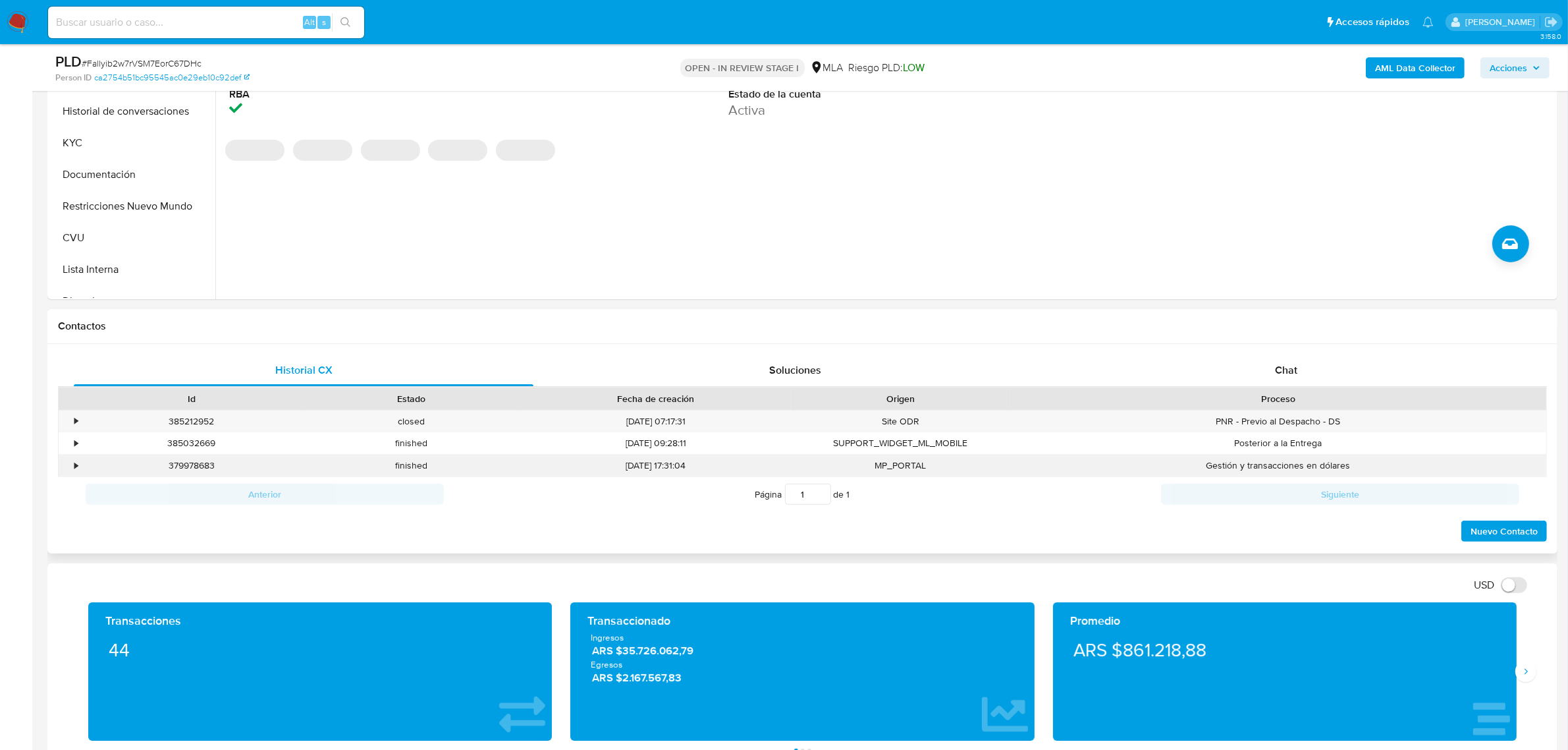
scroll to position [412, 0]
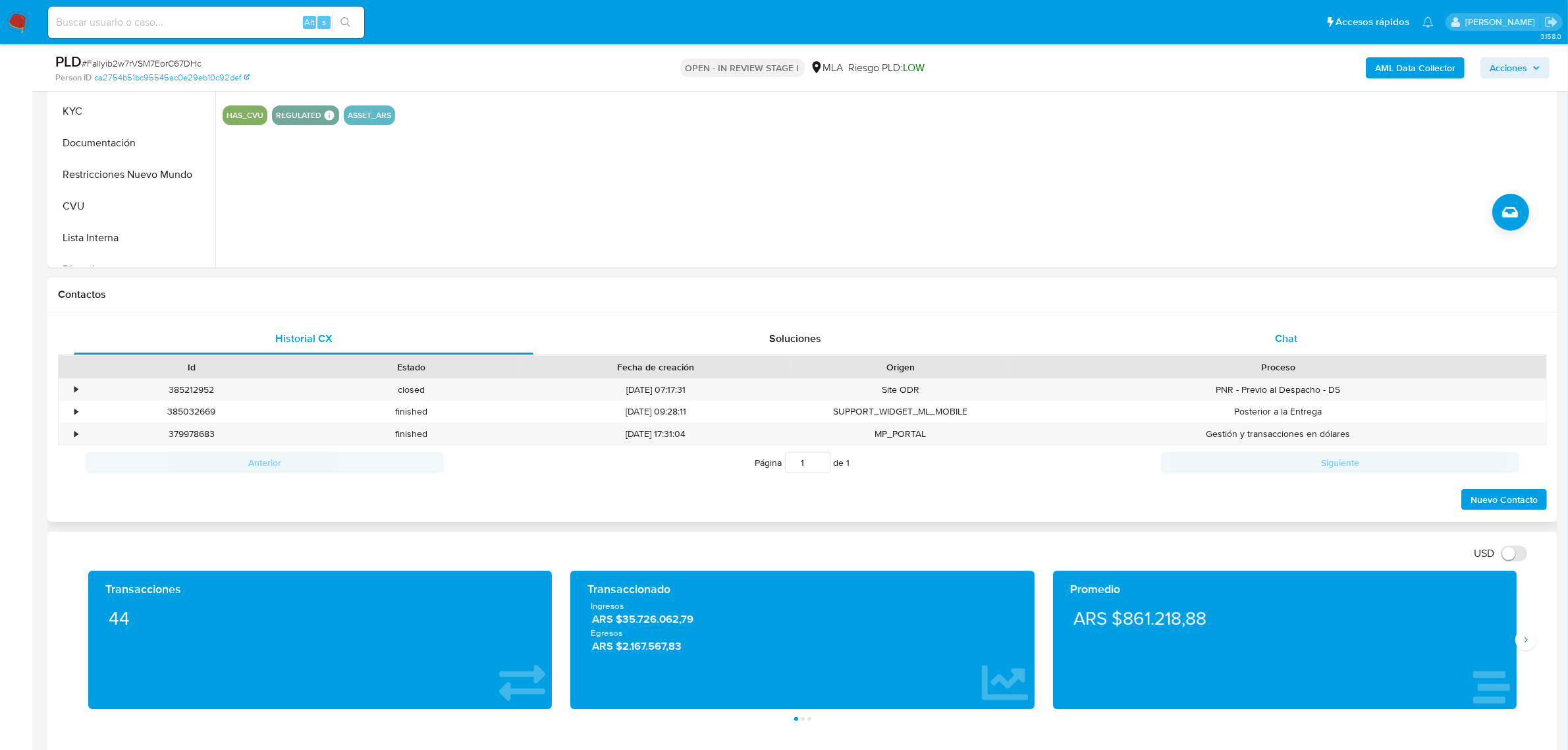
click at [1282, 338] on span "Chat" at bounding box center [1286, 338] width 23 height 15
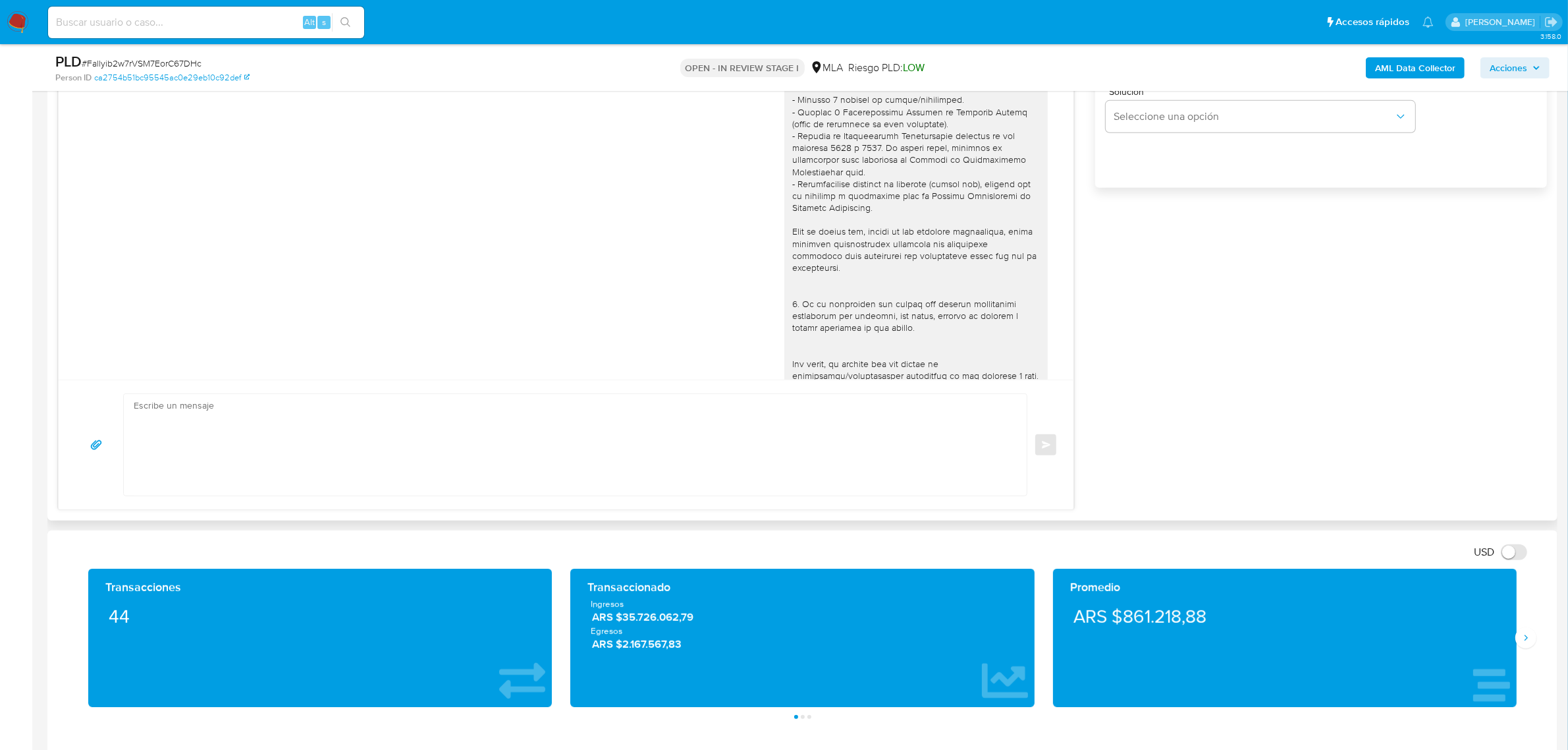
scroll to position [624, 0]
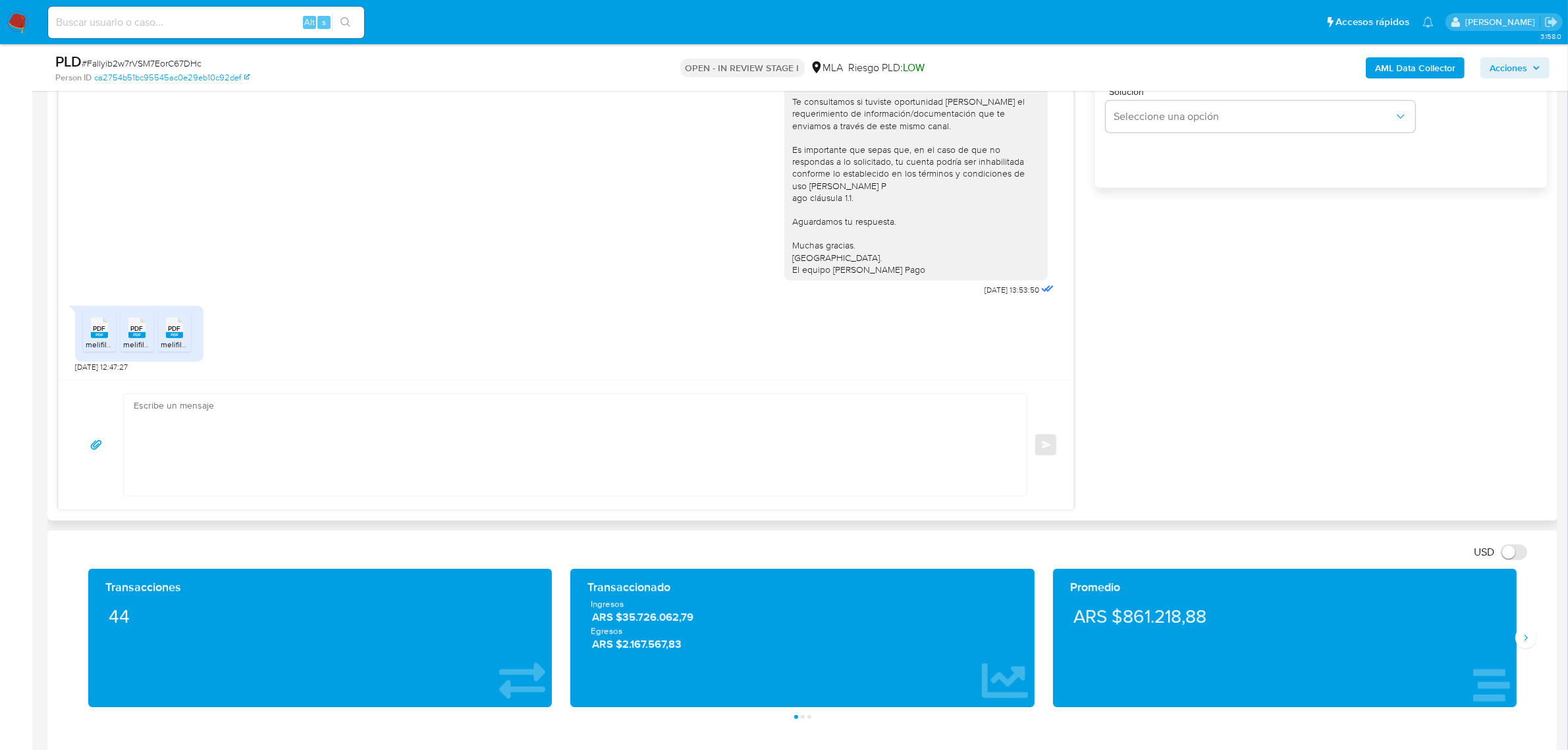
click at [346, 449] on textarea at bounding box center [572, 445] width 877 height 102
paste textarea "Hola, ¡Muchas gracias por tu respuesta! Confirmamos la recepción de la document…"
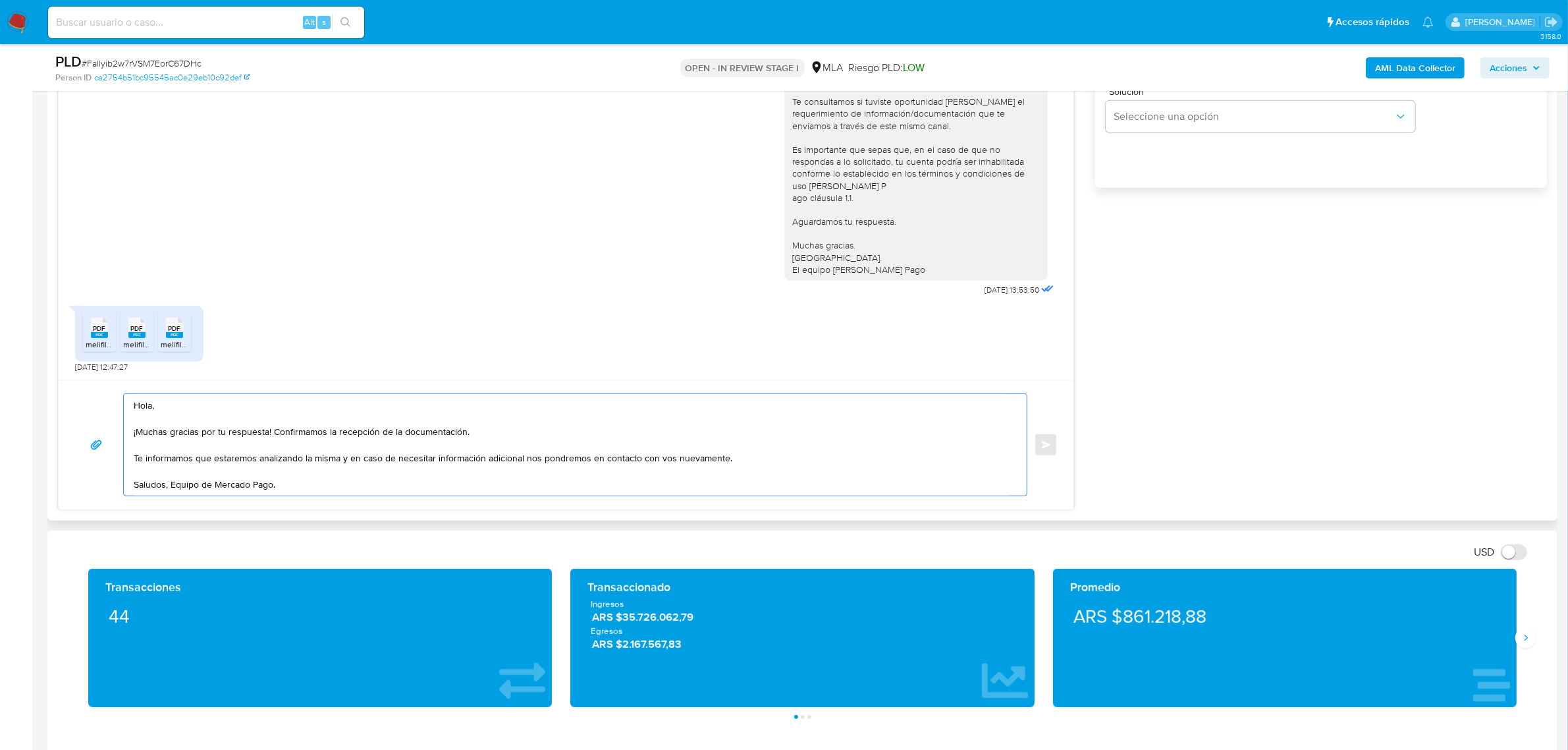
click at [171, 486] on textarea "Hola, ¡Muchas gracias por tu respuesta! Confirmamos la recepción de la document…" at bounding box center [572, 445] width 877 height 102
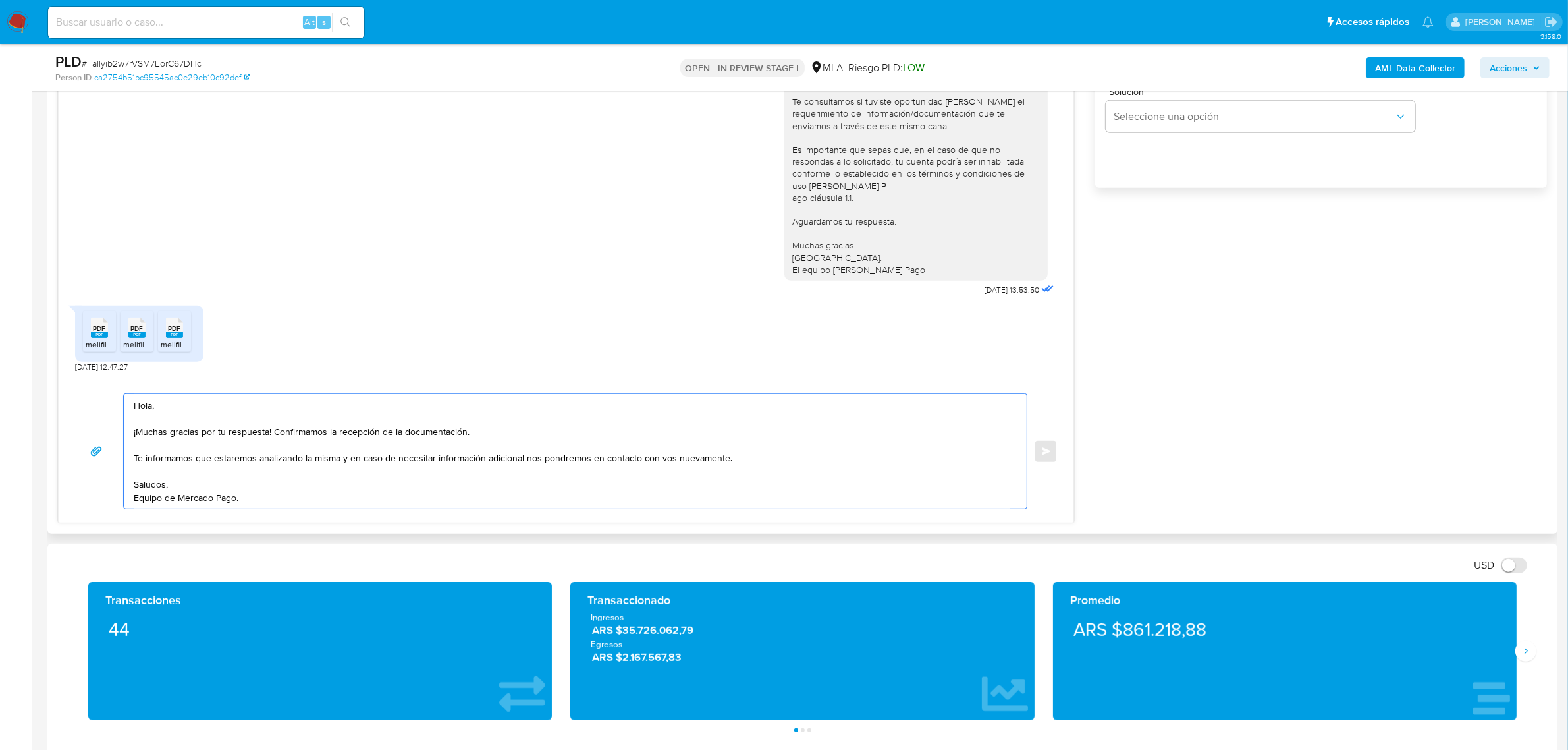
click at [195, 407] on textarea "Hola, ¡Muchas gracias por tu respuesta! Confirmamos la recepción de la document…" at bounding box center [572, 452] width 877 height 115
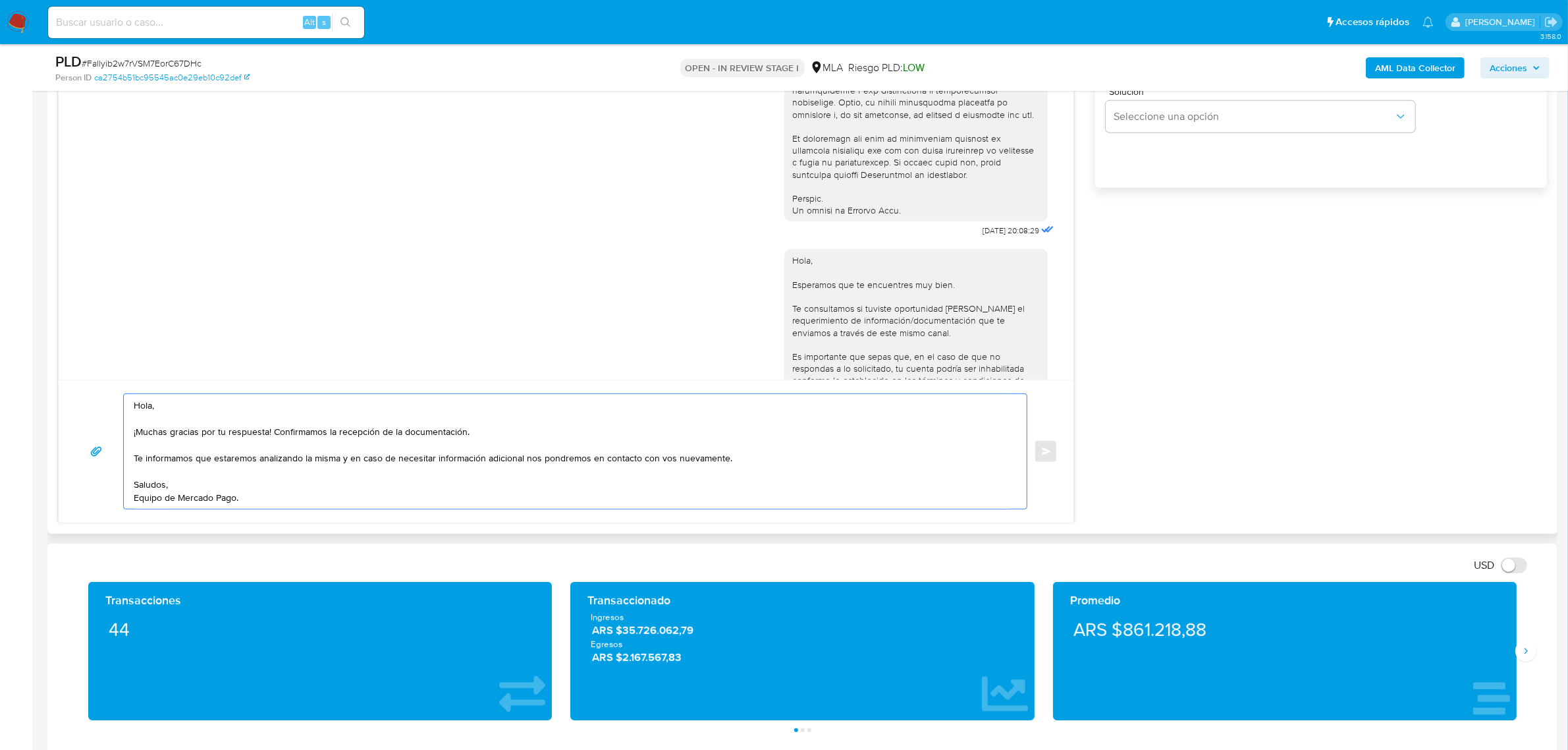
scroll to position [378, 0]
type textarea "Hola, ¡Muchas gracias por tu respuesta! Confirmamos la recepción de la document…"
click at [217, 409] on textarea "Hola, ¡Muchas gracias por tu respuesta! Confirmamos la recepción de la document…" at bounding box center [572, 452] width 877 height 115
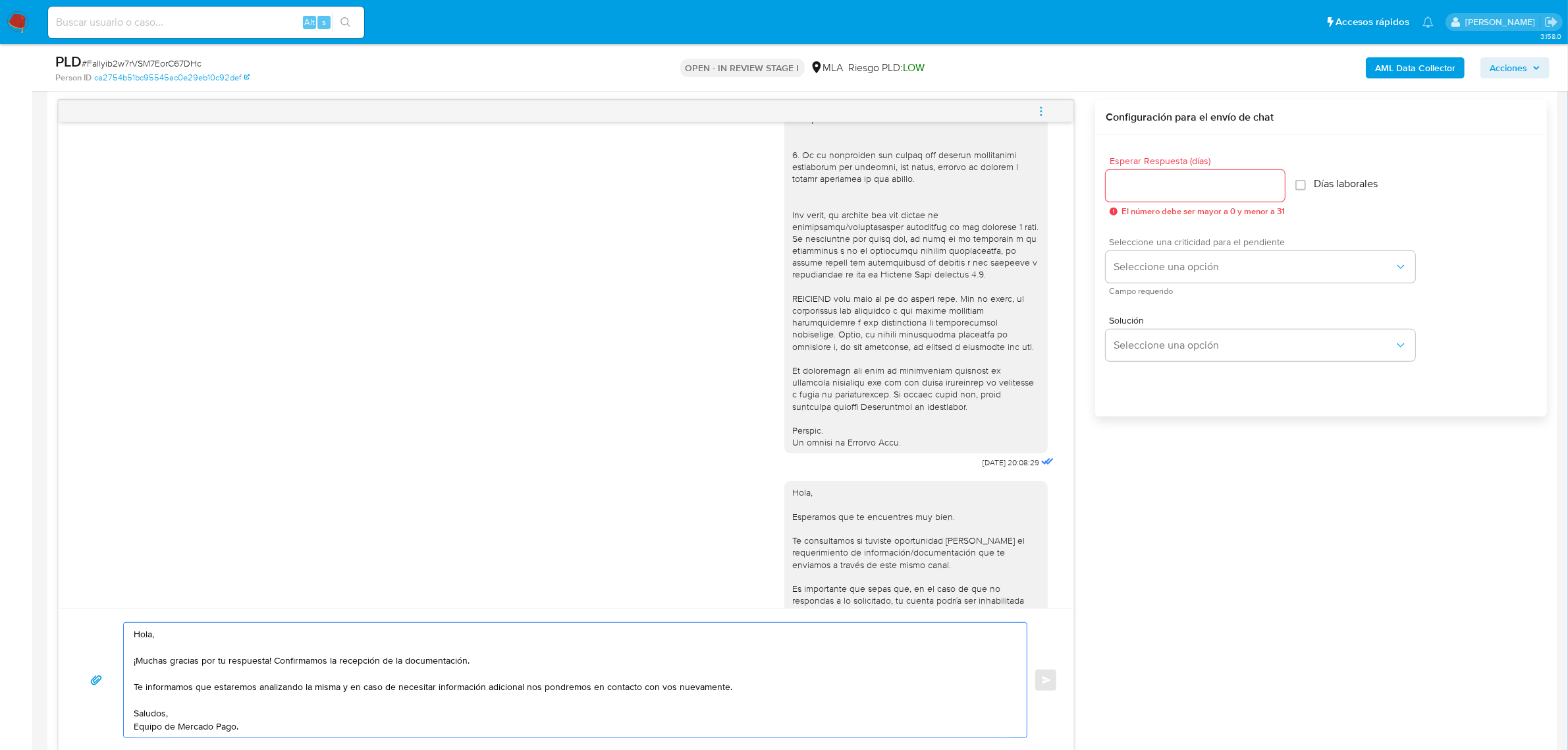
scroll to position [659, 0]
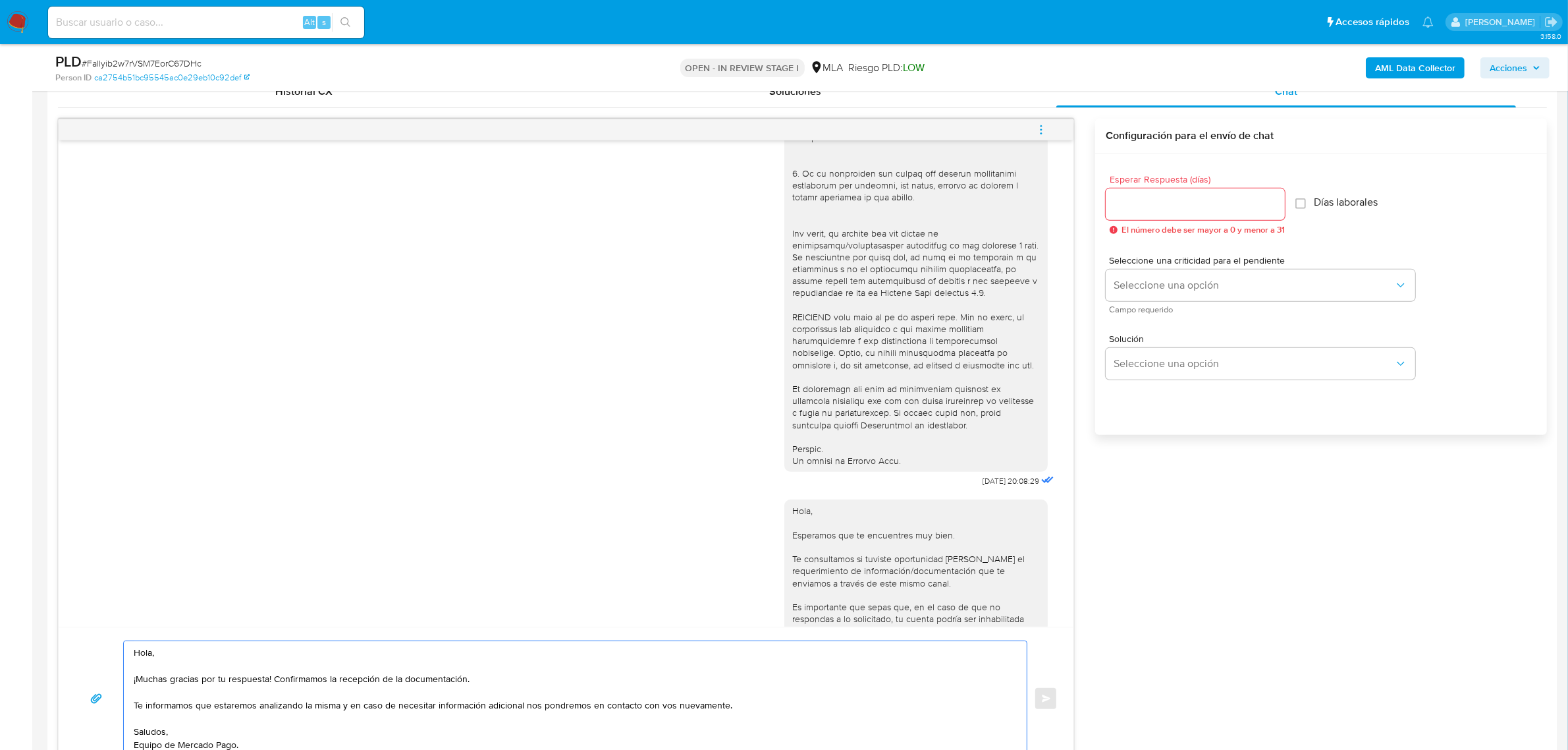
click at [1150, 204] on input "Esperar Respuesta (días)" at bounding box center [1195, 204] width 179 height 17
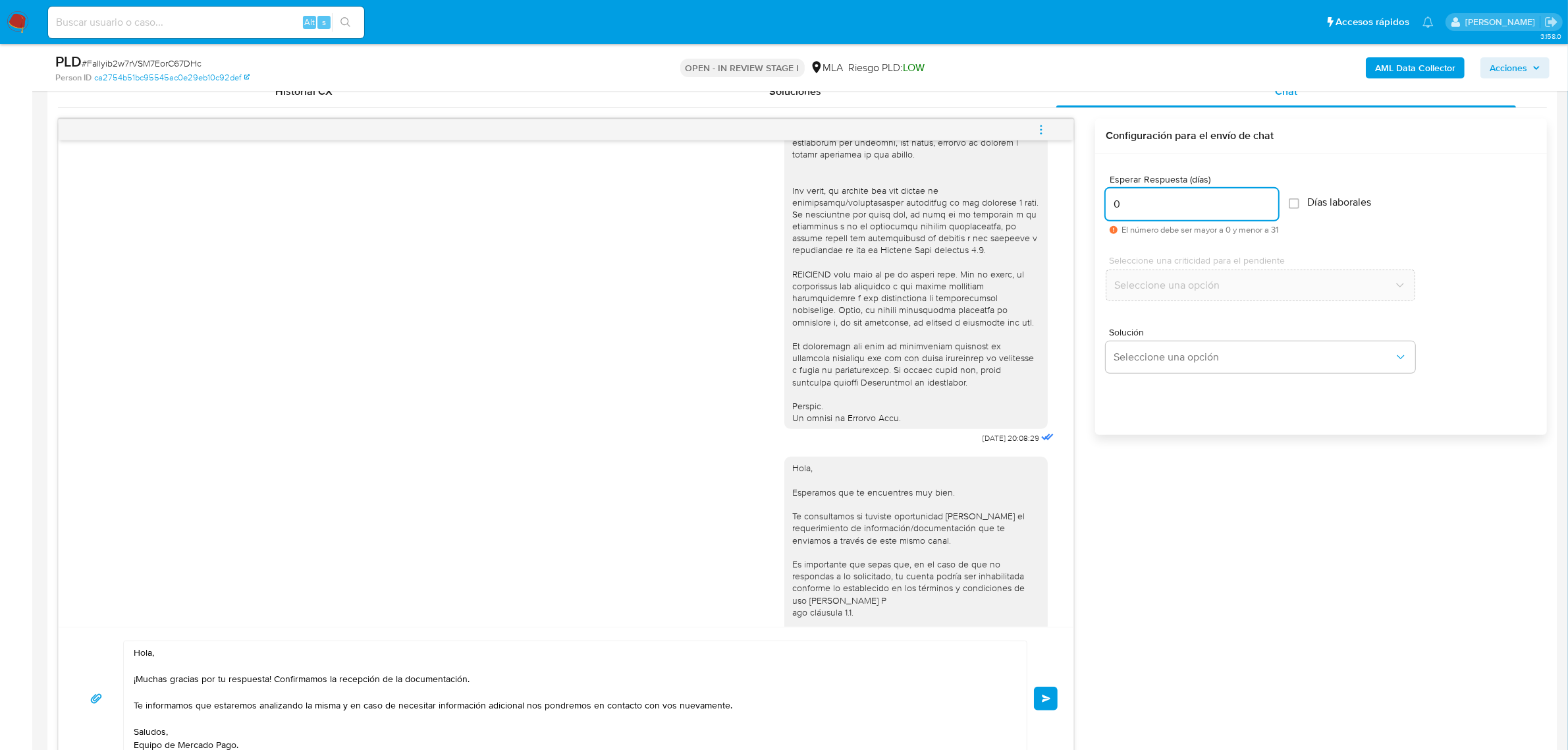
scroll to position [542, 0]
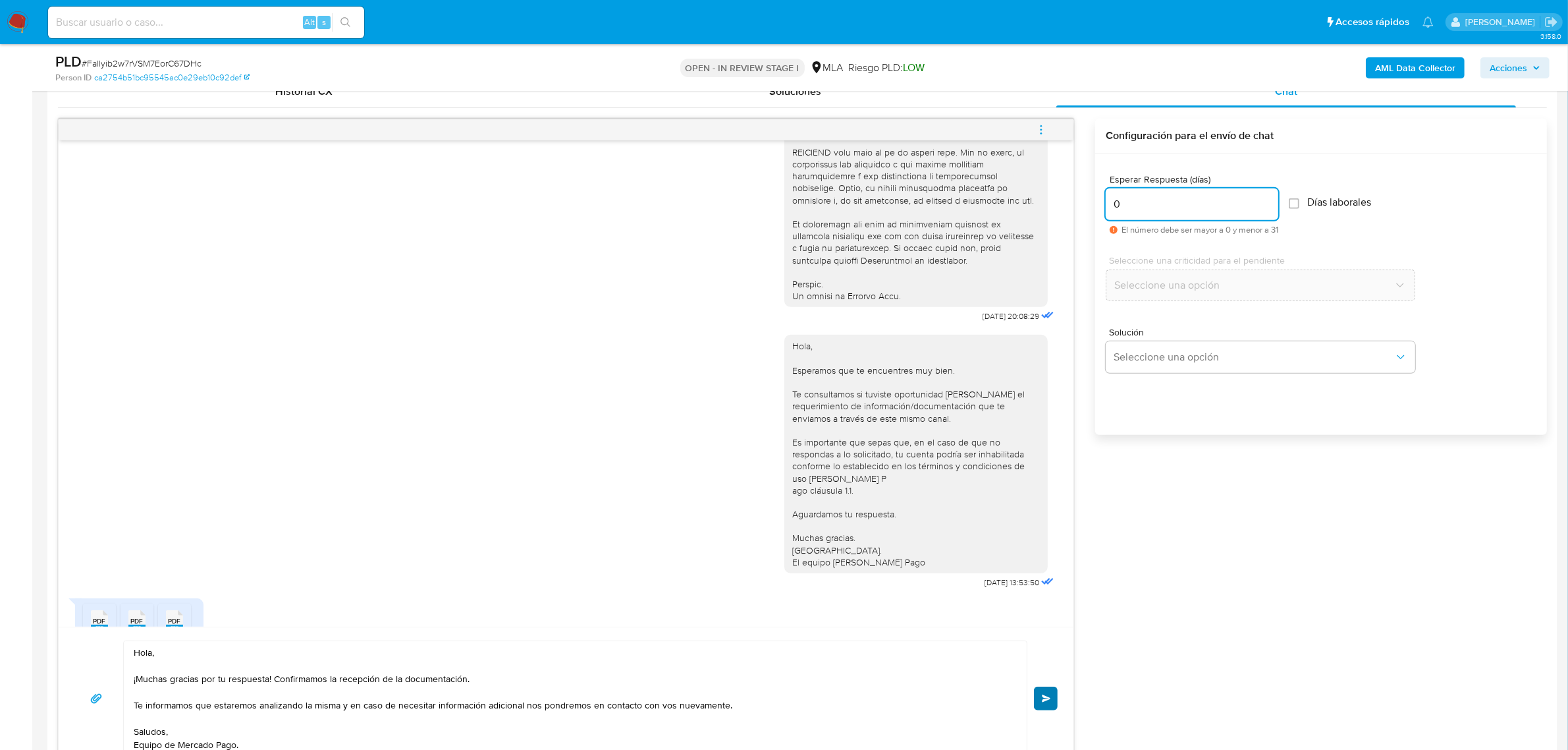
type input "0"
click at [1049, 700] on span "Enviar" at bounding box center [1046, 698] width 9 height 8
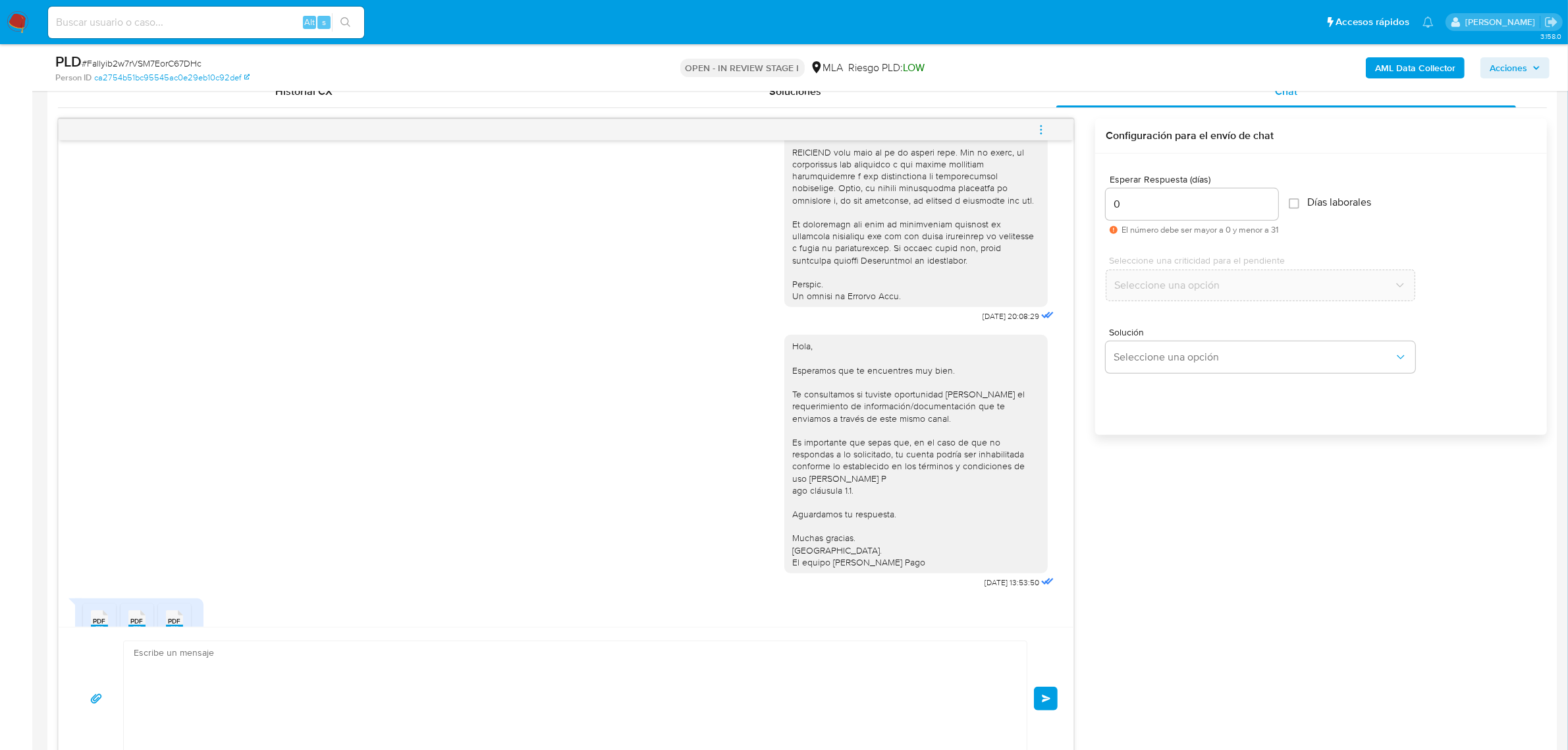
scroll to position [795, 0]
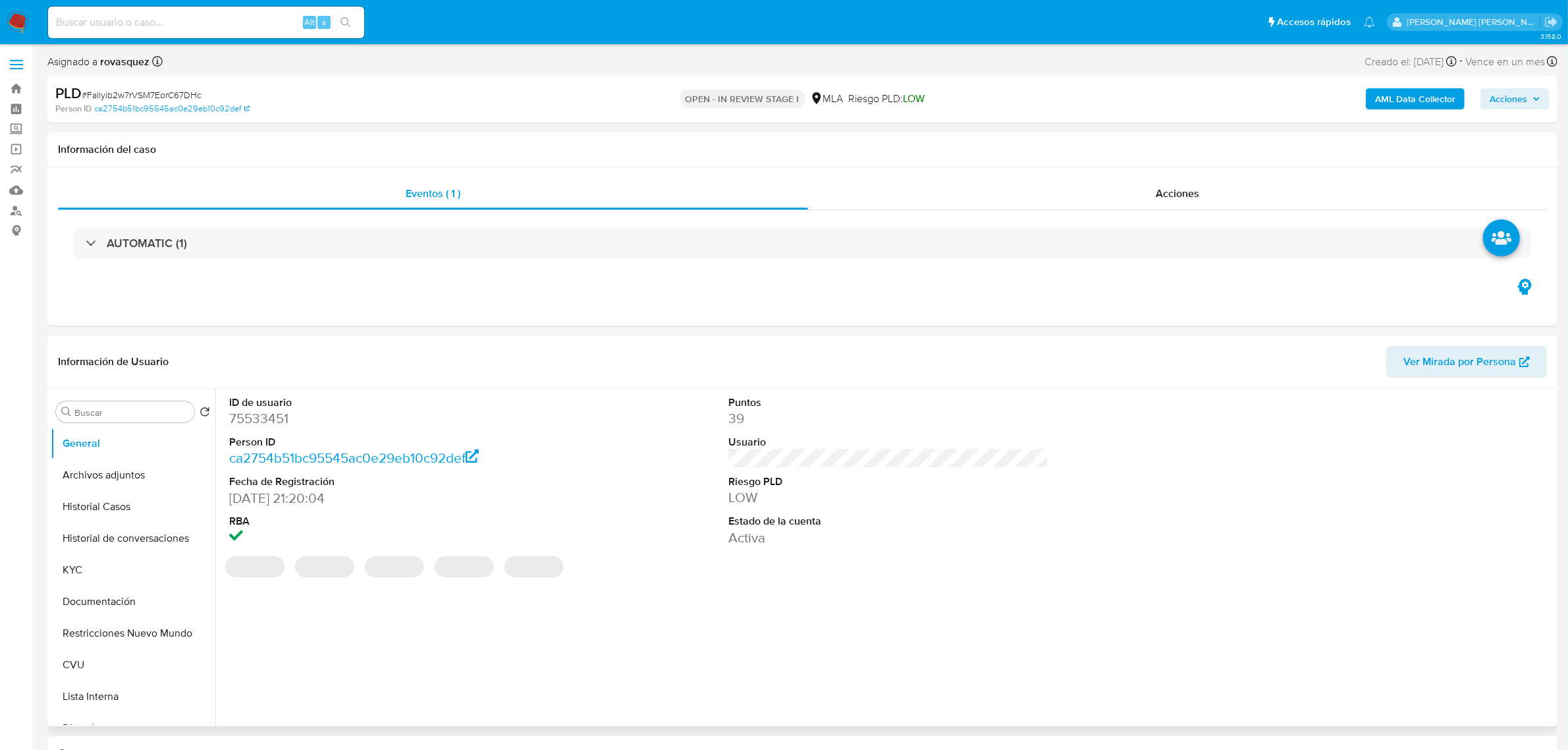
select select "10"
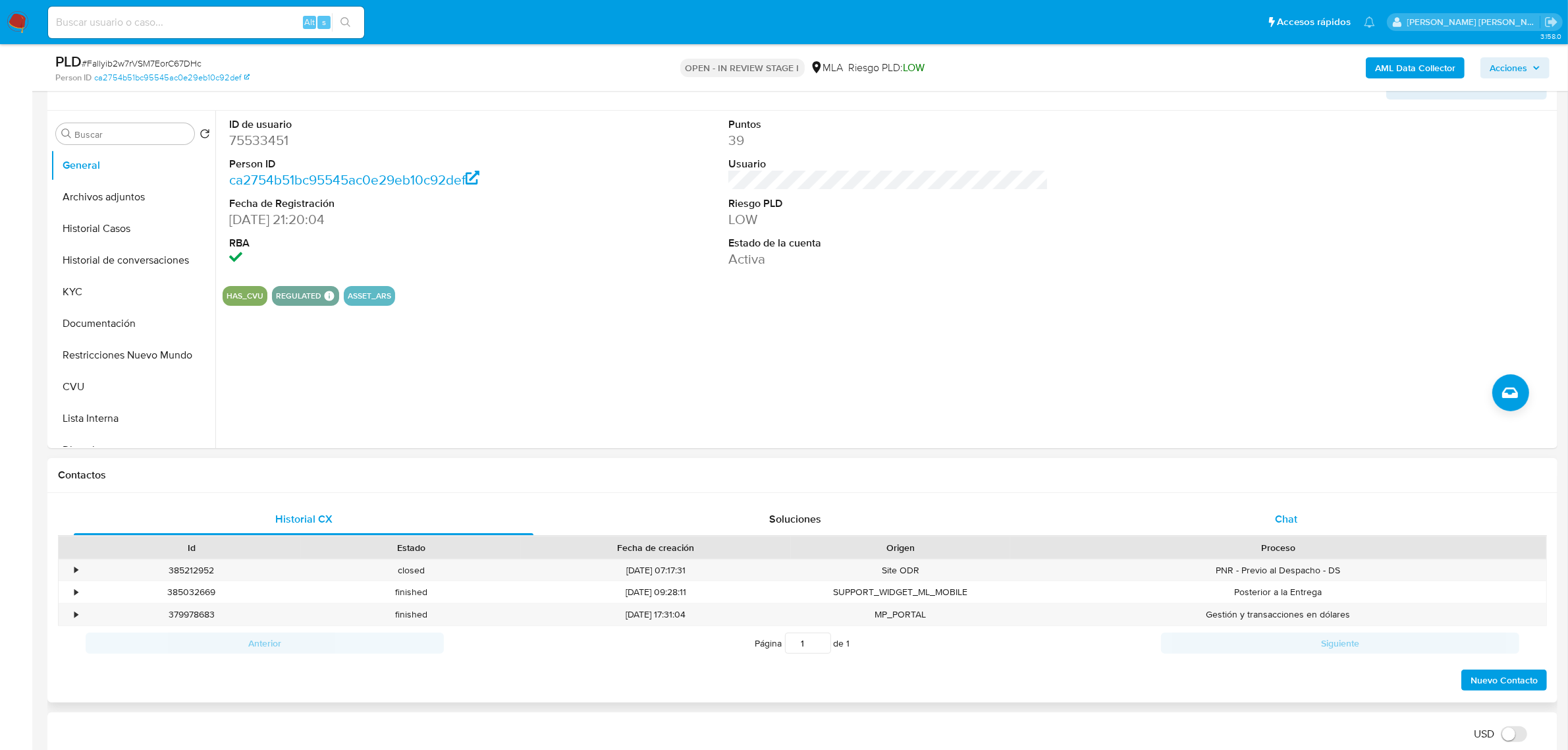
scroll to position [247, 0]
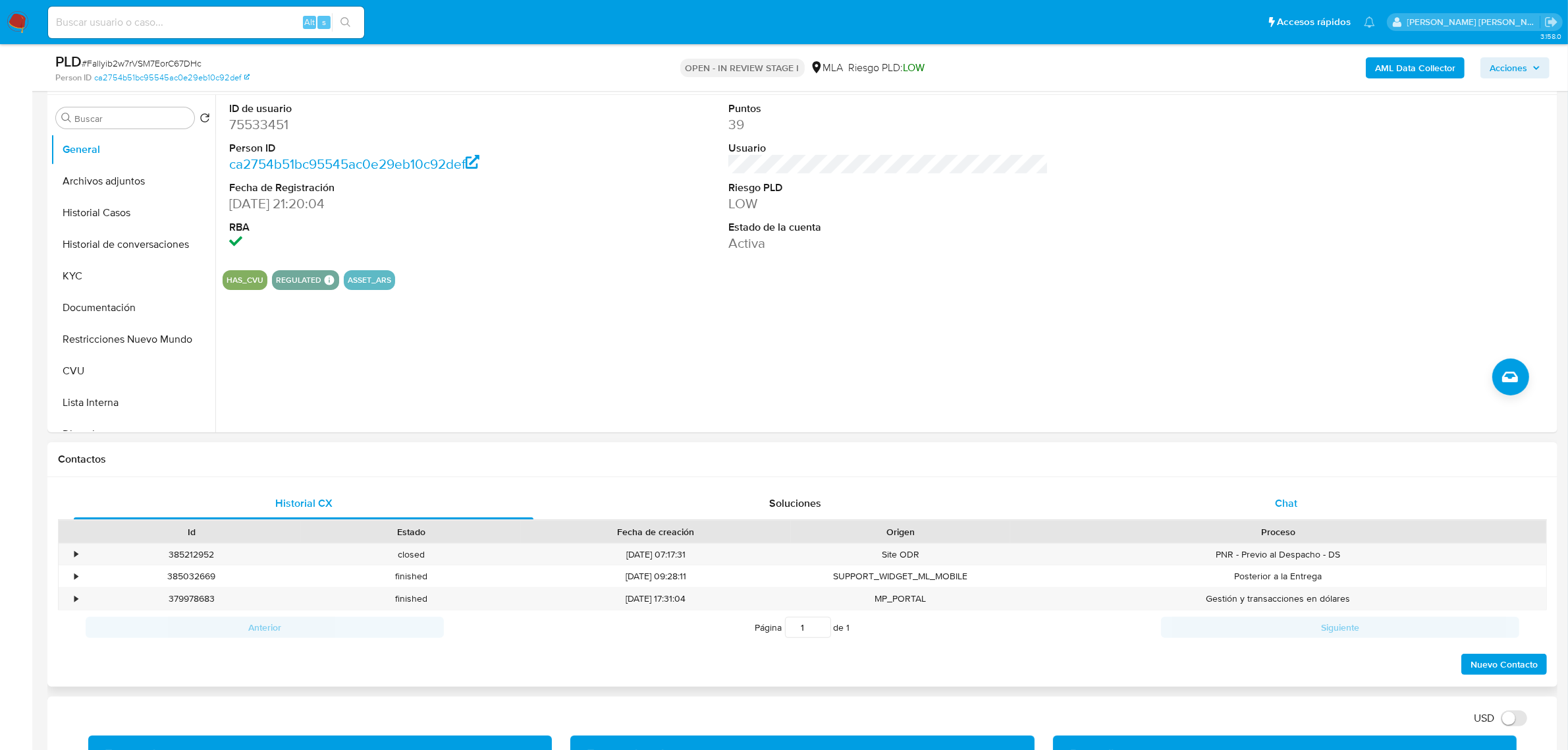
click at [1280, 505] on span "Chat" at bounding box center [1286, 502] width 23 height 15
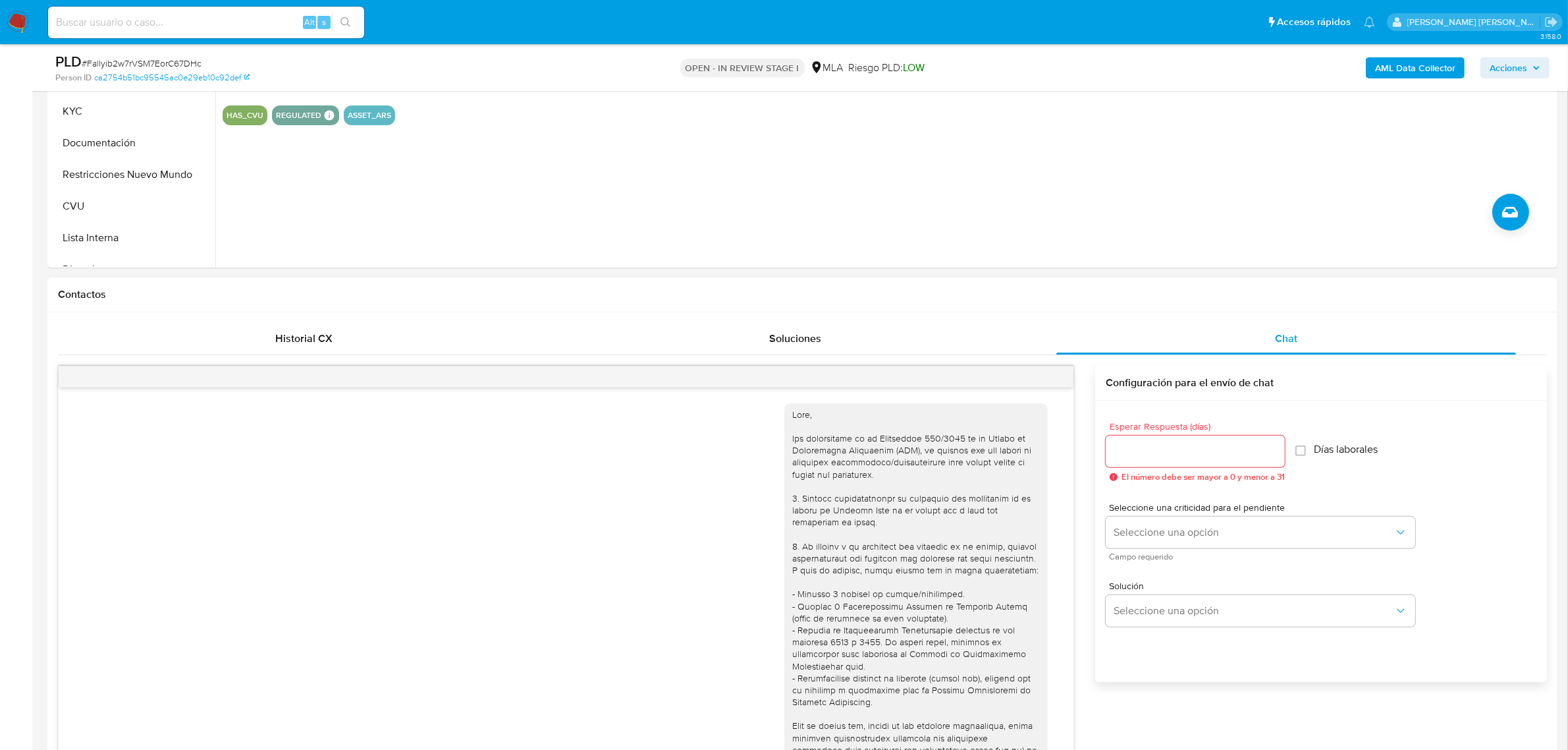
scroll to position [795, 0]
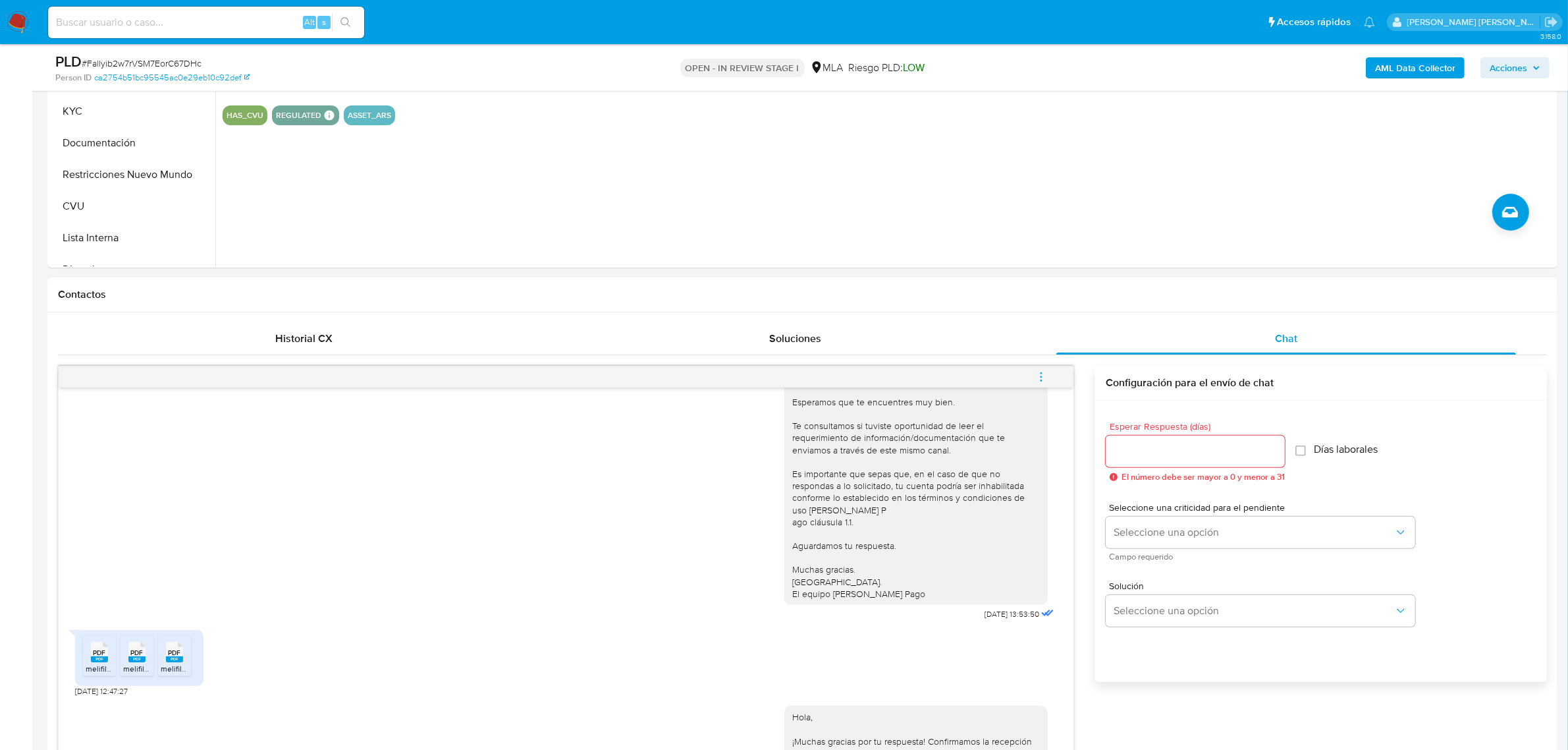
click at [1046, 379] on icon "menu-action" at bounding box center [1041, 377] width 12 height 12
click at [944, 351] on li "Cerrar conversación" at bounding box center [952, 352] width 135 height 24
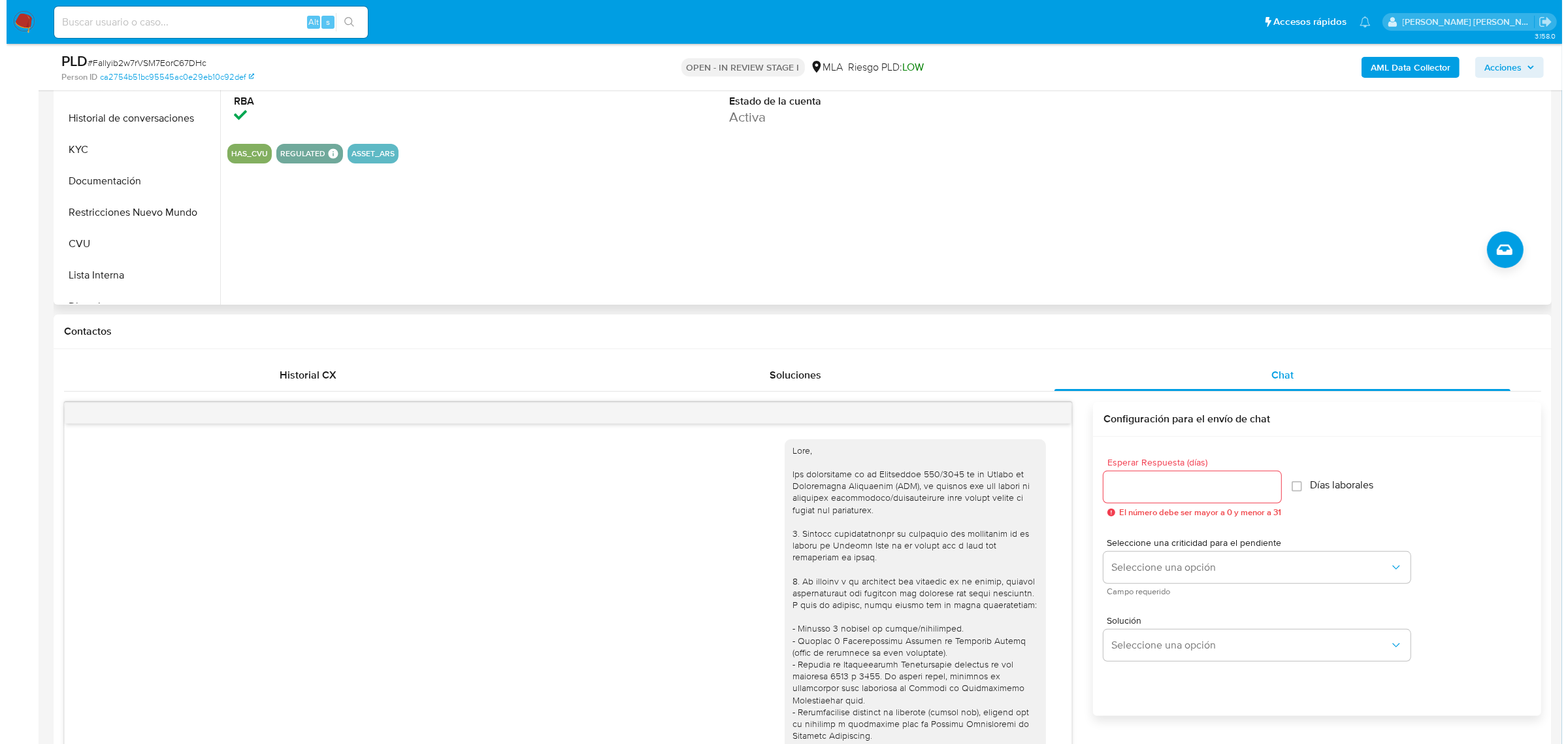
scroll to position [163, 0]
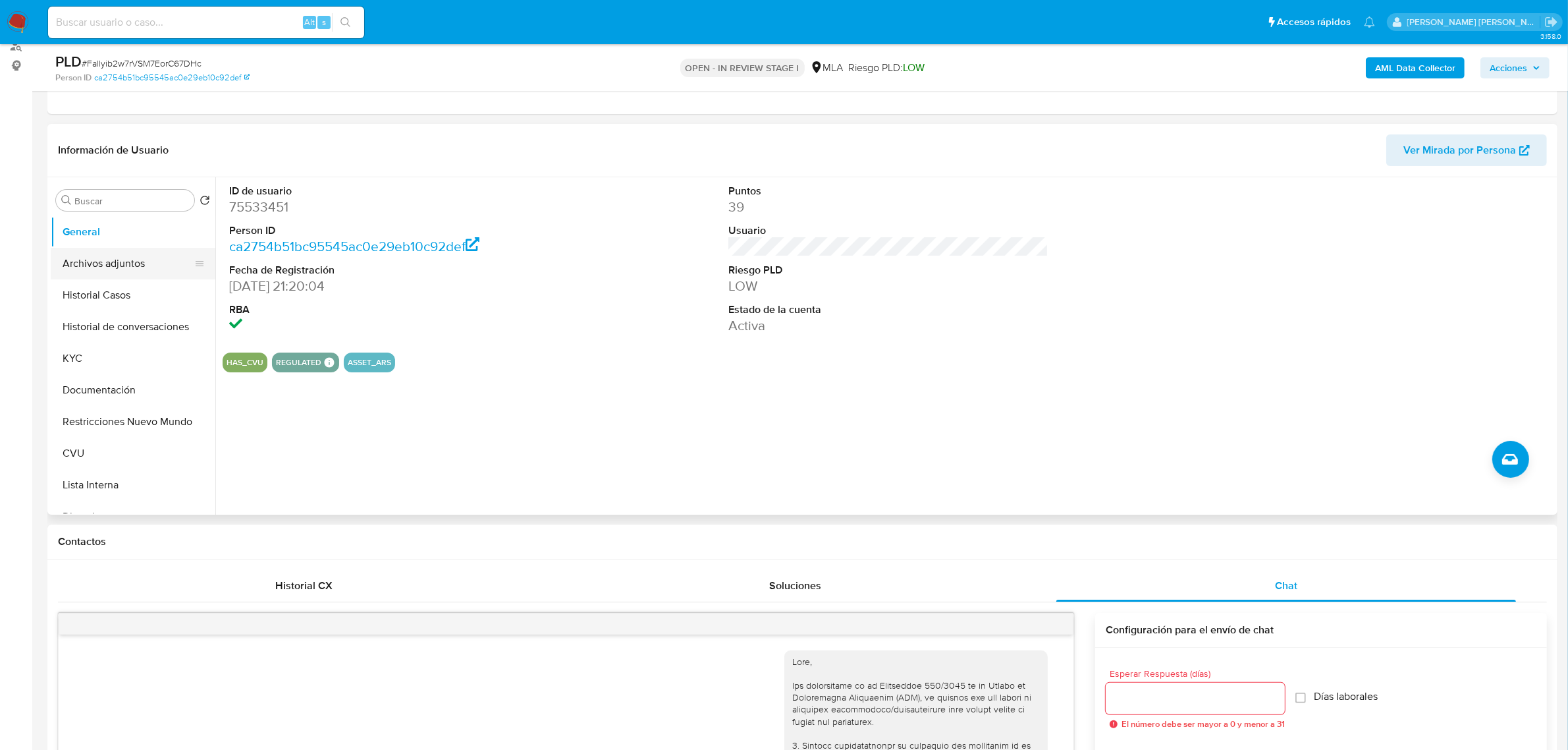
click at [124, 252] on button "Archivos adjuntos" at bounding box center [128, 264] width 154 height 32
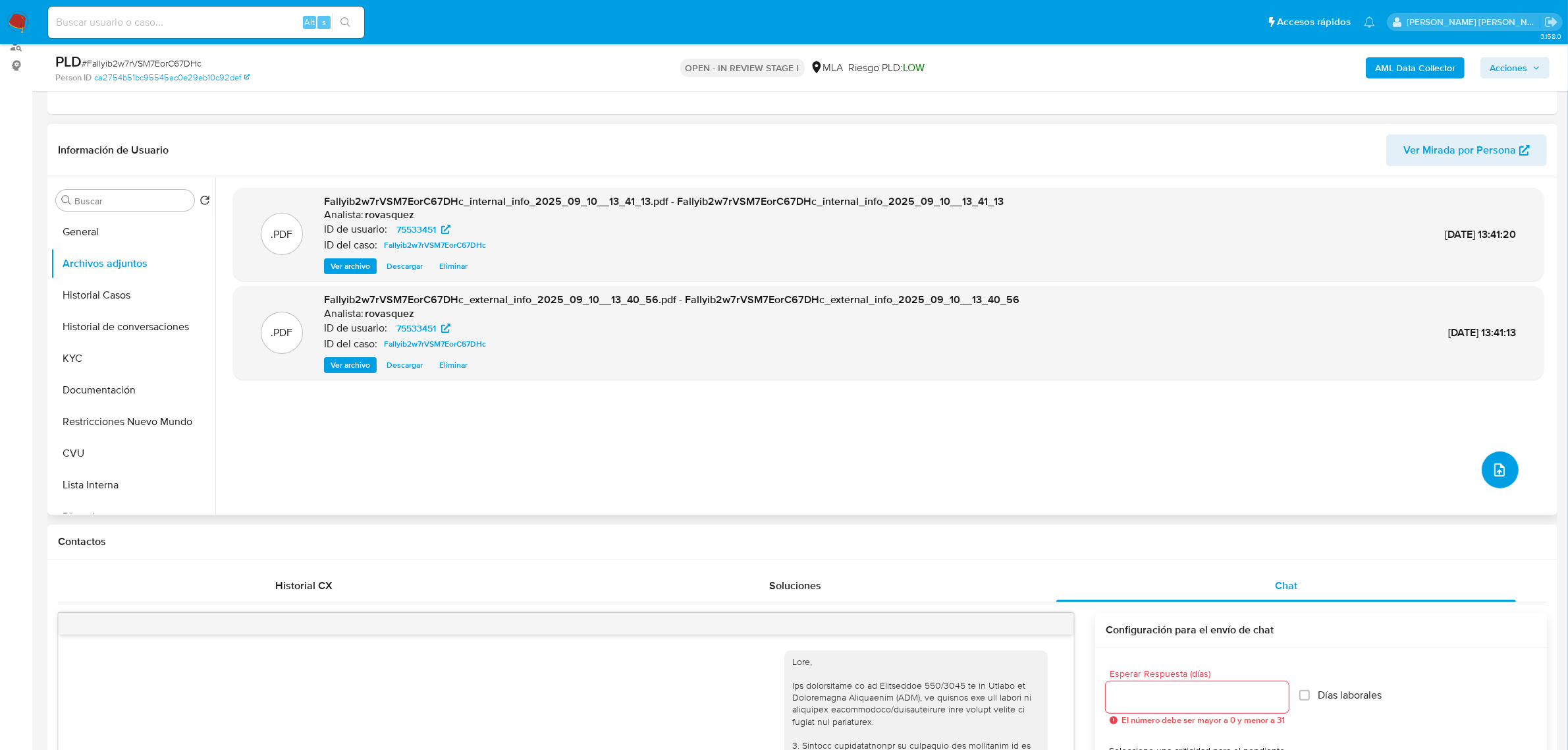
click at [1482, 459] on button "upload-file" at bounding box center [1500, 469] width 37 height 37
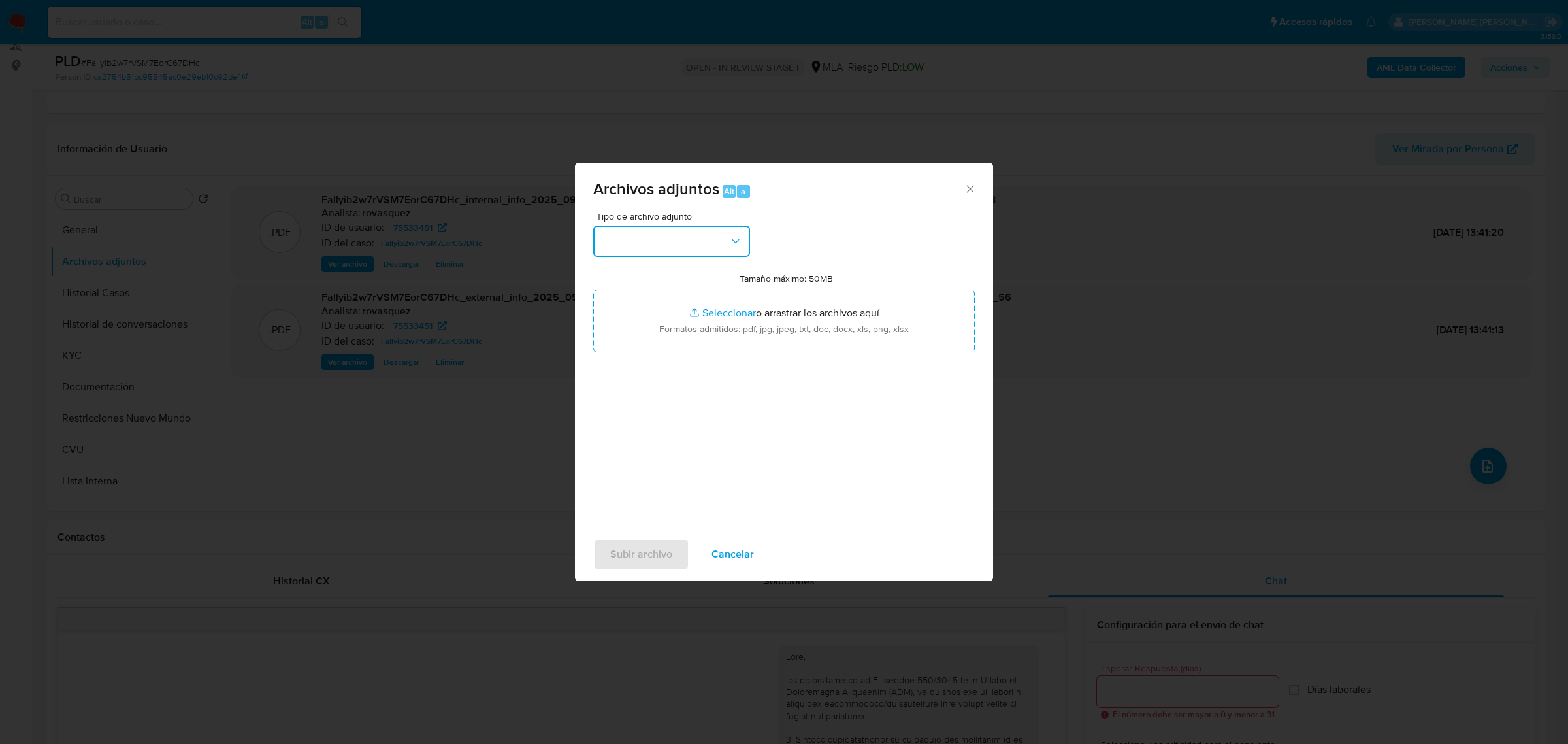
click at [697, 247] on button "button" at bounding box center [672, 241] width 157 height 32
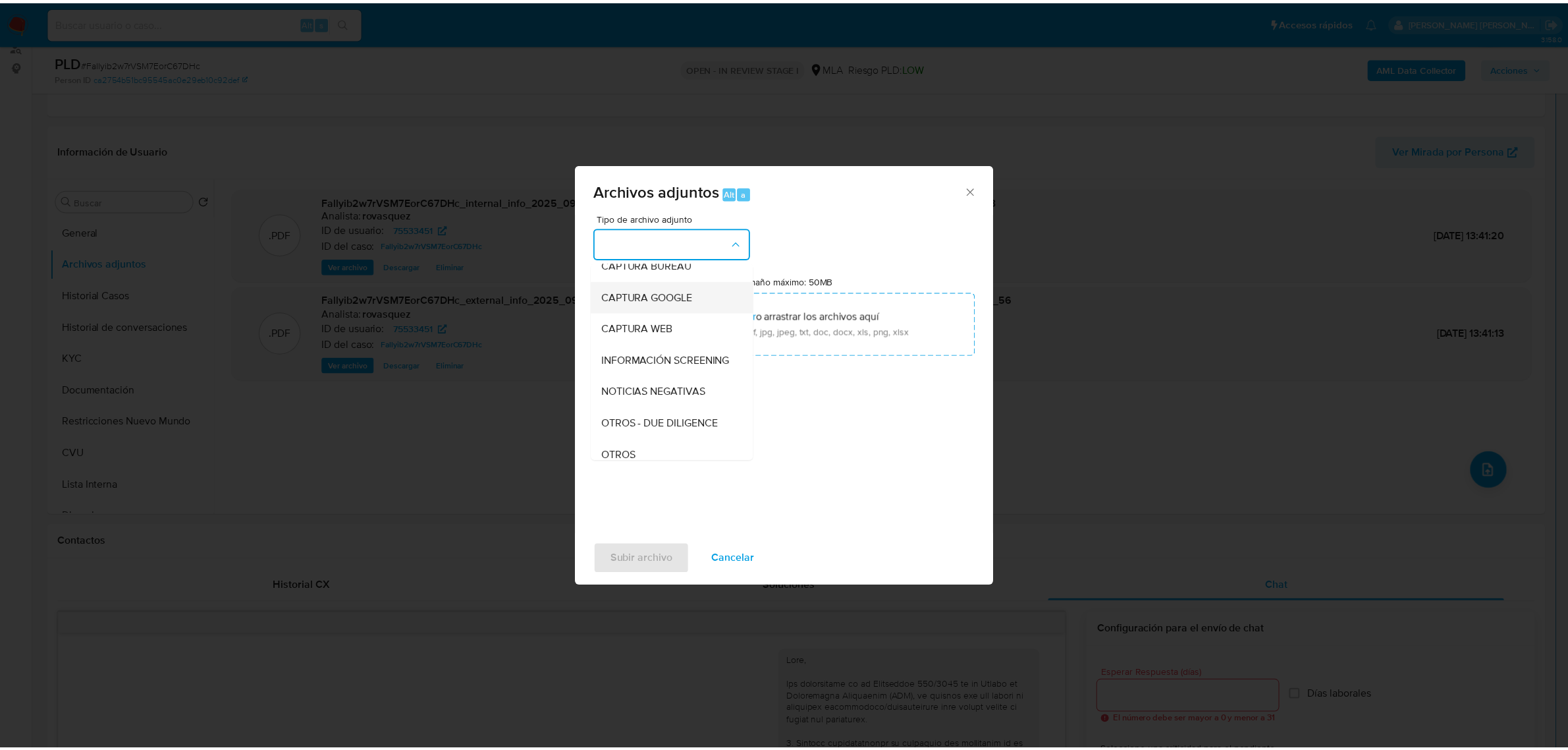
scroll to position [247, 0]
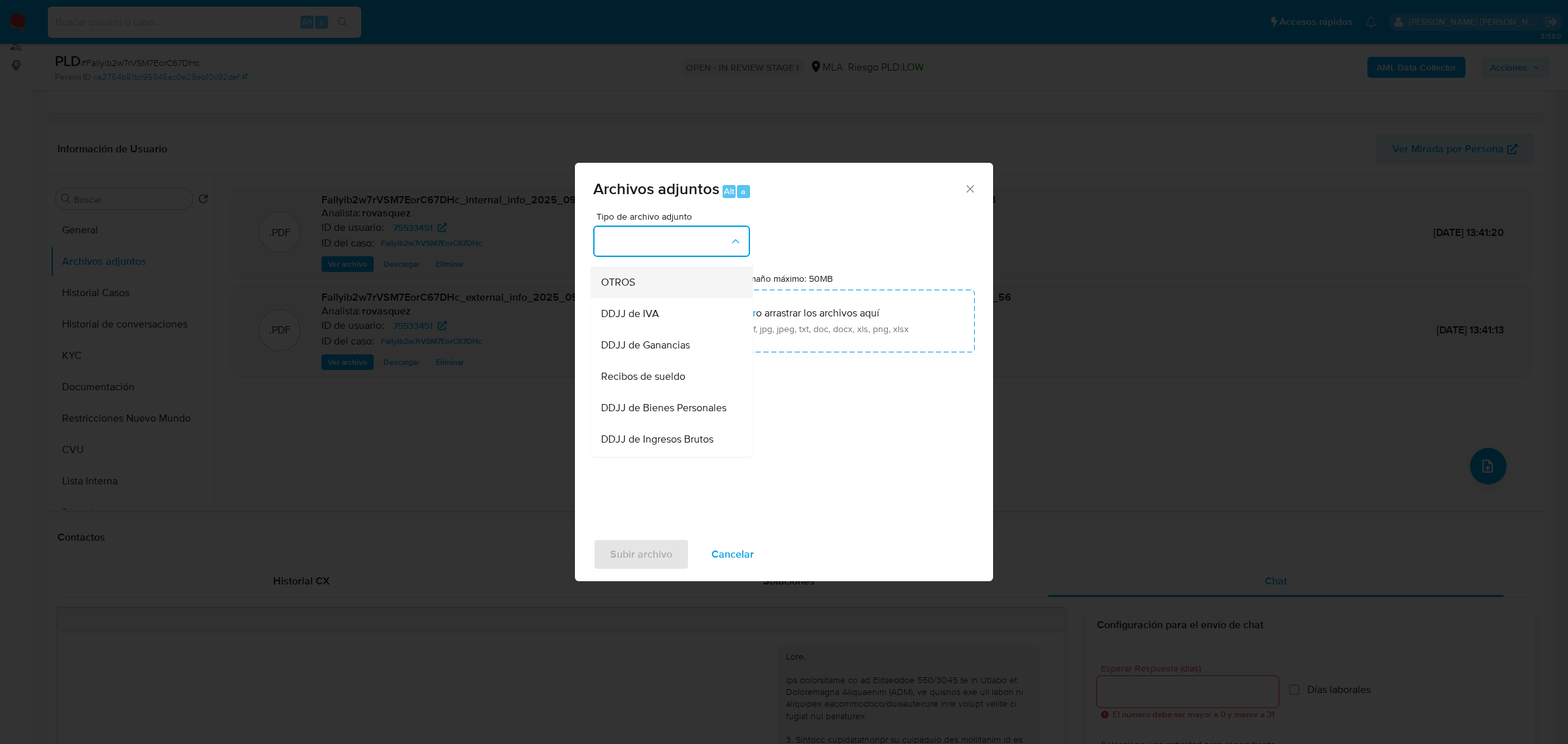
click at [641, 297] on div "OTROS" at bounding box center [667, 282] width 133 height 32
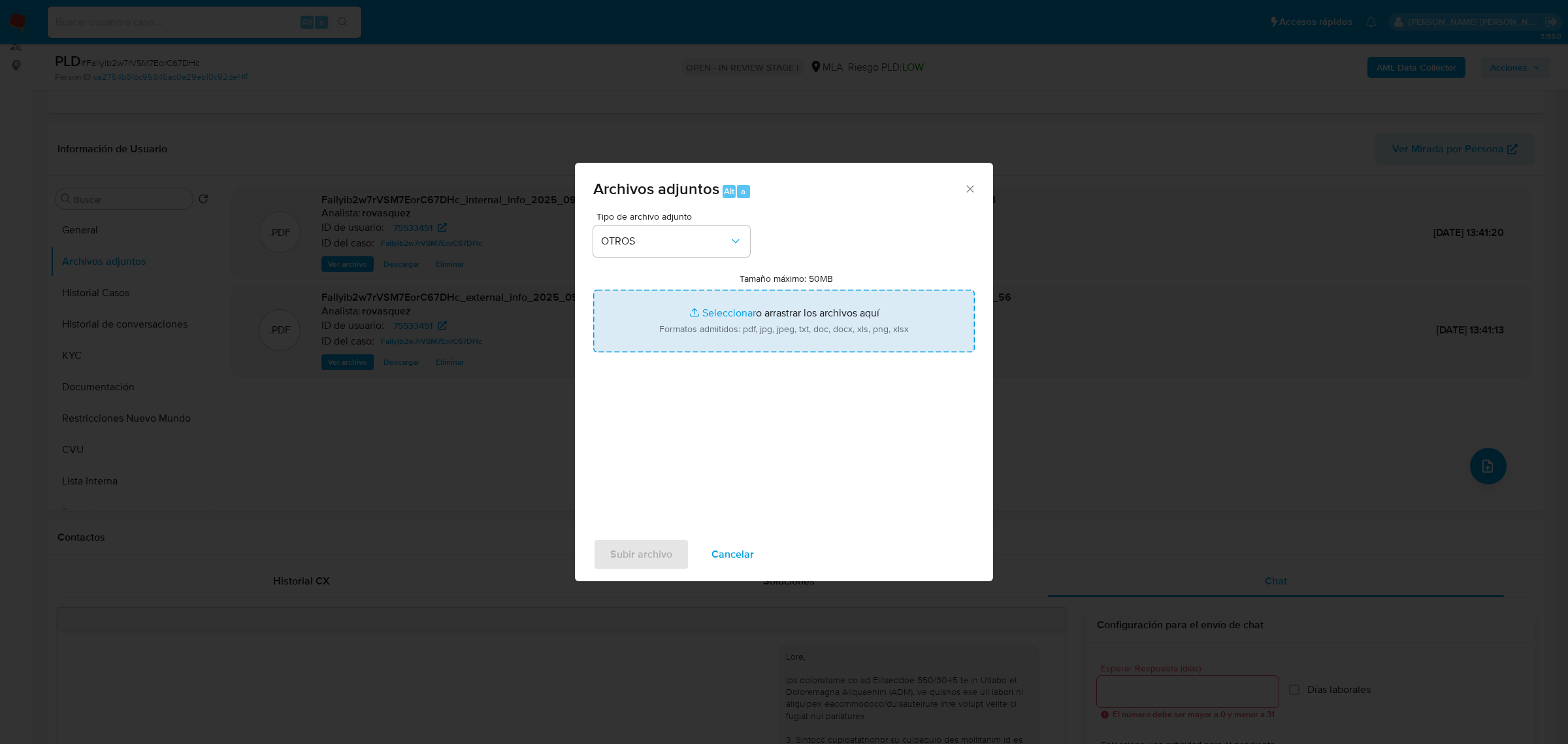
click at [721, 308] on input "Tamaño máximo: 50MB Seleccionar archivos" at bounding box center [784, 321] width 382 height 63
type input "C:\fakepath\Caselog Fallyib2w7rVSM7EorC67DHc_2025_09_10_13_00_48.docx"
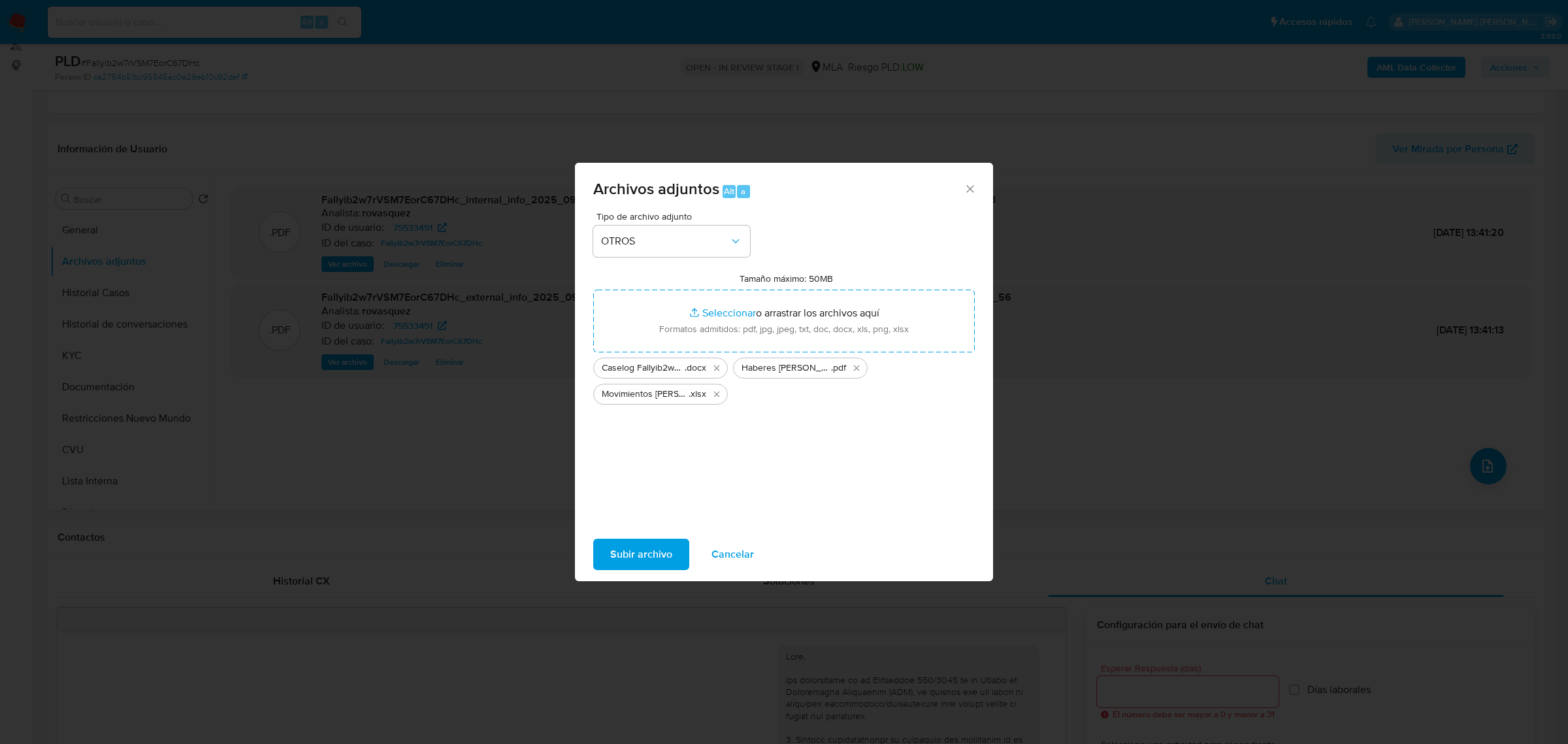
click at [638, 553] on span "Subir archivo" at bounding box center [641, 554] width 62 height 29
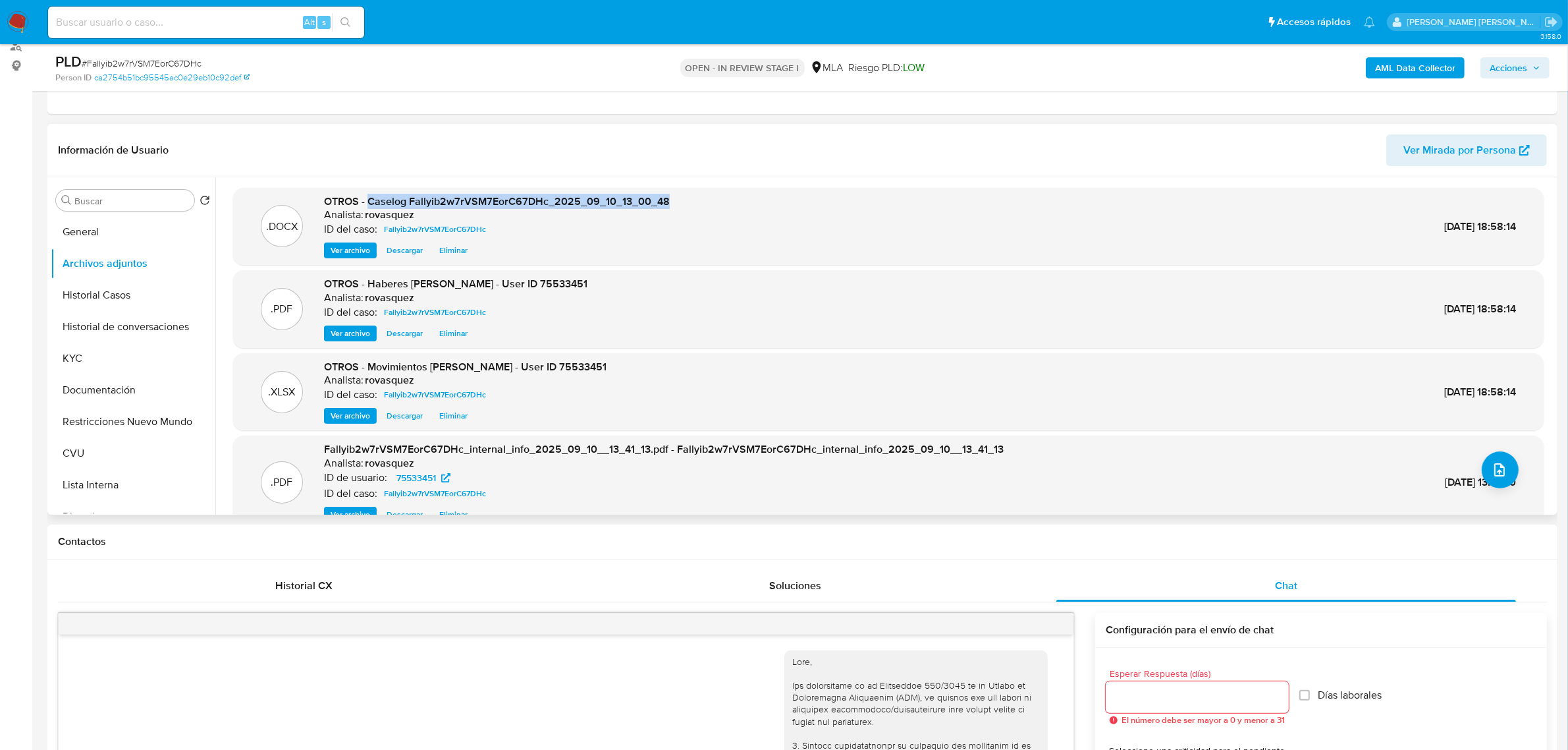
drag, startPoint x: 369, startPoint y: 200, endPoint x: 709, endPoint y: 200, distance: 340.0
click at [709, 200] on div ".DOCX OTROS - Caselog Fallyib2w7rVSM7EorC67DHc_2025_09_10_13_00_48 Analista: ro…" at bounding box center [888, 227] width 1297 height 65
copy span "Caselog Fallyib2w7rVSM7EorC67DHc_2025_09_10_13_00_48"
click at [1508, 71] on span "Acciones" at bounding box center [1508, 68] width 38 height 21
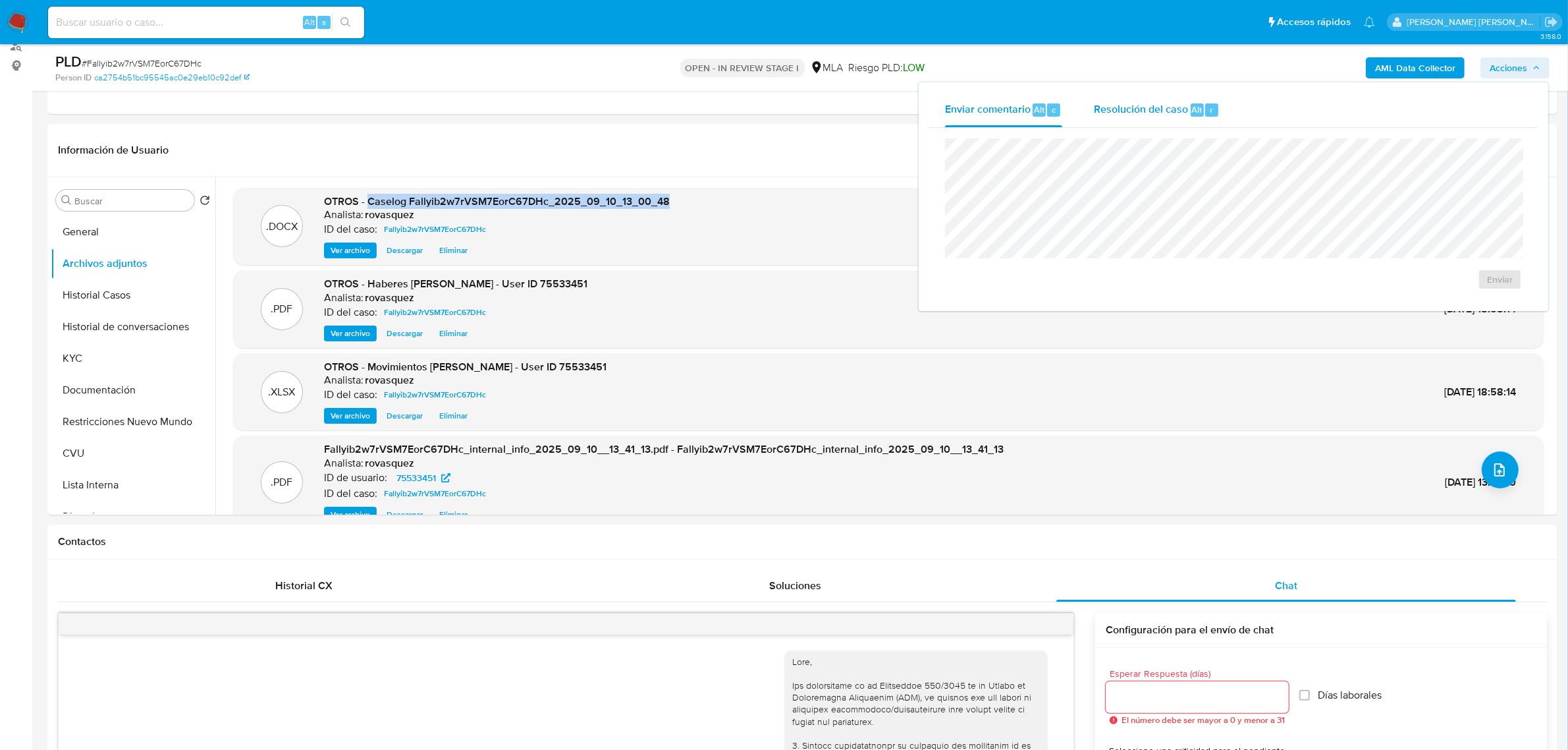
click at [1156, 113] on span "Resolución del caso" at bounding box center [1141, 109] width 94 height 15
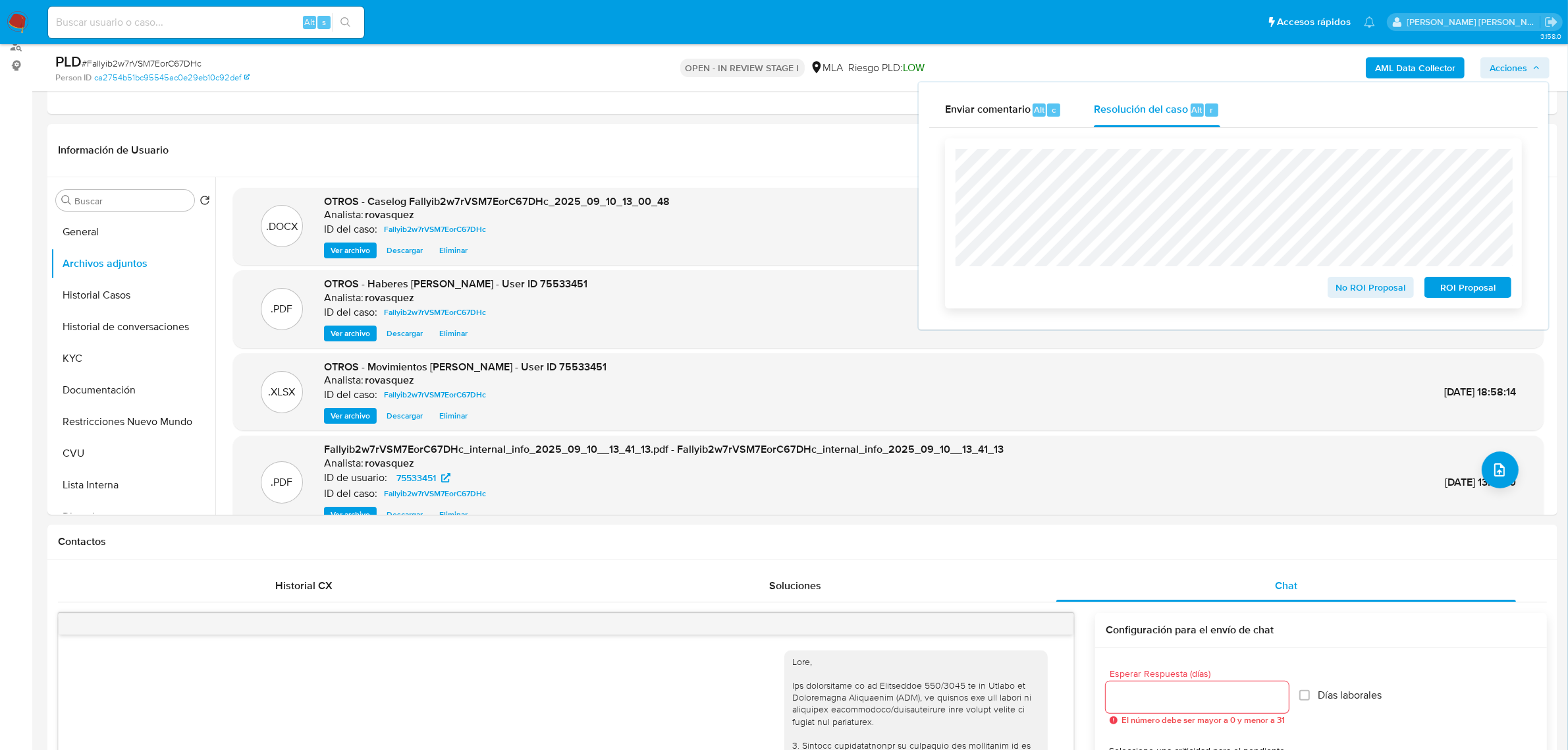
click at [1362, 290] on span "No ROI Proposal" at bounding box center [1371, 287] width 68 height 18
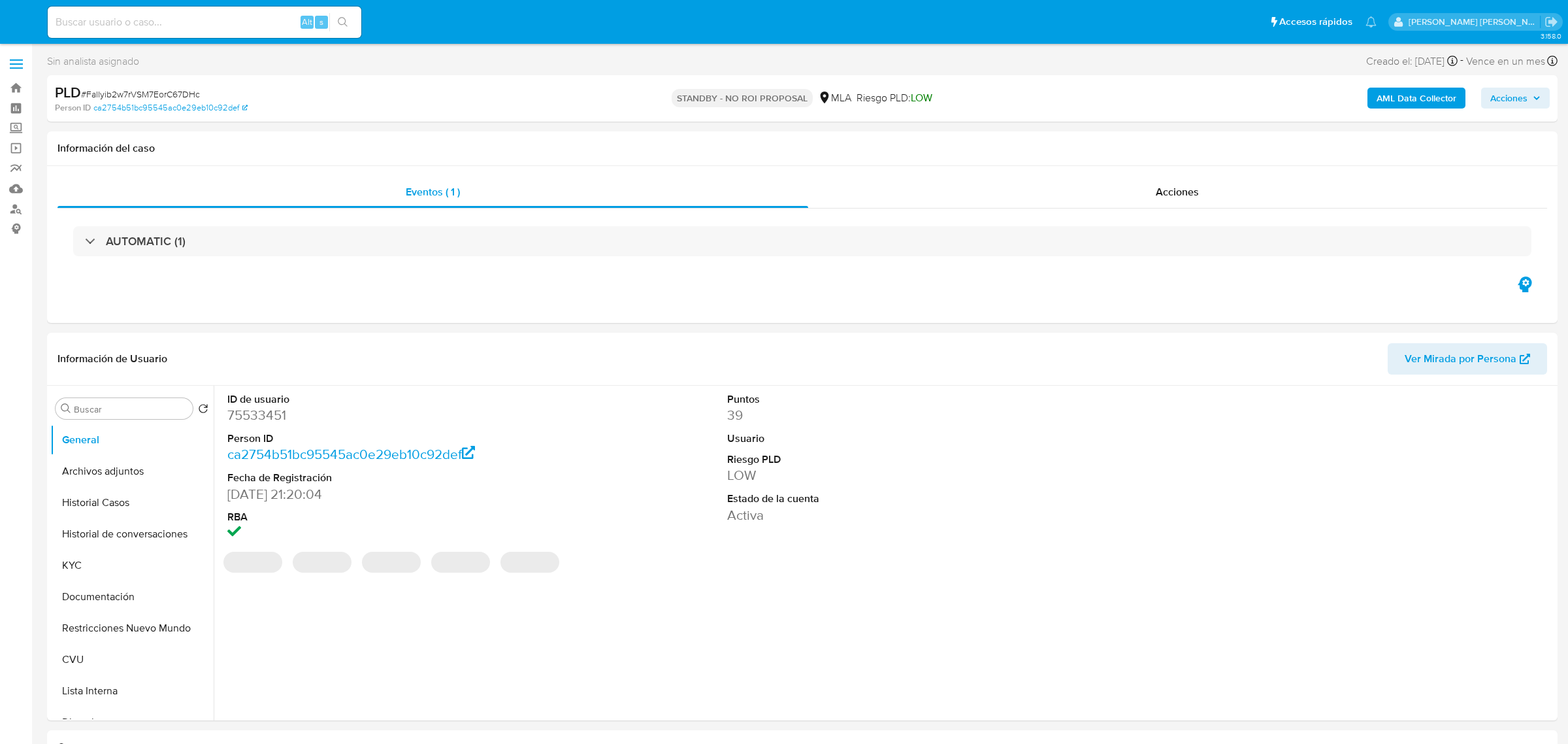
select select "10"
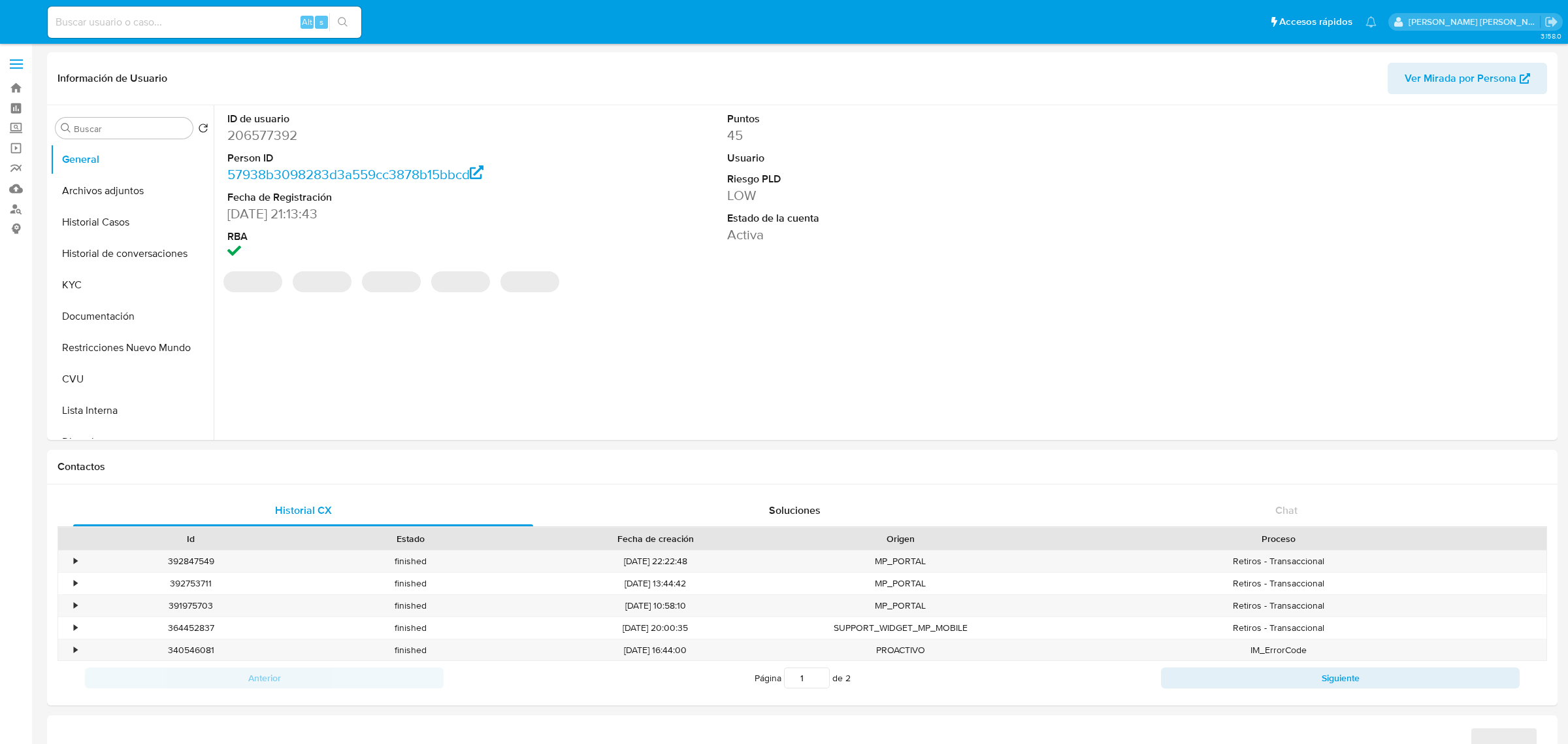
select select "10"
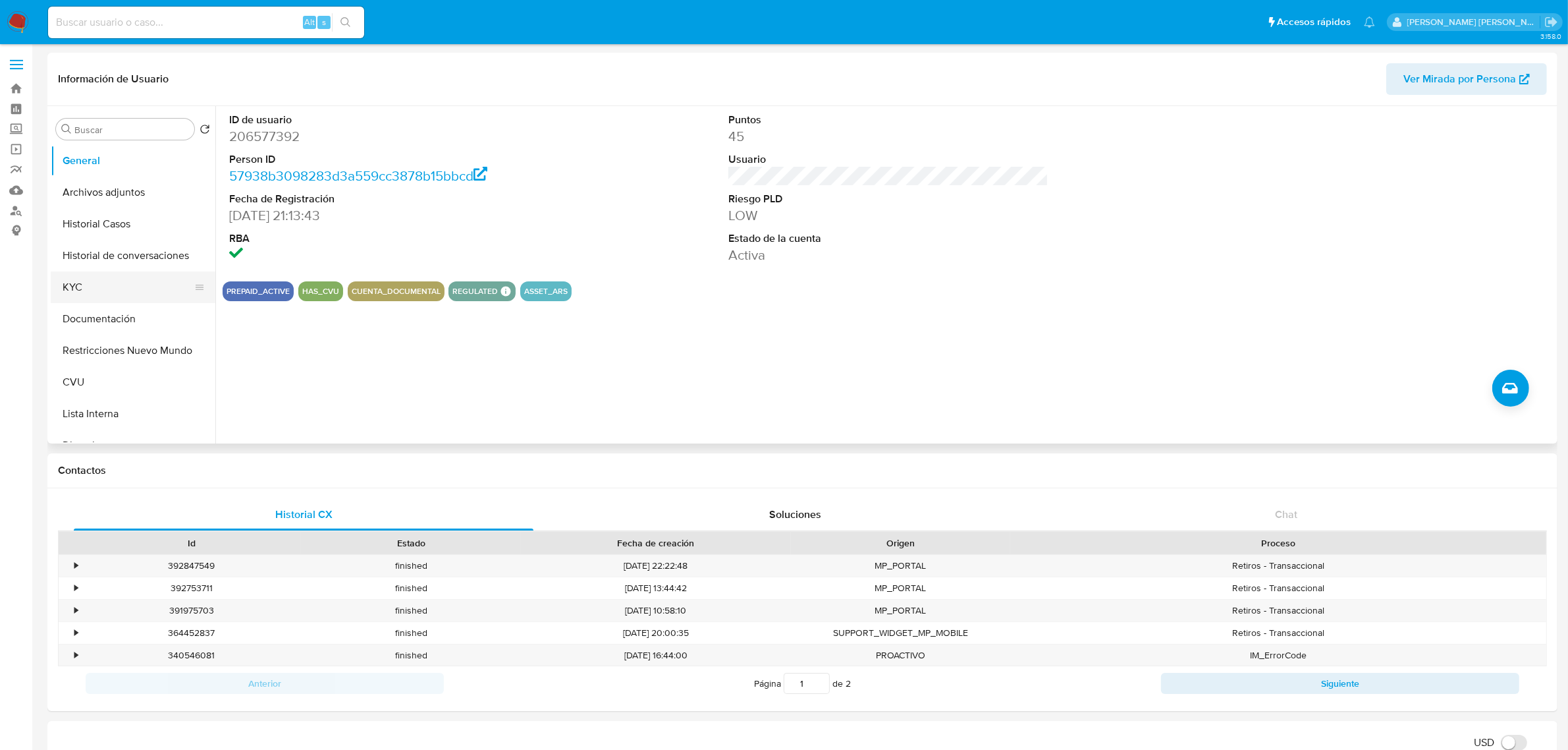
click at [65, 295] on button "KYC" at bounding box center [128, 288] width 154 height 32
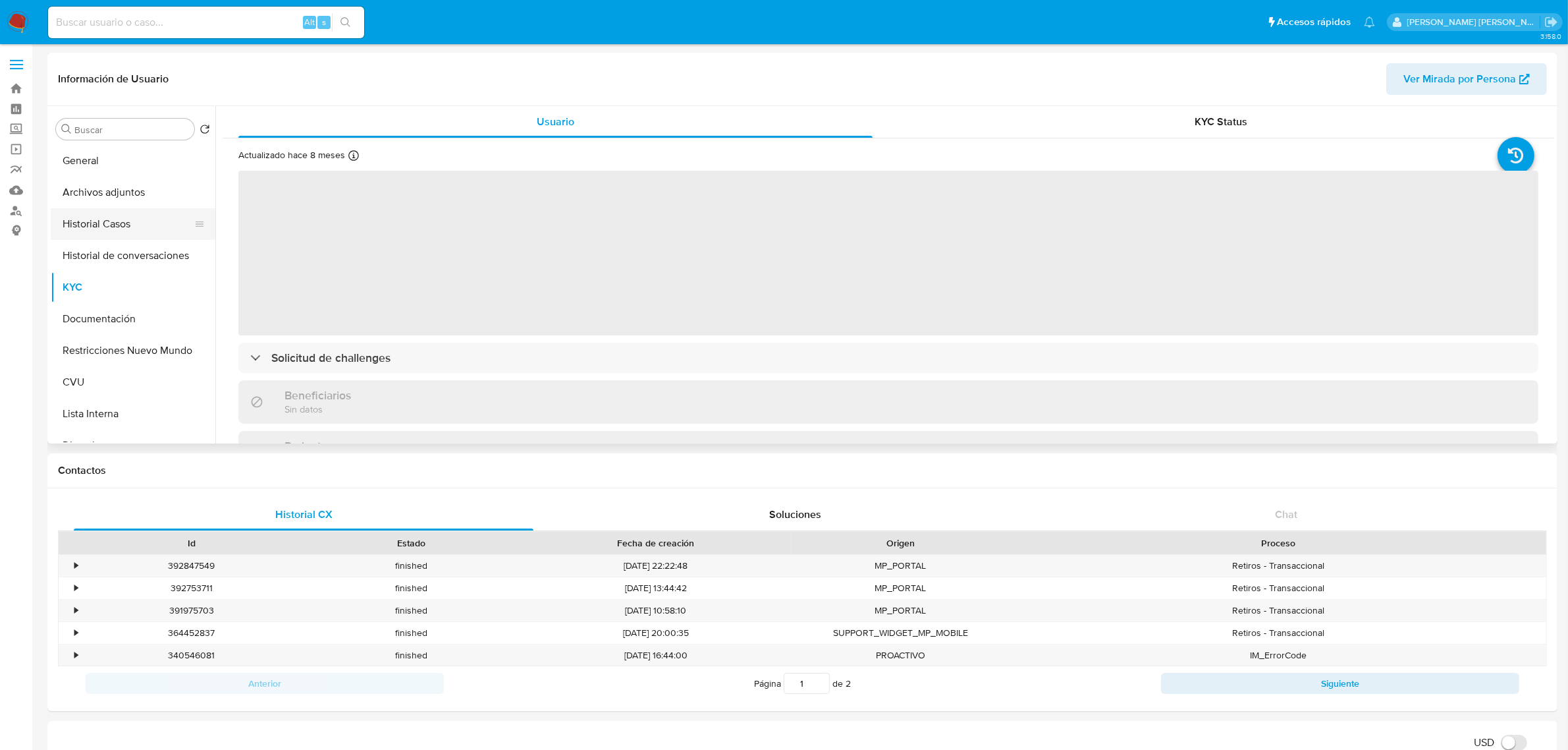
click at [144, 210] on button "Historial Casos" at bounding box center [128, 224] width 154 height 32
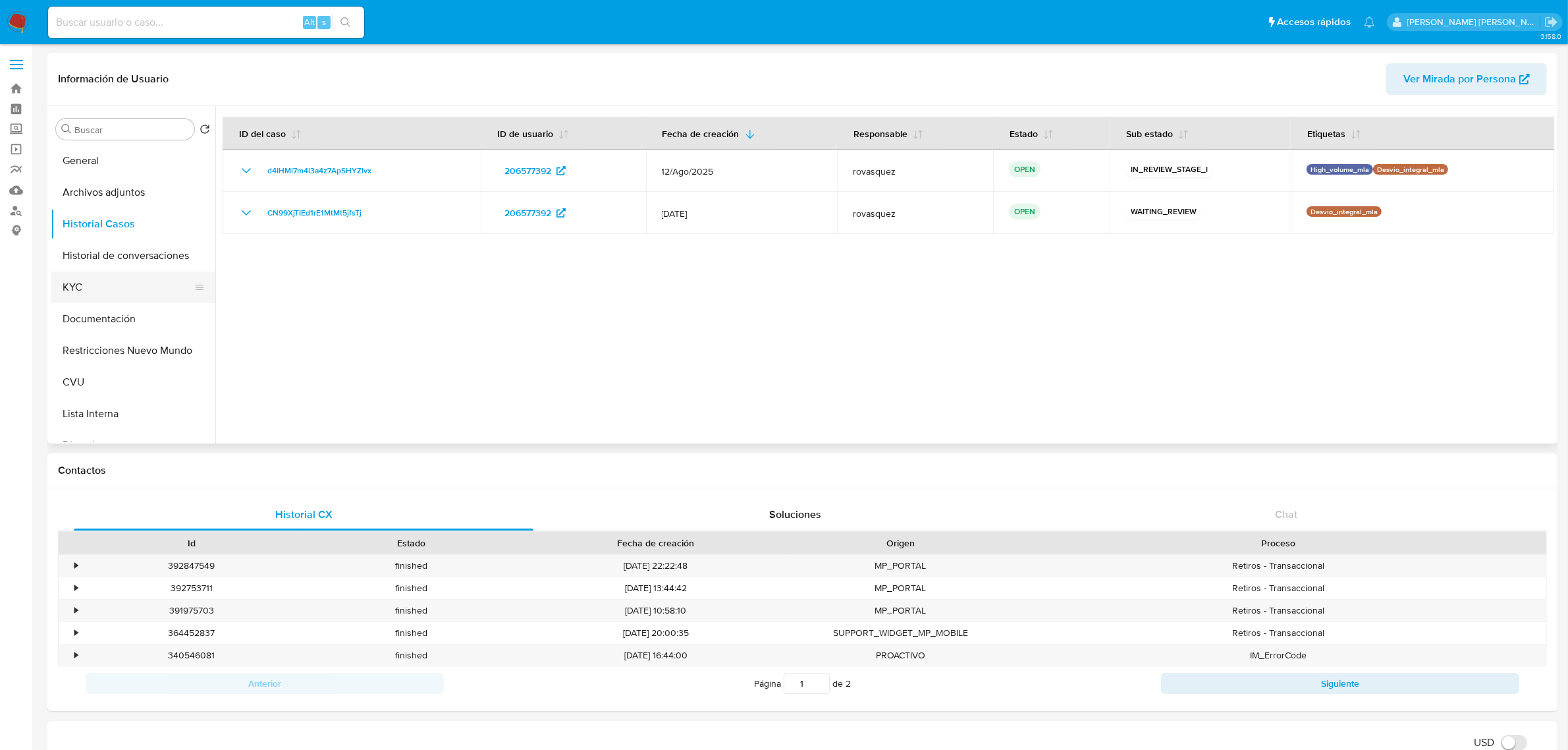
click at [86, 290] on button "KYC" at bounding box center [128, 288] width 154 height 32
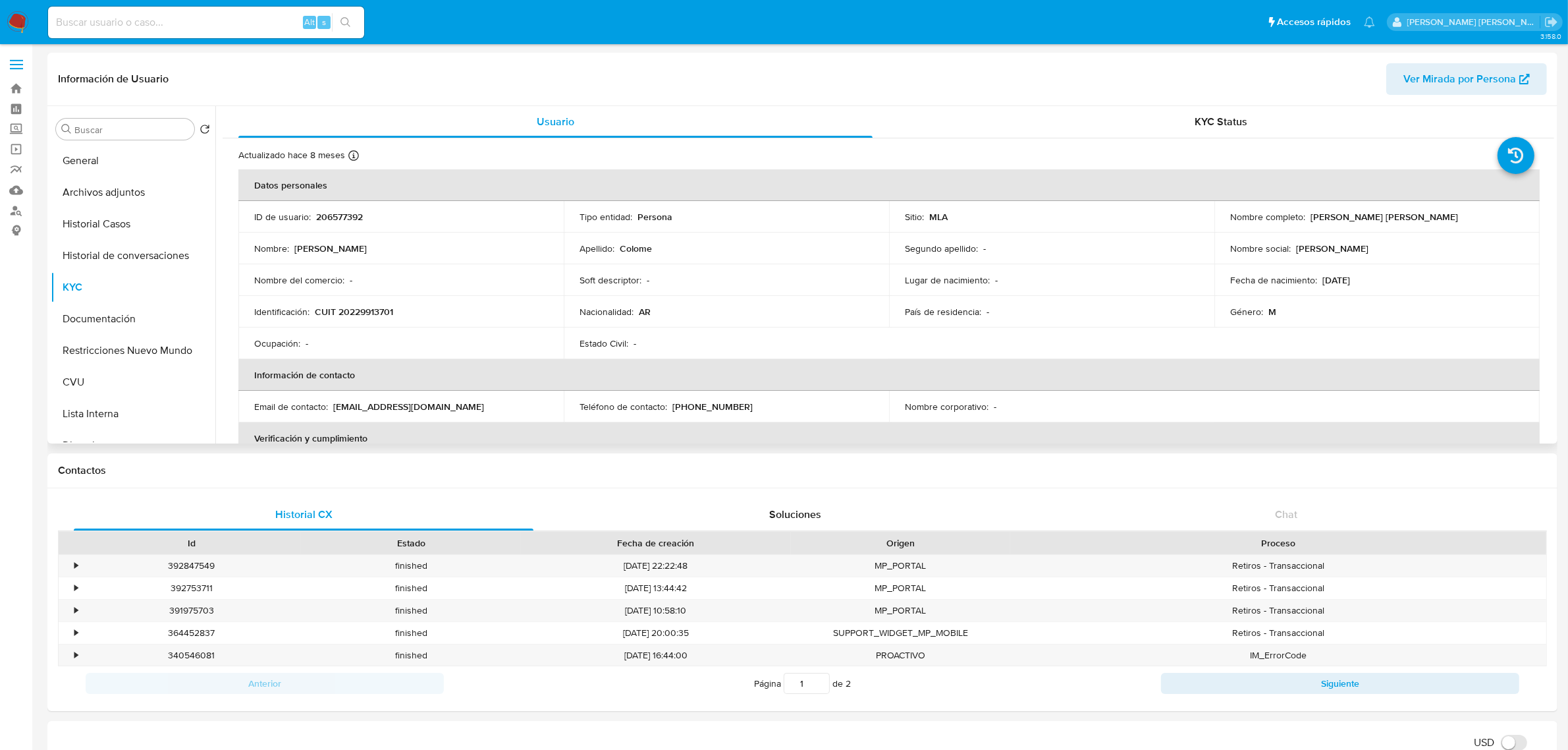
click at [383, 314] on p "CUIT 20229913701" at bounding box center [354, 311] width 78 height 12
copy p "20229913701"
drag, startPoint x: 1309, startPoint y: 218, endPoint x: 1418, endPoint y: 219, distance: 109.0
click at [1418, 219] on div "Nombre completo : Gaston Eduardo Colome" at bounding box center [1377, 216] width 294 height 12
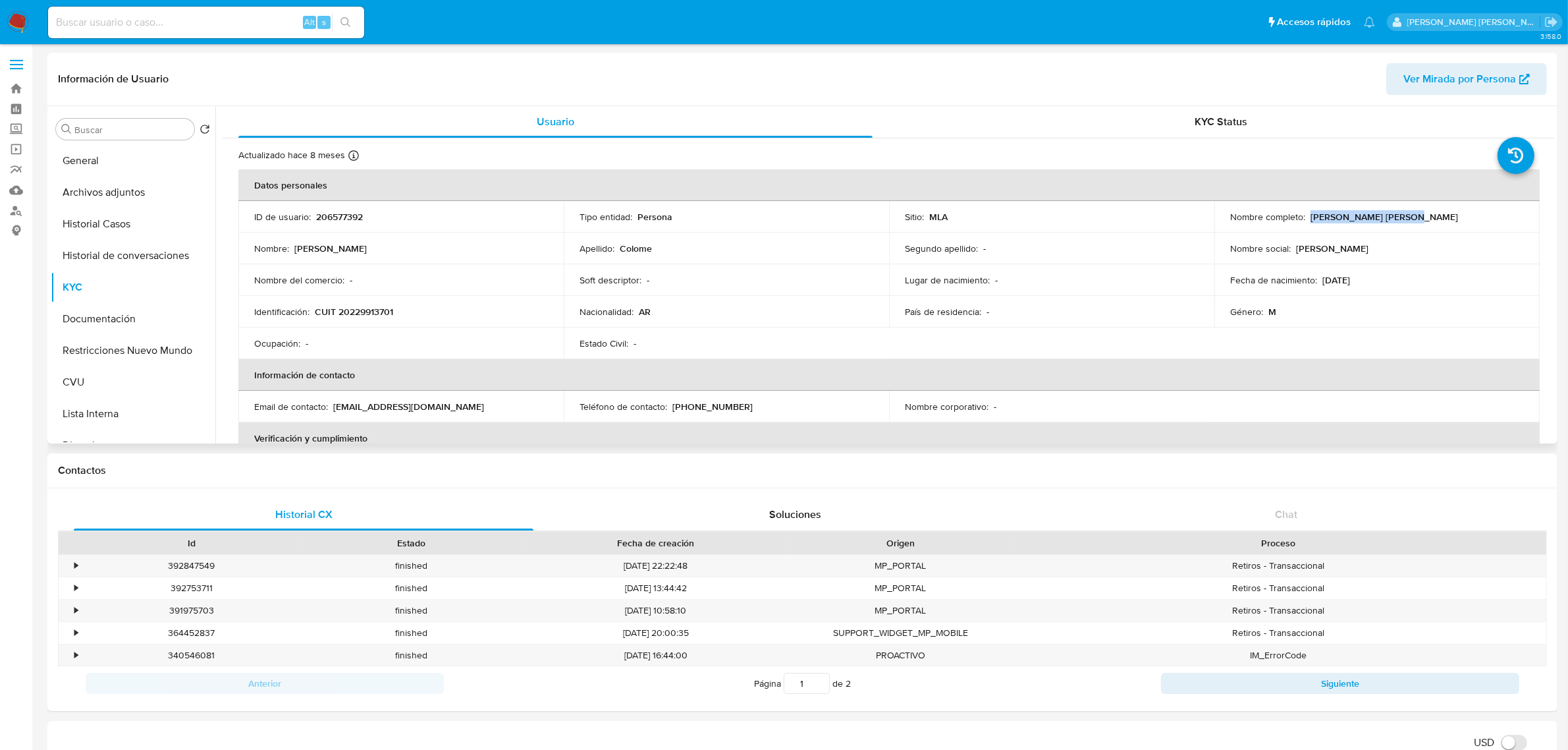
copy p "Gaston Eduardo Colome"
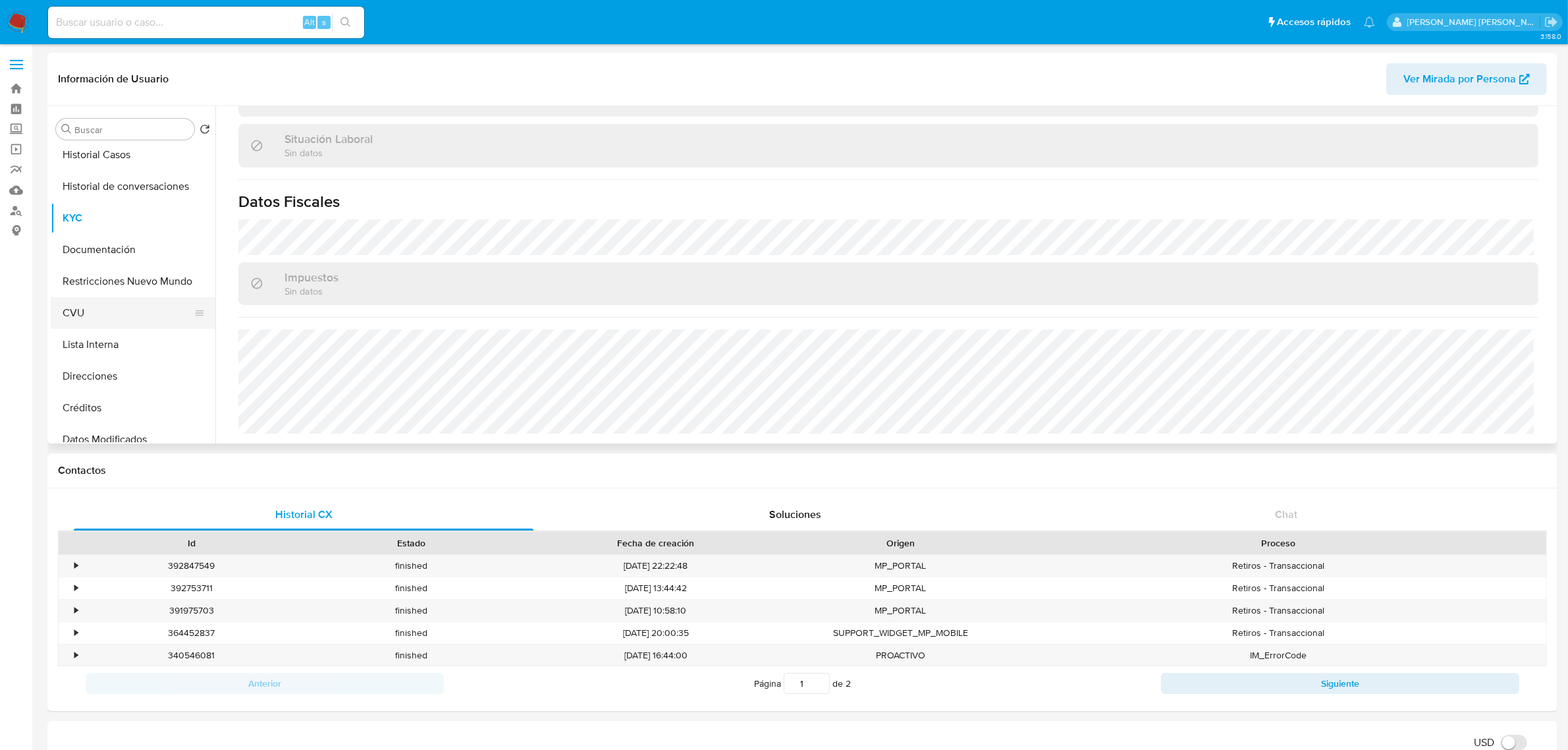
scroll to position [165, 0]
click at [102, 281] on button "Direcciones" at bounding box center [128, 281] width 154 height 32
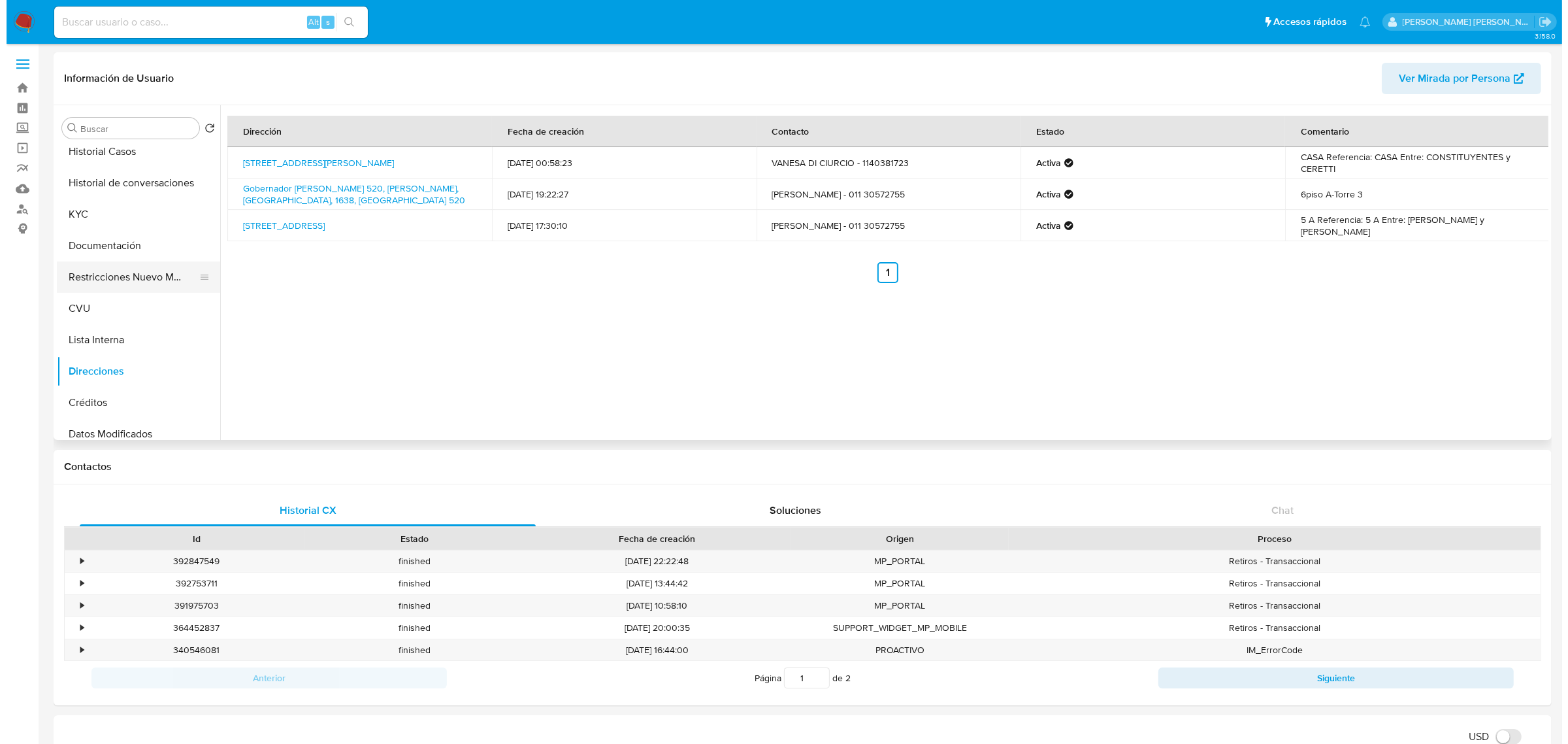
scroll to position [0, 0]
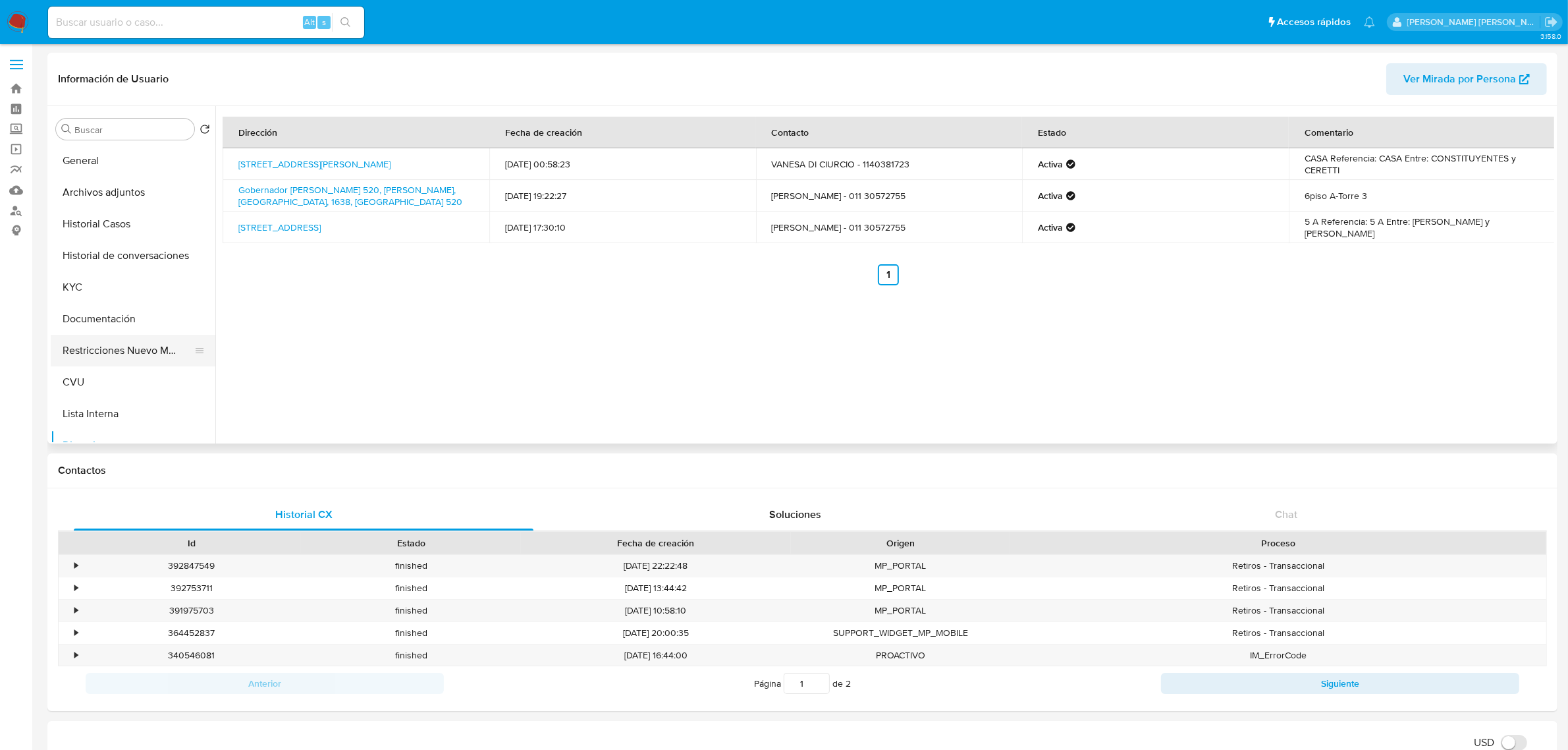
click at [115, 198] on button "Archivos adjuntos" at bounding box center [133, 192] width 165 height 32
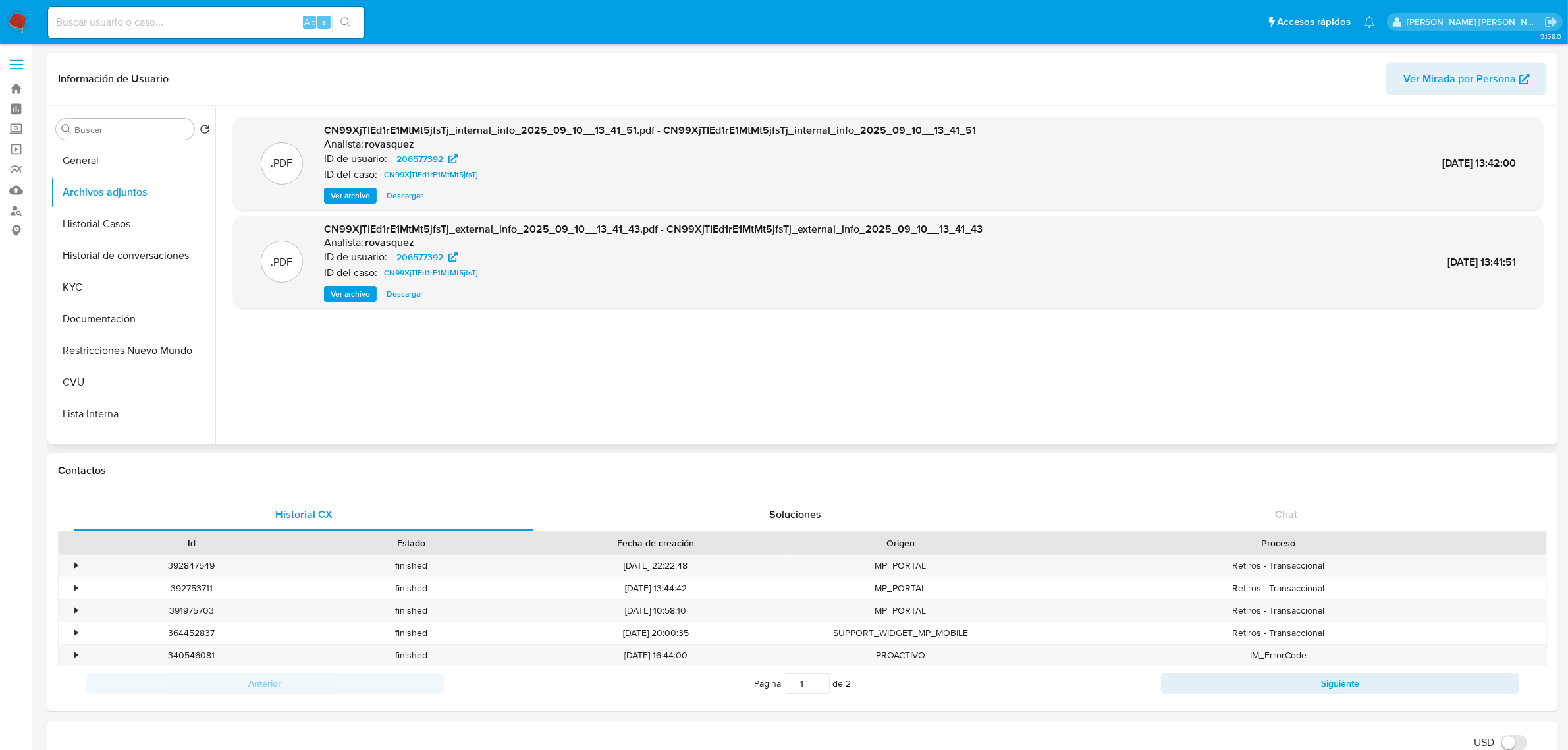
click at [347, 292] on span "Ver archivo" at bounding box center [350, 294] width 39 height 13
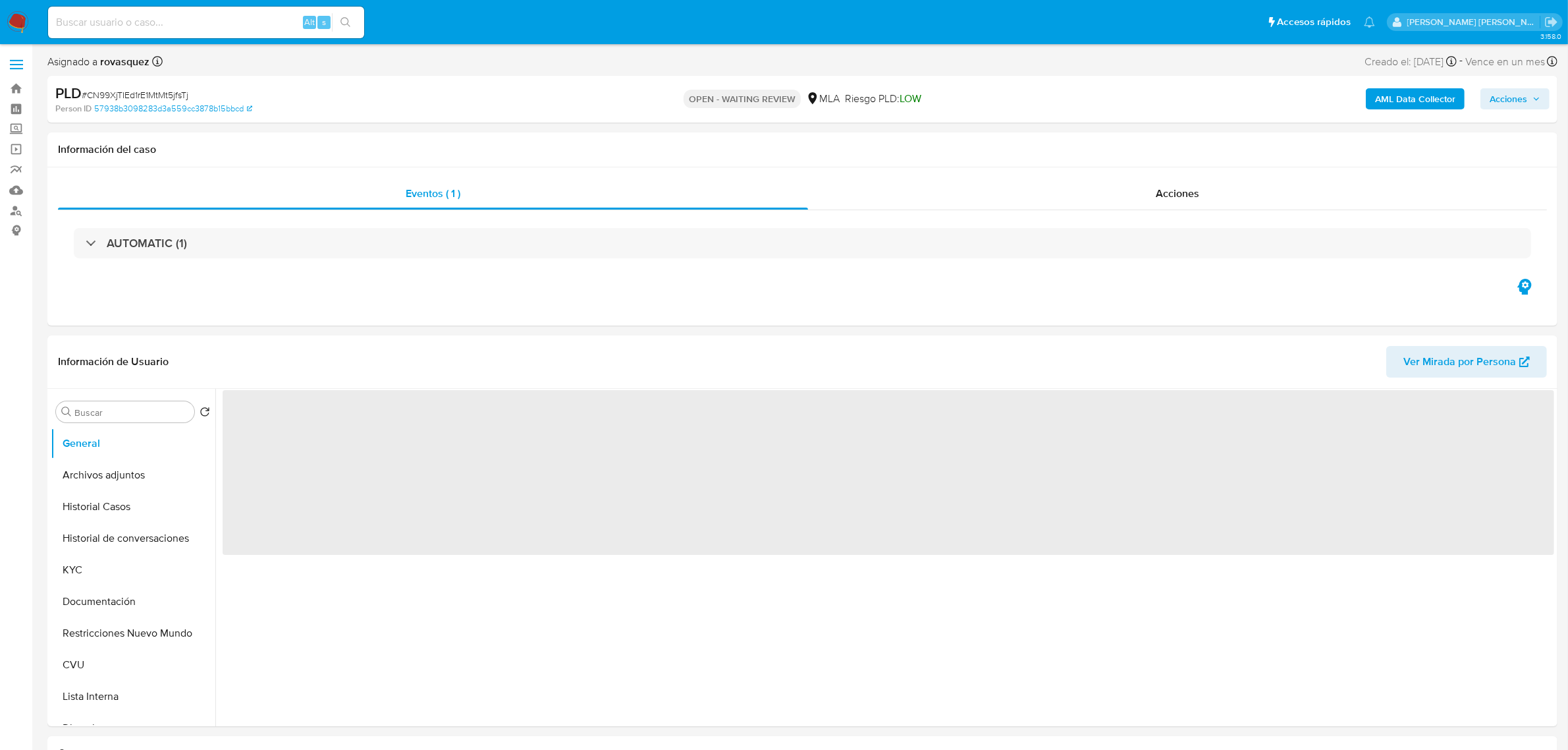
select select "10"
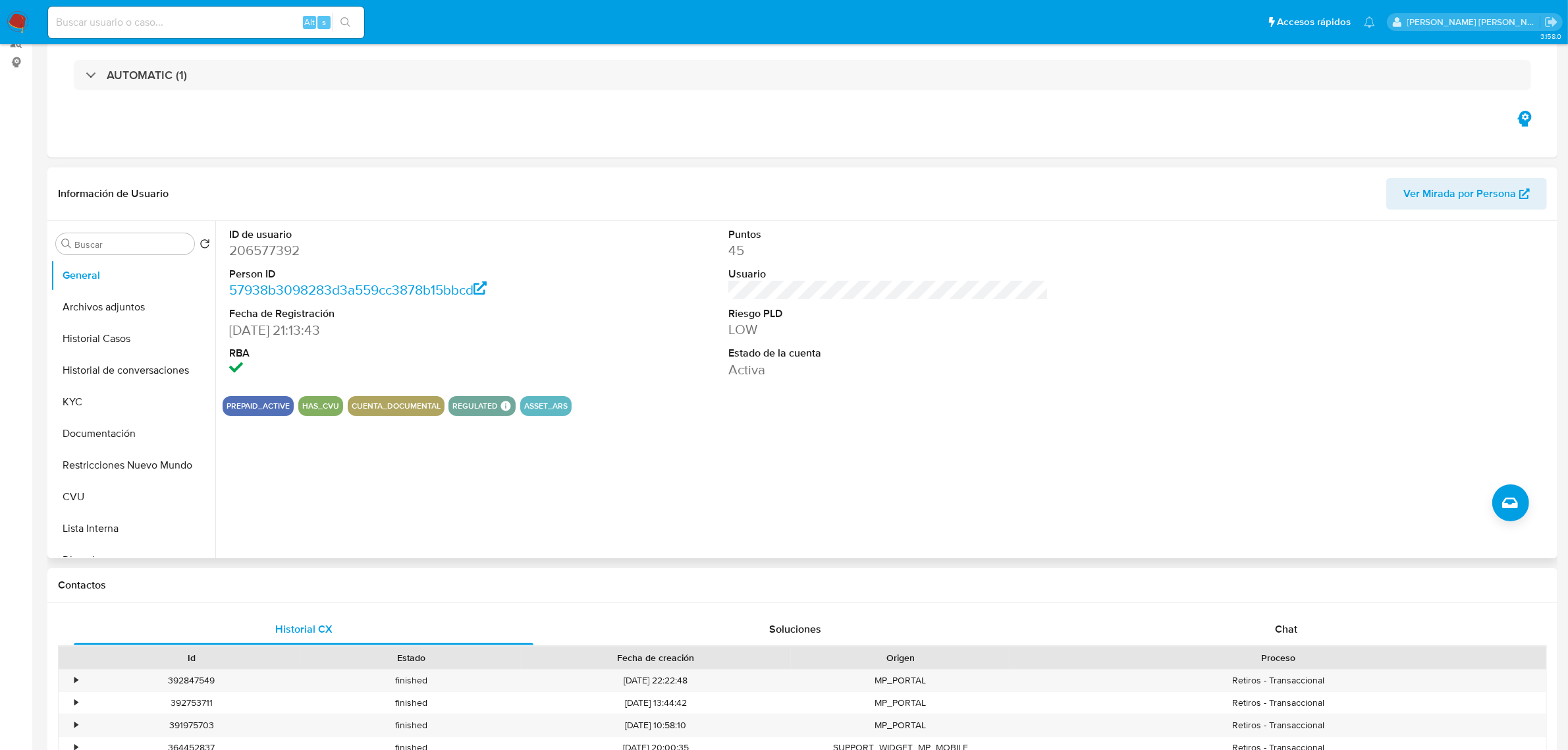
scroll to position [412, 0]
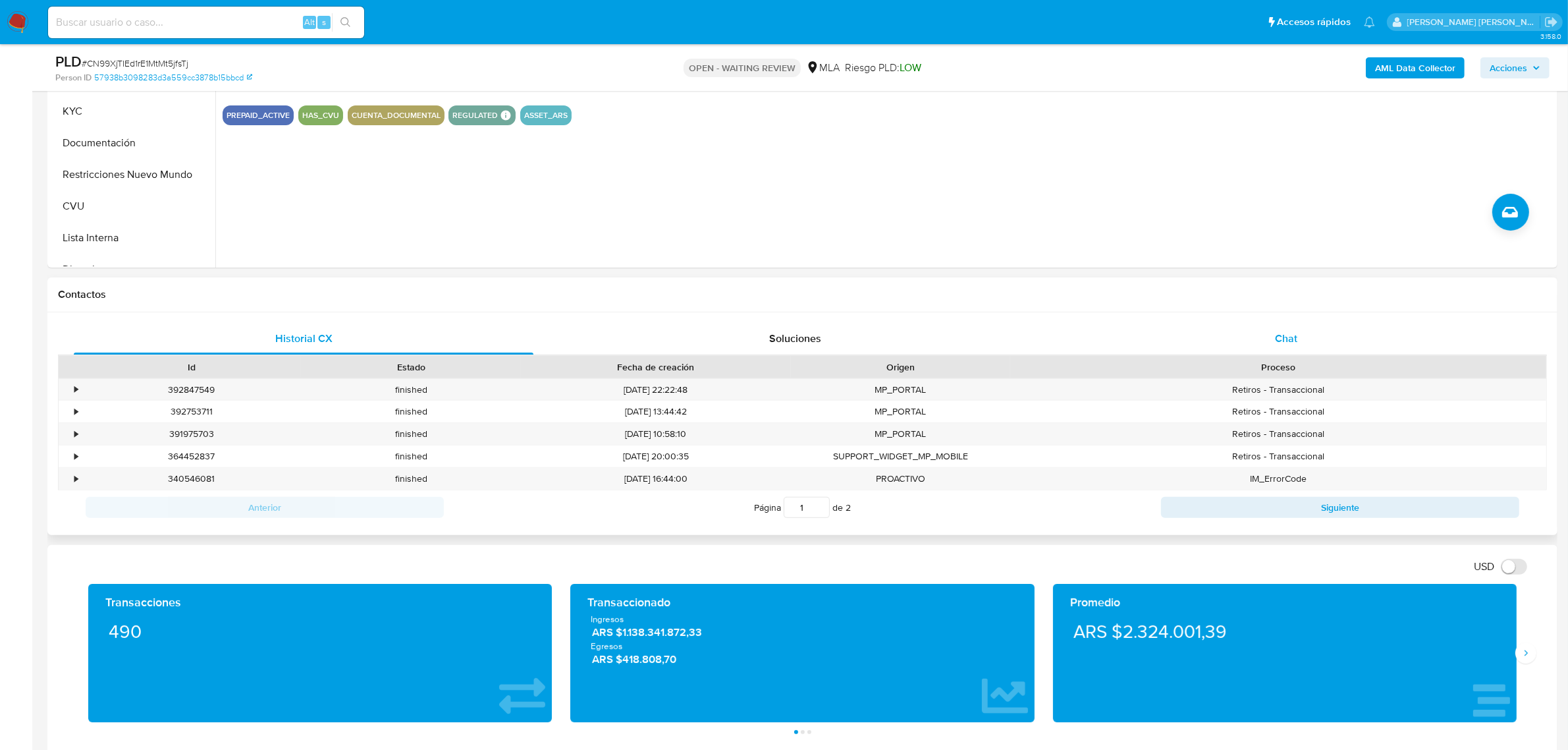
click at [1275, 344] on div "Chat" at bounding box center [1286, 339] width 460 height 32
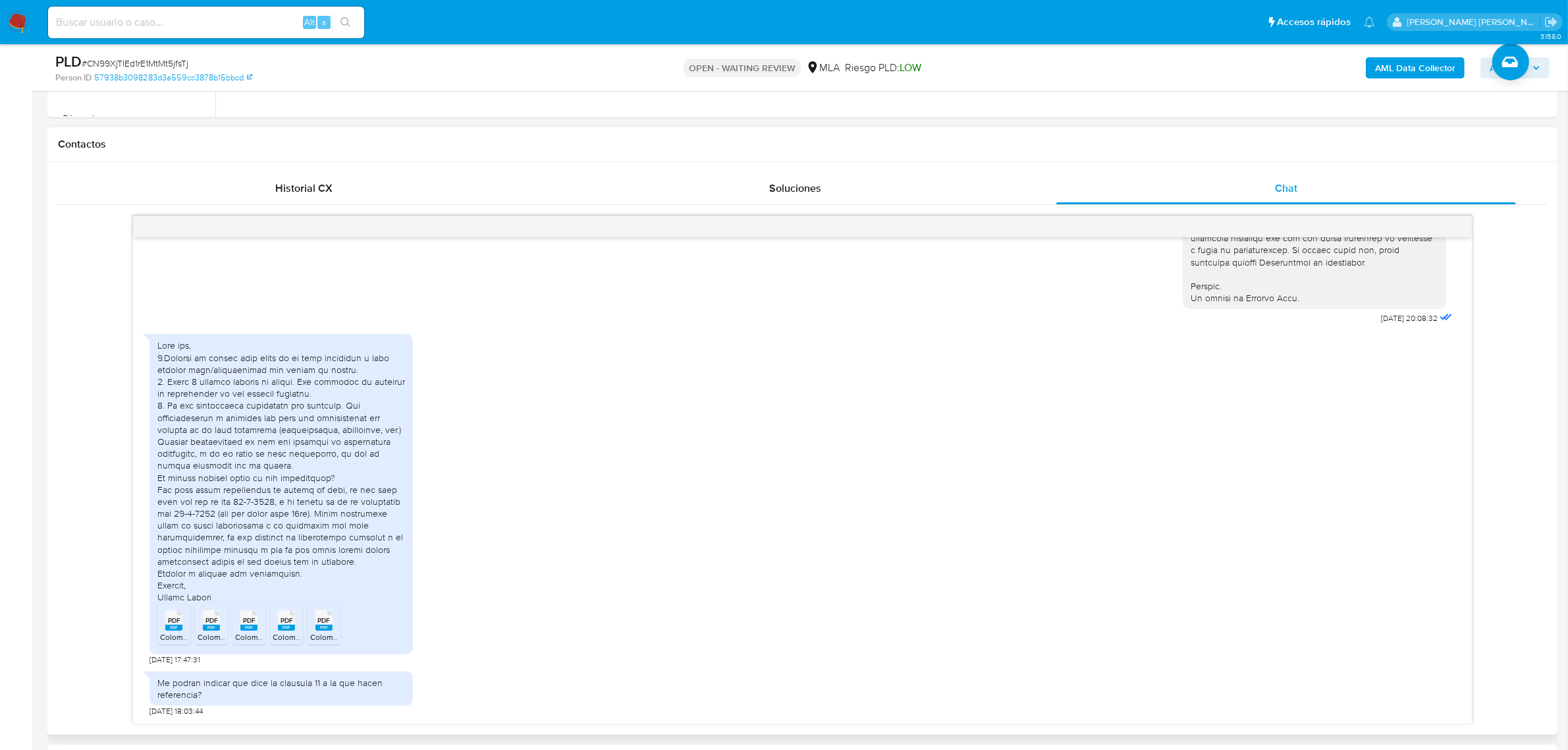
scroll to position [741, 0]
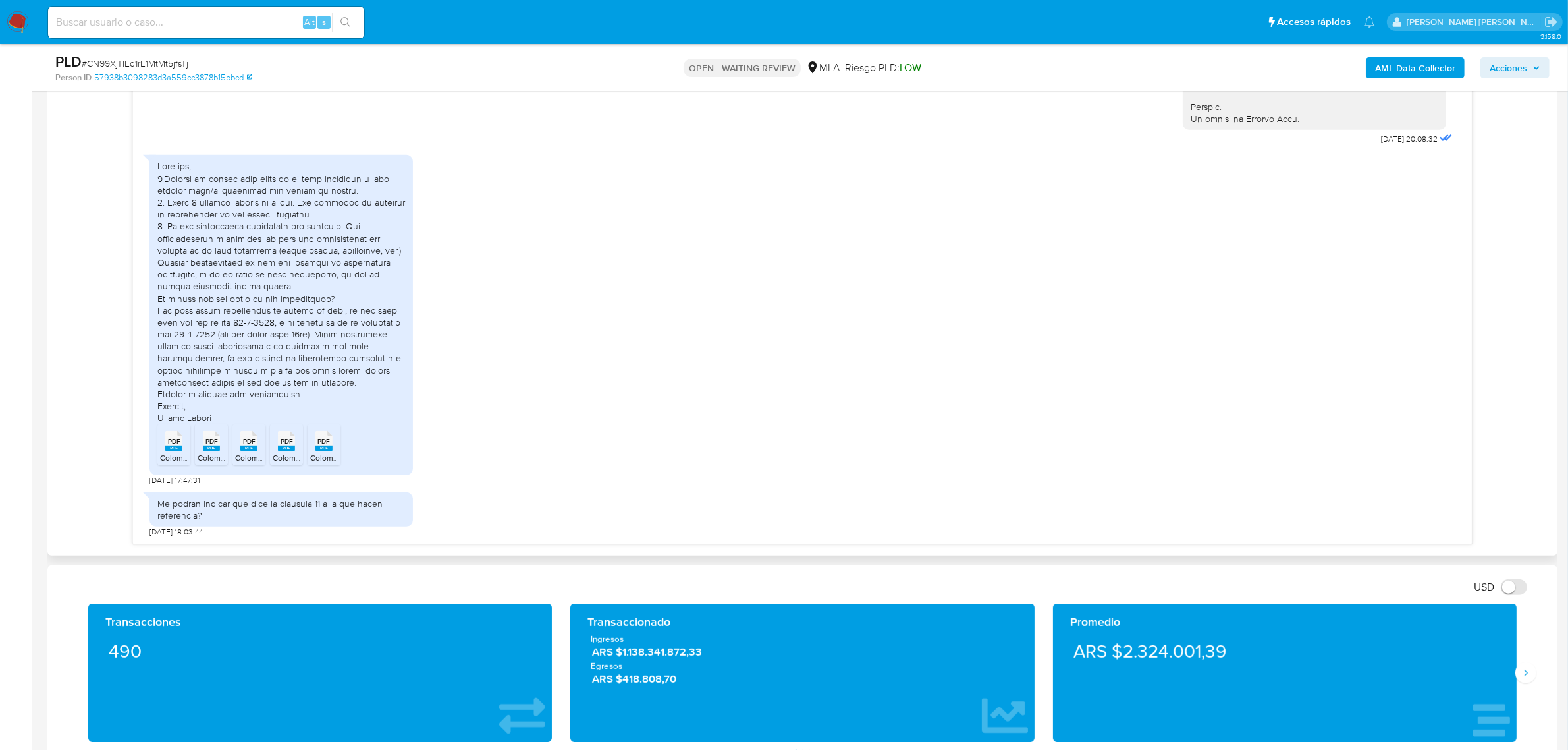
click at [174, 445] on span "PDF" at bounding box center [173, 441] width 12 height 9
click at [208, 444] on span "PDF" at bounding box center [211, 441] width 12 height 9
click at [249, 444] on span "PDF" at bounding box center [249, 441] width 12 height 9
drag, startPoint x: 283, startPoint y: 447, endPoint x: 315, endPoint y: 445, distance: 32.1
click at [283, 445] on span "PDF" at bounding box center [287, 441] width 12 height 9
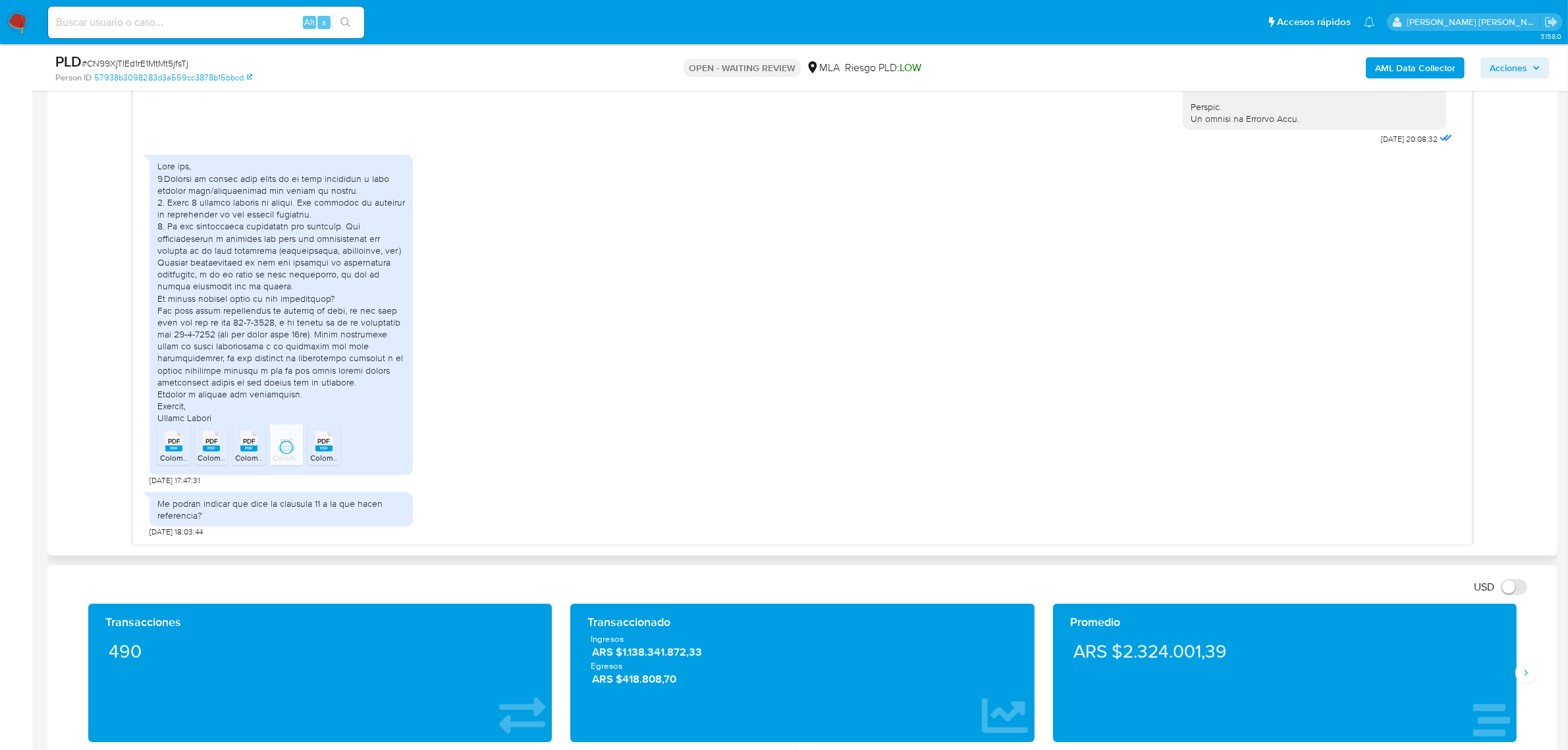
click at [330, 444] on span "PDF" at bounding box center [324, 441] width 12 height 9
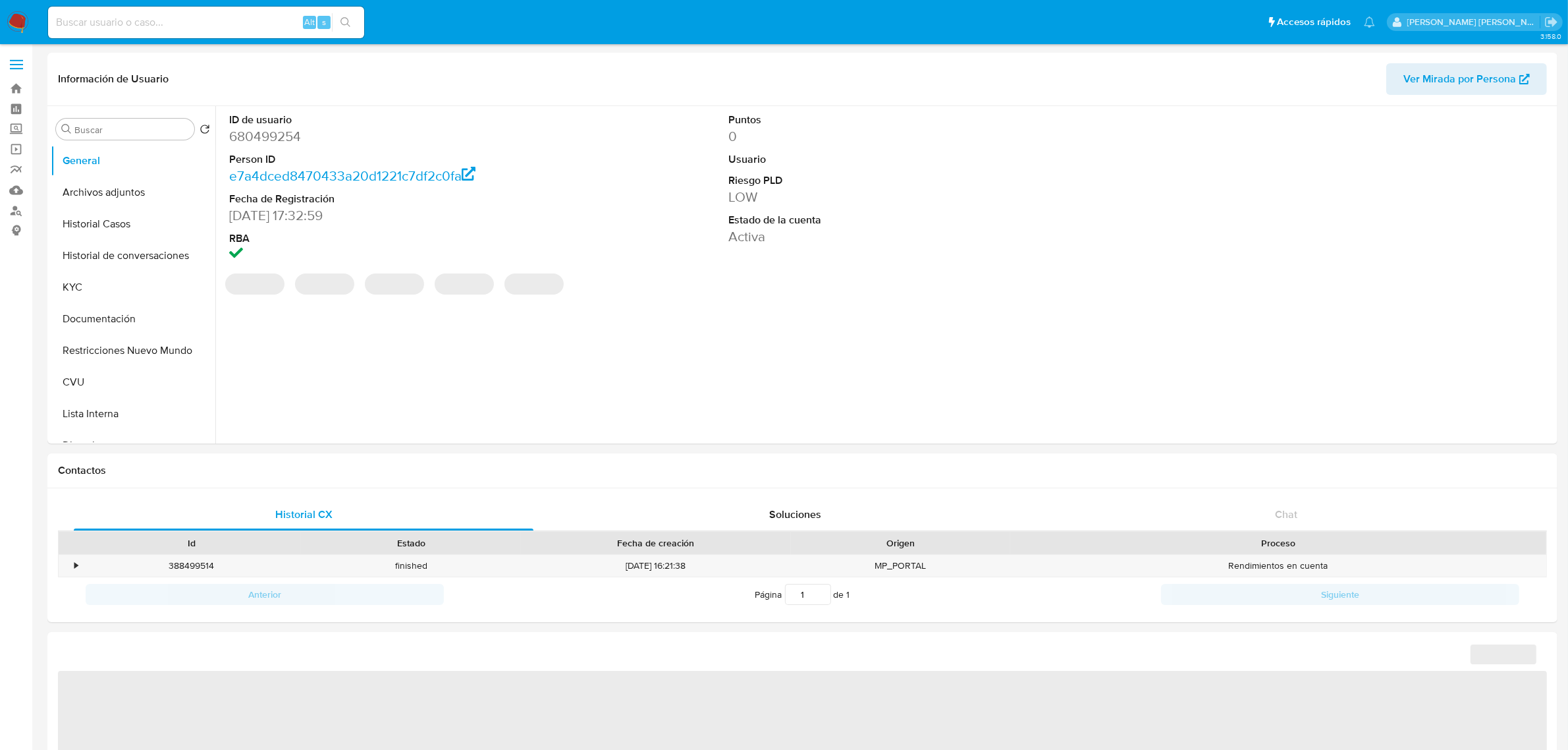
select select "10"
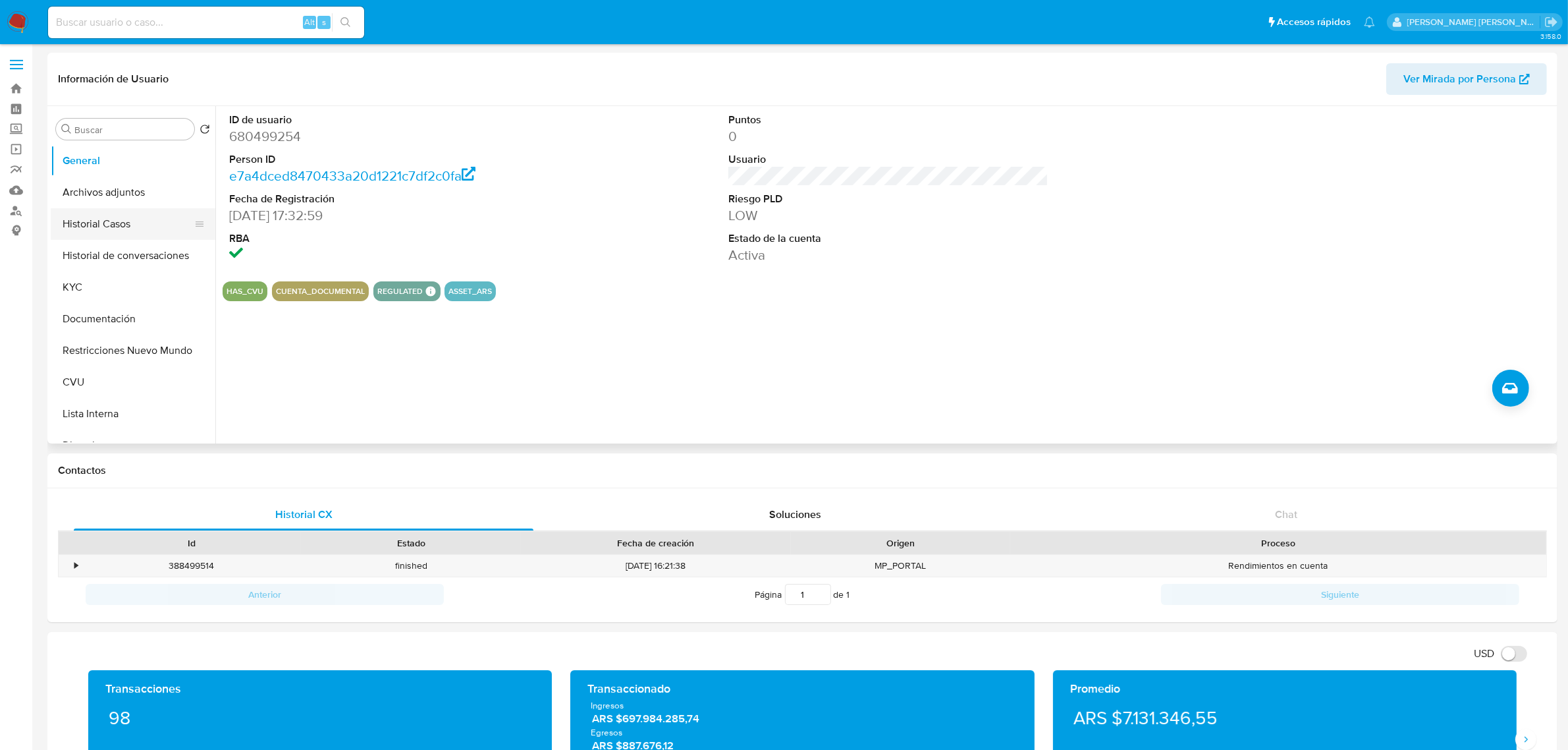
click at [124, 229] on button "Historial Casos" at bounding box center [128, 224] width 154 height 32
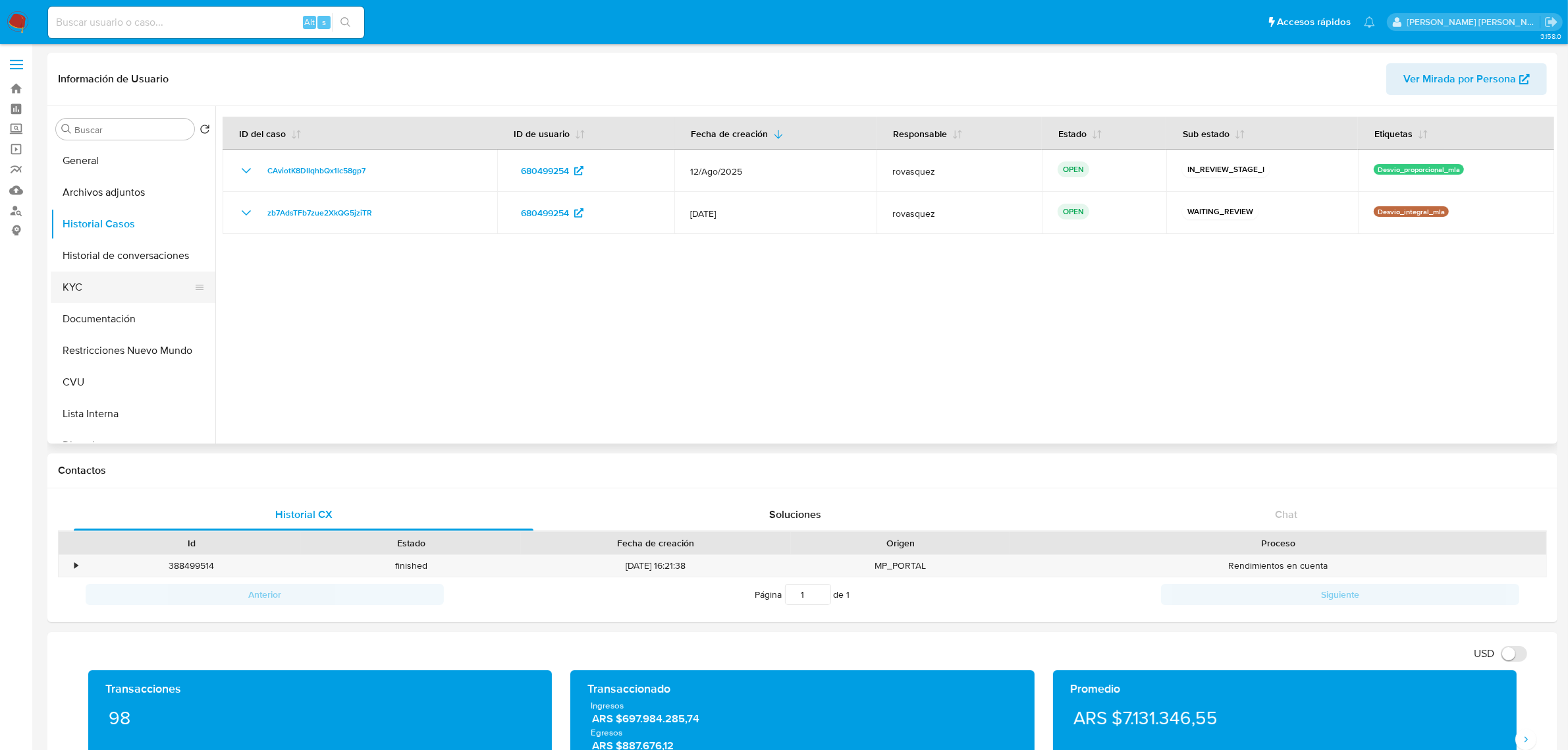
drag, startPoint x: 120, startPoint y: 281, endPoint x: 134, endPoint y: 281, distance: 14.0
click at [120, 281] on button "KYC" at bounding box center [128, 288] width 154 height 32
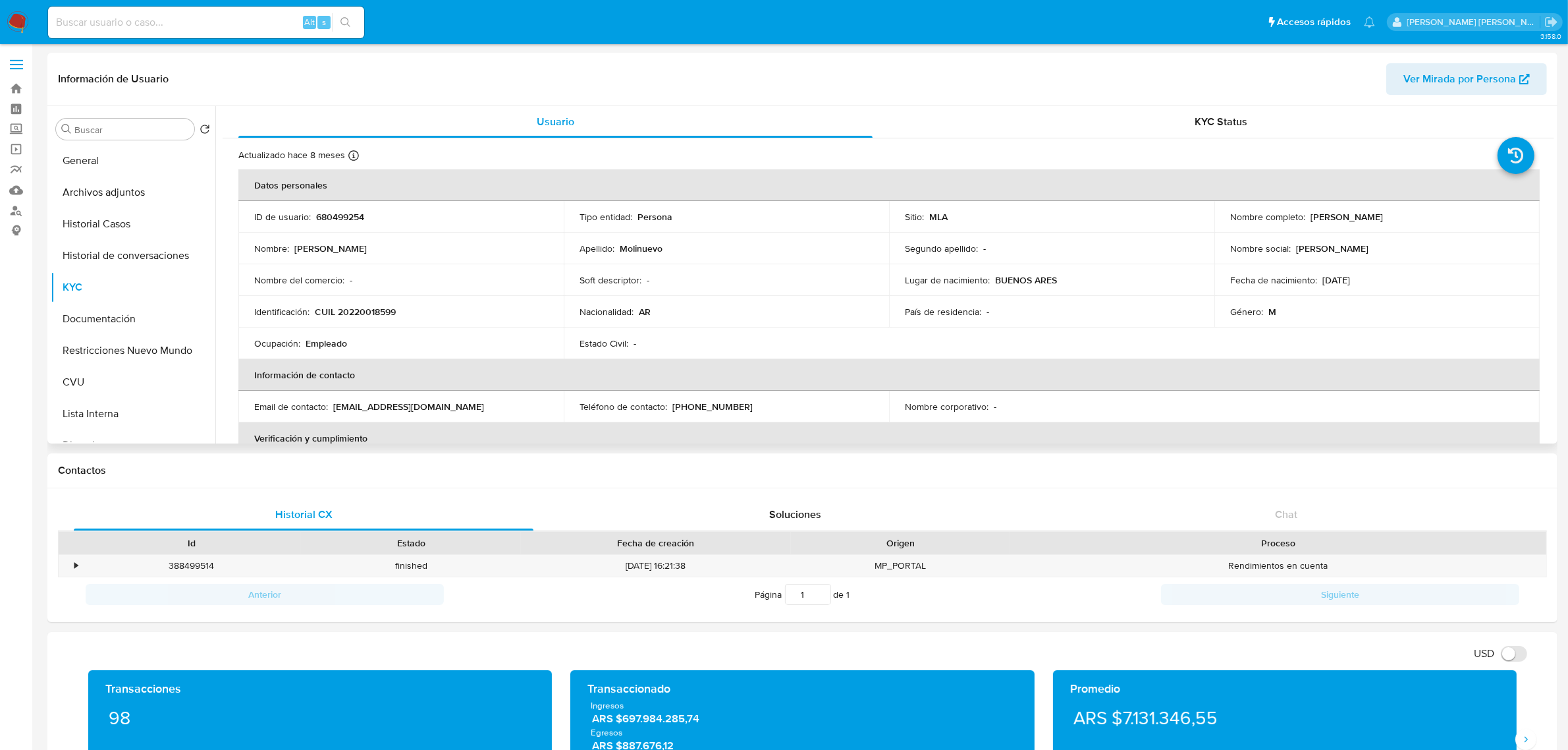
click at [361, 307] on p "CUIL 20220018599" at bounding box center [356, 311] width 81 height 12
copy p "20220018599"
drag, startPoint x: 1304, startPoint y: 217, endPoint x: 1447, endPoint y: 217, distance: 143.0
click at [1447, 217] on div "Nombre completo : [PERSON_NAME]" at bounding box center [1377, 216] width 294 height 12
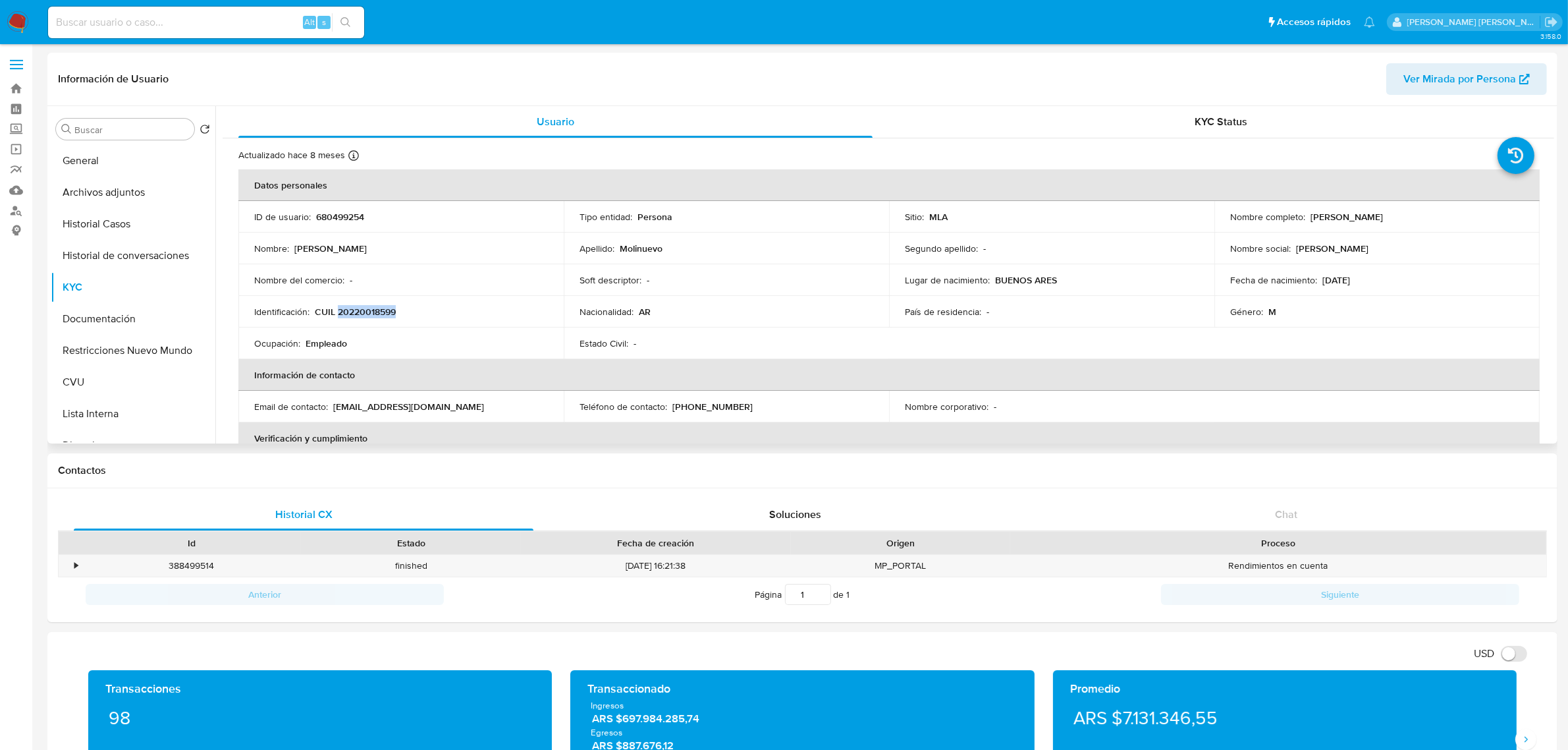
copy div "[PERSON_NAME]"
click at [92, 197] on button "Archivos adjuntos" at bounding box center [128, 192] width 154 height 32
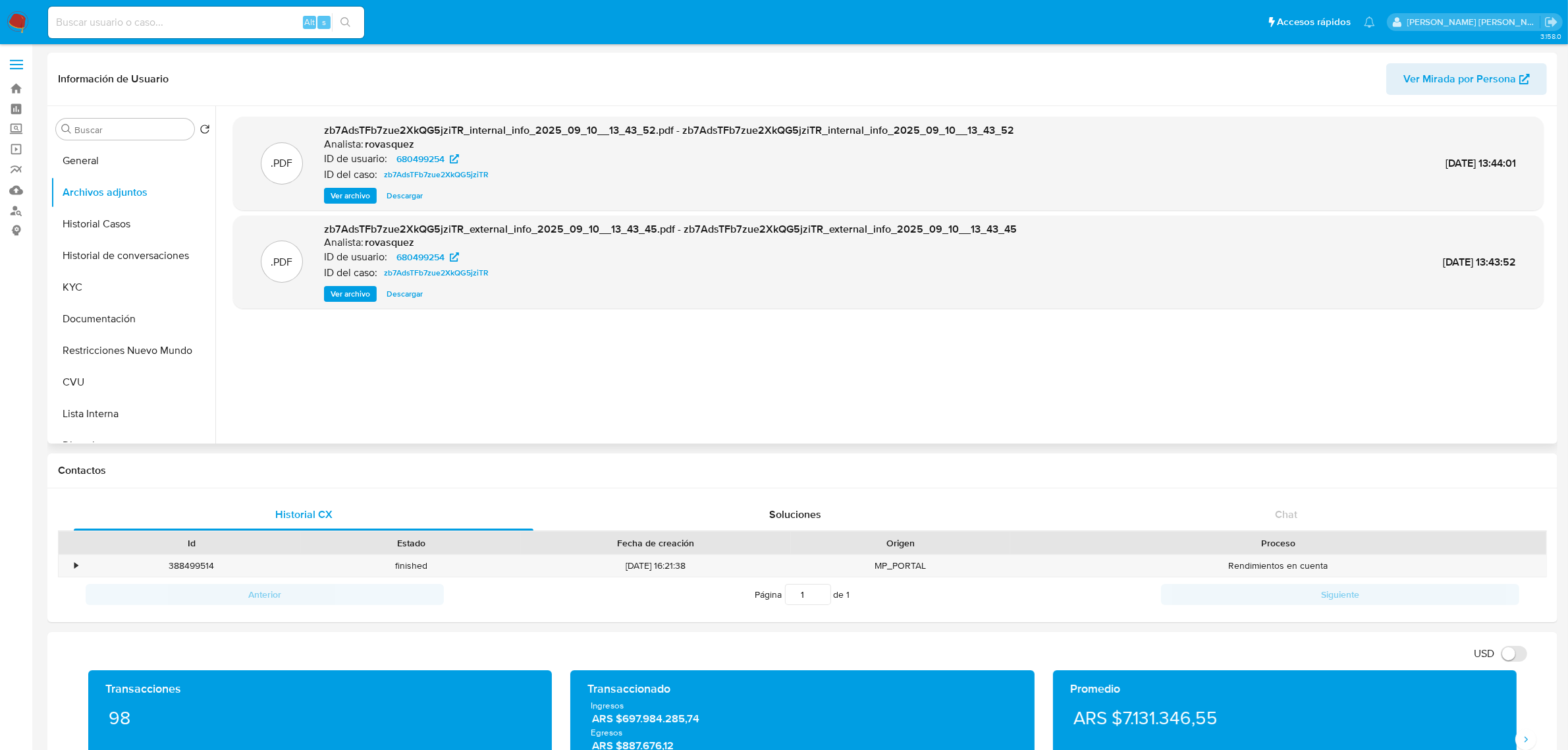
click at [350, 288] on span "Ver archivo" at bounding box center [350, 294] width 39 height 13
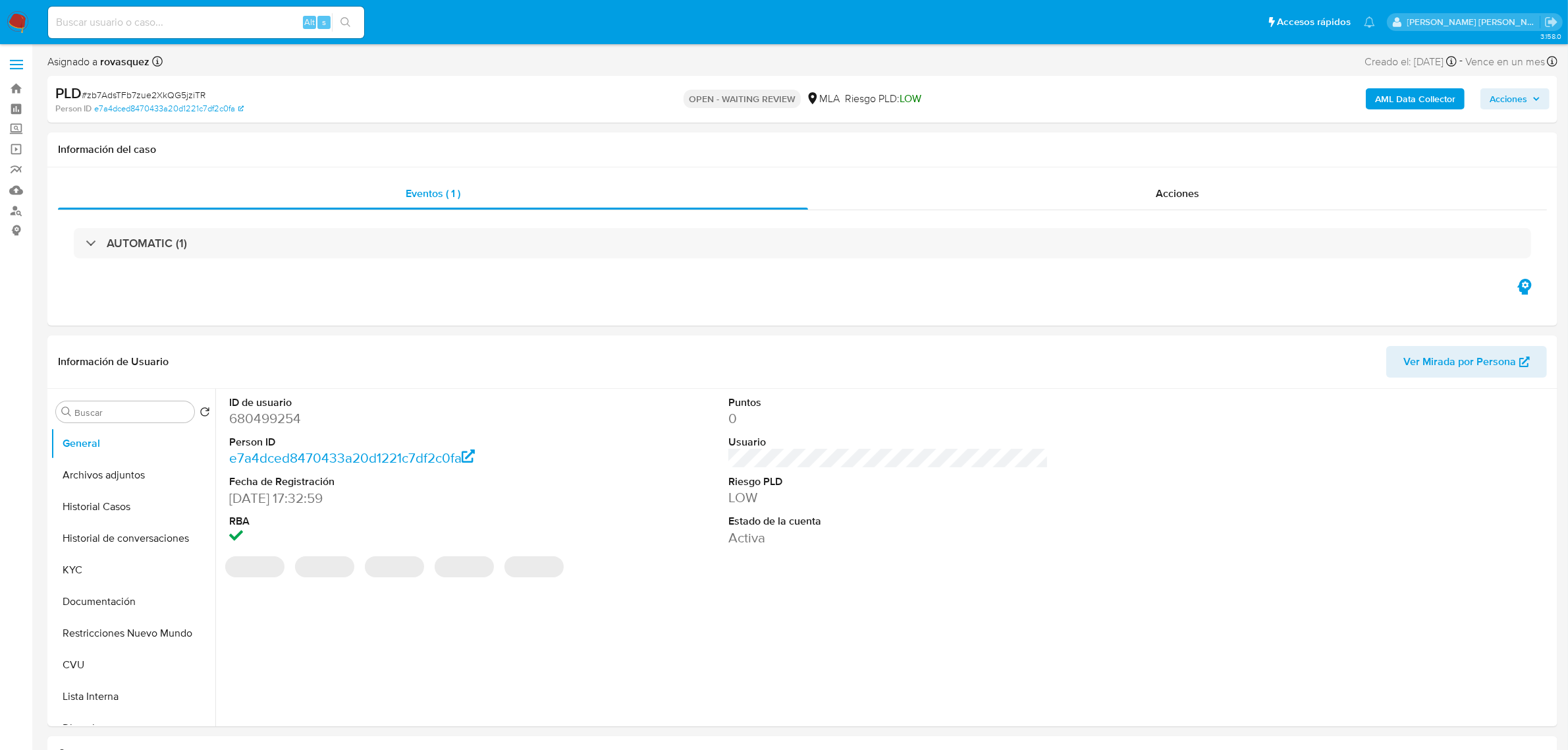
select select "10"
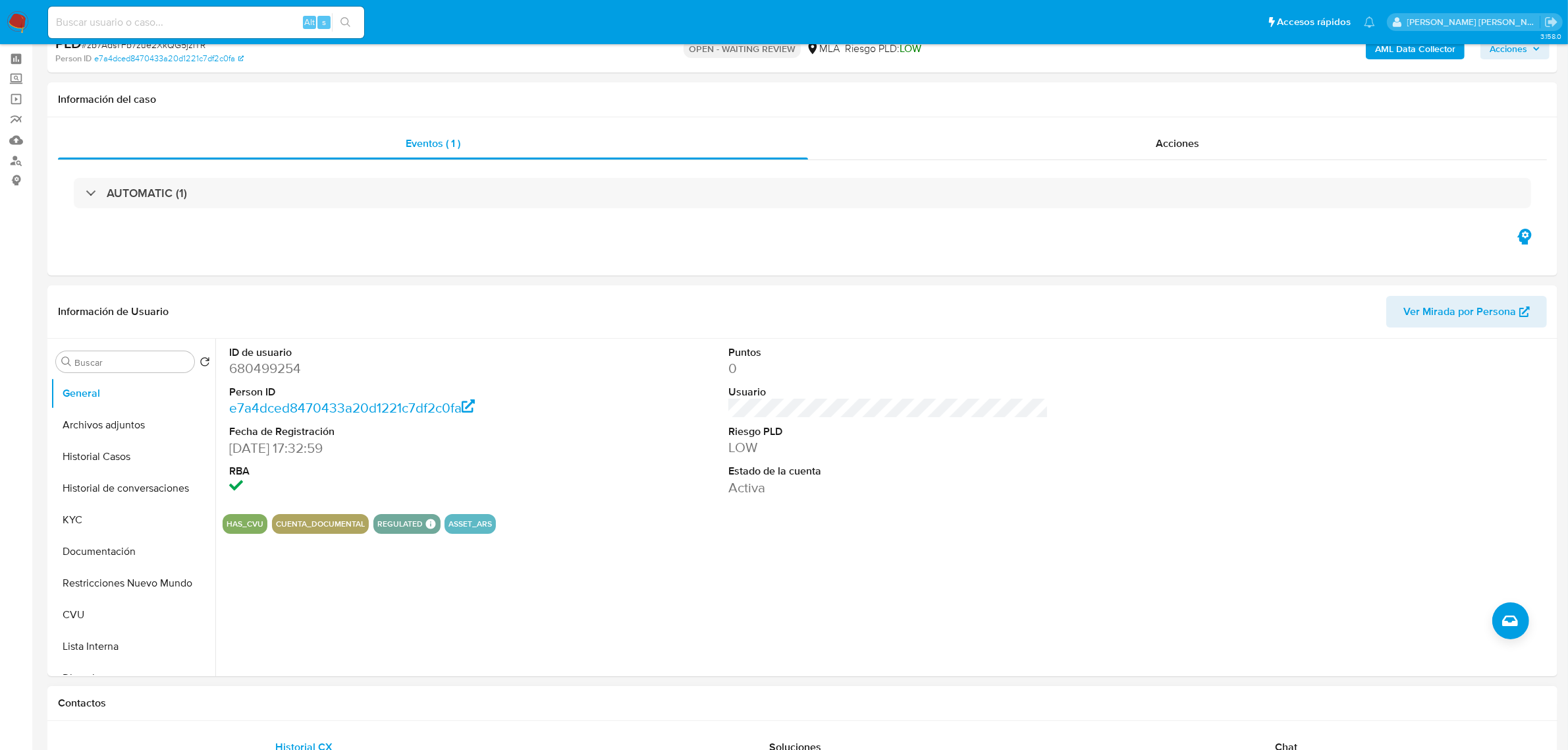
scroll to position [247, 0]
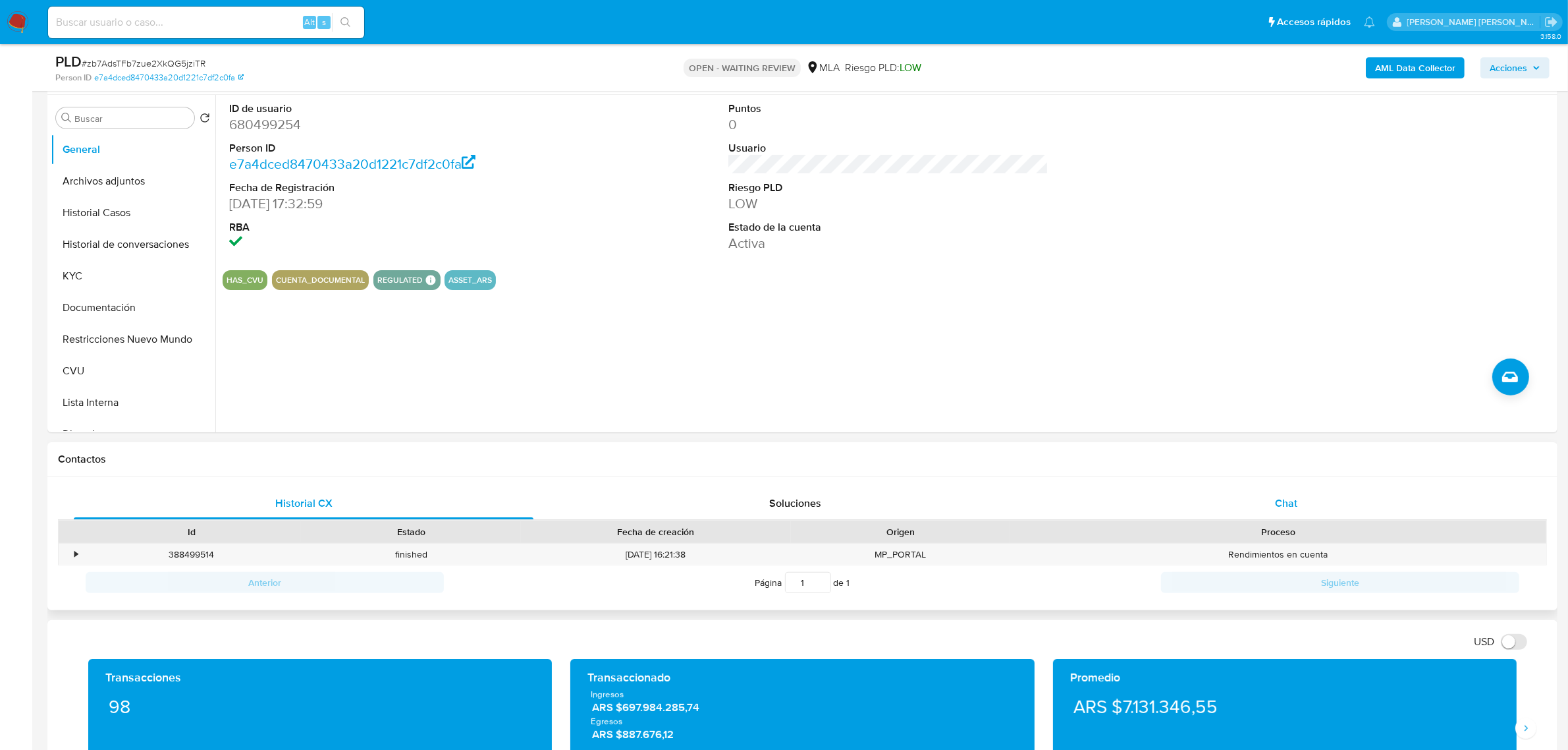
click at [1275, 502] on div "Chat" at bounding box center [1286, 503] width 460 height 32
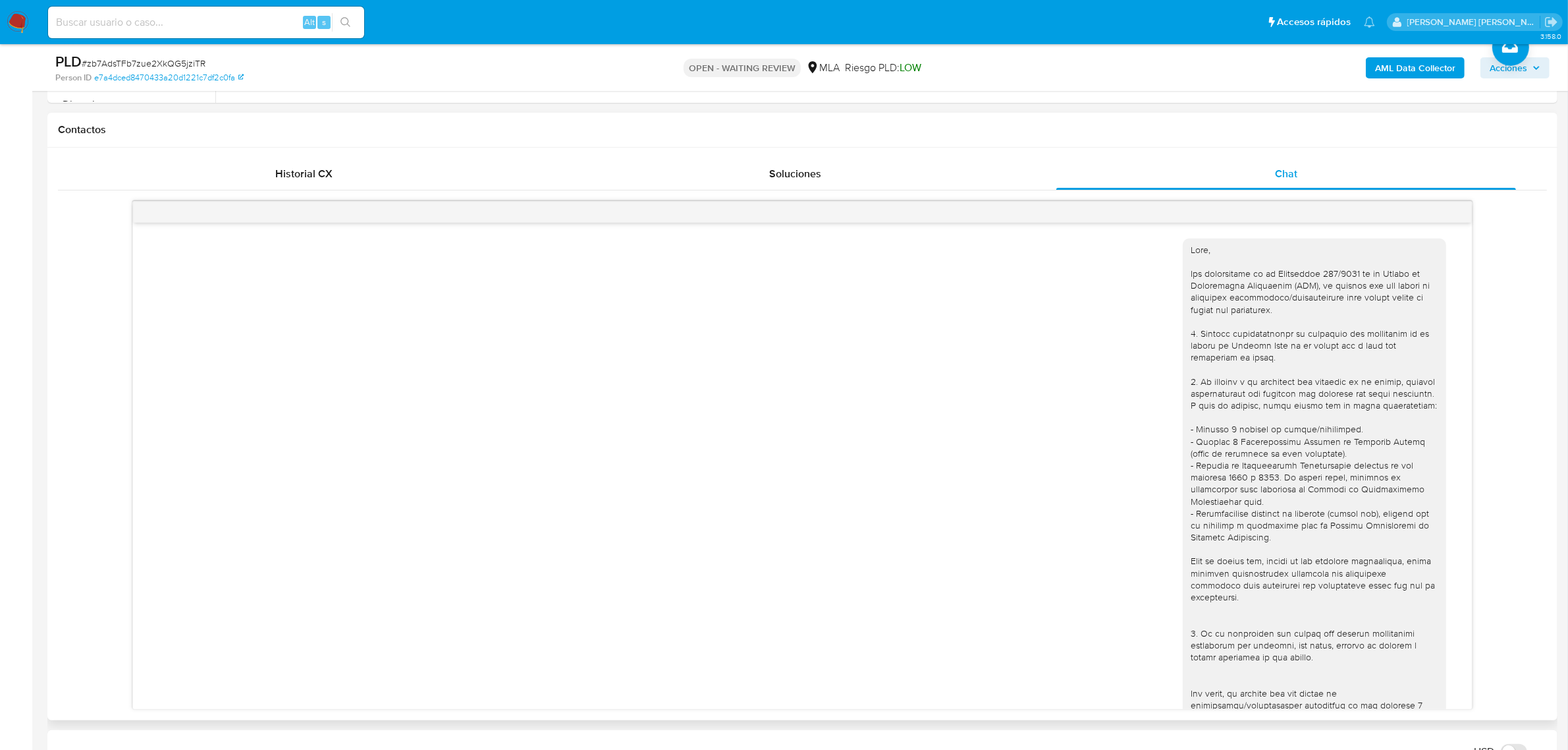
scroll to position [501, 0]
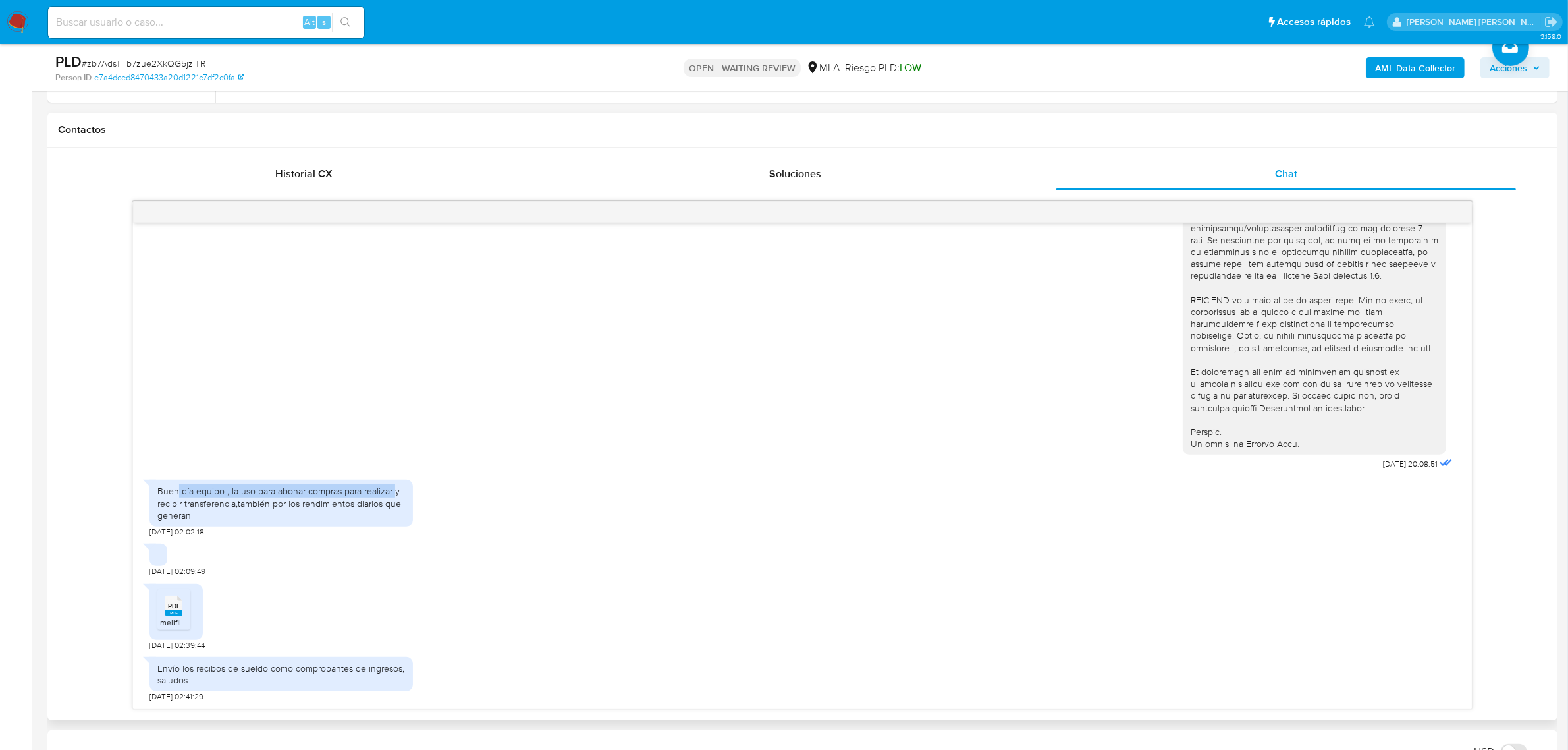
drag, startPoint x: 176, startPoint y: 492, endPoint x: 394, endPoint y: 491, distance: 218.0
click at [394, 491] on div "Buen día equipo , la uso para abonar compras para realizar y recibir transferen…" at bounding box center [281, 503] width 248 height 36
click at [168, 613] on rect at bounding box center [174, 613] width 17 height 6
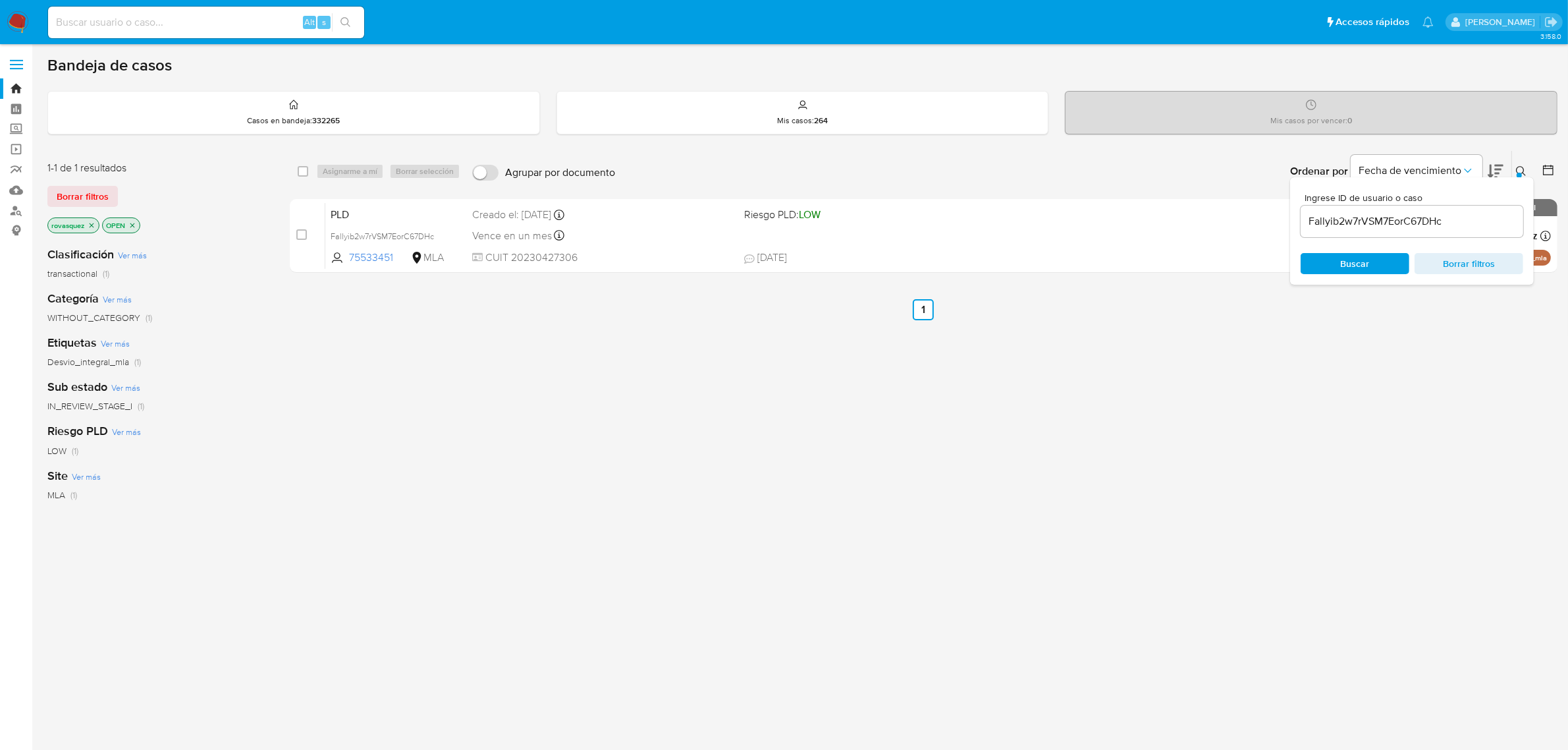
click at [1353, 412] on div "select-all-cases-checkbox Asignarme a mí Borrar selección Agrupar por documento…" at bounding box center [923, 449] width 1268 height 597
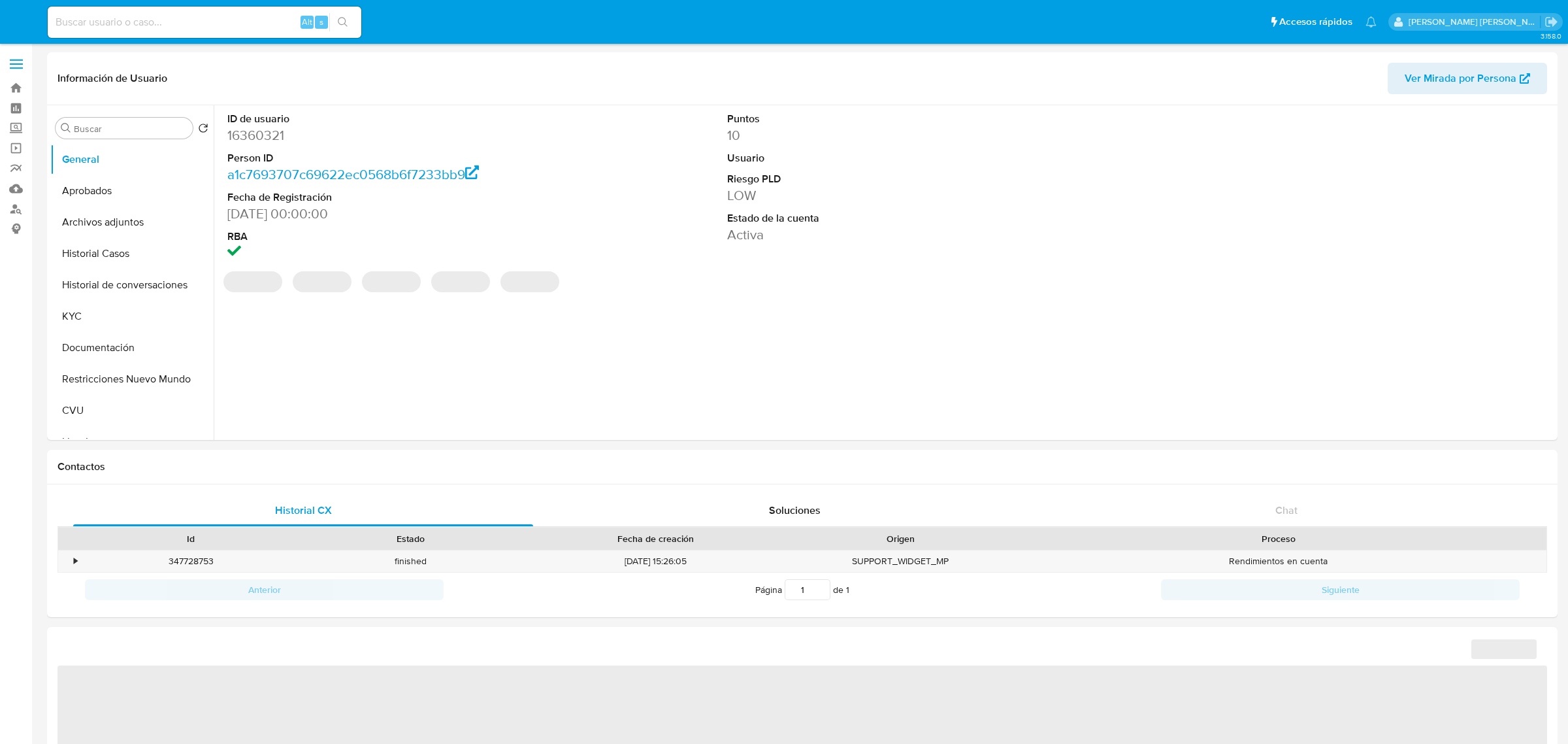
select select "10"
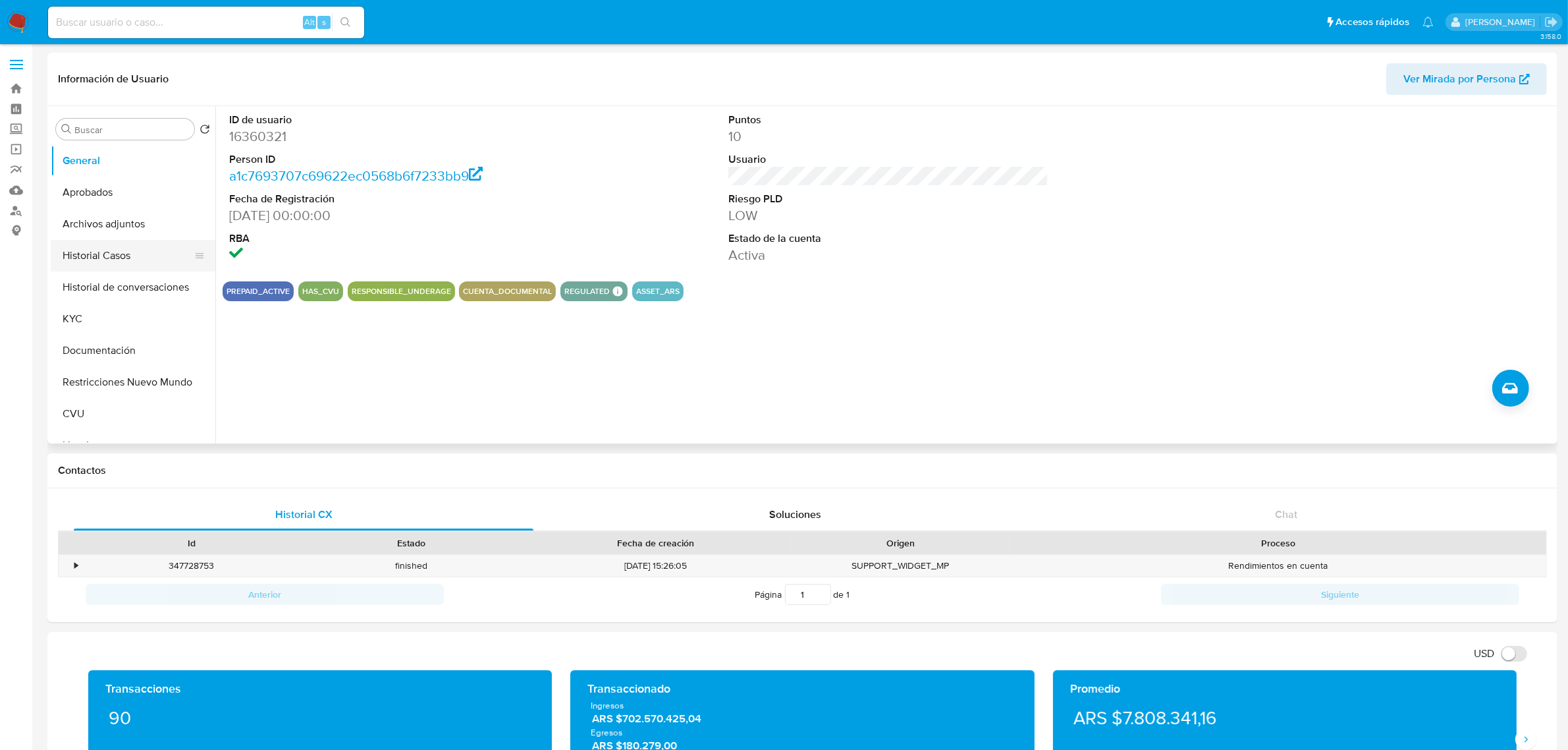
click at [115, 250] on button "Historial Casos" at bounding box center [128, 256] width 154 height 32
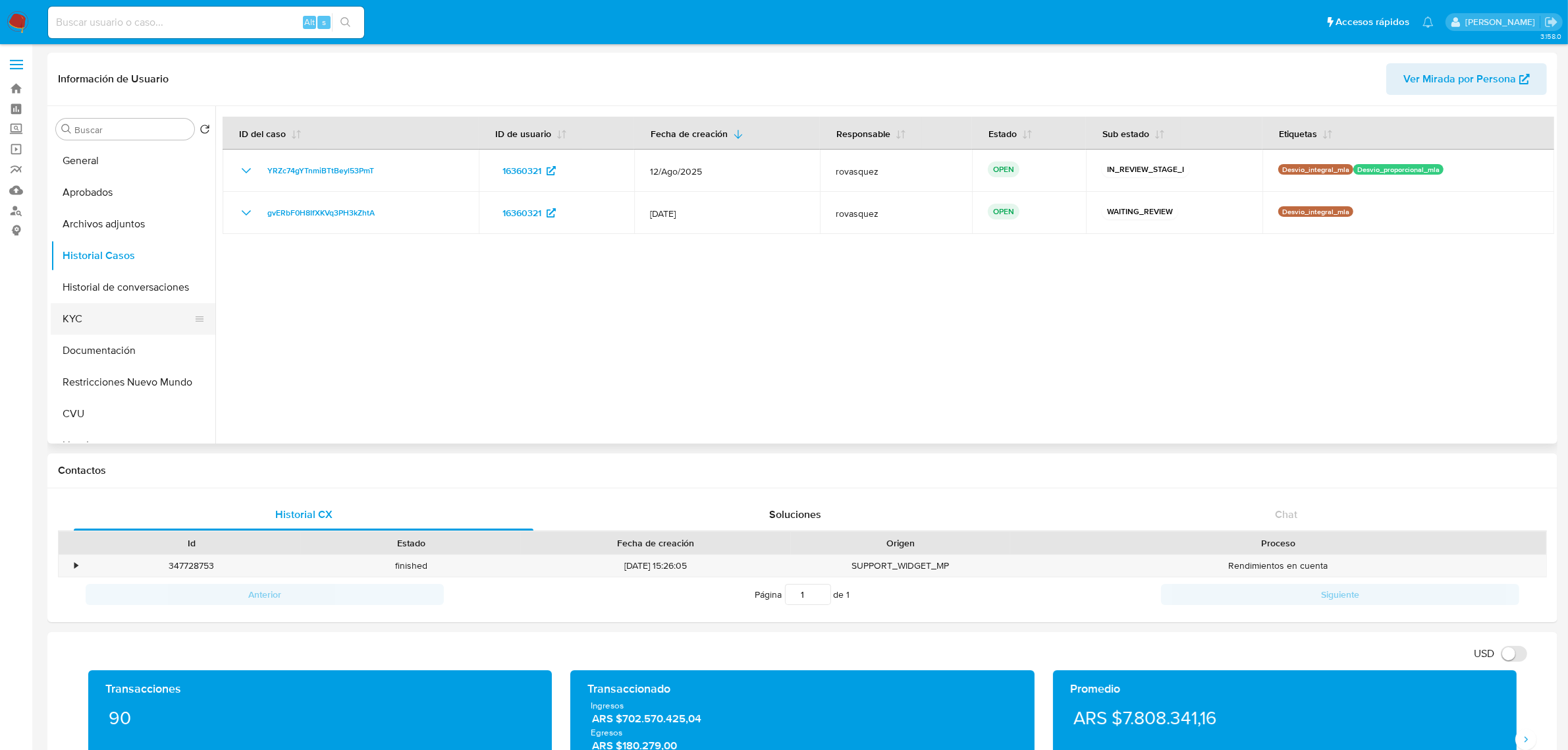
click at [110, 327] on button "KYC" at bounding box center [128, 319] width 154 height 32
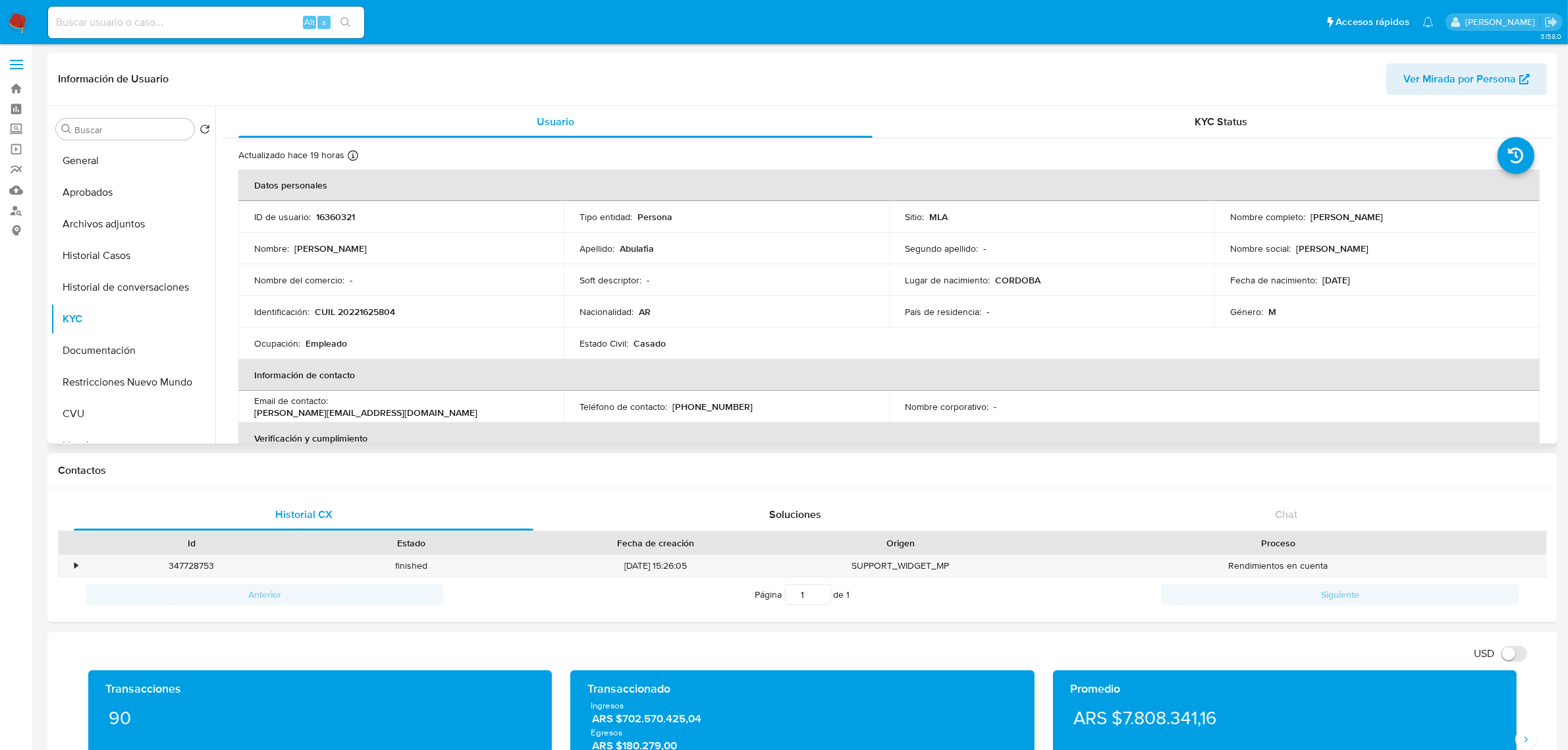
click at [373, 314] on p "CUIL 20221625804" at bounding box center [355, 311] width 81 height 12
copy p "20221625804"
drag, startPoint x: 1304, startPoint y: 217, endPoint x: 1406, endPoint y: 216, distance: 102.0
click at [1406, 216] on div "Nombre completo : [PERSON_NAME]" at bounding box center [1377, 216] width 294 height 12
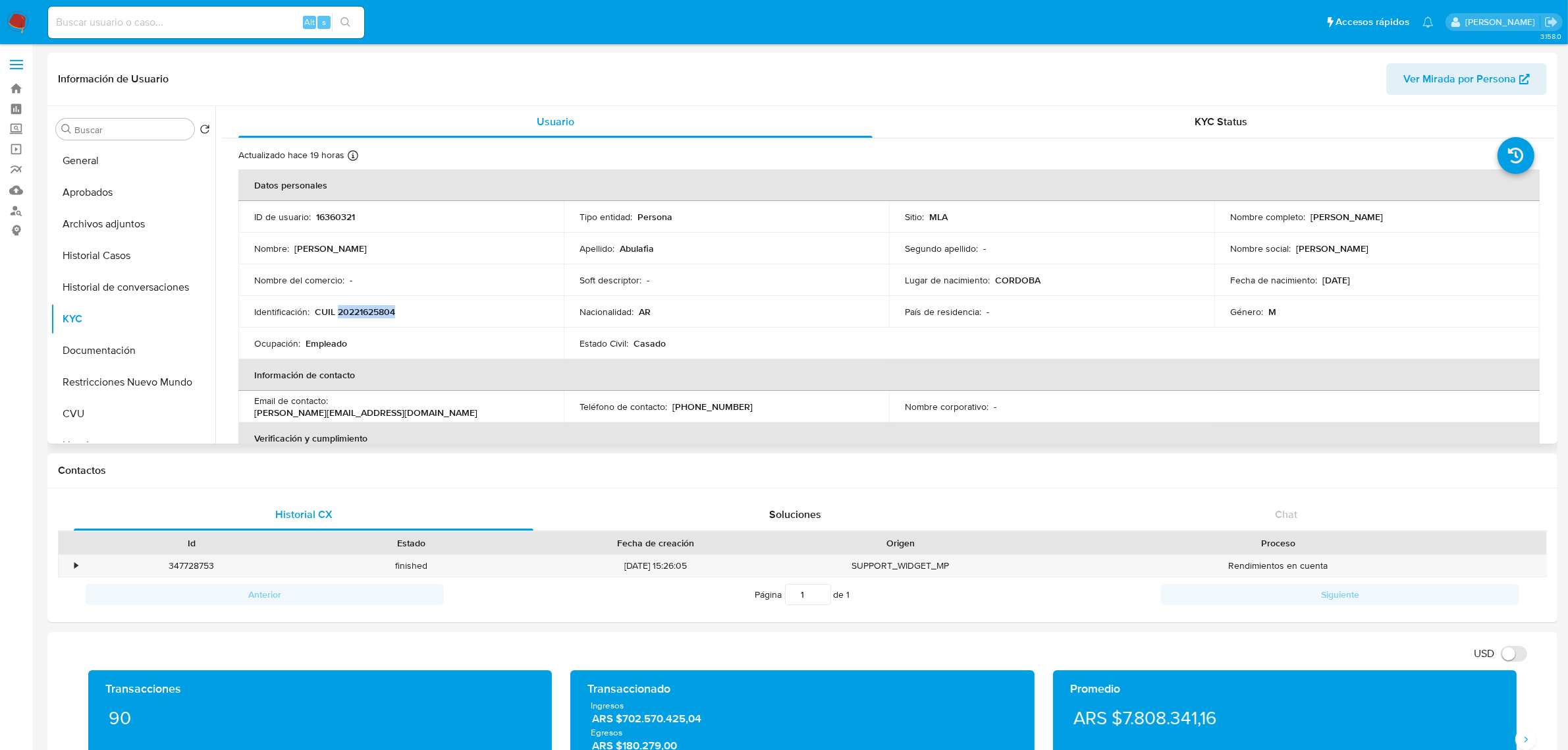
copy div "[PERSON_NAME]"
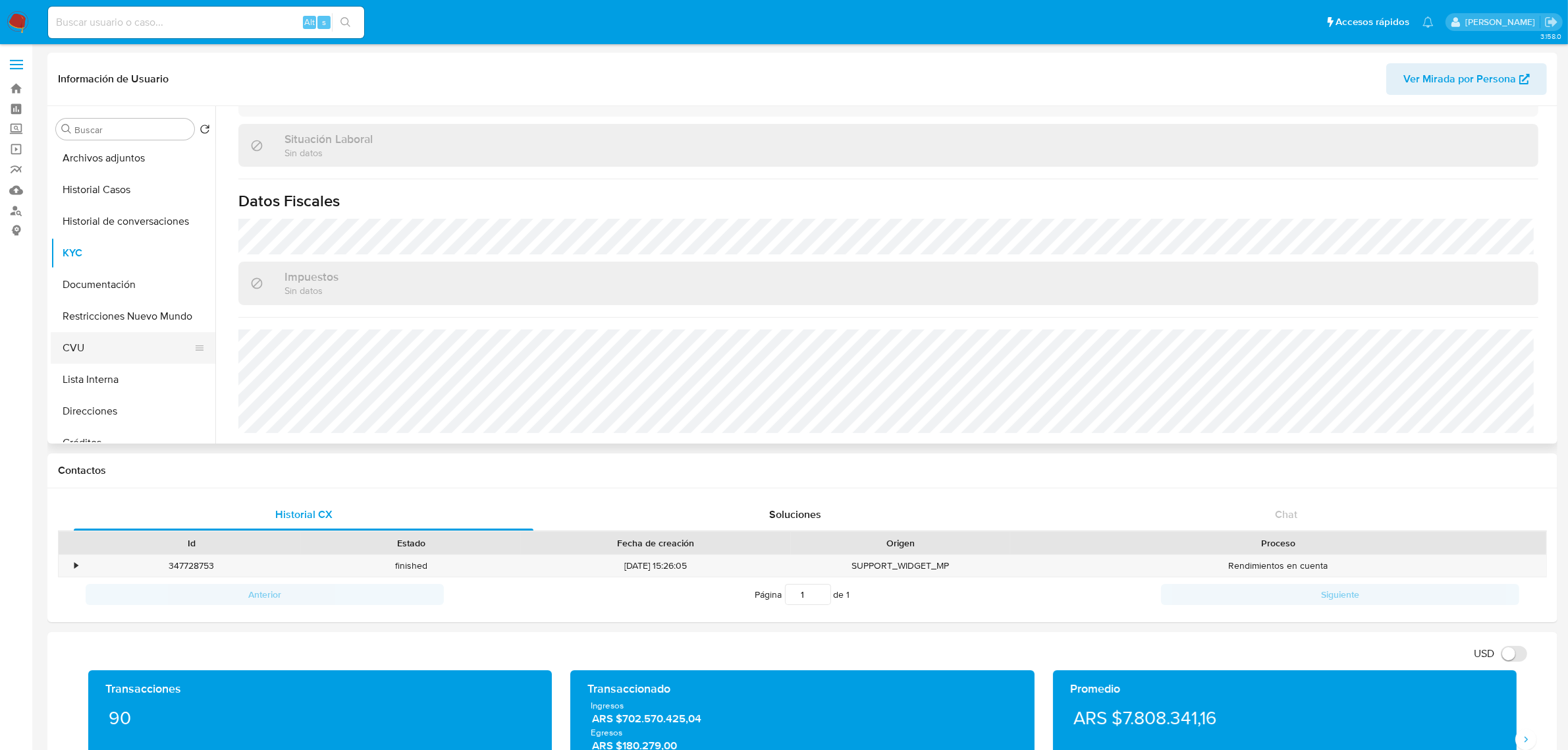
scroll to position [165, 0]
click at [113, 311] on button "Direcciones" at bounding box center [128, 312] width 154 height 32
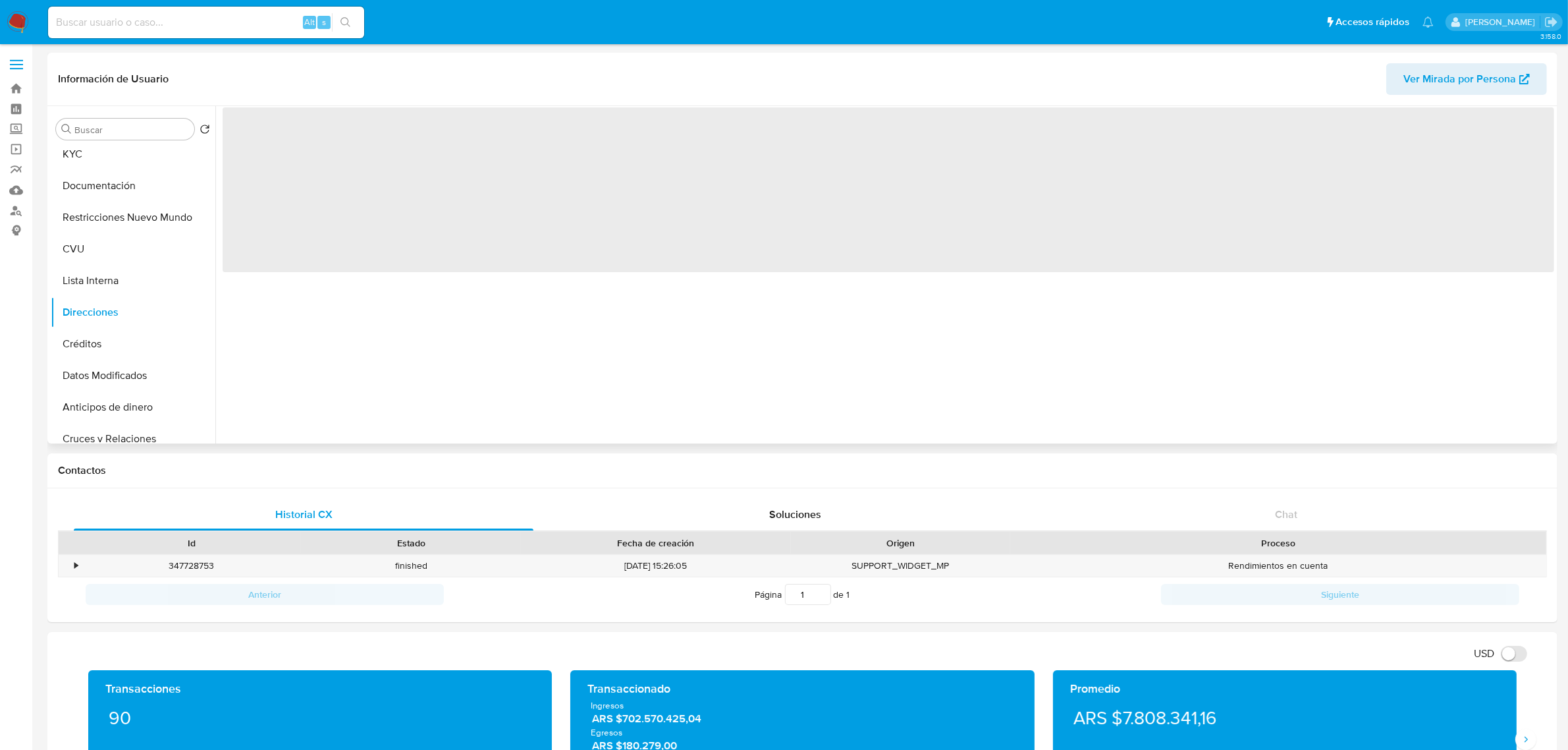
scroll to position [0, 0]
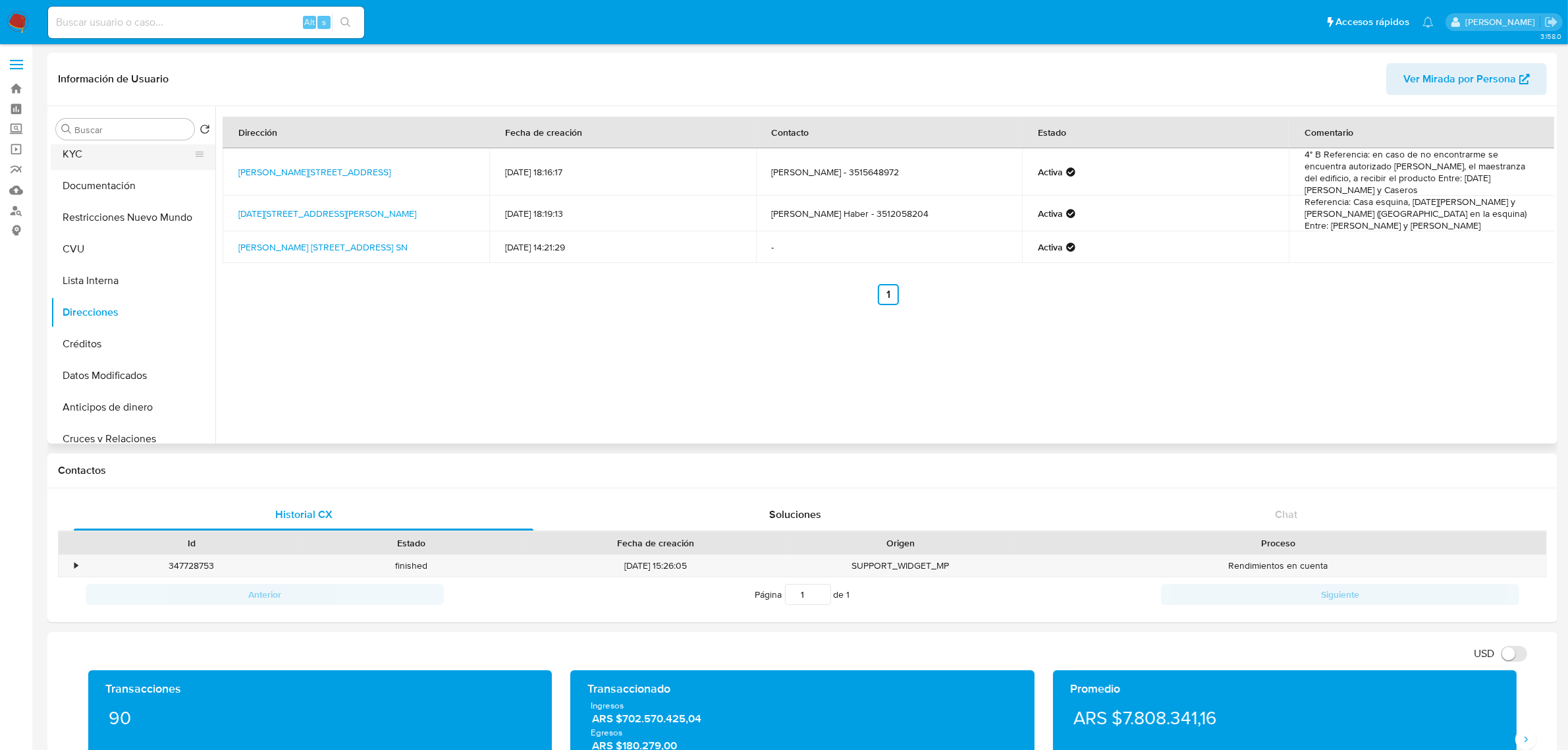
click at [107, 160] on button "KYC" at bounding box center [128, 155] width 154 height 32
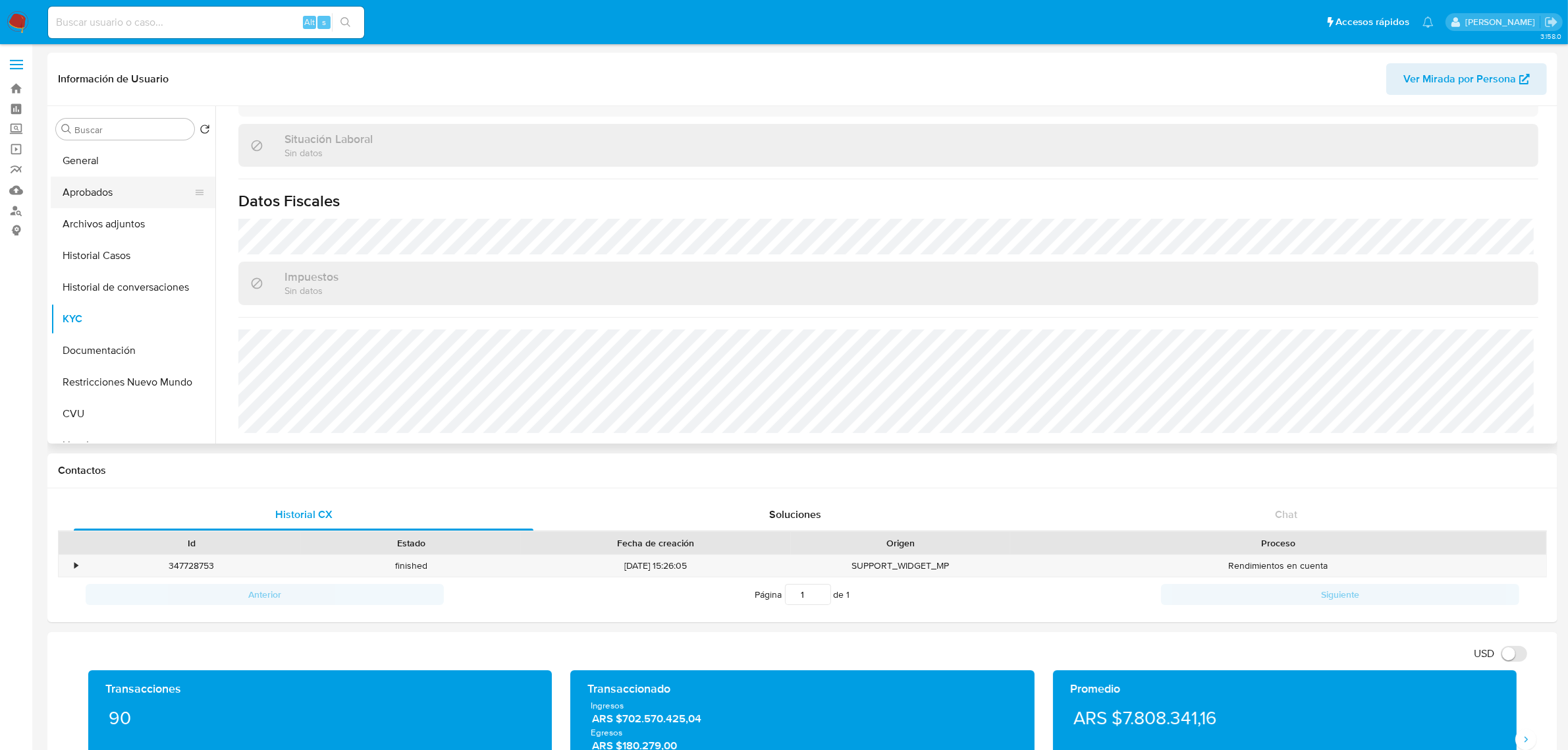
click at [118, 196] on button "Aprobados" at bounding box center [128, 192] width 154 height 32
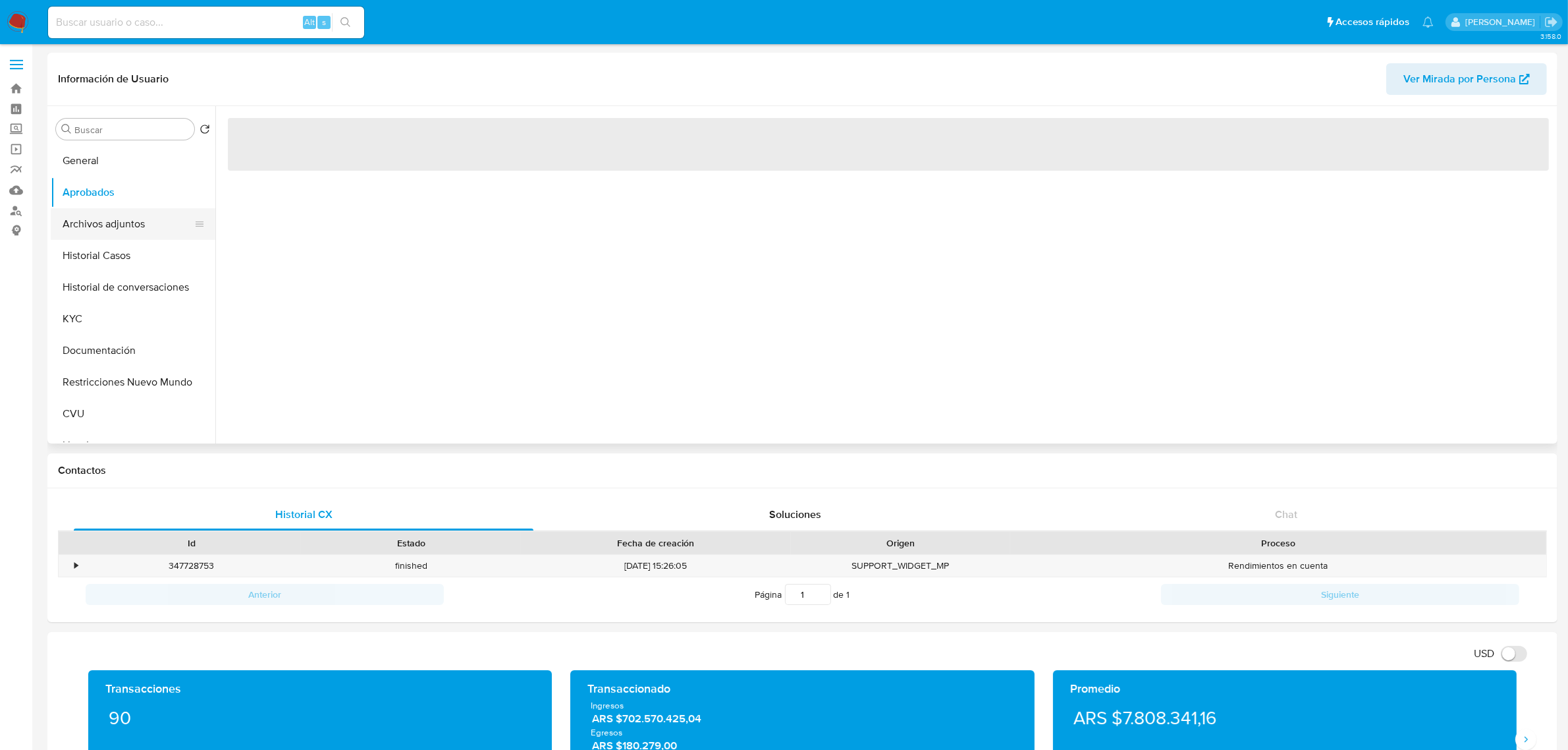
click at [117, 210] on button "Archivos adjuntos" at bounding box center [128, 224] width 154 height 32
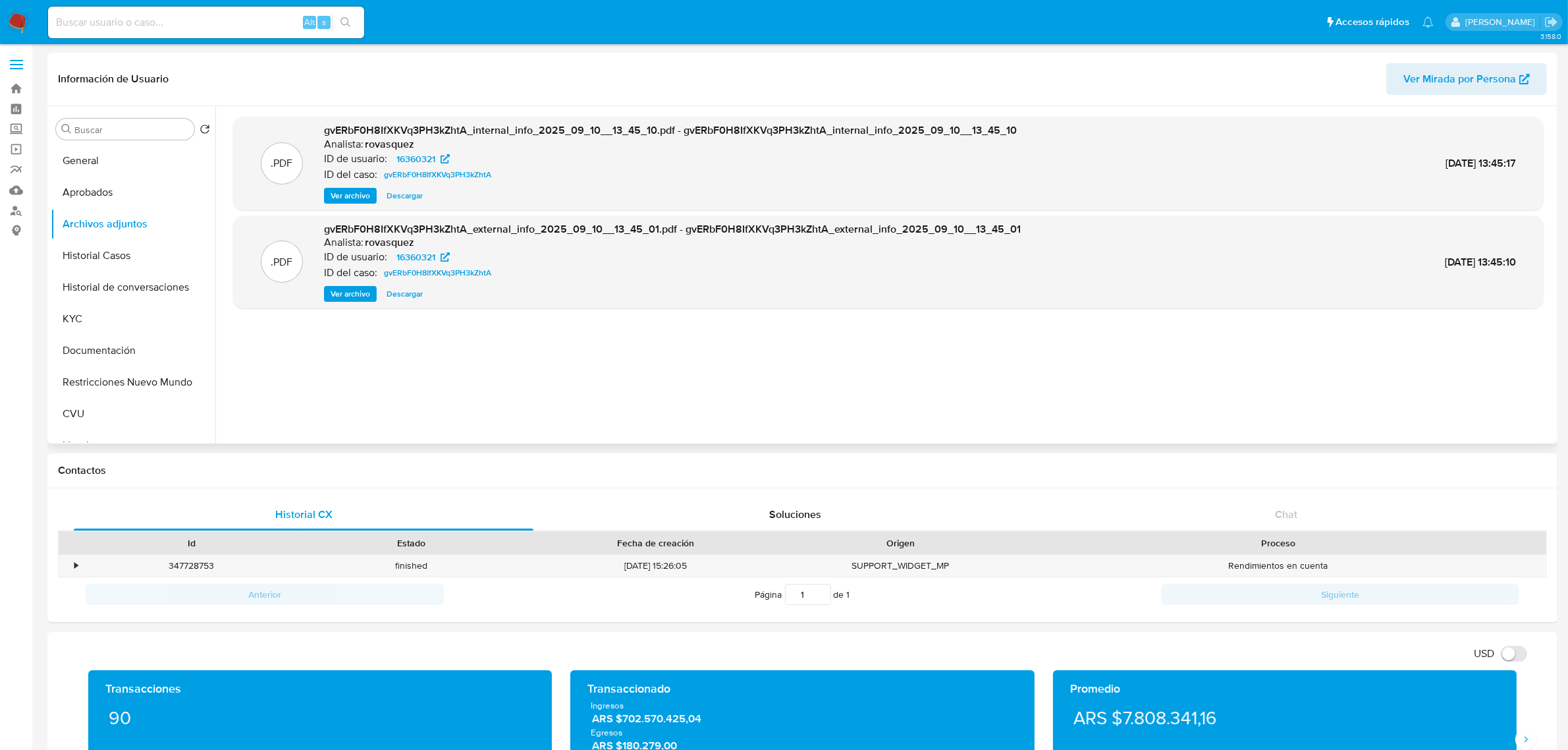
click at [333, 298] on span "Ver archivo" at bounding box center [350, 294] width 39 height 13
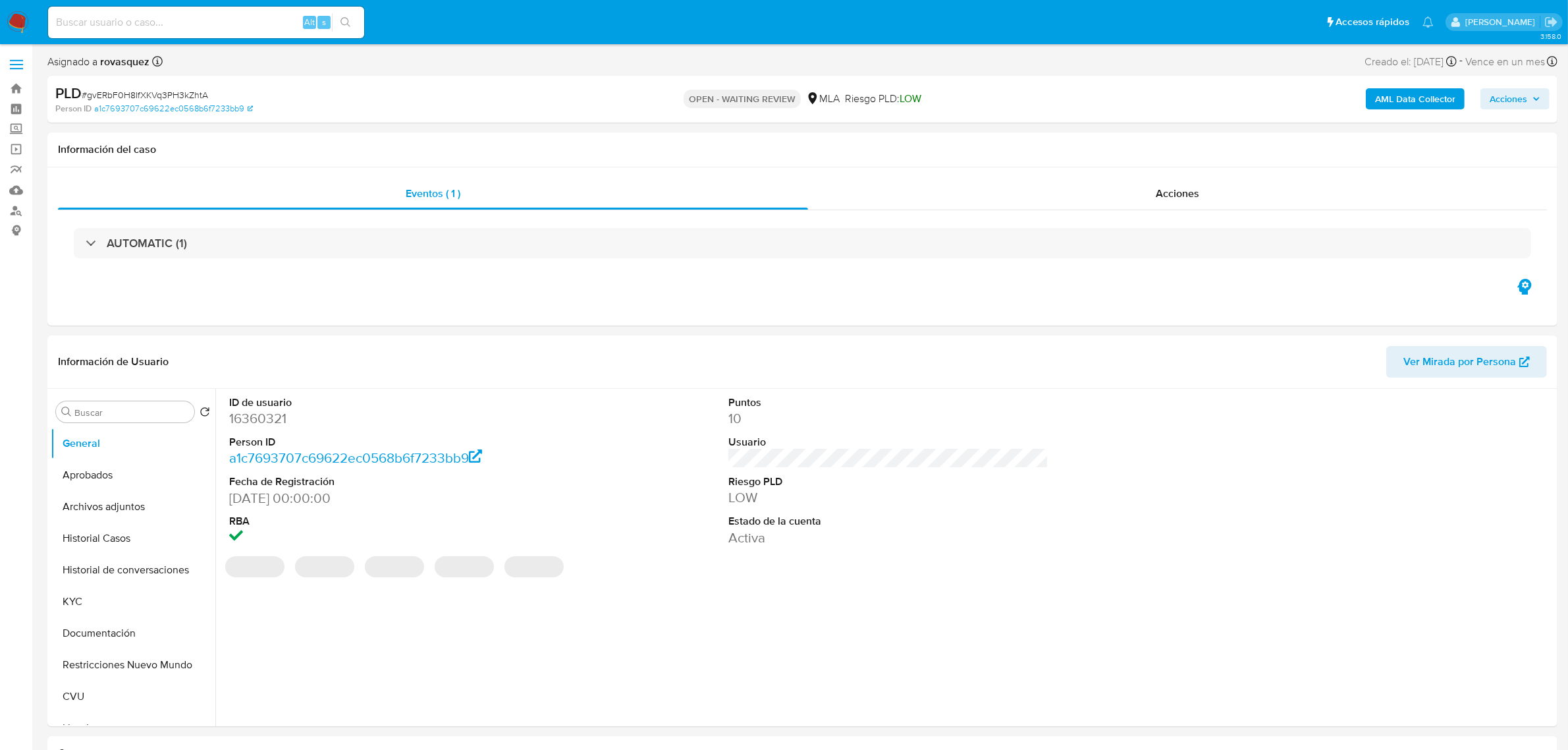
select select "10"
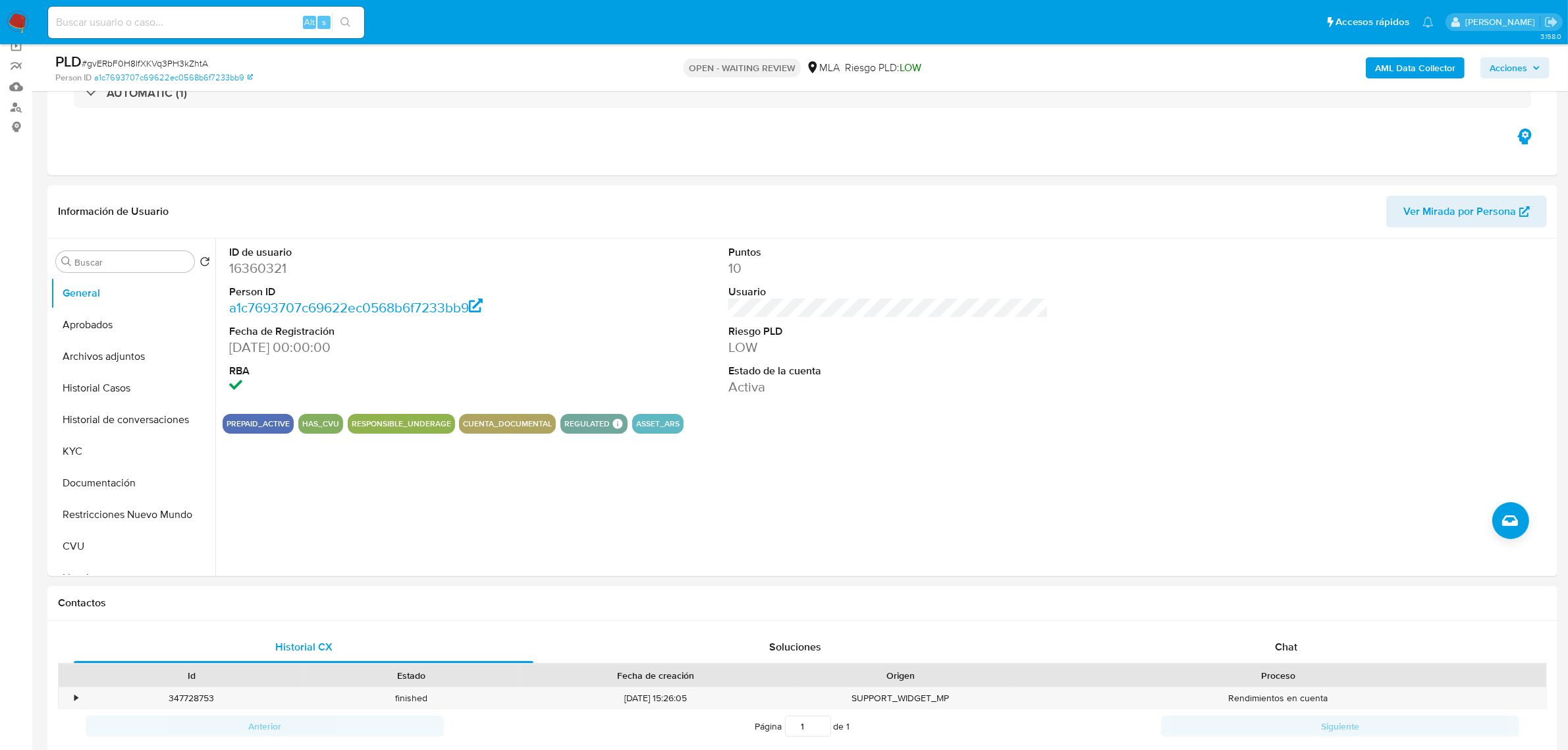
scroll to position [330, 0]
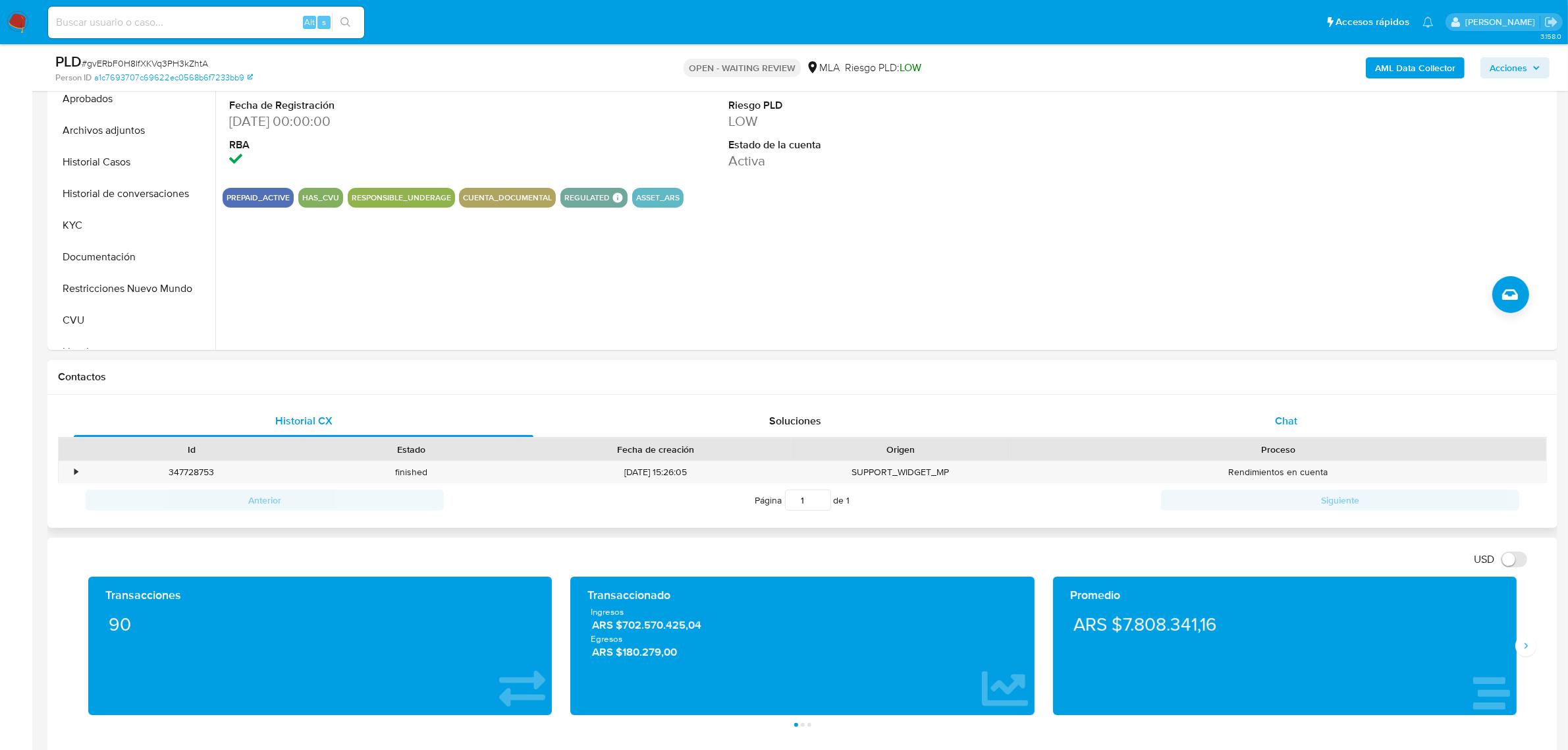
click at [1278, 413] on span "Chat" at bounding box center [1286, 420] width 23 height 15
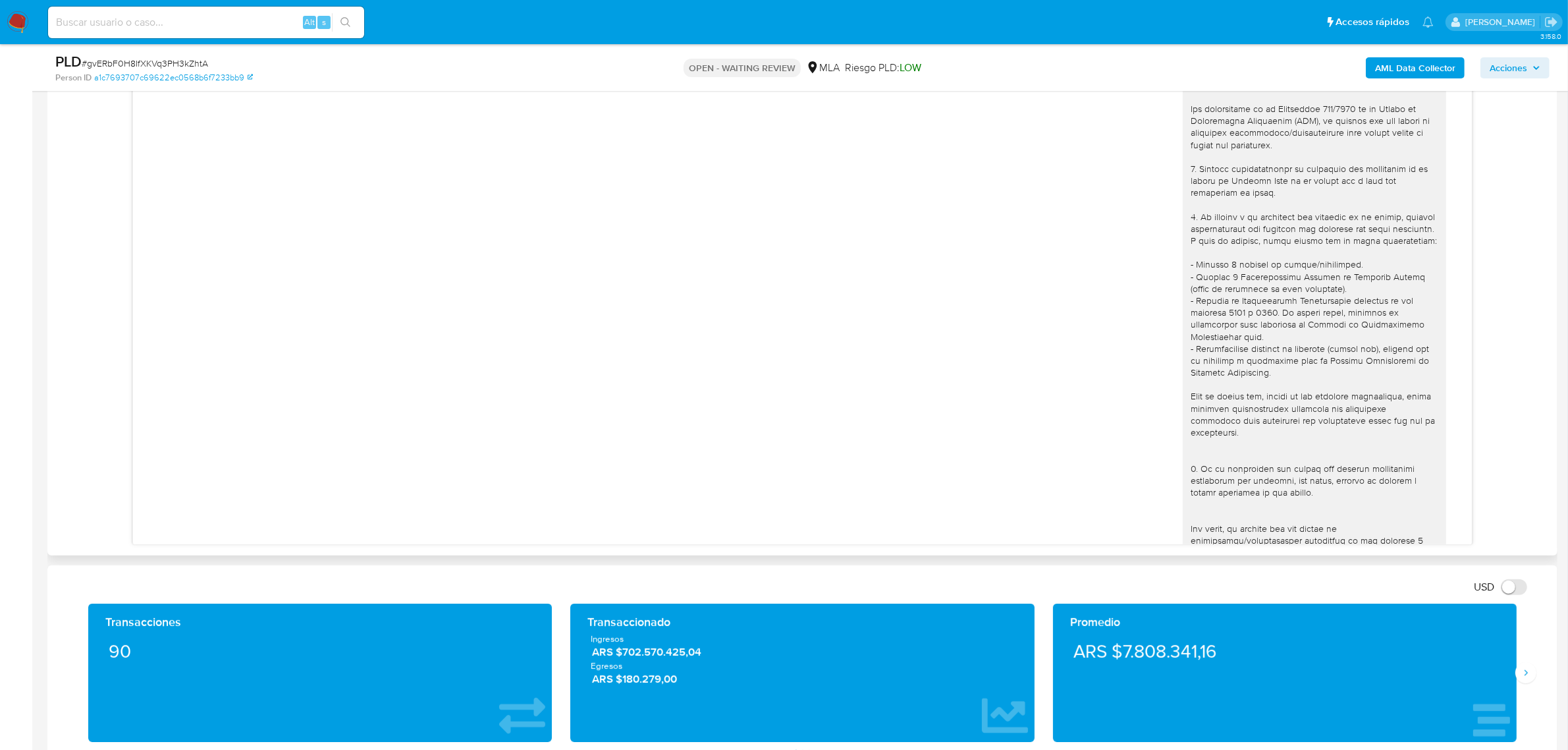
scroll to position [558, 0]
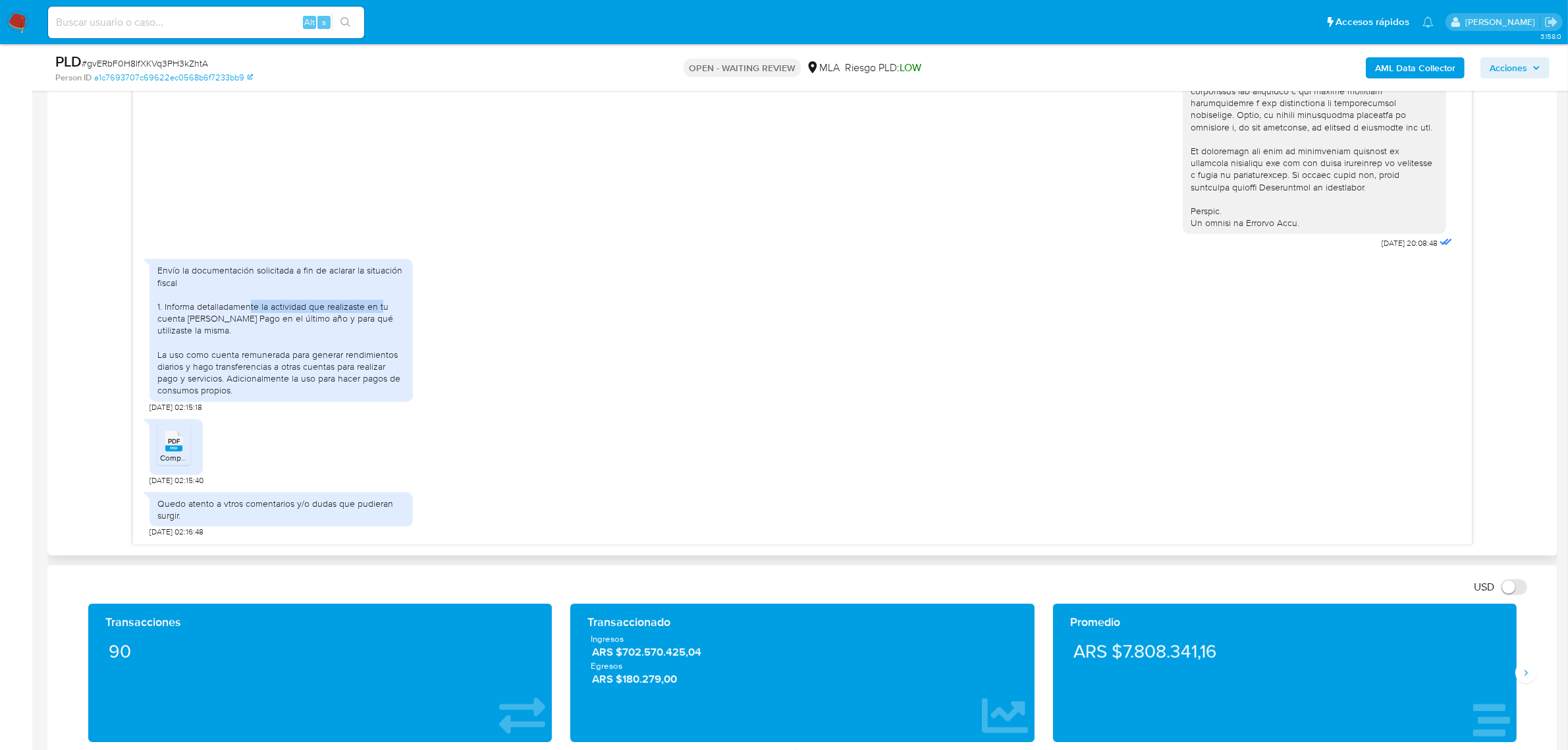
drag, startPoint x: 306, startPoint y: 311, endPoint x: 383, endPoint y: 311, distance: 77.0
click at [383, 311] on div "Envío la documentación solicitada a fin de aclarar la situación fiscal 1. Infor…" at bounding box center [281, 330] width 248 height 131
click at [274, 325] on div "Envío la documentación solicitada a fin de aclarar la situación fiscal 1. Infor…" at bounding box center [281, 330] width 248 height 131
drag, startPoint x: 215, startPoint y: 330, endPoint x: 298, endPoint y: 327, distance: 83.1
click at [298, 327] on div "Envío la documentación solicitada a fin de aclarar la situación fiscal 1. Infor…" at bounding box center [281, 330] width 248 height 131
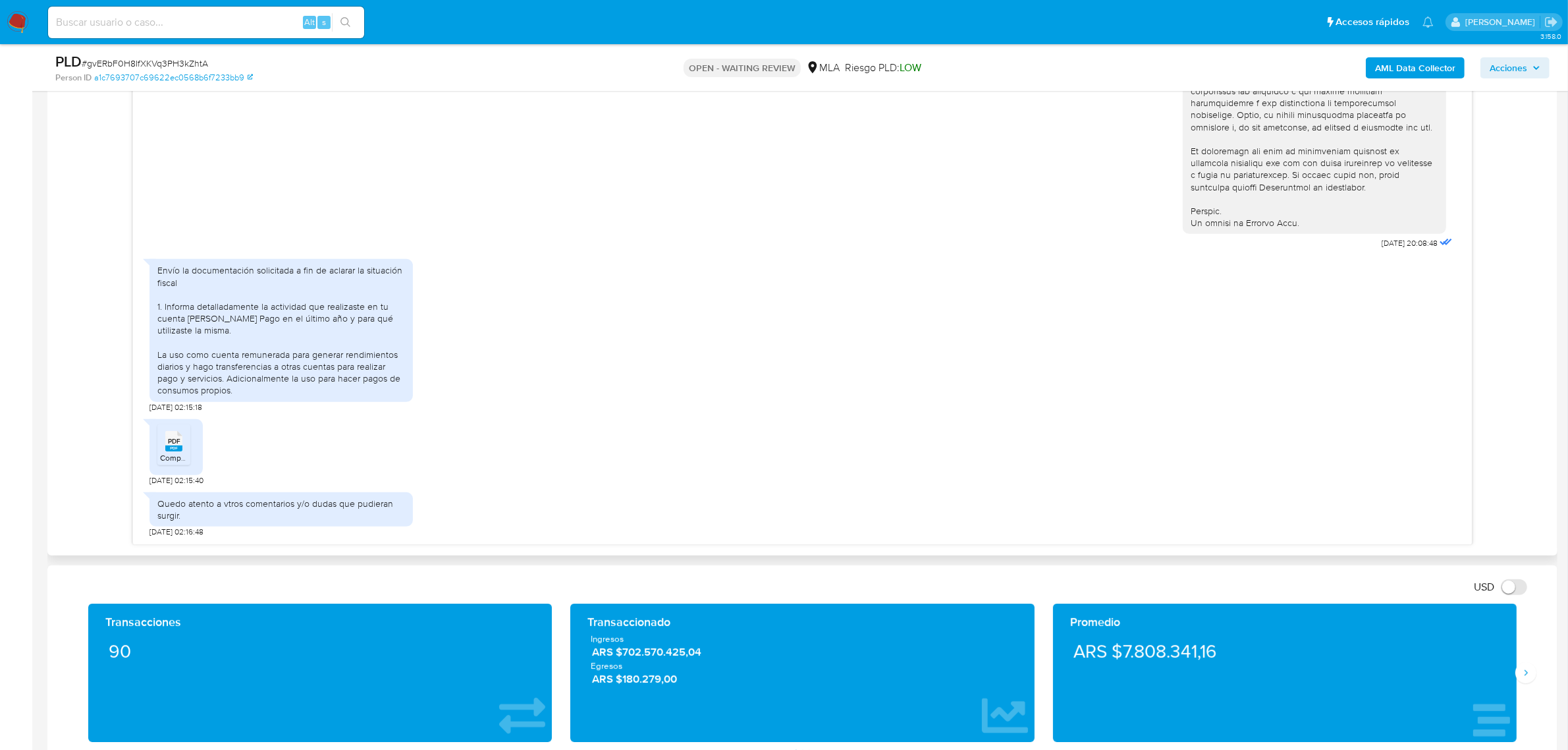
click at [208, 359] on div "Envío la documentación solicitada a fin de aclarar la situación fiscal 1. Infor…" at bounding box center [281, 330] width 248 height 131
drag, startPoint x: 191, startPoint y: 362, endPoint x: 359, endPoint y: 375, distance: 168.5
click at [359, 375] on div "Envío la documentación solicitada a fin de aclarar la situación fiscal 1. Infor…" at bounding box center [281, 330] width 248 height 131
click at [174, 444] on span "PDF" at bounding box center [173, 441] width 12 height 9
drag, startPoint x: 252, startPoint y: 386, endPoint x: 158, endPoint y: 358, distance: 98.1
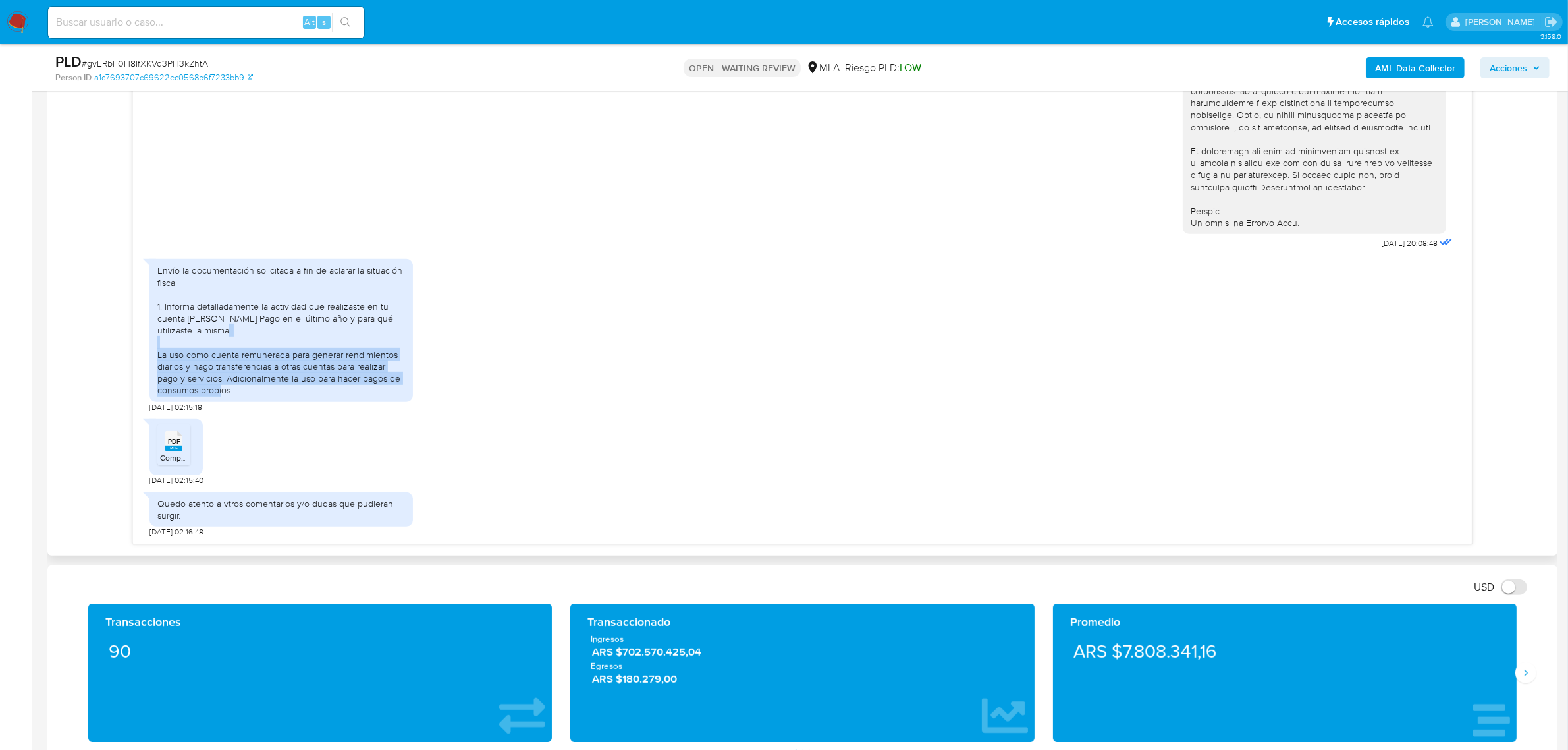
click at [158, 358] on div "Envío la documentación solicitada a fin de aclarar la situación fiscal 1. Infor…" at bounding box center [281, 330] width 248 height 131
copy div "La uso como cuenta remunerada para generar rendimientos diarios y hago transfer…"
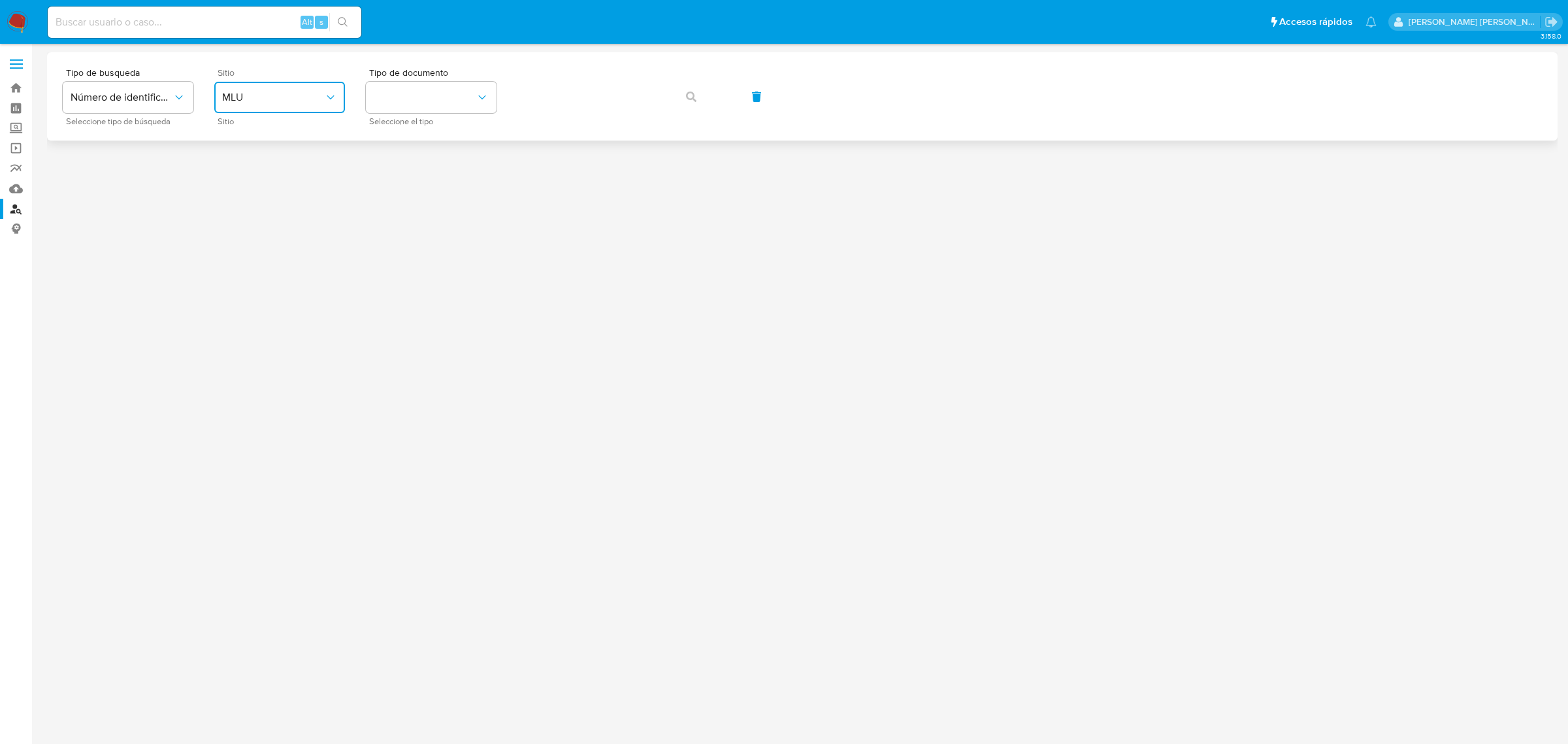
click at [295, 102] on span "MLU" at bounding box center [273, 97] width 102 height 13
click at [279, 156] on div "MLA" at bounding box center [275, 164] width 107 height 32
click at [454, 94] on button "identificationType" at bounding box center [431, 97] width 130 height 32
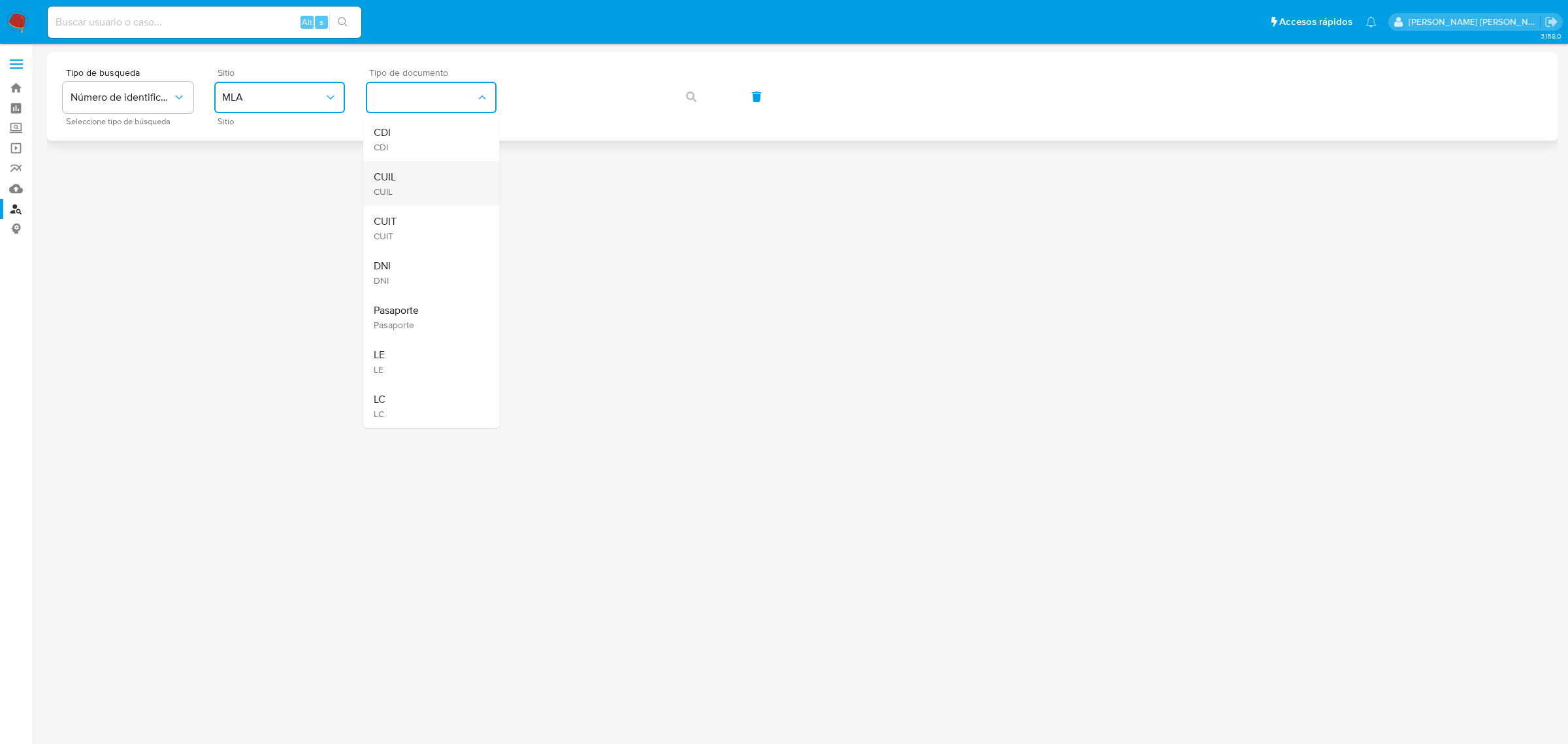
click at [433, 172] on div "CUIL CUIL" at bounding box center [427, 184] width 107 height 45
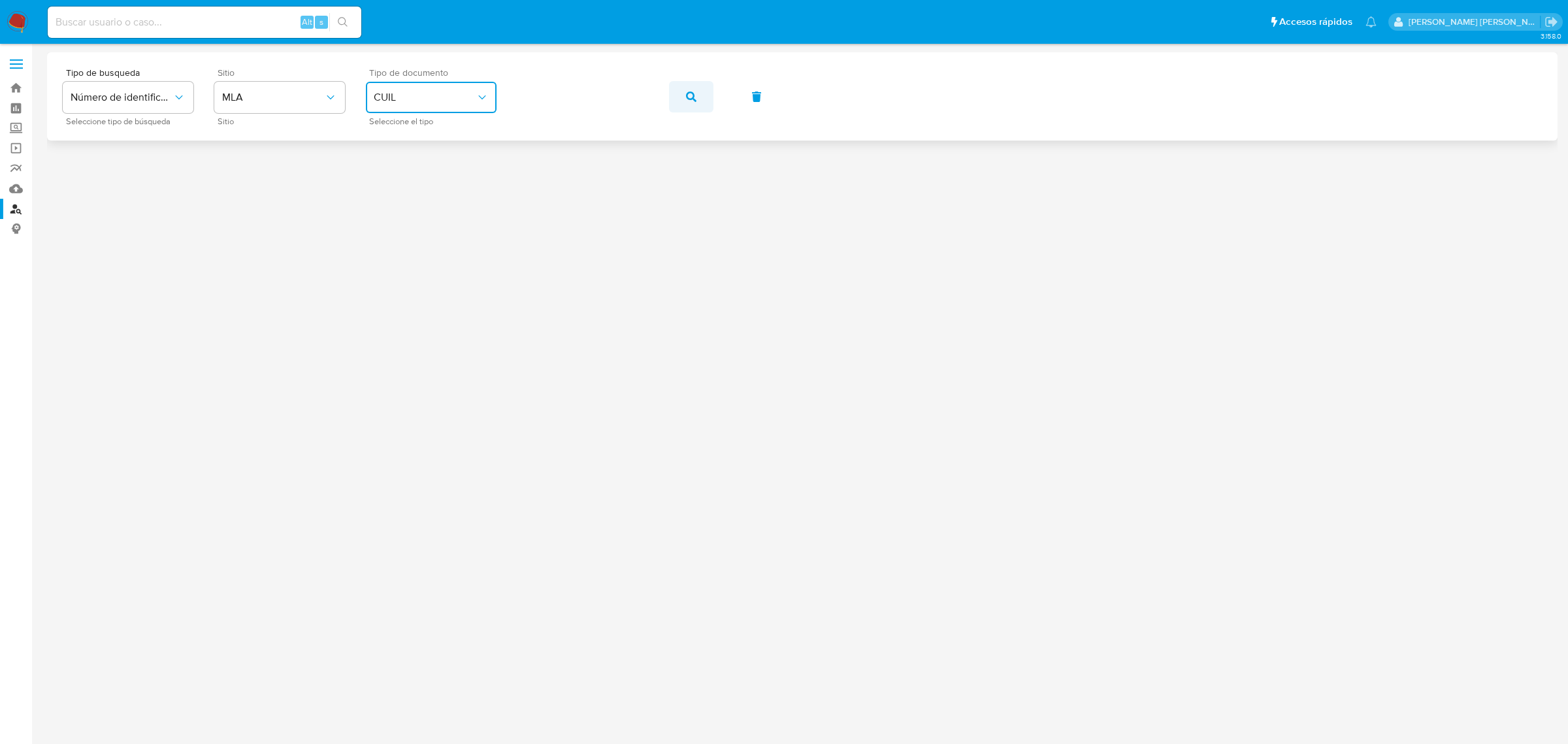
click at [687, 95] on icon "button" at bounding box center [691, 97] width 11 height 11
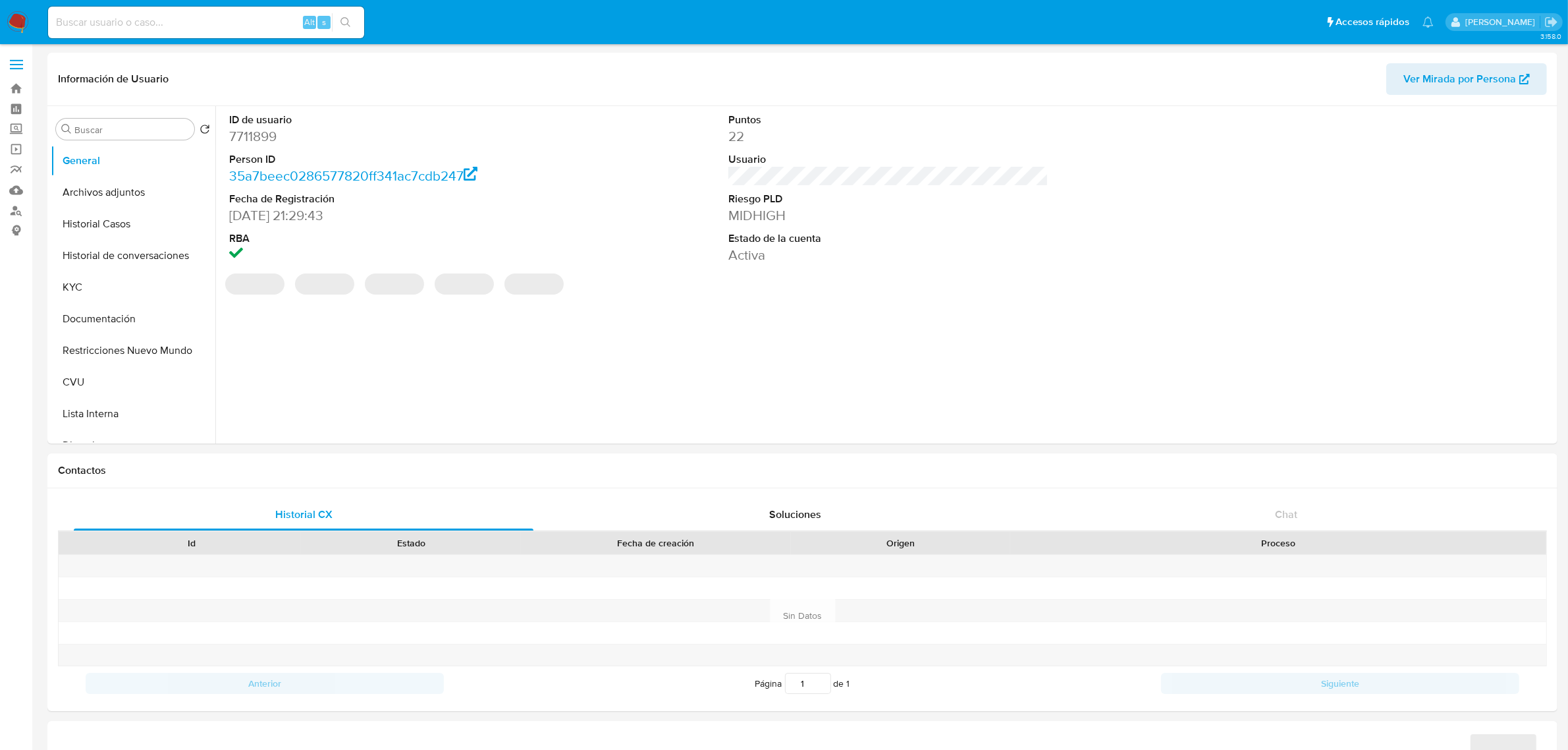
select select "10"
click at [103, 224] on button "Historial Casos" at bounding box center [128, 224] width 154 height 32
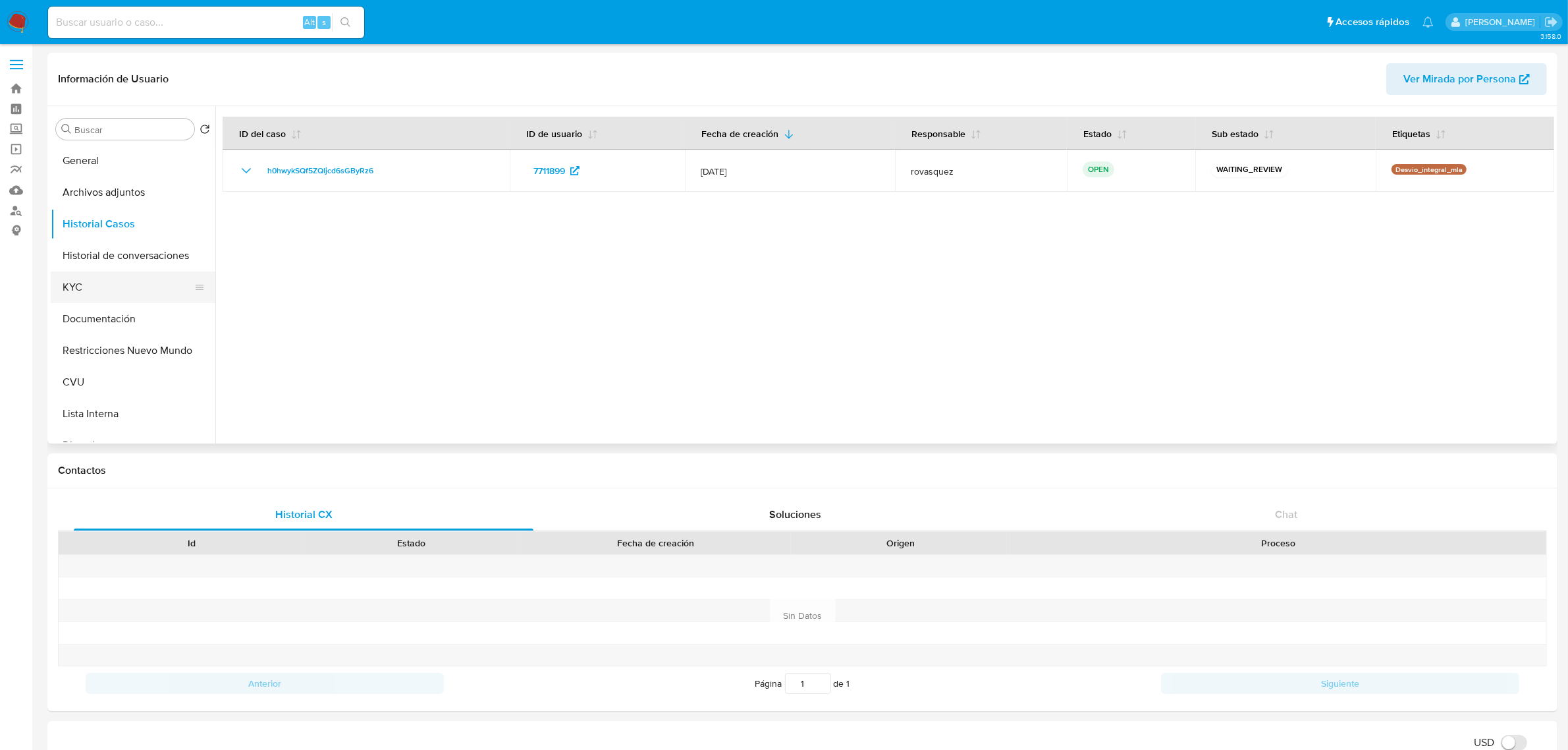
click at [113, 296] on button "KYC" at bounding box center [128, 288] width 154 height 32
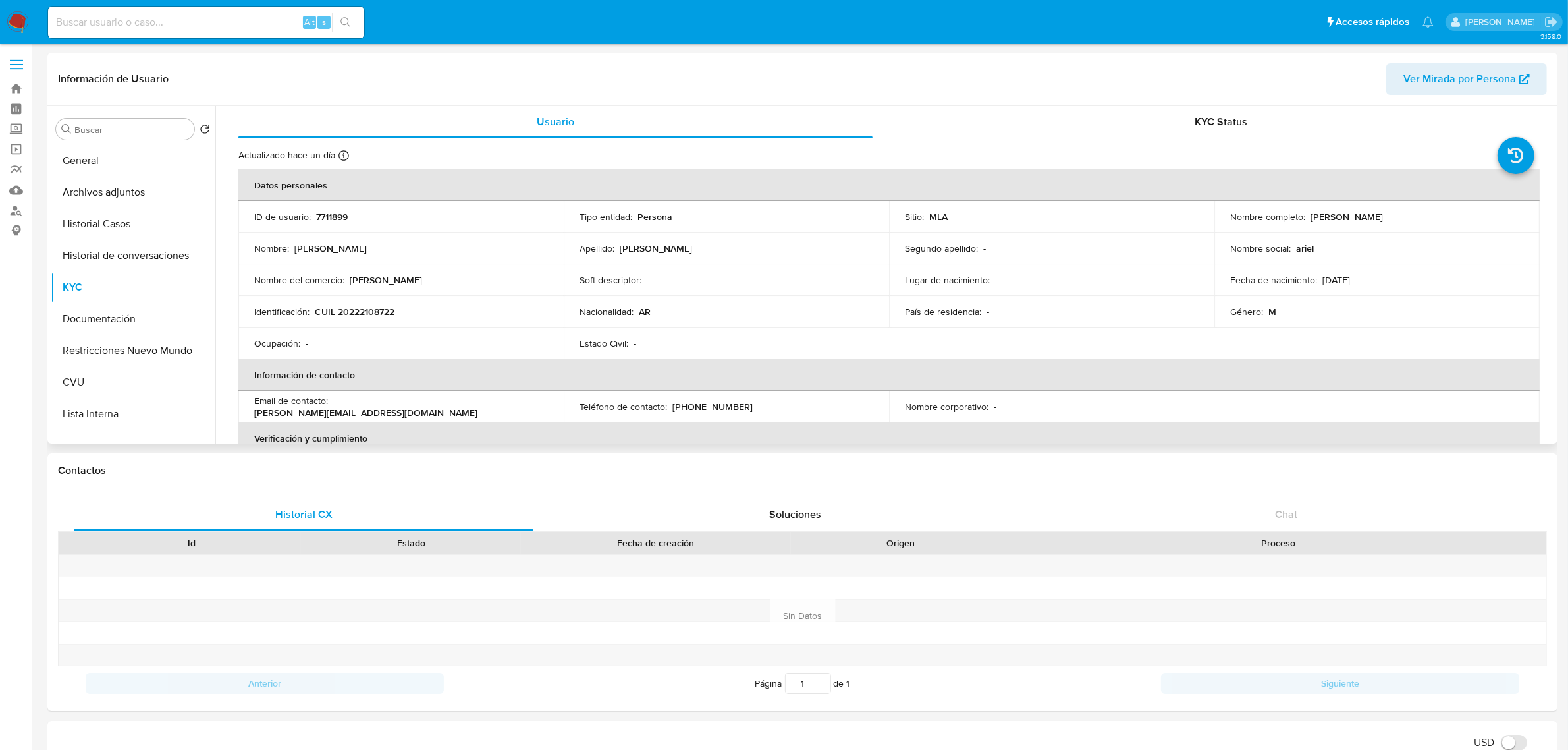
drag, startPoint x: 1307, startPoint y: 218, endPoint x: 1393, endPoint y: 218, distance: 86.0
click at [1393, 218] on div "Nombre completo : Walter Ariel Lopez" at bounding box center [1377, 216] width 294 height 12
copy p "[PERSON_NAME]"
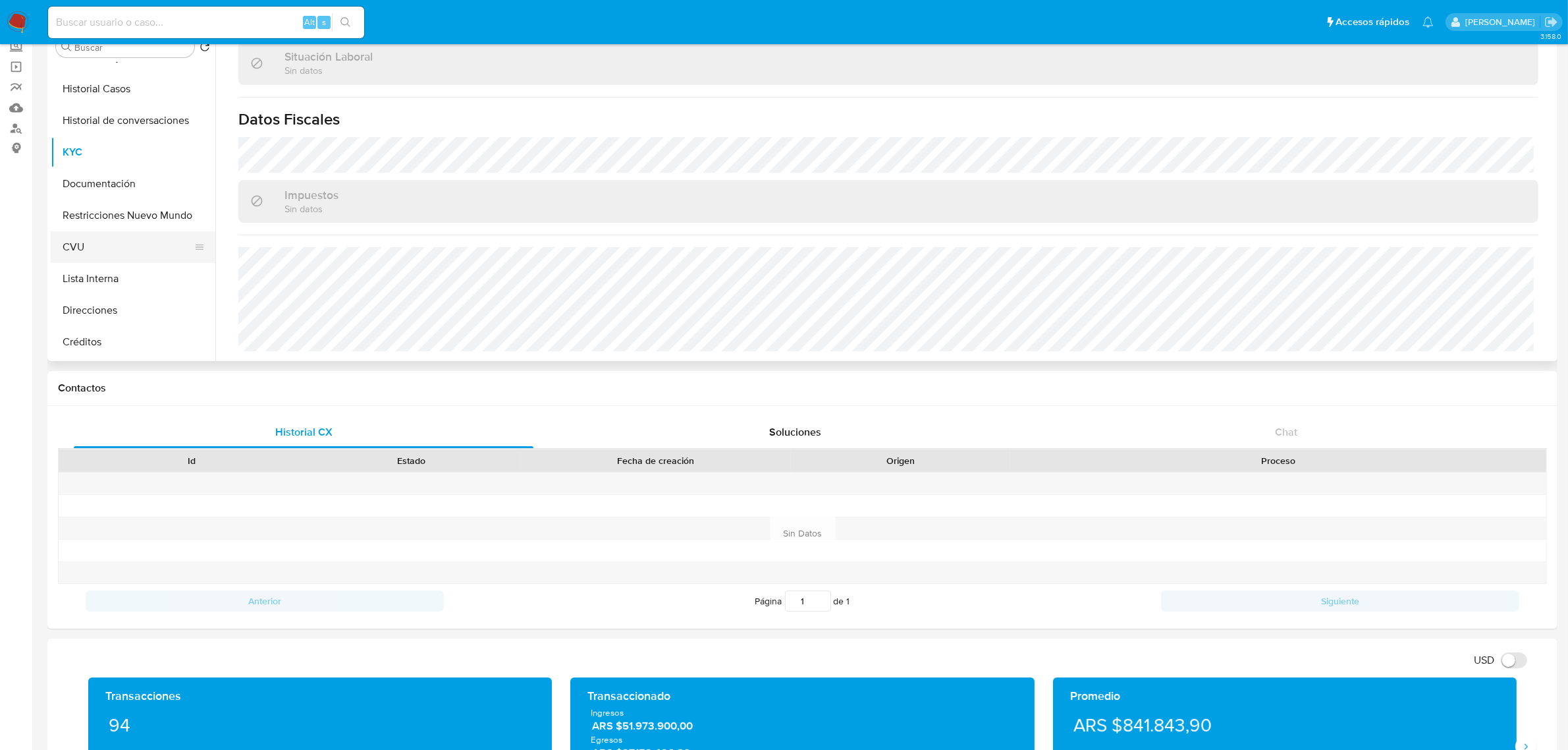
scroll to position [82, 0]
click at [117, 280] on button "Direcciones" at bounding box center [128, 281] width 154 height 32
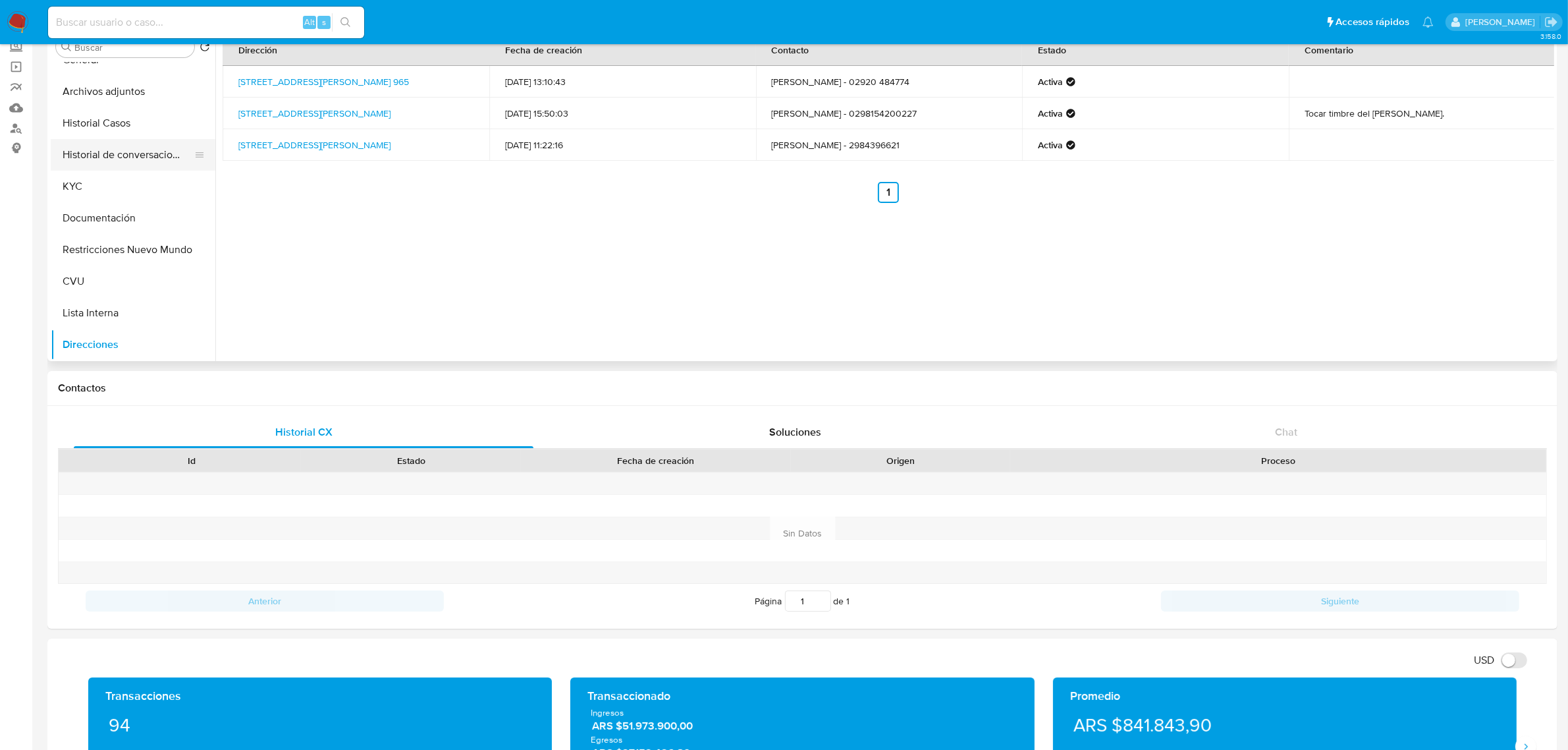
scroll to position [0, 0]
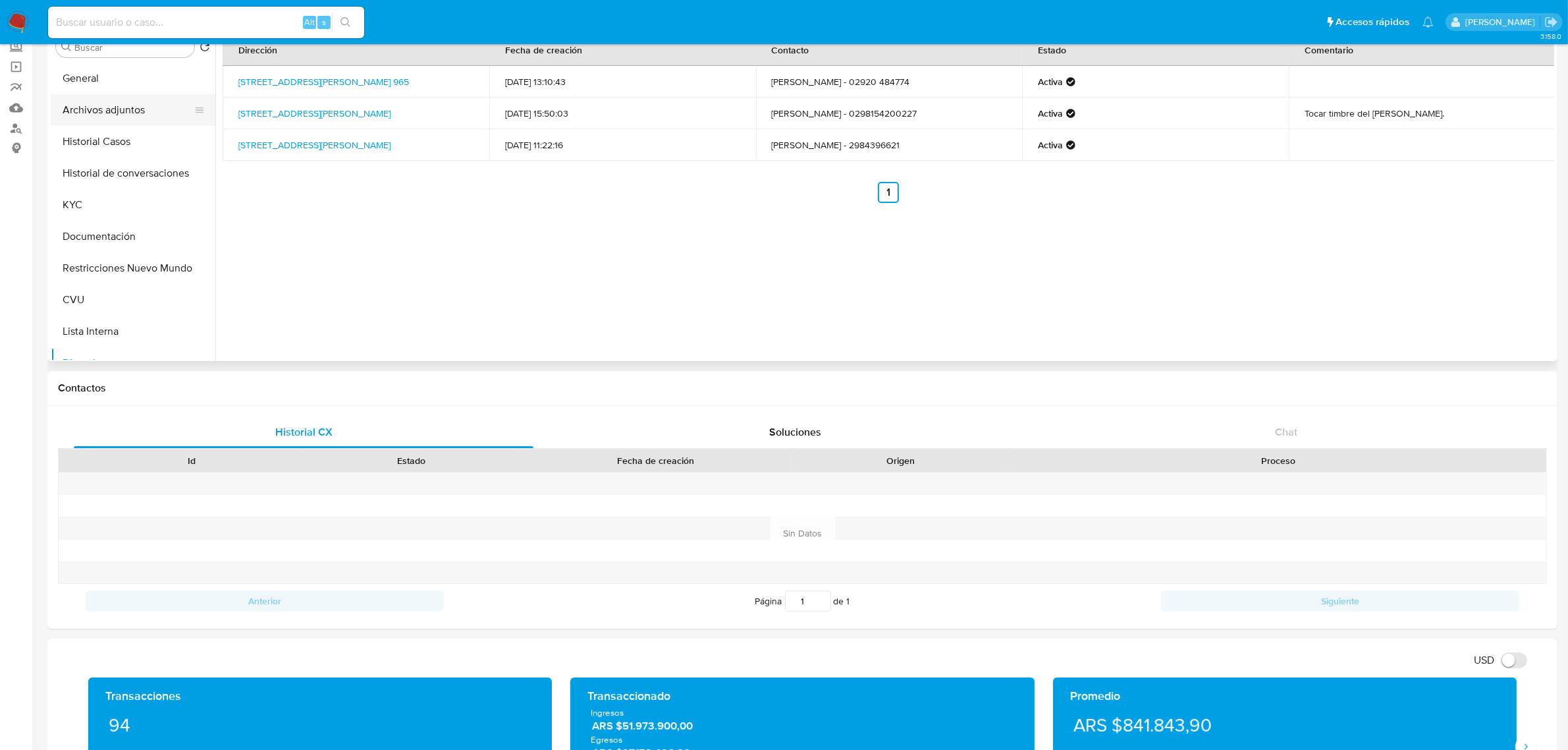
click at [94, 112] on button "Archivos adjuntos" at bounding box center [128, 110] width 154 height 32
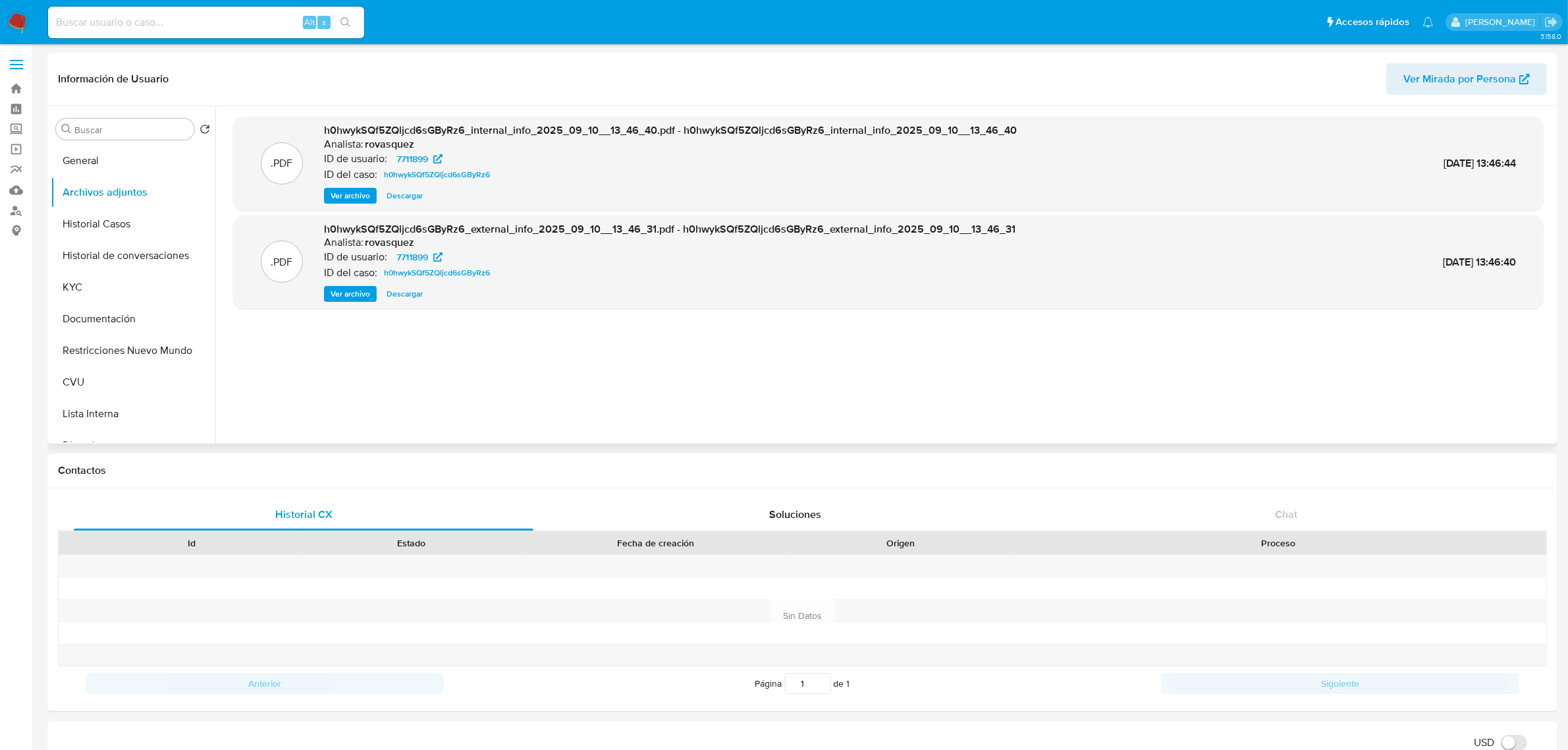
click at [351, 295] on span "Ver archivo" at bounding box center [350, 294] width 39 height 13
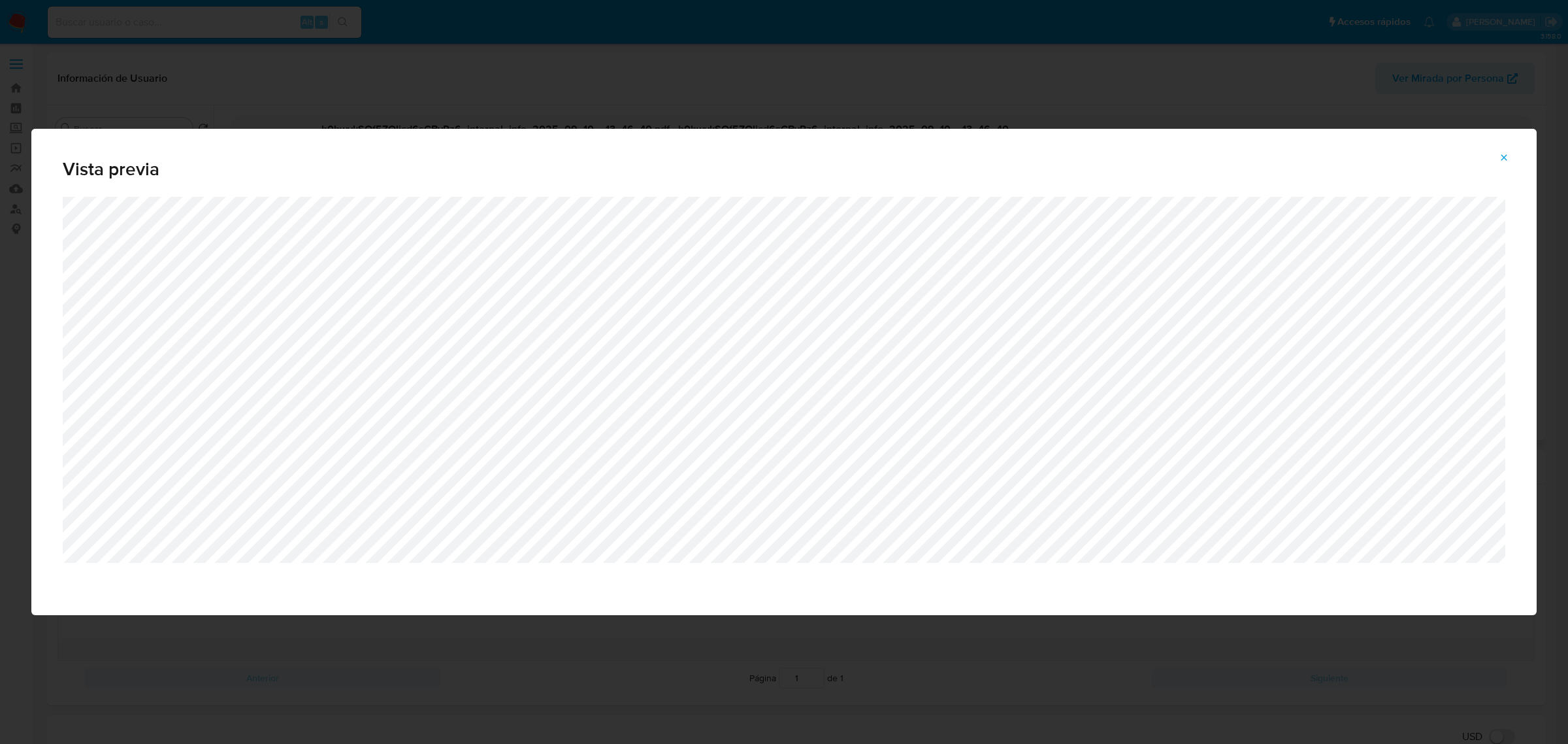
click at [1505, 158] on icon "Attachment preview" at bounding box center [1504, 157] width 6 height 6
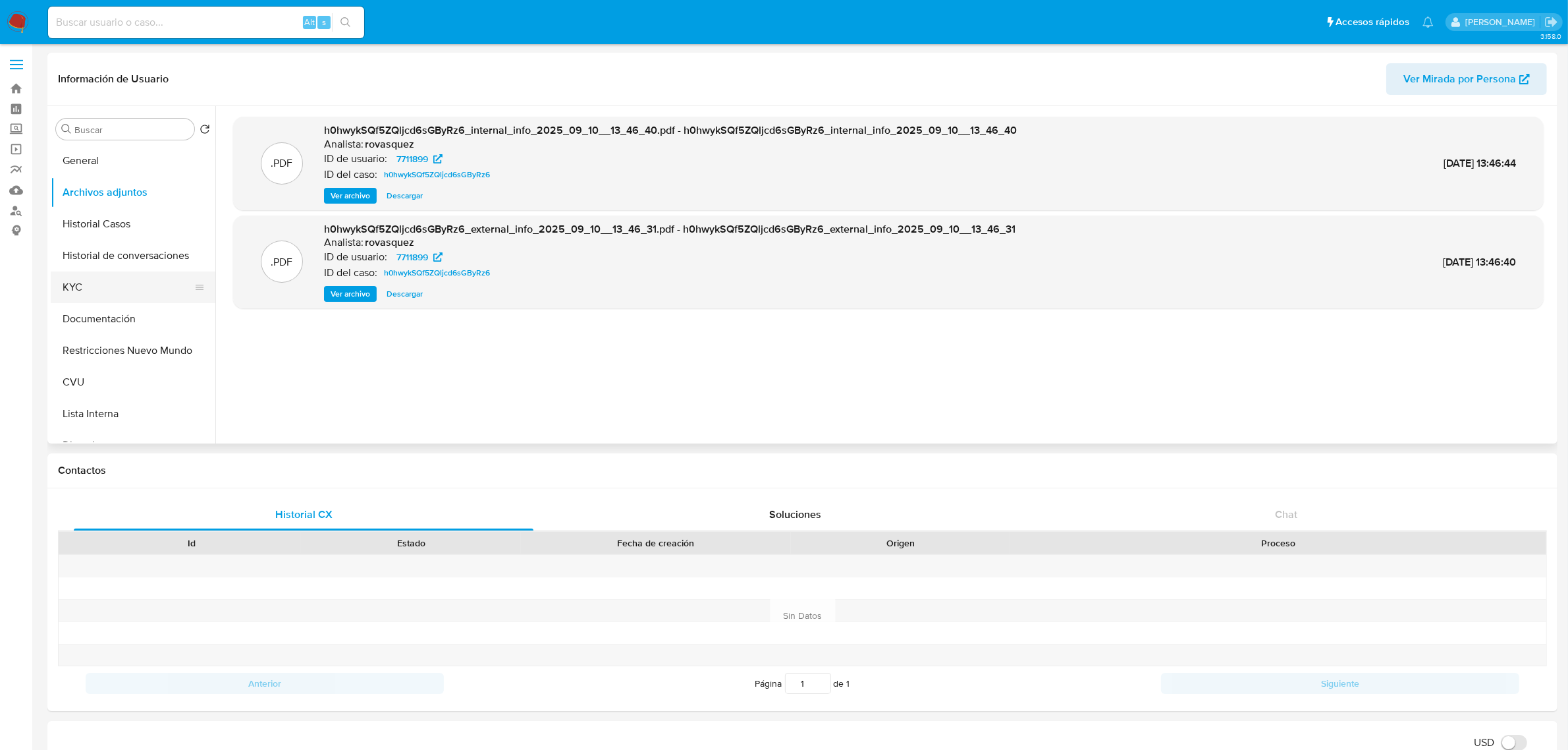
click at [81, 282] on button "KYC" at bounding box center [128, 288] width 154 height 32
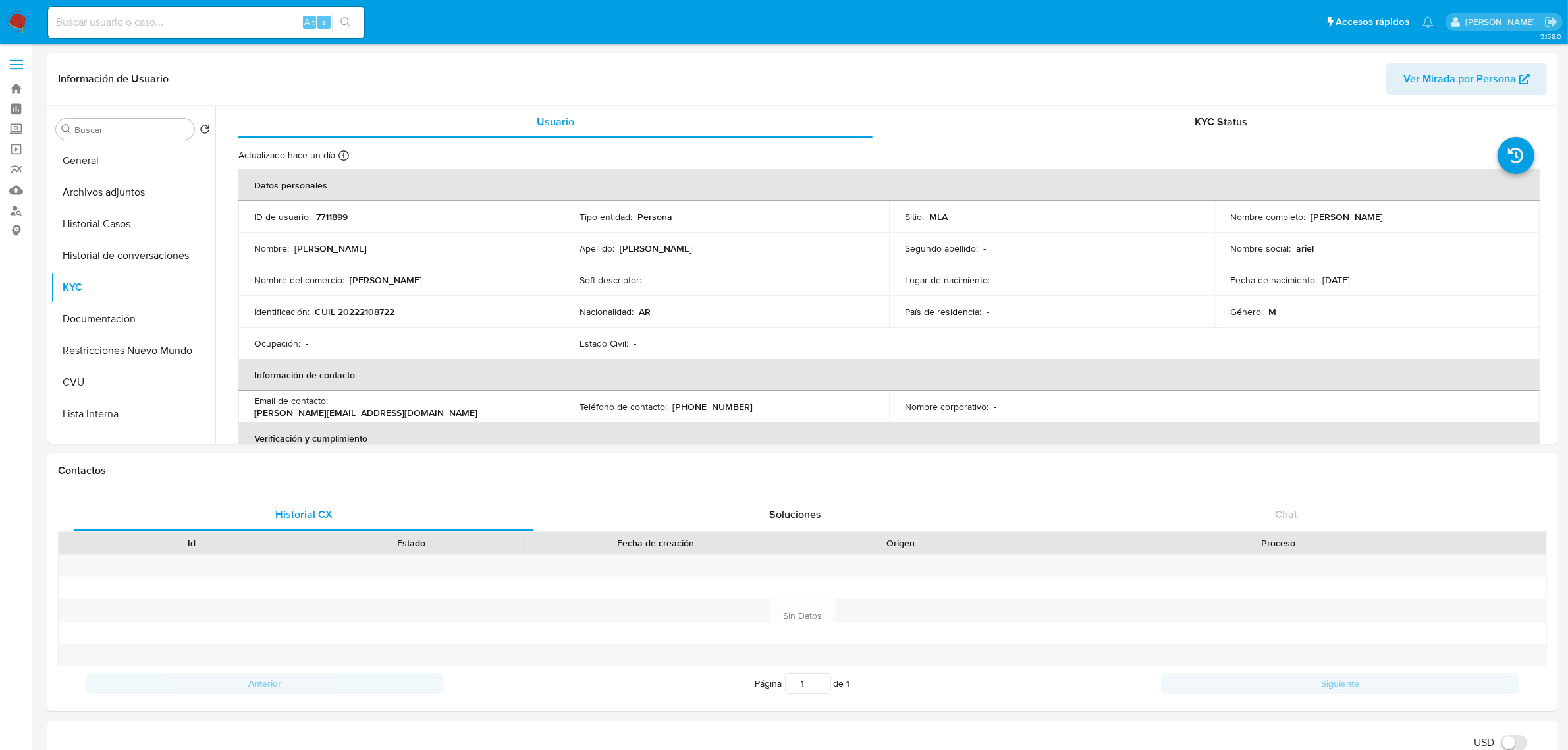
click at [353, 314] on p "CUIL 20222108722" at bounding box center [355, 311] width 80 height 12
copy p "20222108722"
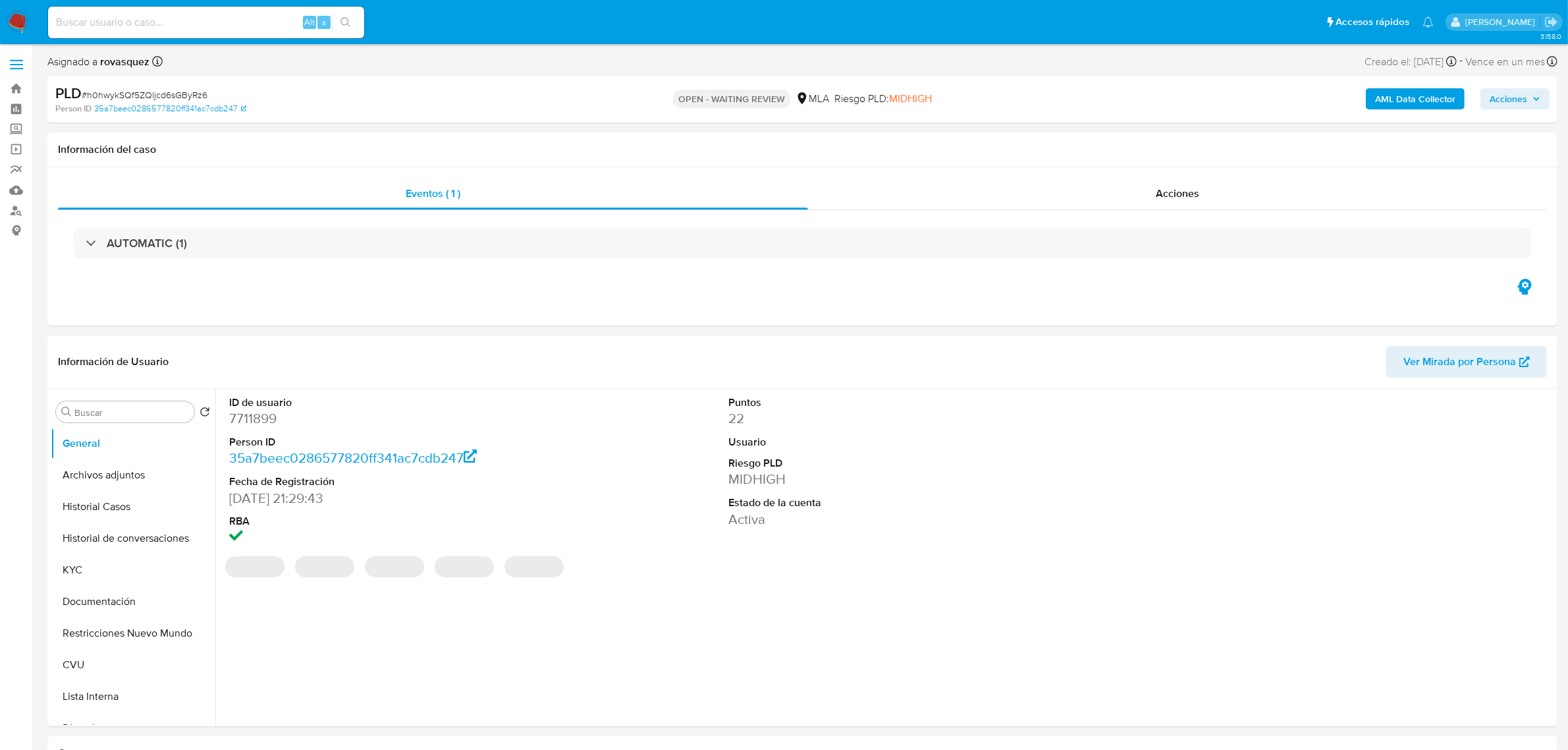
select select "10"
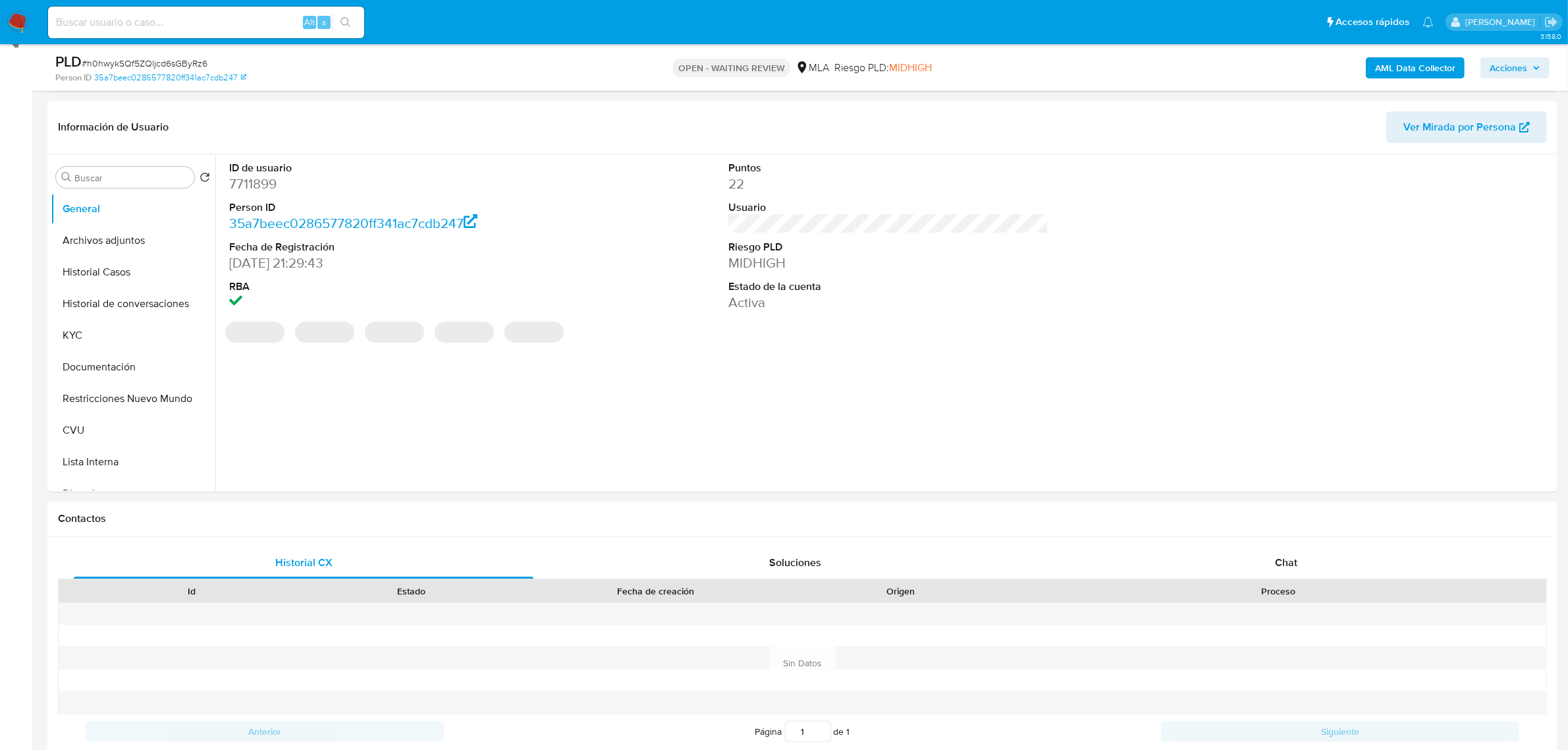
scroll to position [247, 0]
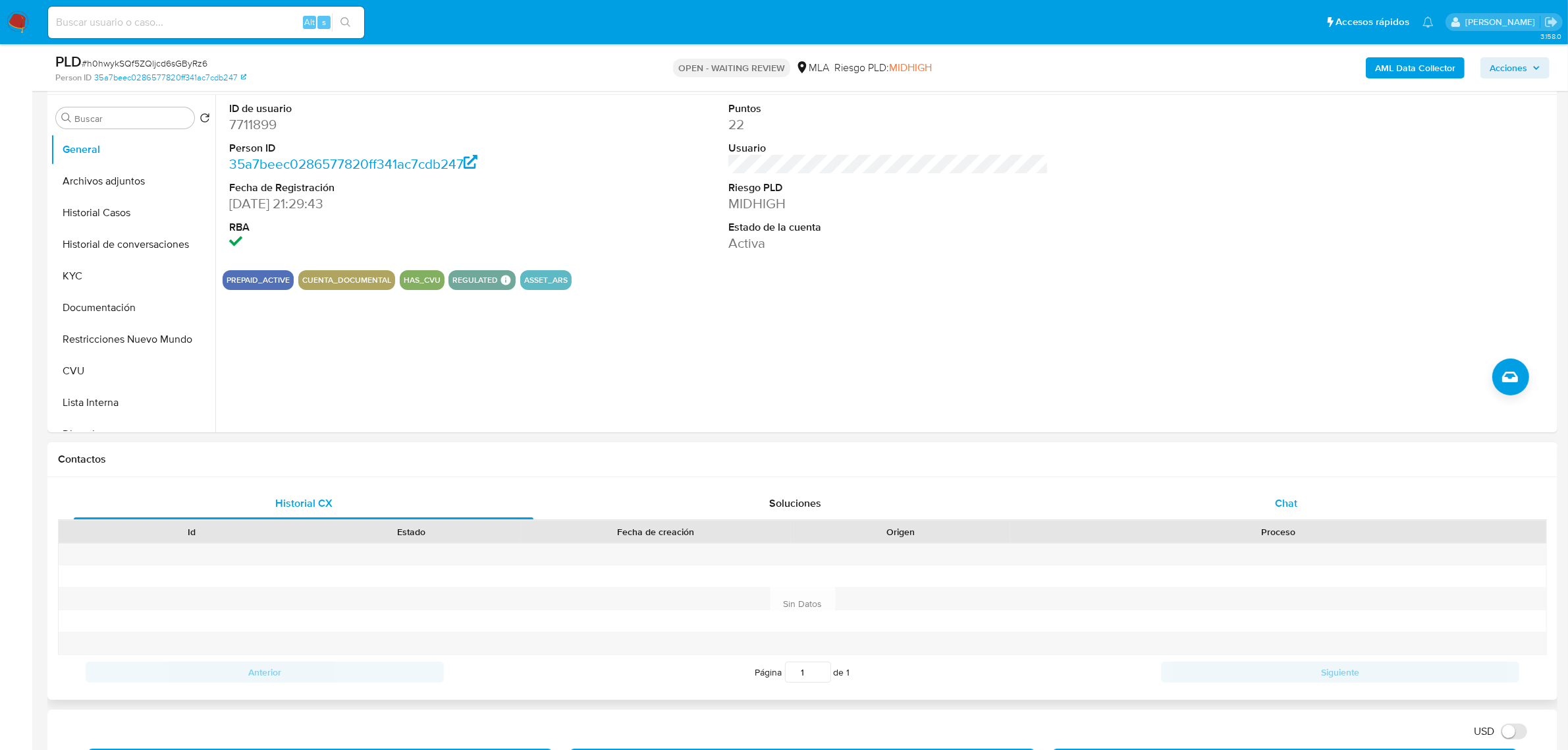
click at [1260, 494] on div "Chat" at bounding box center [1286, 503] width 460 height 32
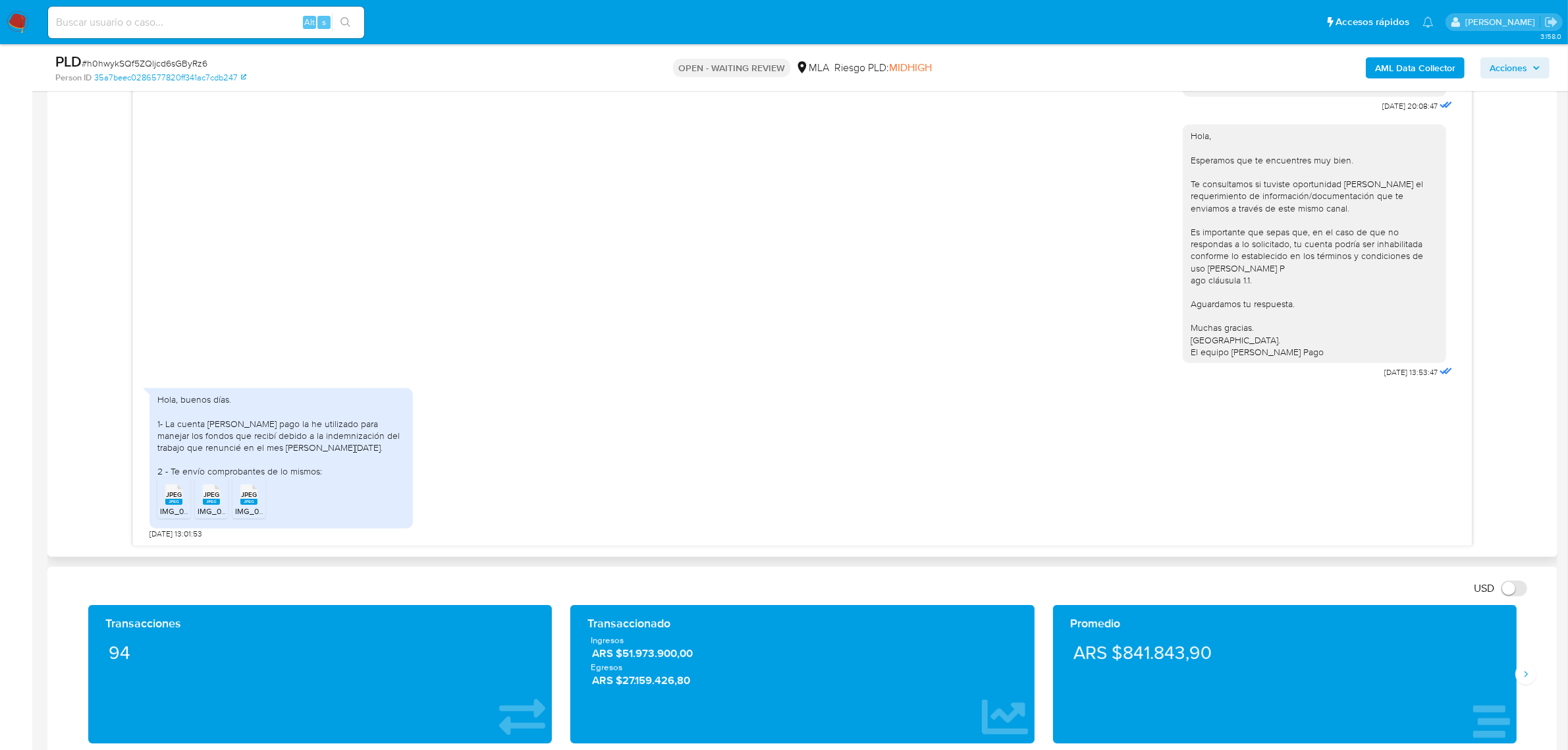
scroll to position [741, 0]
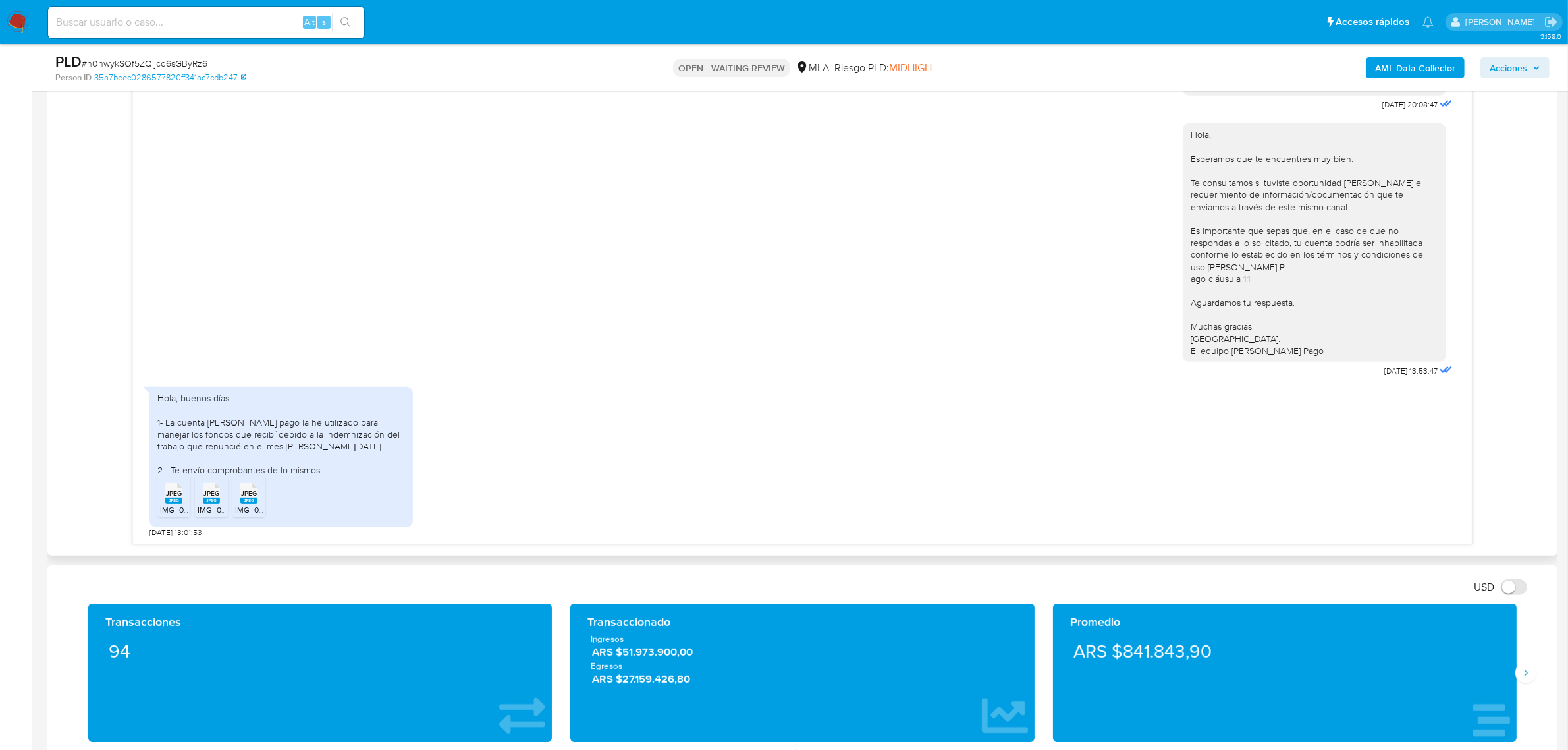
click at [173, 497] on span "JPEG" at bounding box center [174, 493] width 16 height 9
click at [211, 494] on span "JPEG" at bounding box center [211, 493] width 16 height 9
click at [249, 494] on span "JPEG" at bounding box center [249, 493] width 16 height 9
click at [303, 439] on div "Hola, buenos días. 1- La cuenta [PERSON_NAME] pago la he utilizado para manejar…" at bounding box center [281, 433] width 248 height 83
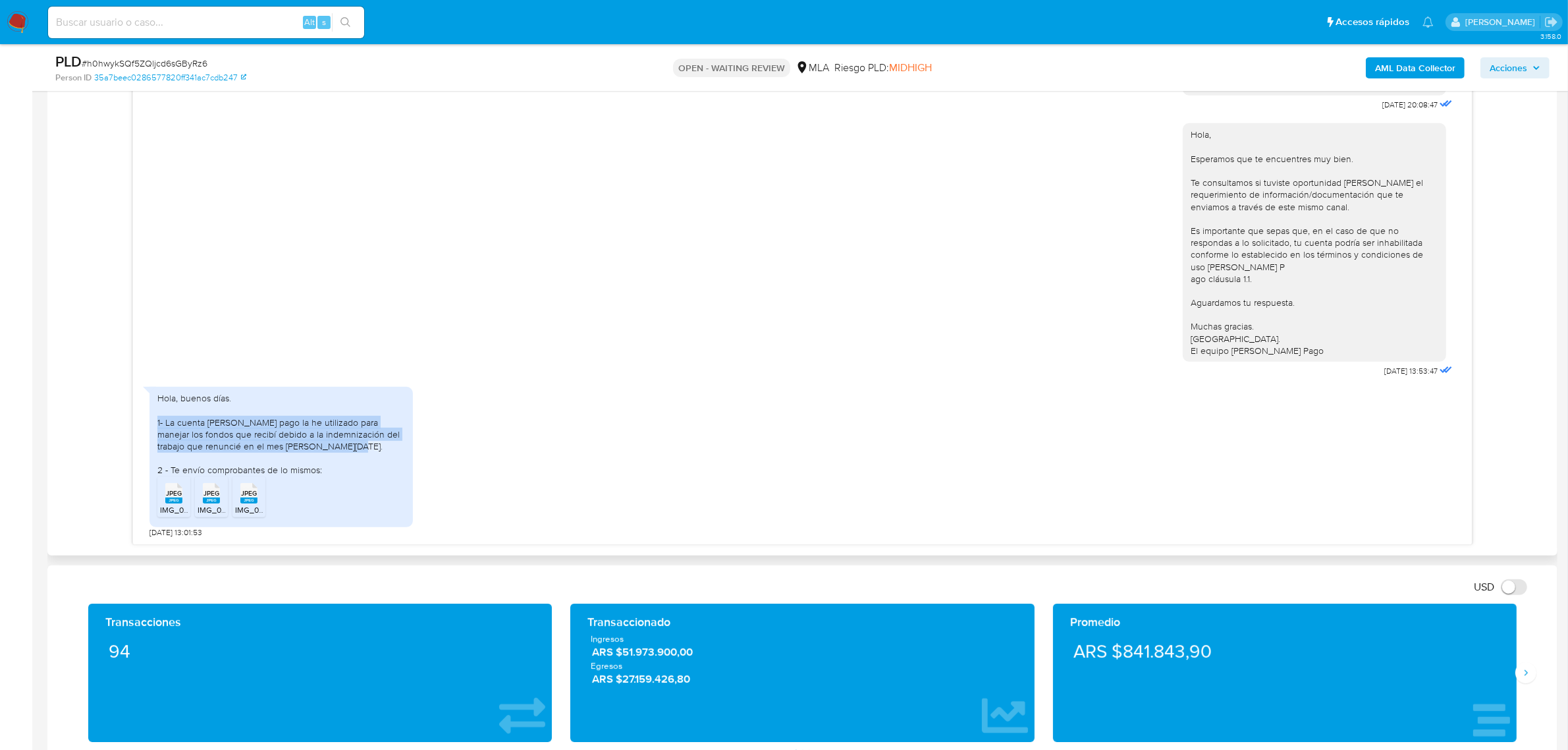
click at [303, 439] on div "Hola, buenos días. 1- La cuenta [PERSON_NAME] pago la he utilizado para manejar…" at bounding box center [281, 433] width 248 height 83
copy div "1- La cuenta [PERSON_NAME] pago la he utilizado para manejar los fondos que rec…"
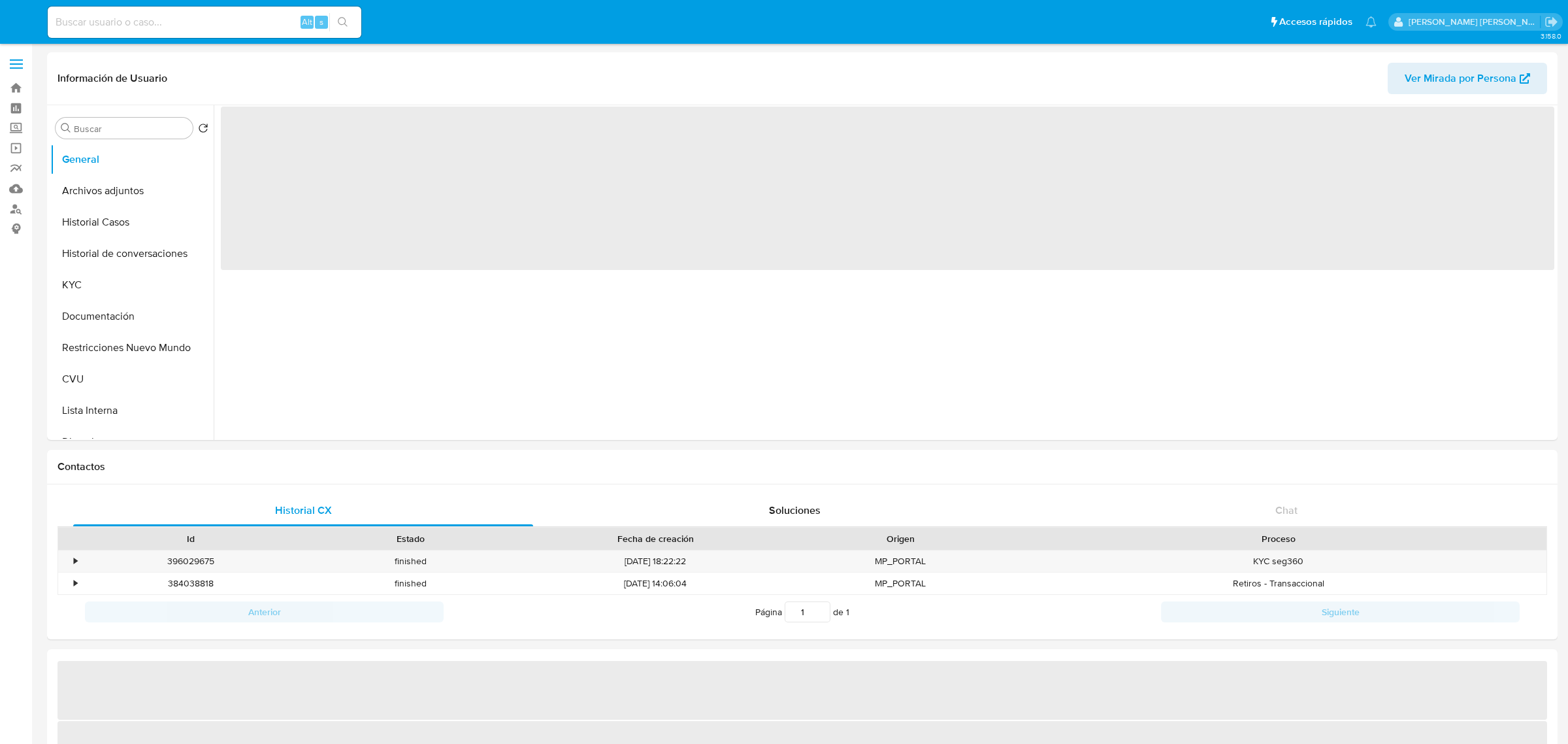
select select "10"
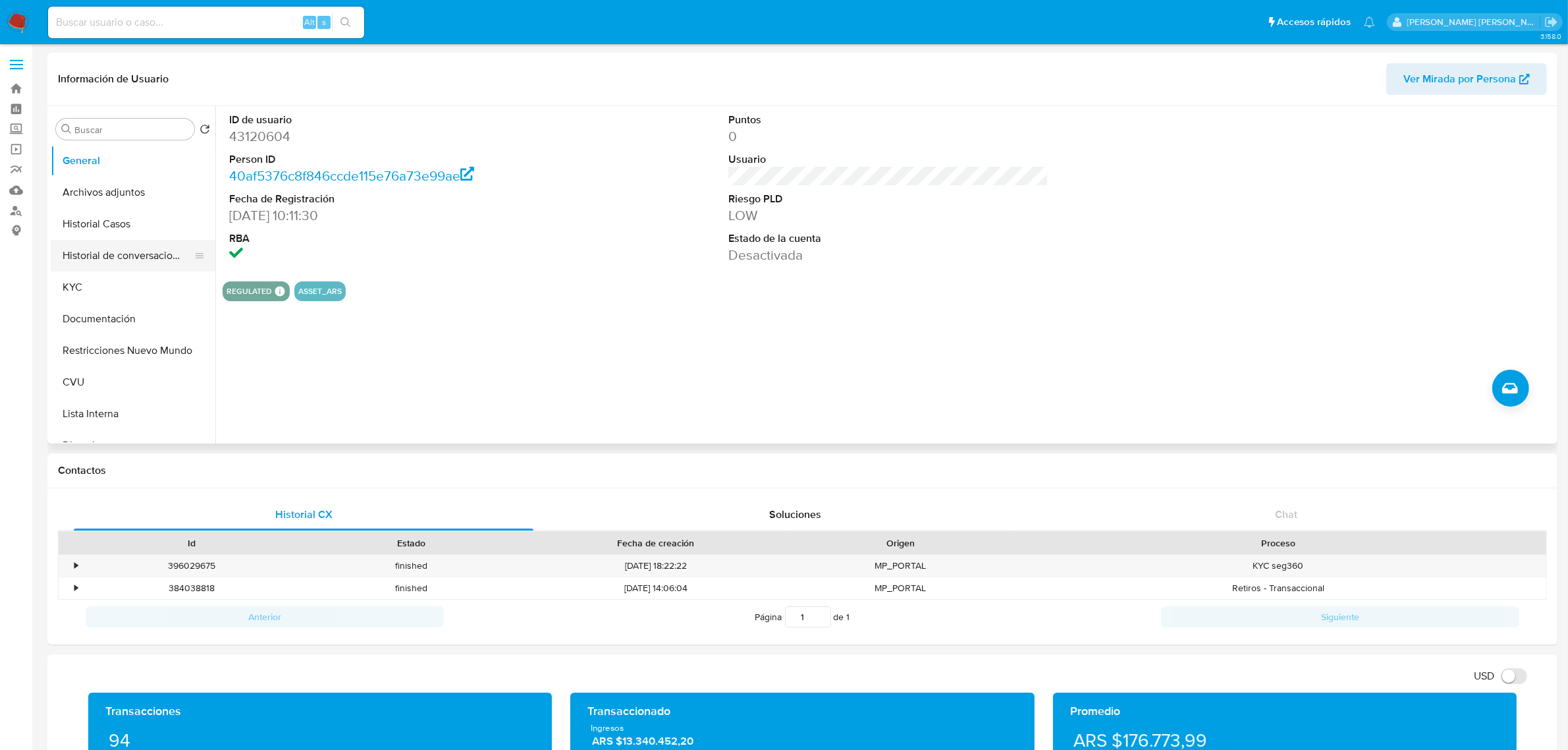
click at [122, 253] on button "Historial de conversaciones" at bounding box center [128, 256] width 154 height 32
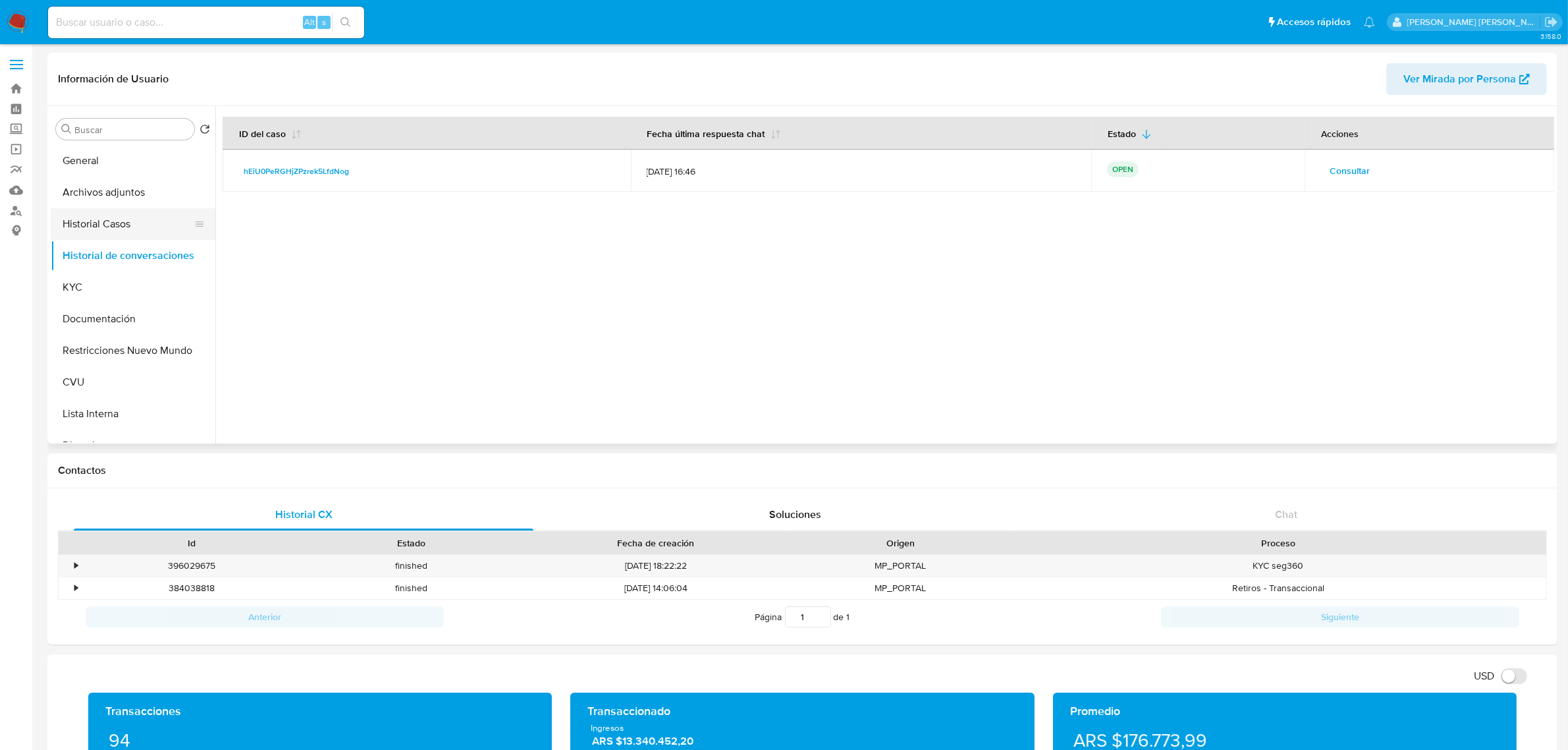
click at [125, 229] on button "Historial Casos" at bounding box center [128, 224] width 154 height 32
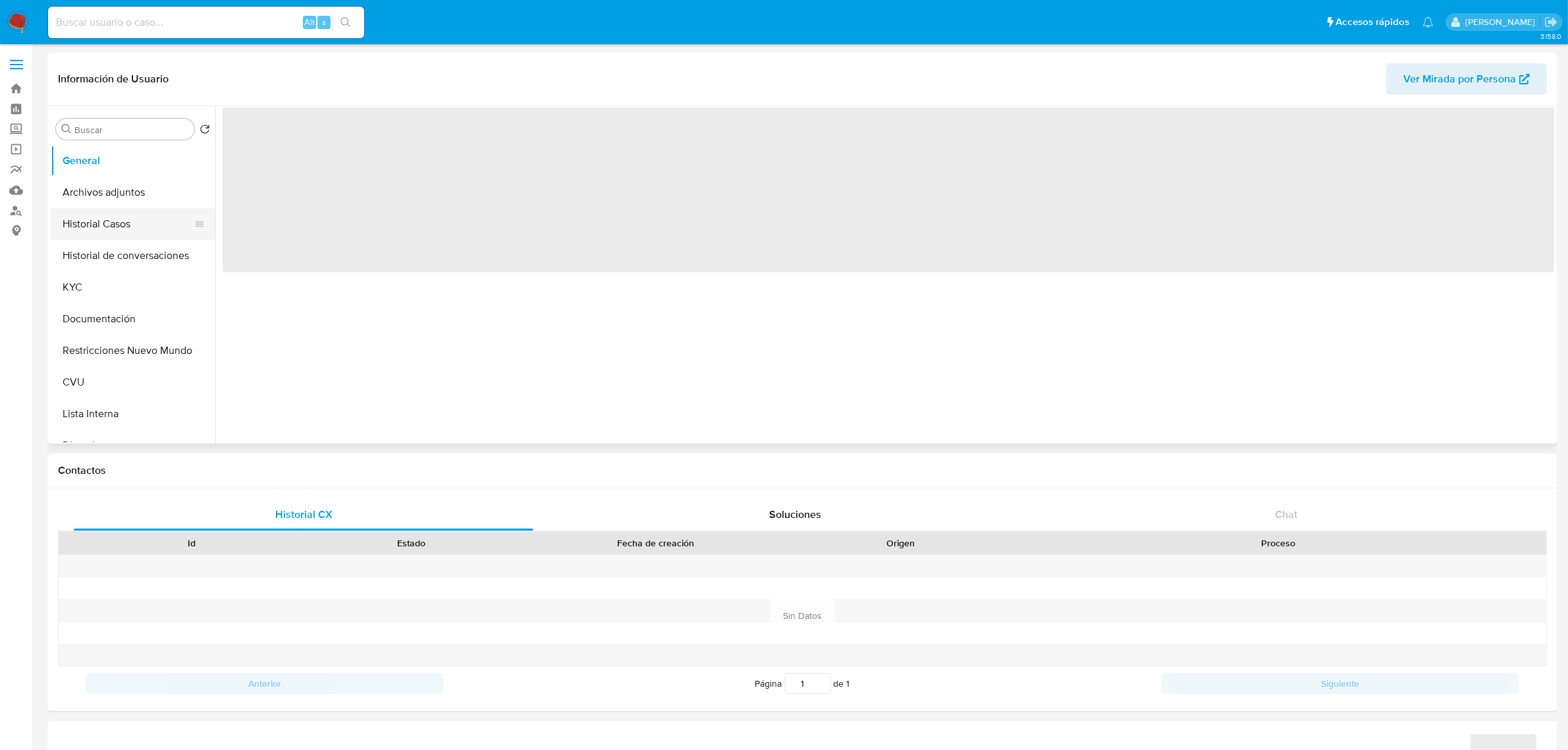
click at [106, 231] on button "Historial Casos" at bounding box center [128, 224] width 154 height 32
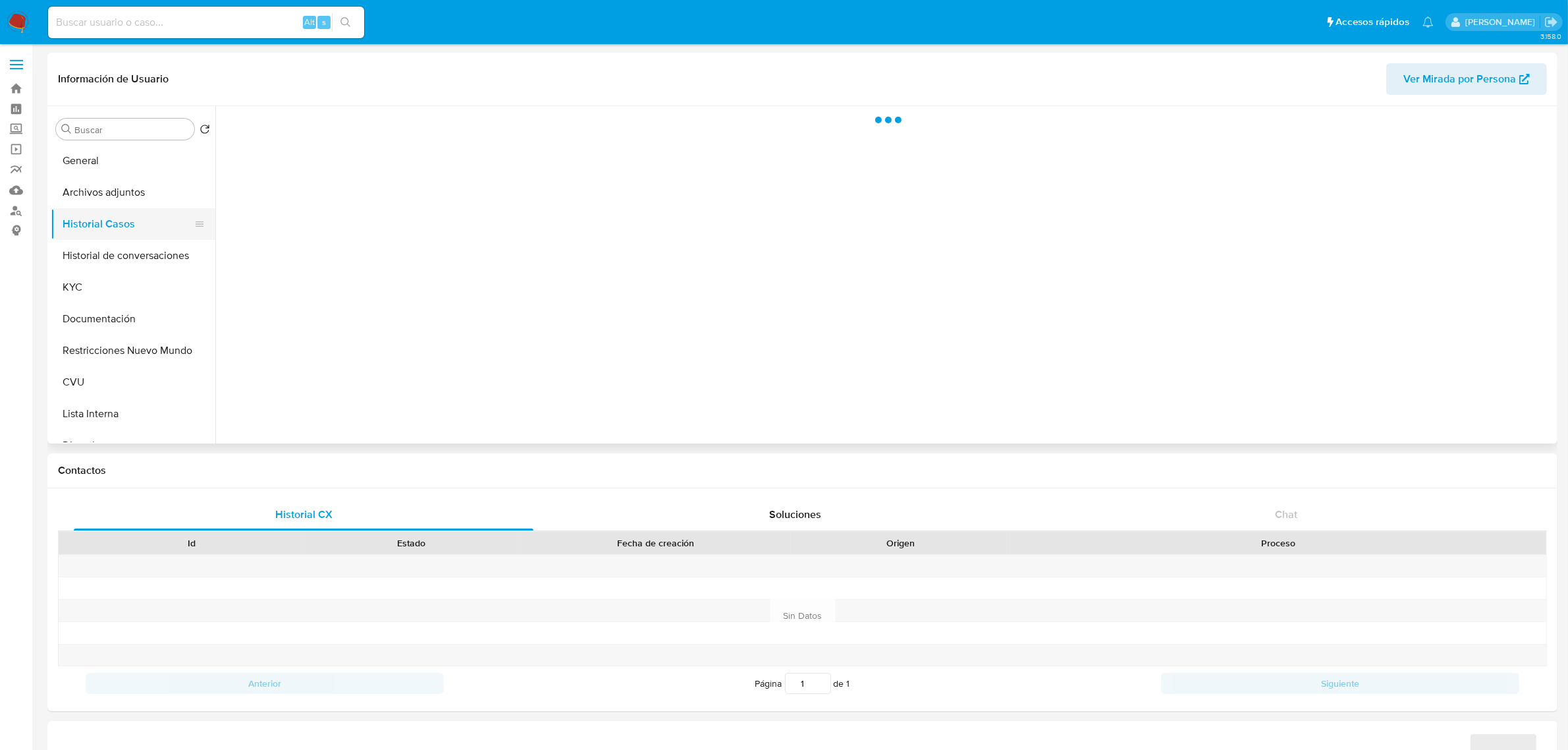
select select "10"
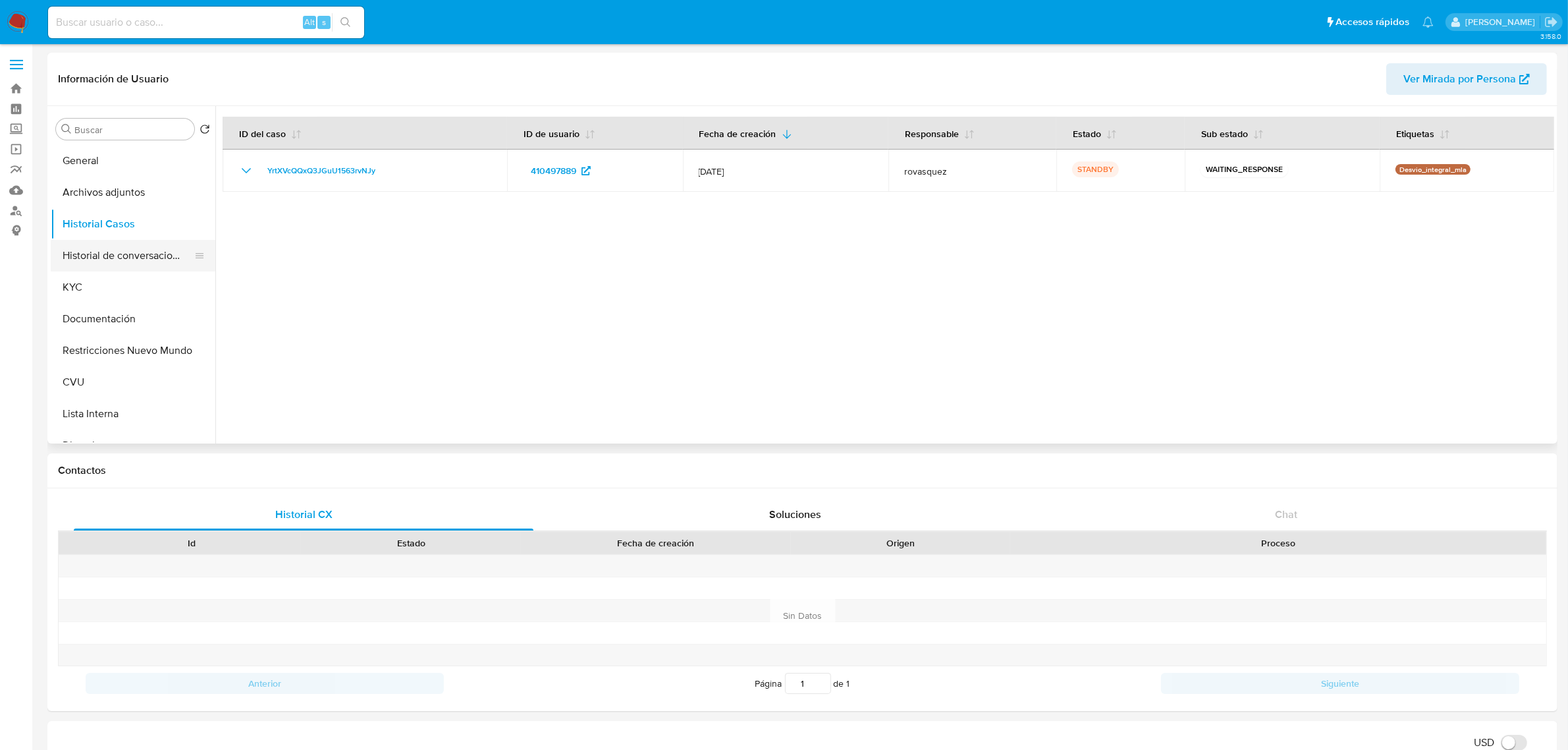
click at [158, 262] on button "Historial de conversaciones" at bounding box center [128, 256] width 154 height 32
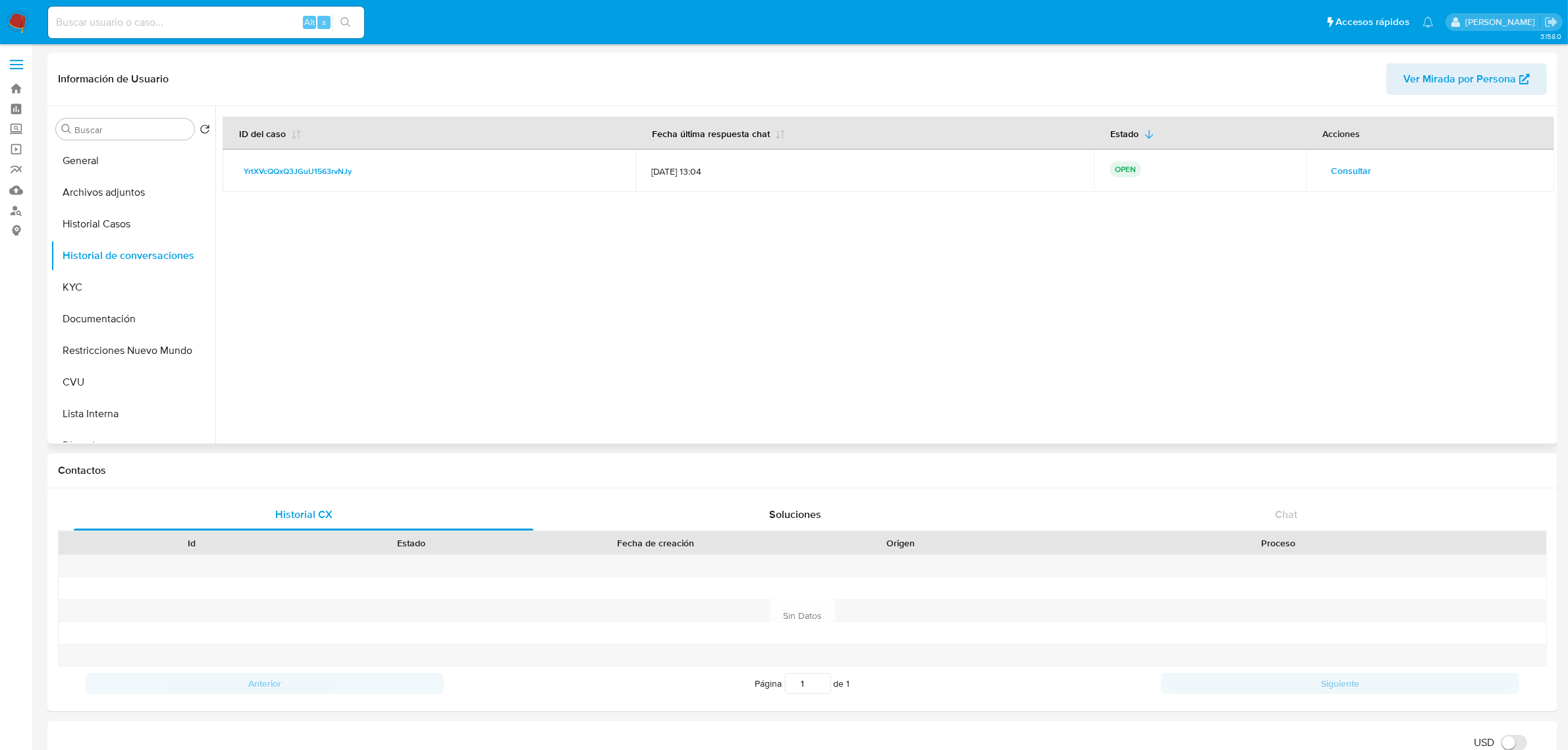
click at [1338, 168] on span "Consultar" at bounding box center [1351, 170] width 40 height 18
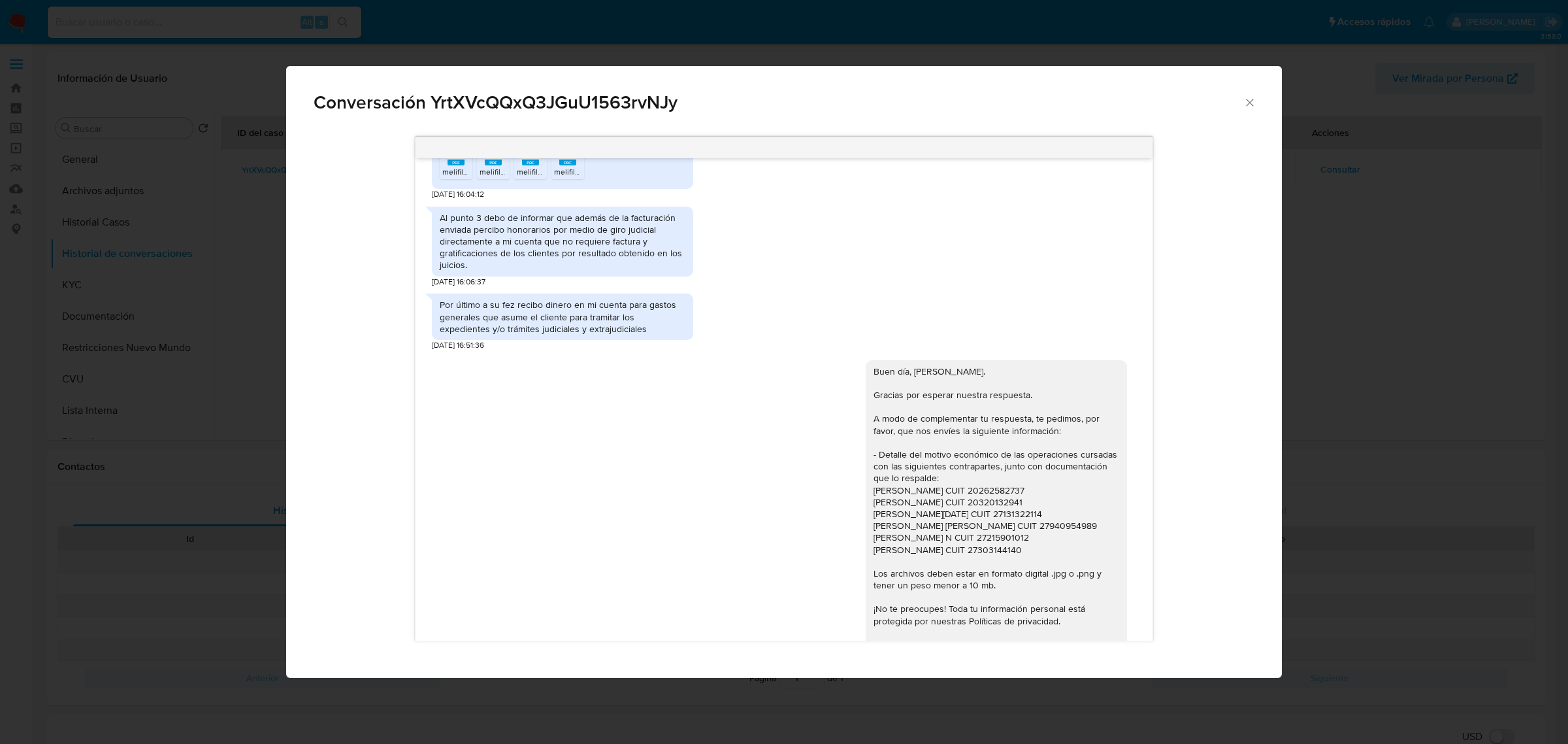
scroll to position [1096, 0]
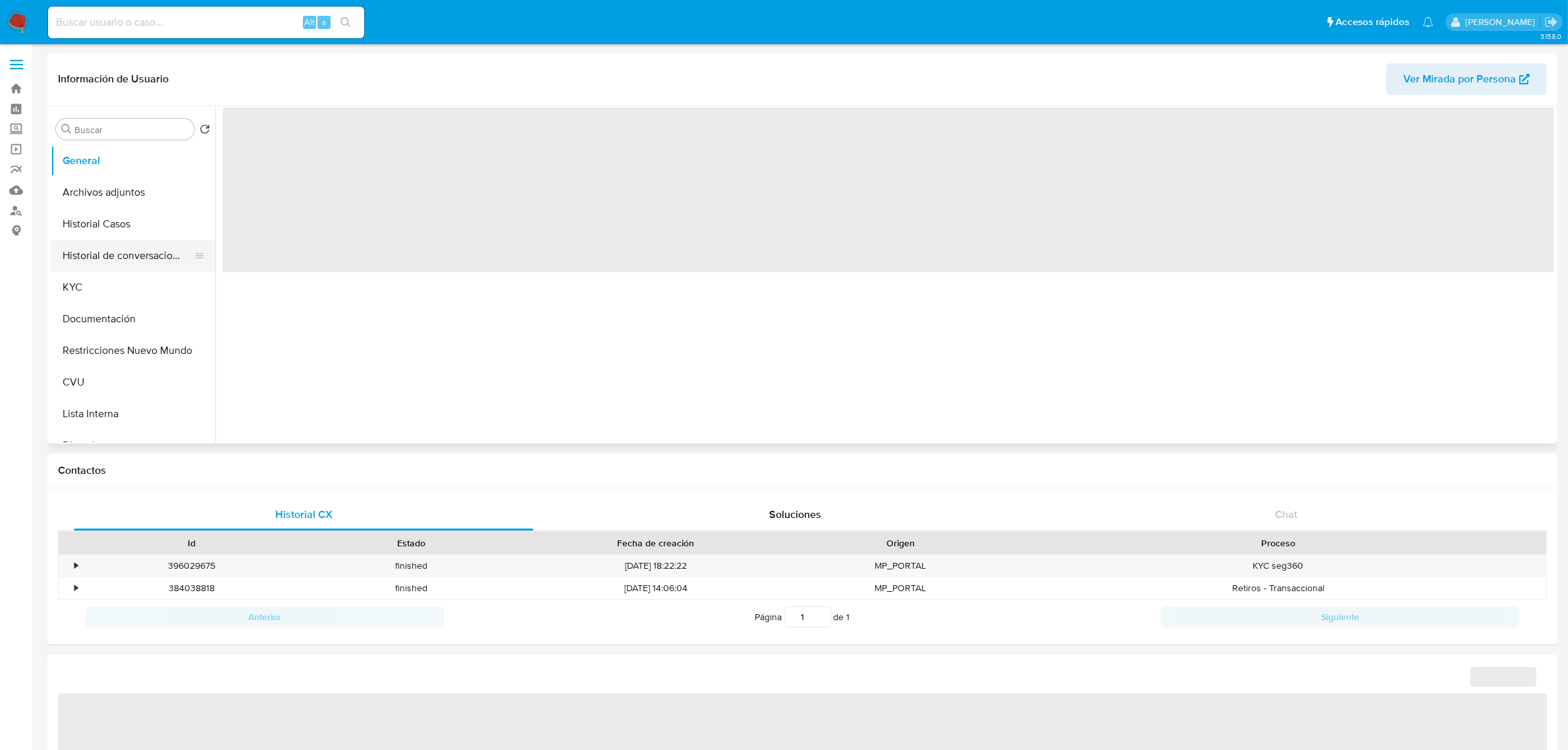
click at [121, 264] on button "Historial de conversaciones" at bounding box center [128, 256] width 154 height 32
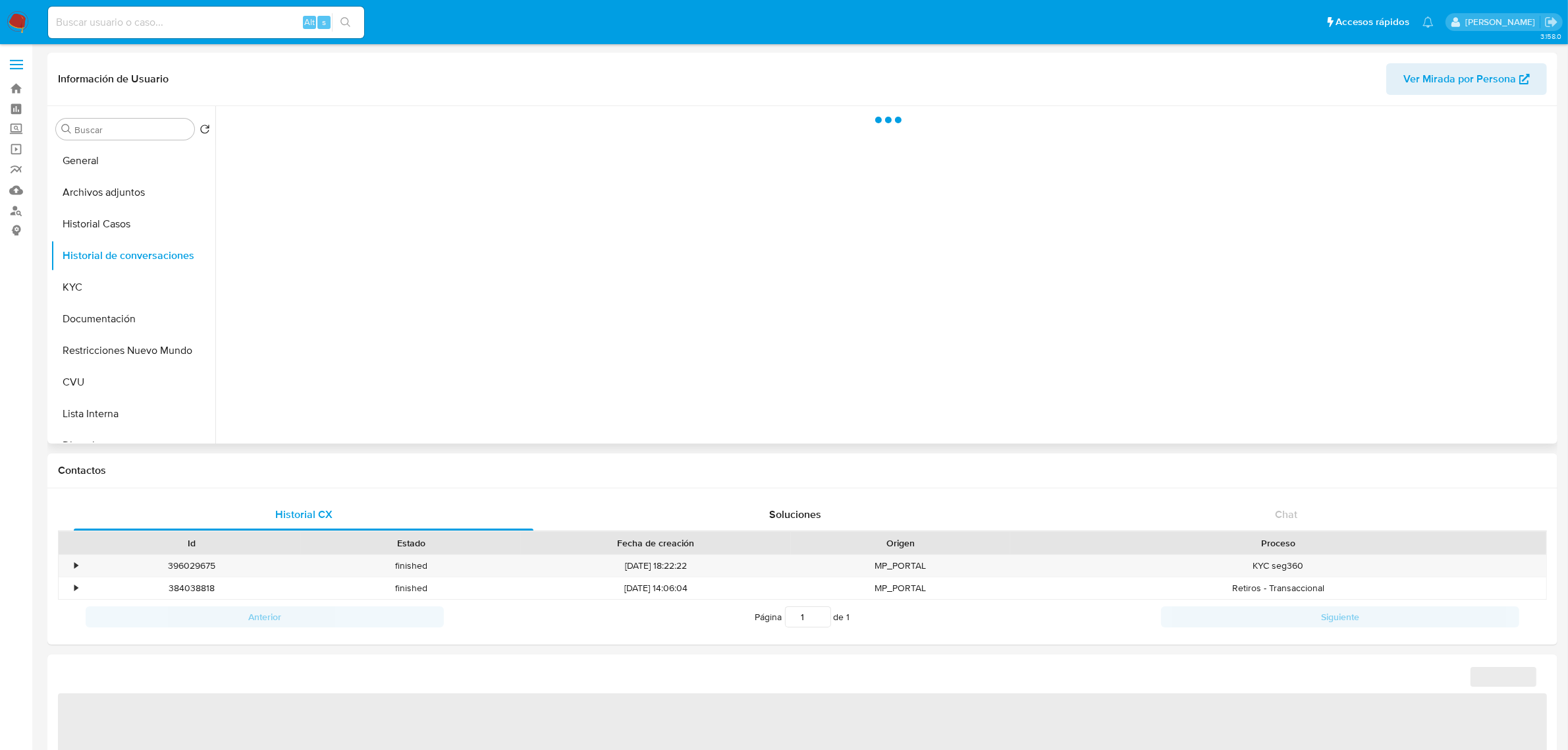
select select "10"
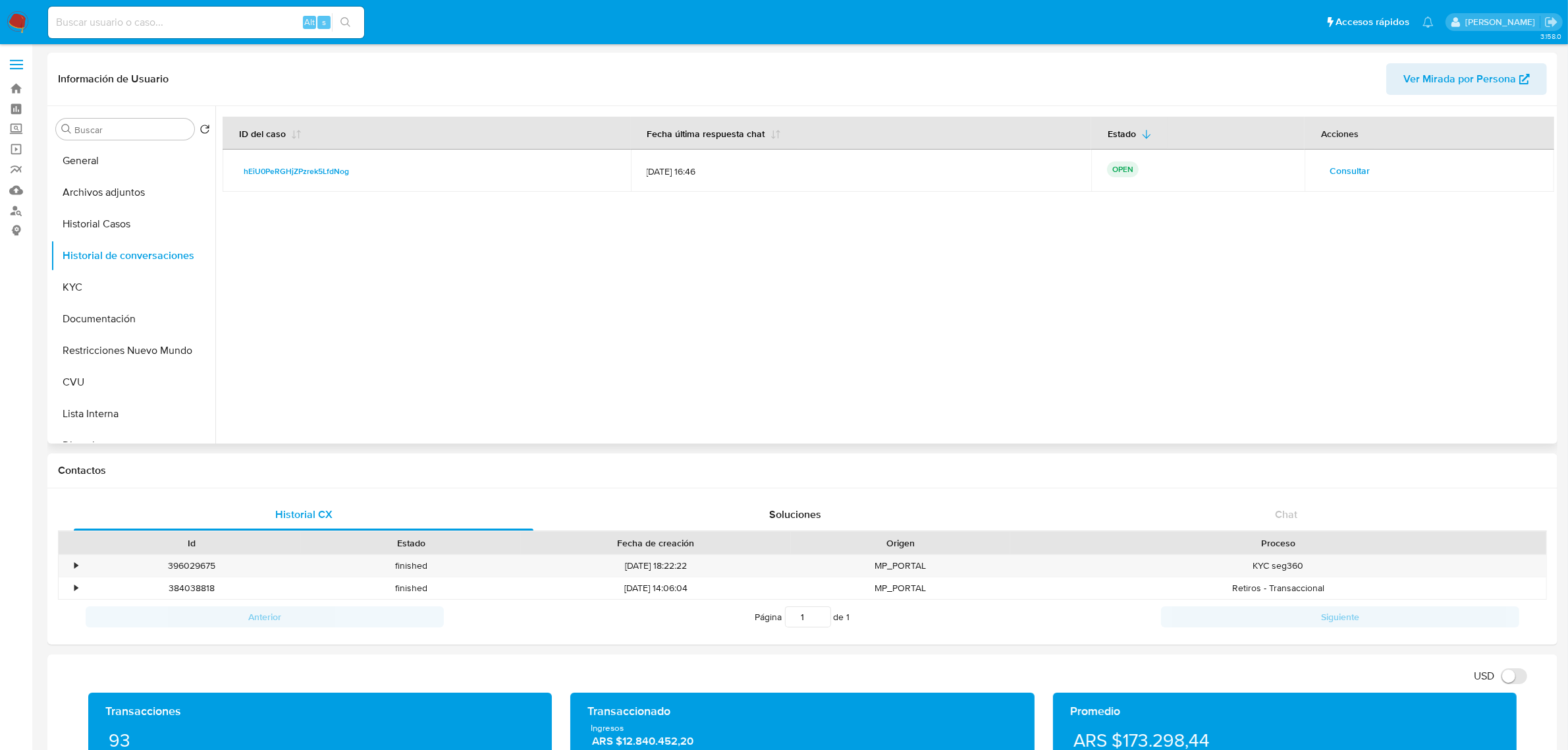
click at [1347, 172] on span "Consultar" at bounding box center [1349, 170] width 40 height 18
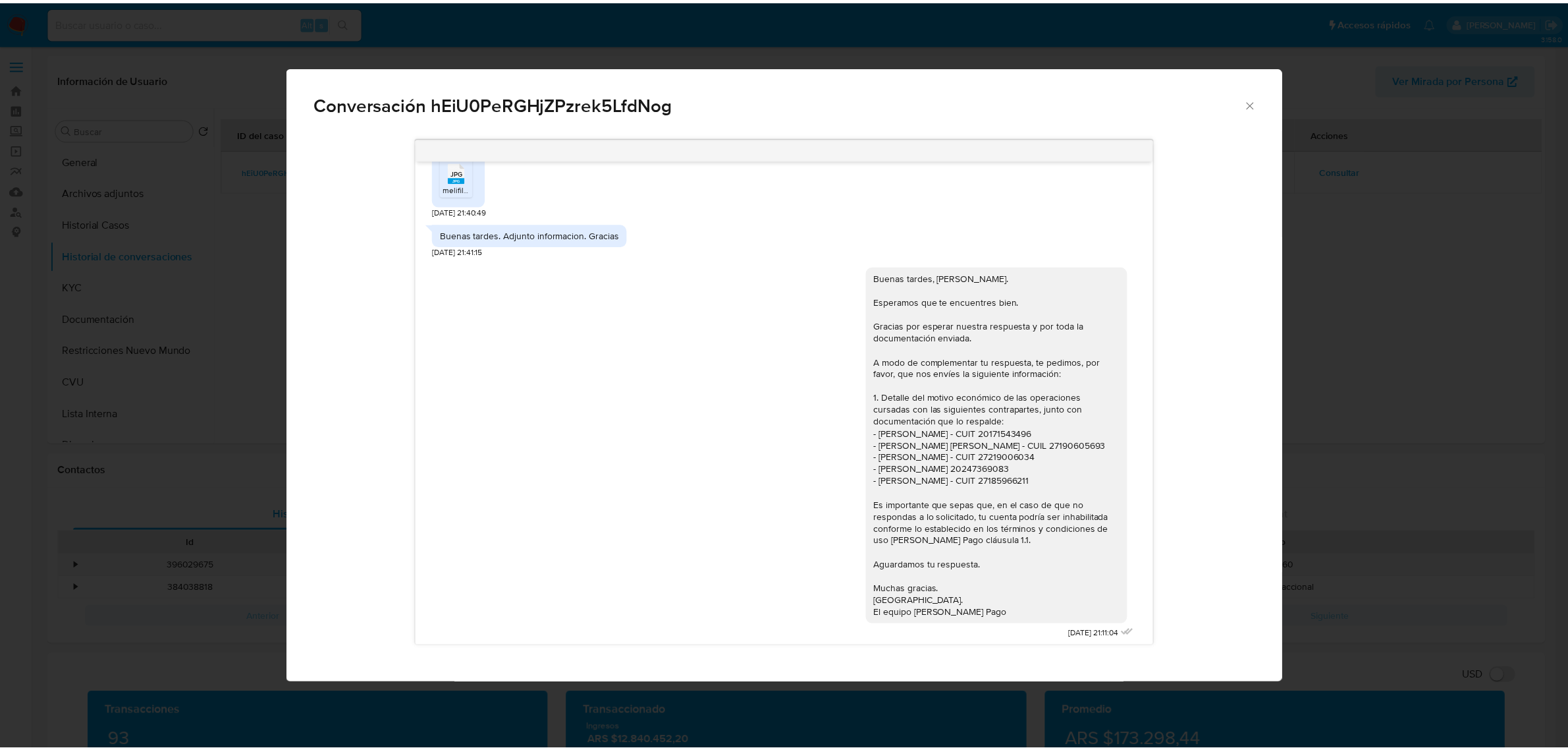
scroll to position [1148, 0]
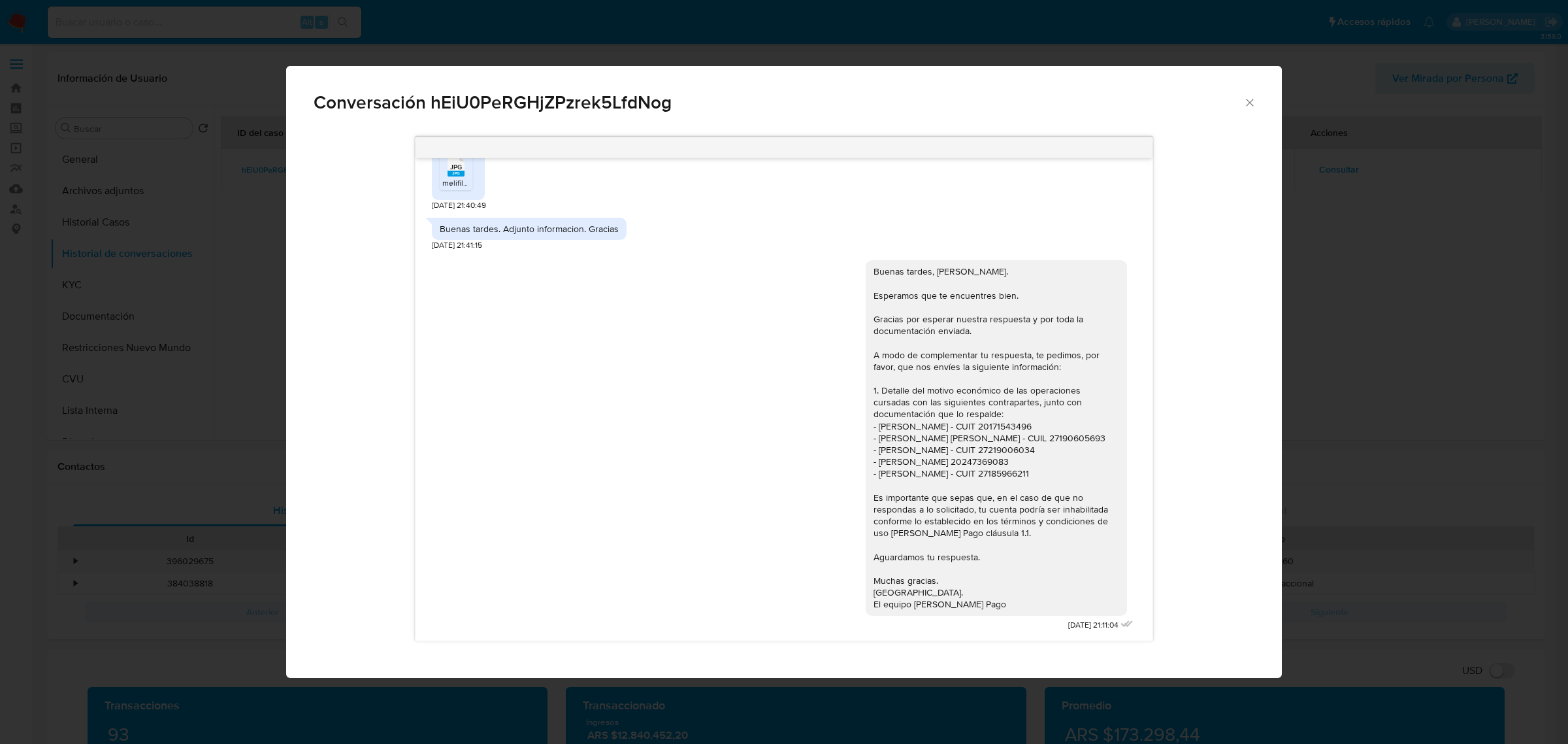
click at [1248, 108] on icon "Cerrar" at bounding box center [1250, 102] width 13 height 13
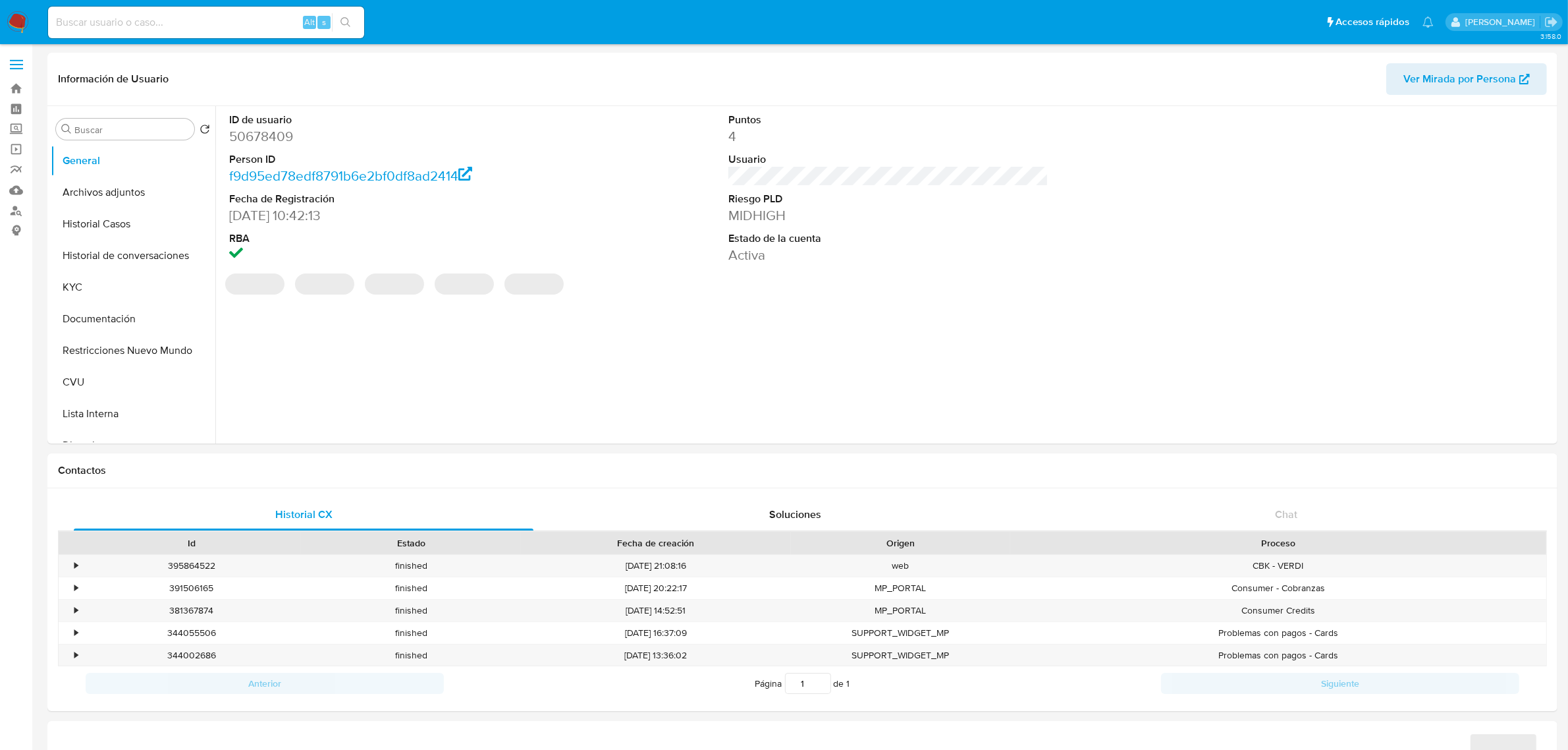
select select "10"
click at [841, 331] on div "ID de usuario 50678409 Person ID f9d95ed78edf8791b6e2bf0df8ad2414 Fecha de Regi…" at bounding box center [885, 274] width 1339 height 338
click at [122, 249] on button "Historial de conversaciones" at bounding box center [128, 256] width 154 height 32
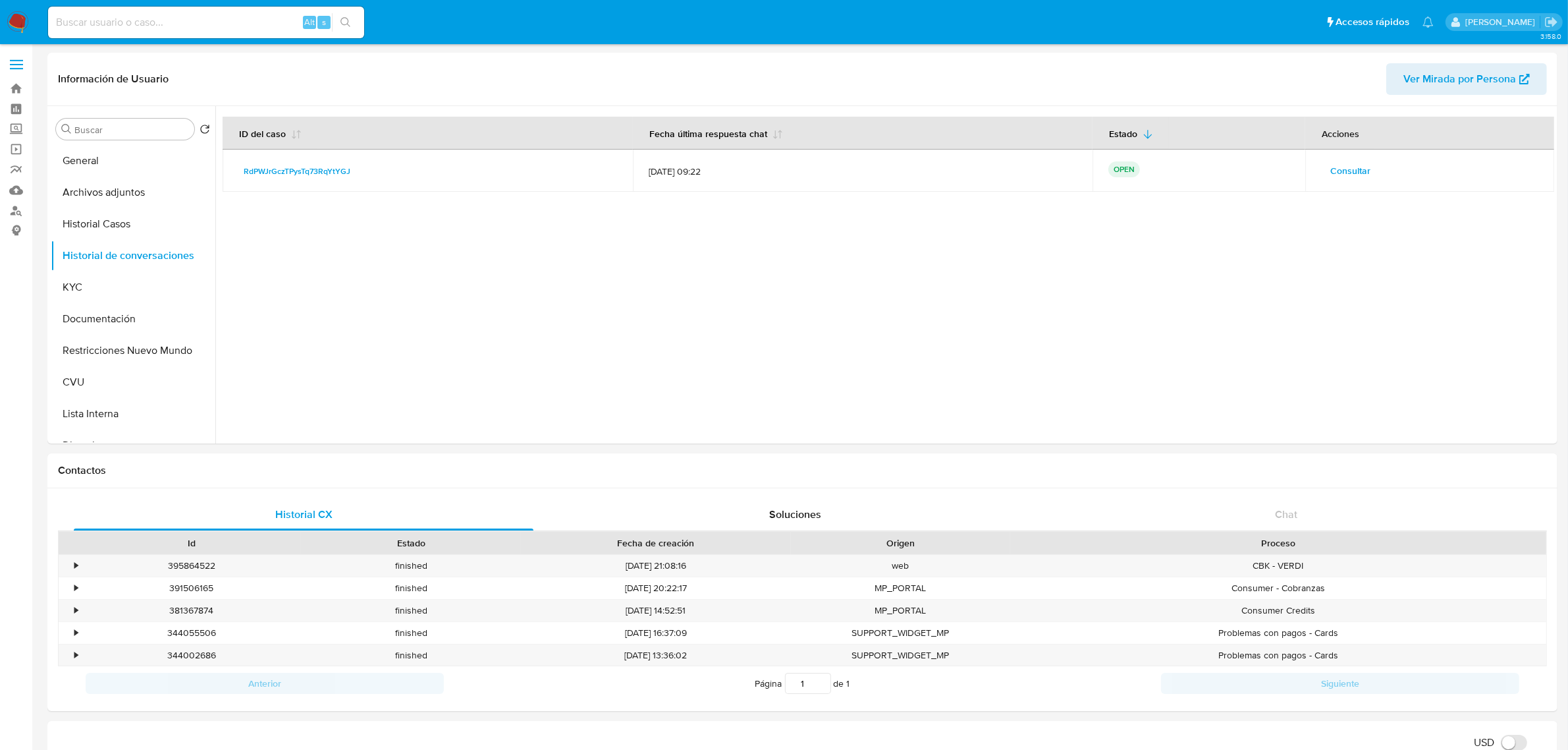
click at [1357, 178] on span "Consultar" at bounding box center [1350, 170] width 40 height 18
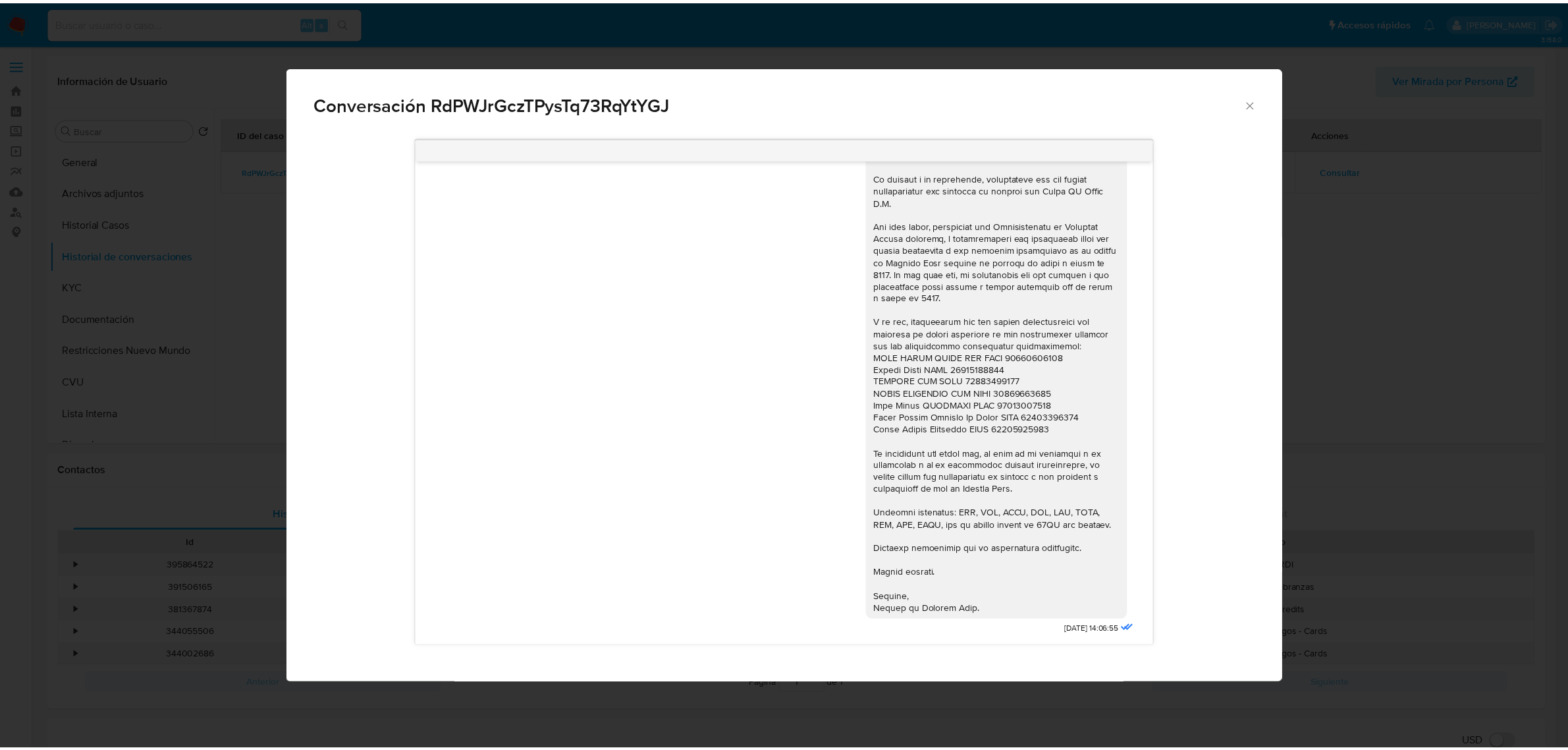
scroll to position [3235, 0]
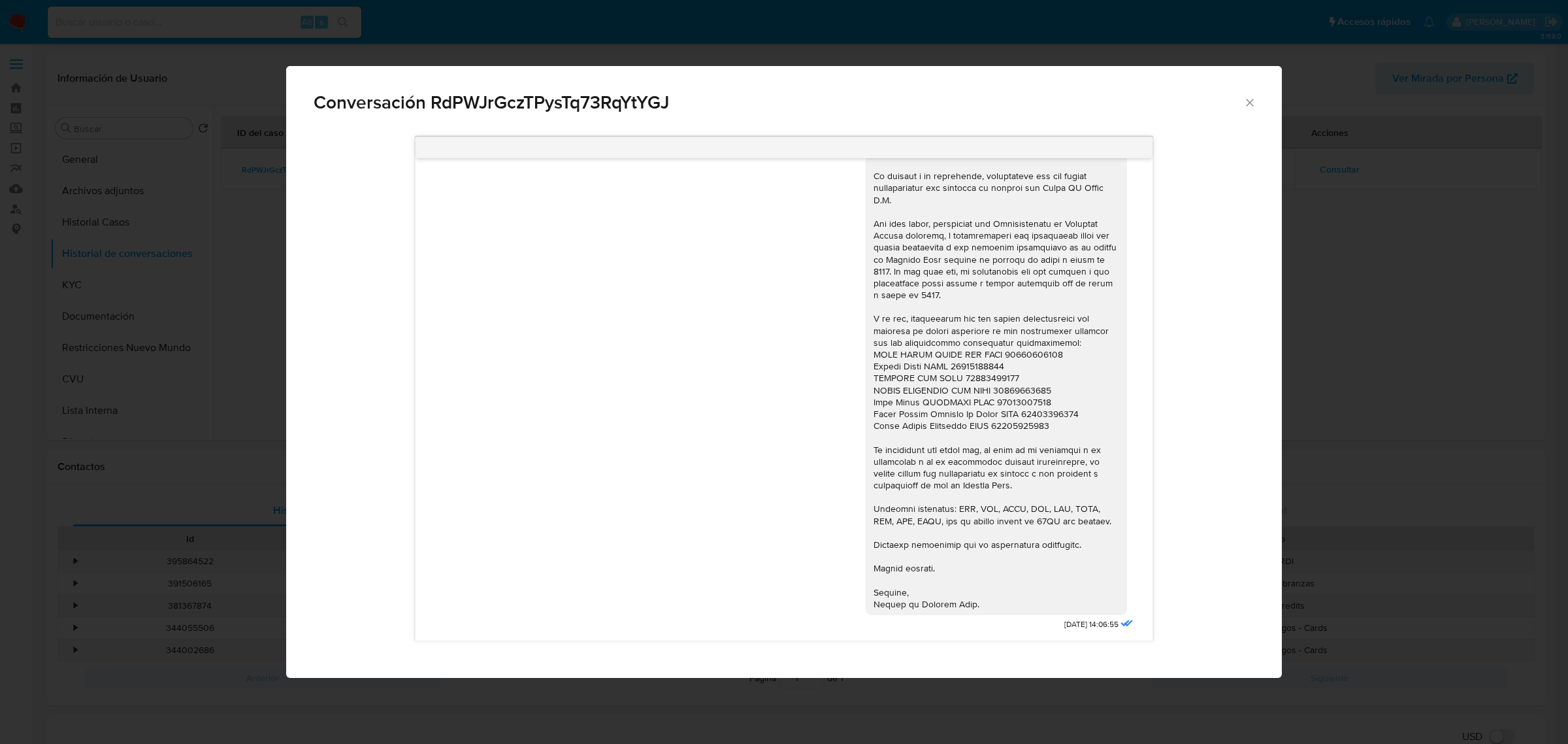
click at [1265, 98] on div "Conversación RdPWJrGczTPysTq73RqYtYGJ" at bounding box center [783, 97] width 996 height 62
click at [1255, 100] on icon "Cerrar" at bounding box center [1250, 102] width 13 height 13
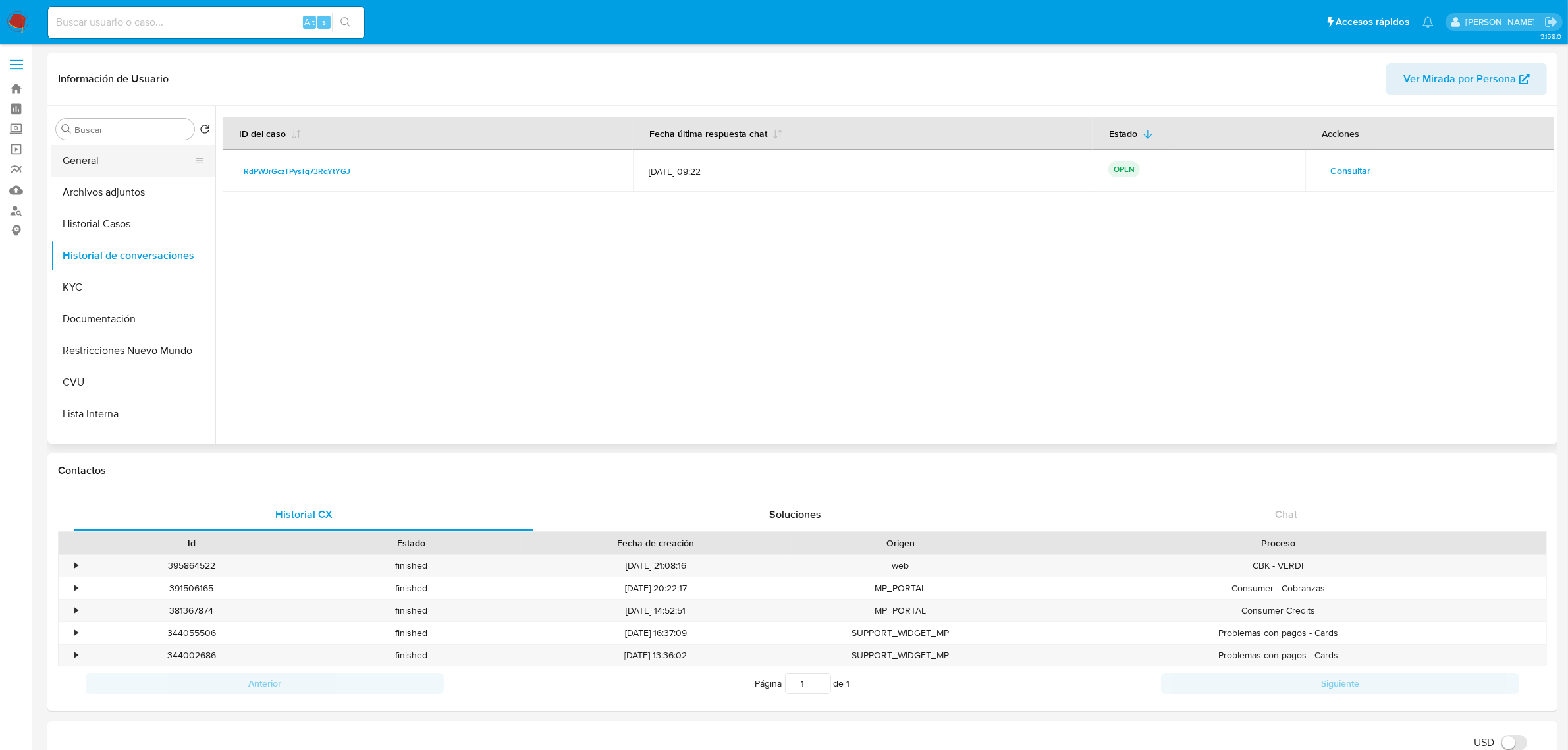
drag, startPoint x: 97, startPoint y: 166, endPoint x: 142, endPoint y: 169, distance: 45.1
click at [97, 166] on button "General" at bounding box center [128, 161] width 154 height 32
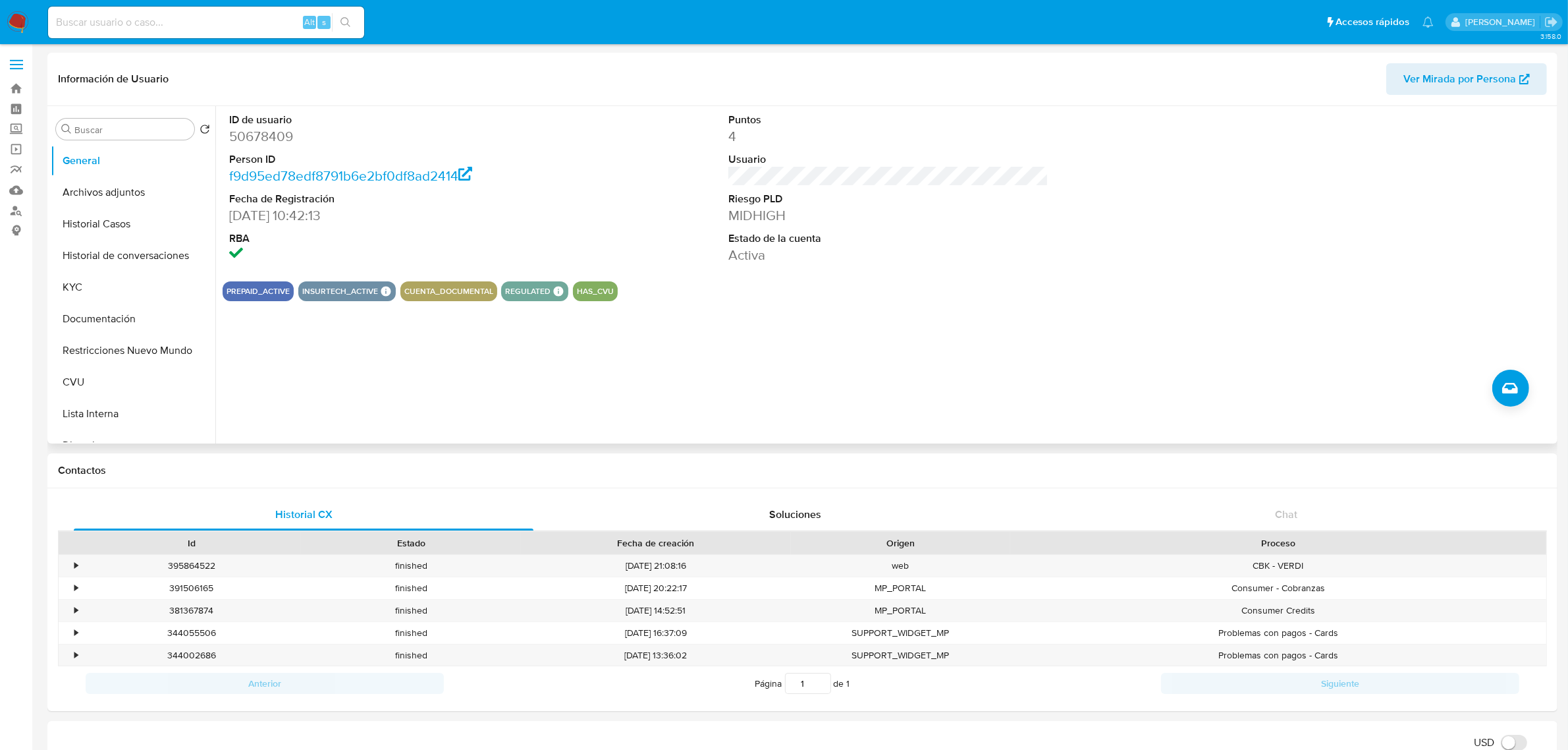
click at [637, 292] on div "PREPAID_ACTIVE INSURTECH_ACTIVE INSURTECH ACTIVE PRODUCTS Cards 1 CUENTA_DOCUME…" at bounding box center [889, 290] width 1332 height 20
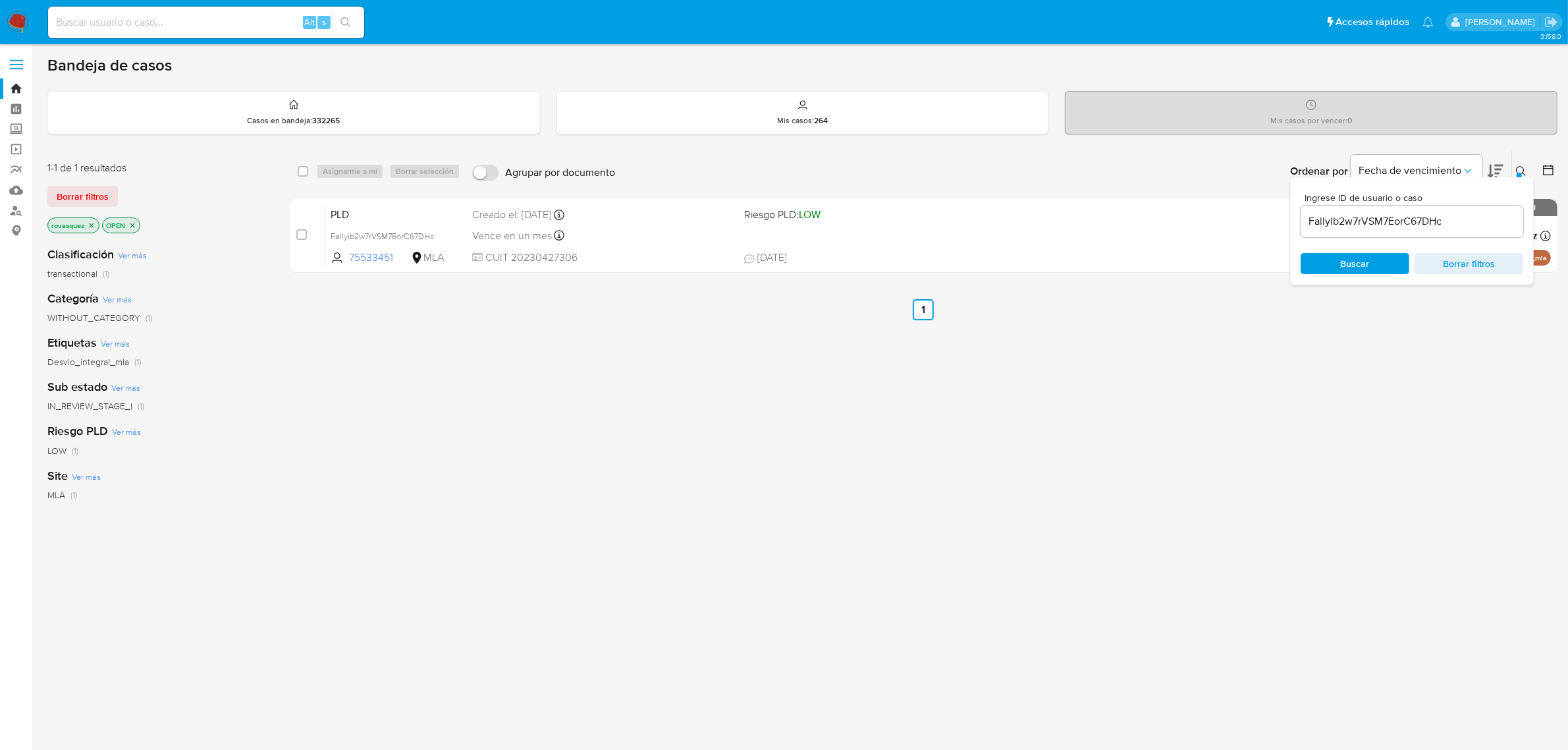
click at [573, 416] on div "select-all-cases-checkbox Asignarme a mí Borrar selección Agrupar por documento…" at bounding box center [923, 449] width 1268 height 597
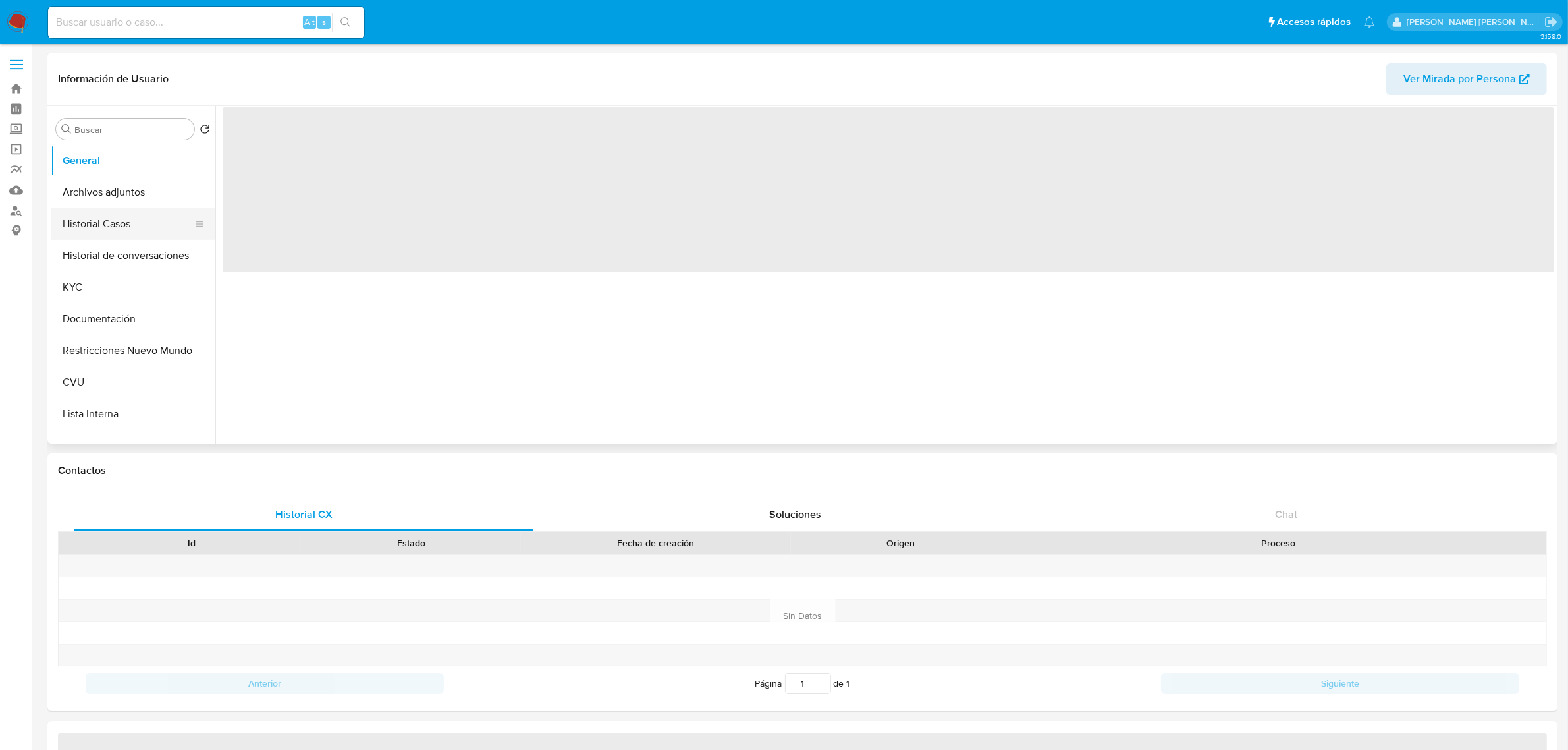
click at [110, 219] on button "Historial Casos" at bounding box center [128, 224] width 154 height 32
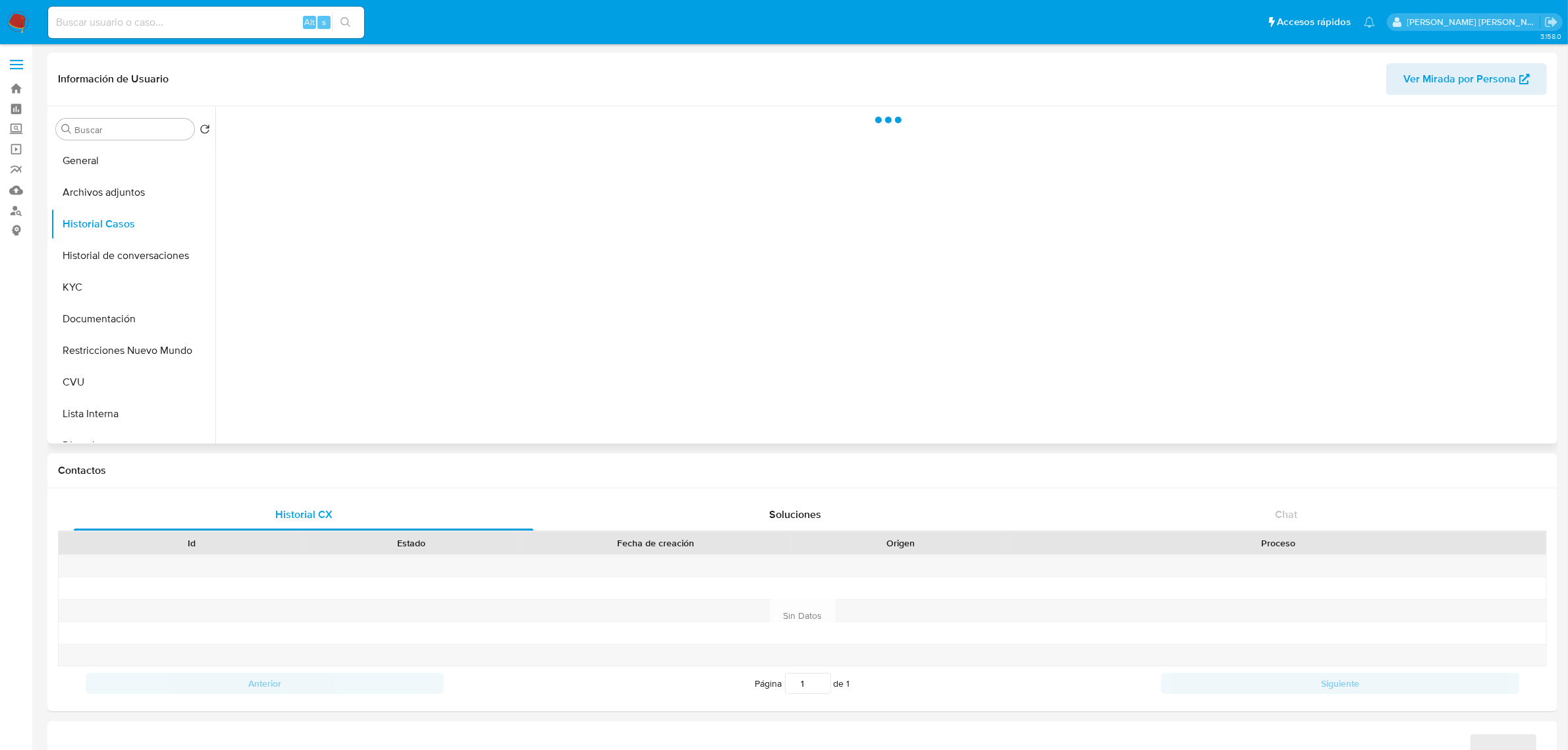
select select "10"
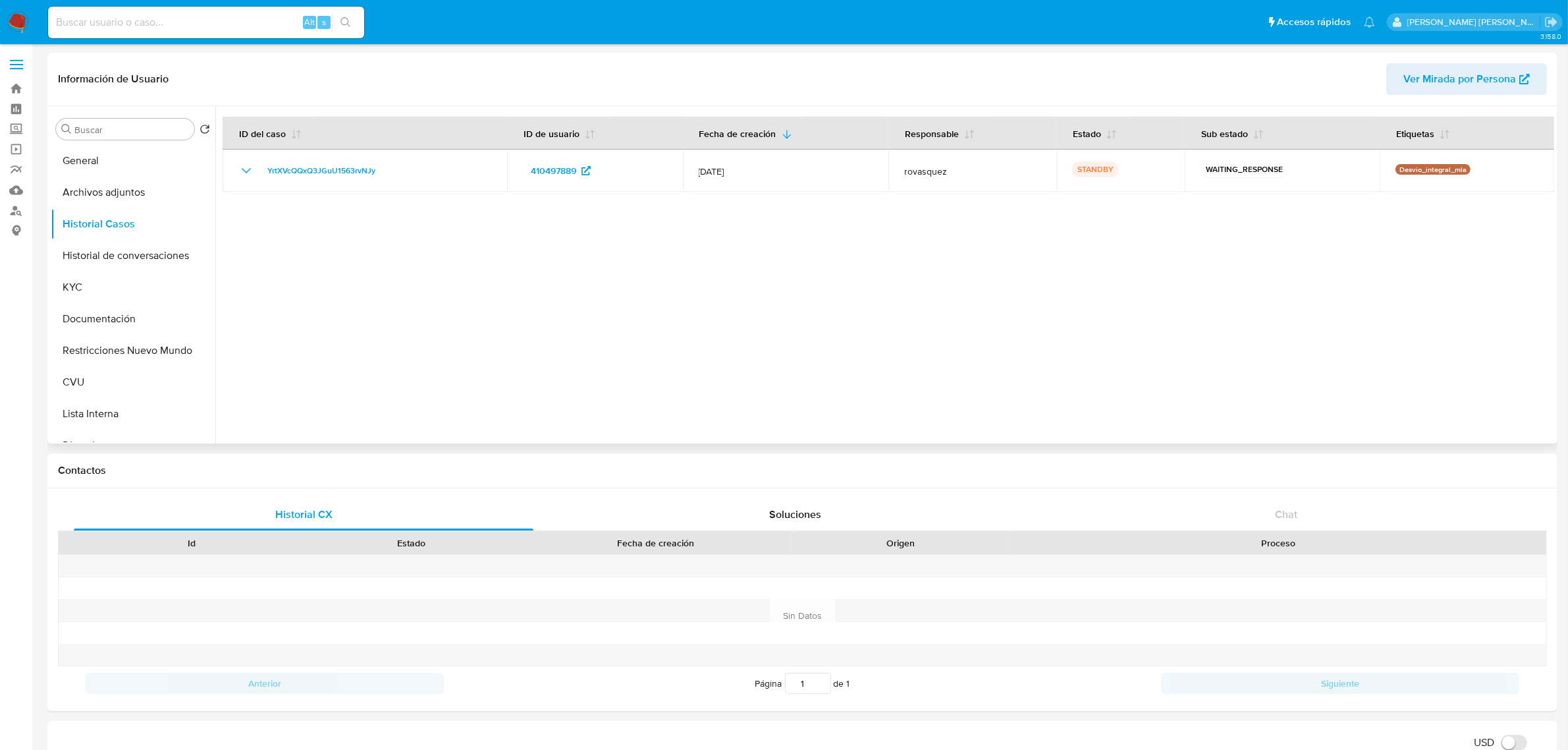
click at [1078, 380] on div at bounding box center [885, 274] width 1339 height 338
